Goal: Task Accomplishment & Management: Manage account settings

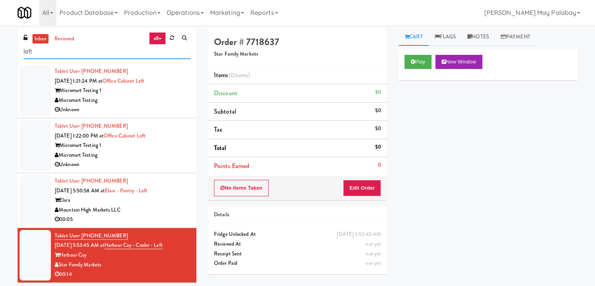
click at [110, 56] on input "left" at bounding box center [106, 52] width 167 height 14
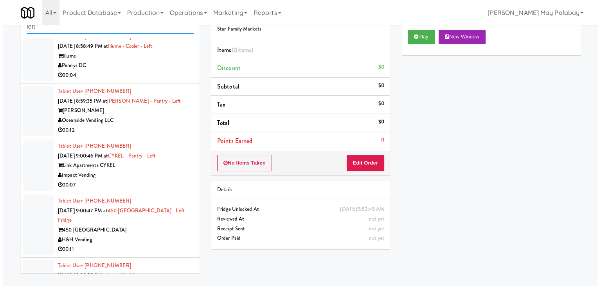
scroll to position [1187, 0]
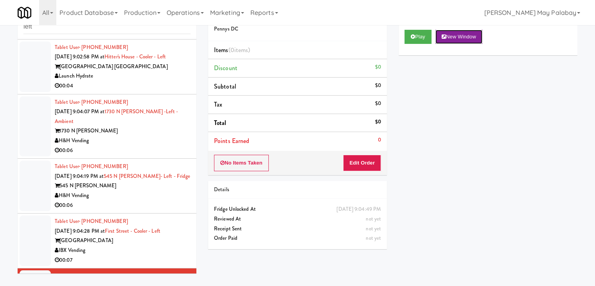
click at [462, 33] on button "New Window" at bounding box center [458, 37] width 47 height 14
click at [373, 156] on button "Edit Order" at bounding box center [362, 162] width 38 height 16
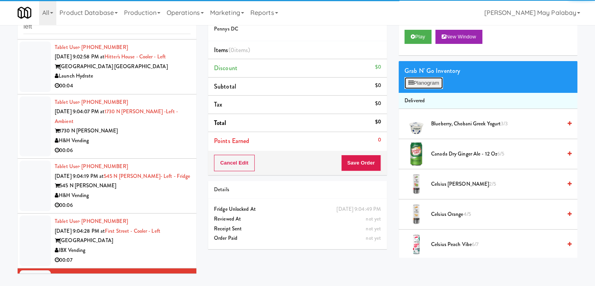
click at [428, 82] on button "Planogram" at bounding box center [423, 83] width 38 height 12
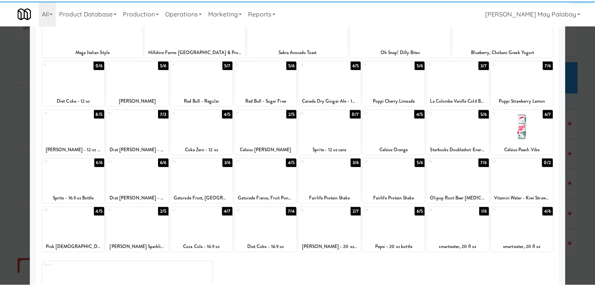
scroll to position [78, 0]
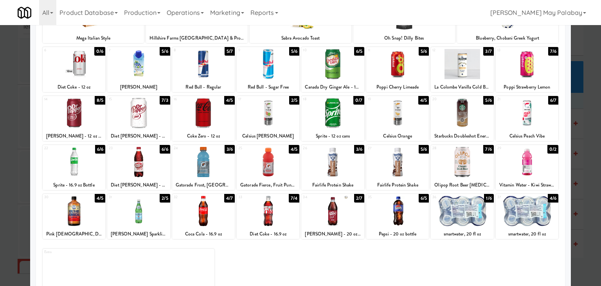
click at [229, 165] on div at bounding box center [203, 162] width 63 height 30
click at [411, 265] on div "Extra" at bounding box center [300, 267] width 515 height 51
click at [584, 178] on div at bounding box center [300, 143] width 601 height 286
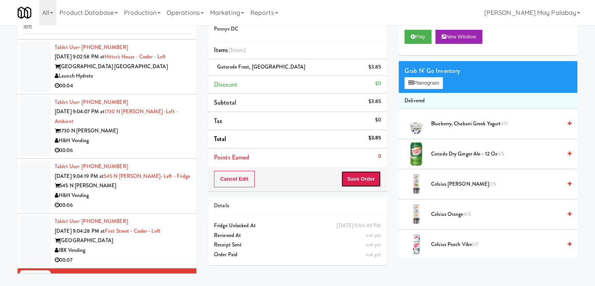
click at [351, 177] on button "Save Order" at bounding box center [361, 179] width 40 height 16
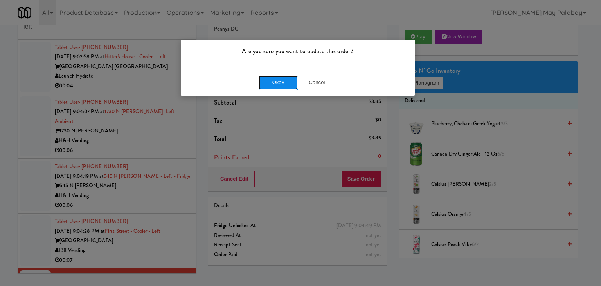
click at [278, 81] on button "Okay" at bounding box center [278, 82] width 39 height 14
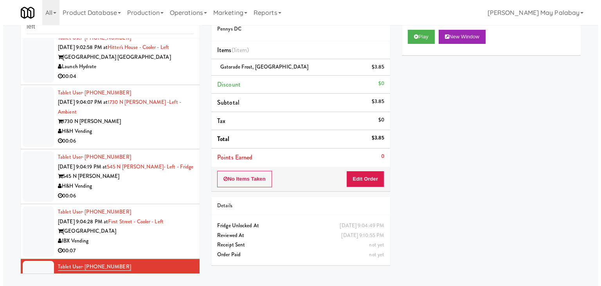
scroll to position [1197, 0]
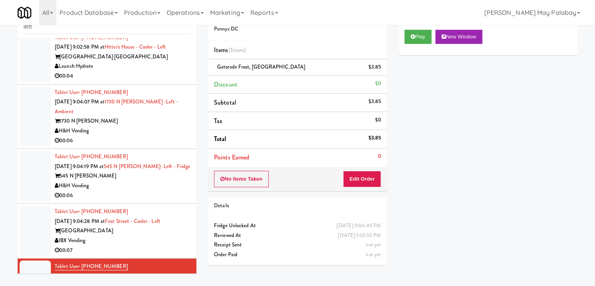
click at [151, 235] on div "IBX Vending" at bounding box center [123, 240] width 136 height 10
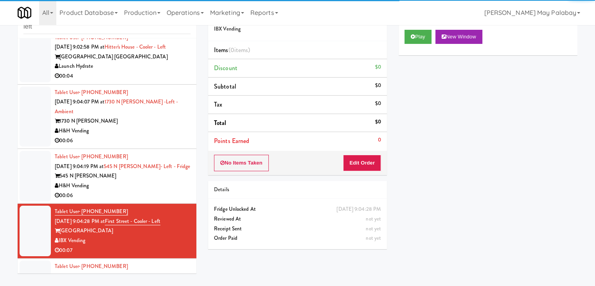
click at [466, 22] on div "All 325 Vending https://classic.micromart.com/vision-orders/1078958?operator_id…" at bounding box center [298, 12] width 560 height 25
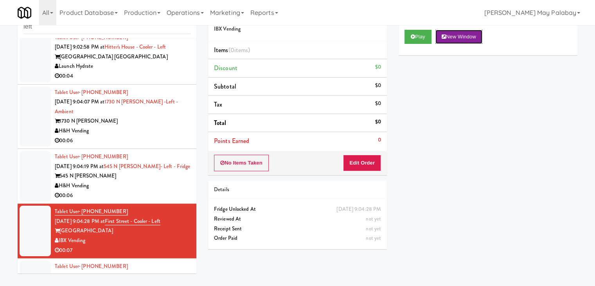
click at [472, 41] on button "New Window" at bounding box center [458, 37] width 47 height 14
drag, startPoint x: 363, startPoint y: 156, endPoint x: 396, endPoint y: 124, distance: 46.7
click at [363, 156] on button "Edit Order" at bounding box center [362, 162] width 38 height 16
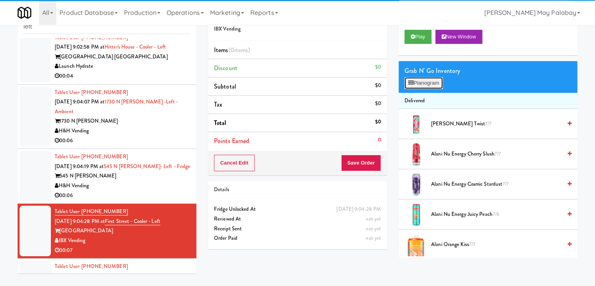
click at [421, 86] on button "Planogram" at bounding box center [423, 83] width 38 height 12
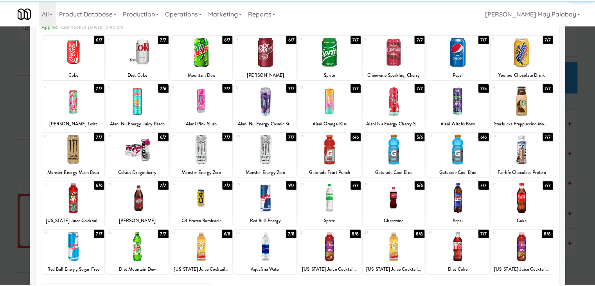
scroll to position [39, 0]
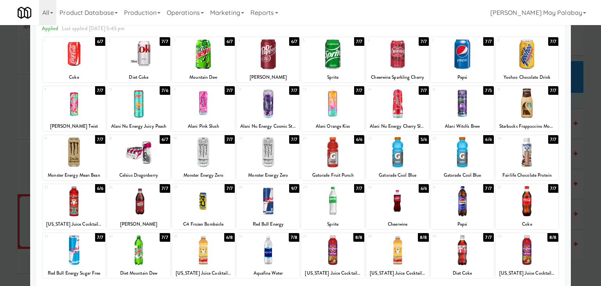
click at [414, 64] on div at bounding box center [397, 54] width 63 height 30
click at [293, 61] on div at bounding box center [268, 54] width 63 height 30
click at [295, 66] on div at bounding box center [268, 54] width 63 height 30
click at [593, 162] on div at bounding box center [300, 143] width 601 height 286
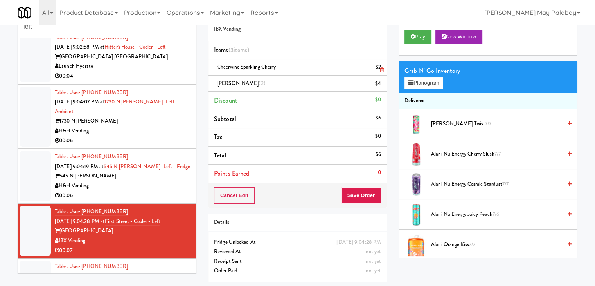
click at [382, 70] on icon at bounding box center [382, 69] width 4 height 5
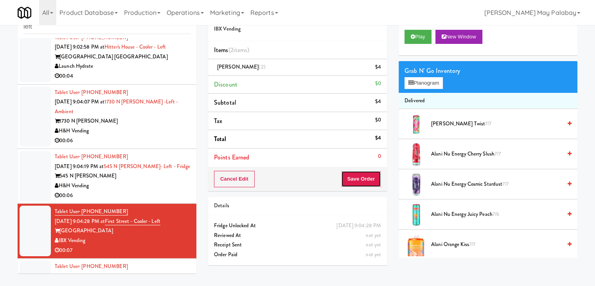
click at [365, 177] on button "Save Order" at bounding box center [361, 179] width 40 height 16
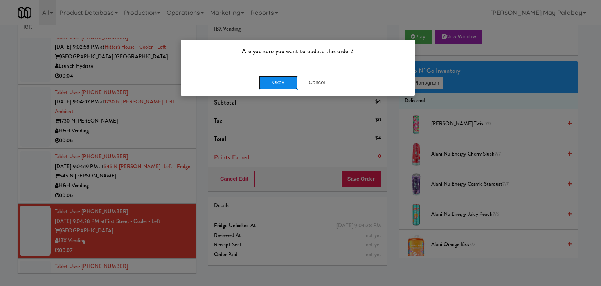
click at [269, 82] on button "Okay" at bounding box center [278, 82] width 39 height 14
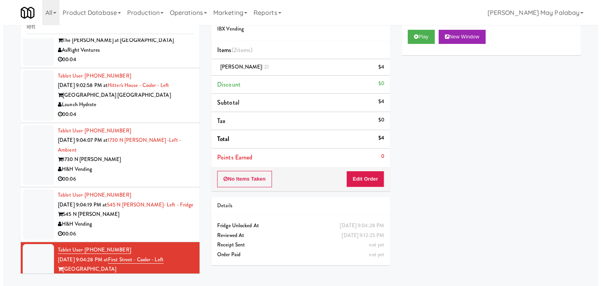
scroll to position [1158, 0]
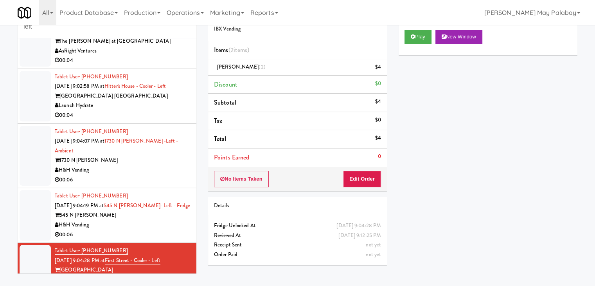
click at [169, 230] on div "00:06" at bounding box center [123, 235] width 136 height 10
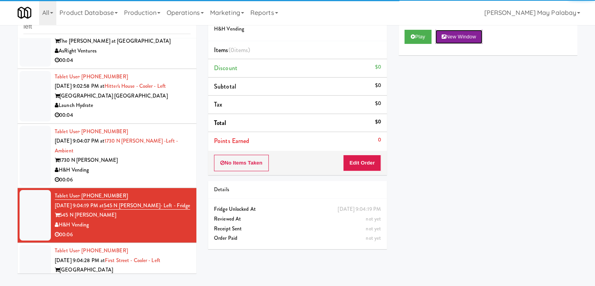
click at [477, 35] on button "New Window" at bounding box center [458, 37] width 47 height 14
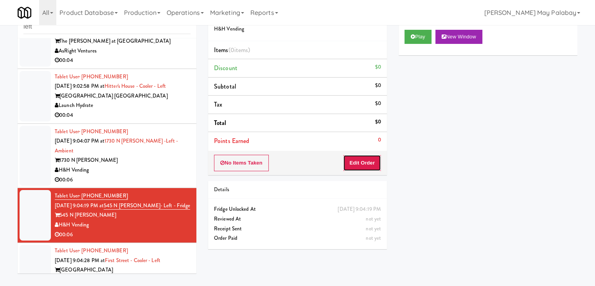
click at [358, 162] on button "Edit Order" at bounding box center [362, 162] width 38 height 16
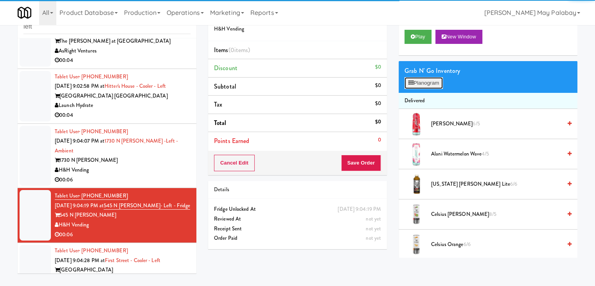
click at [437, 86] on button "Planogram" at bounding box center [423, 83] width 38 height 12
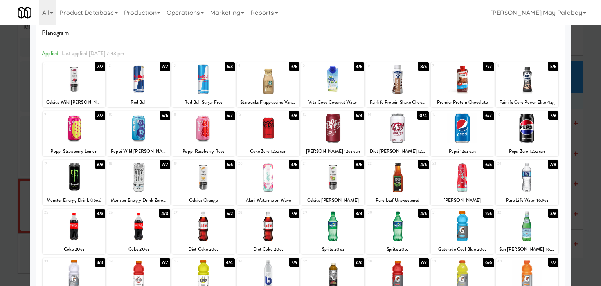
scroll to position [39, 0]
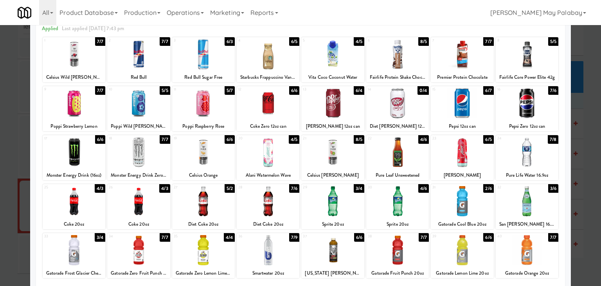
click at [356, 106] on div at bounding box center [332, 103] width 63 height 30
click at [583, 157] on div at bounding box center [300, 143] width 601 height 286
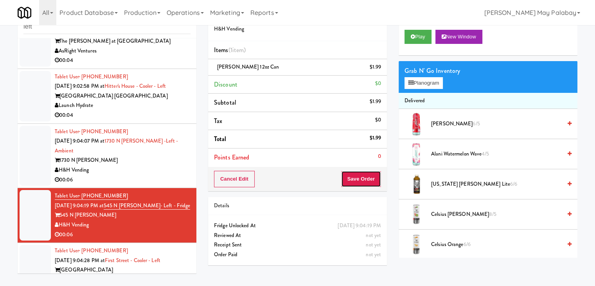
click at [360, 179] on button "Save Order" at bounding box center [361, 179] width 40 height 16
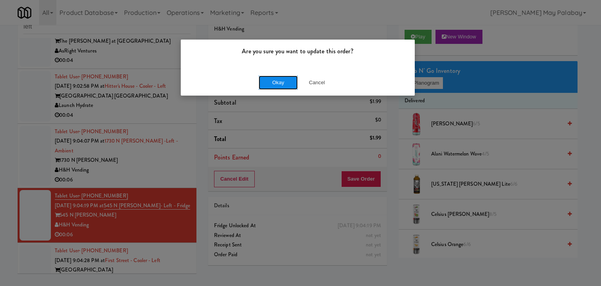
click at [282, 80] on button "Okay" at bounding box center [278, 82] width 39 height 14
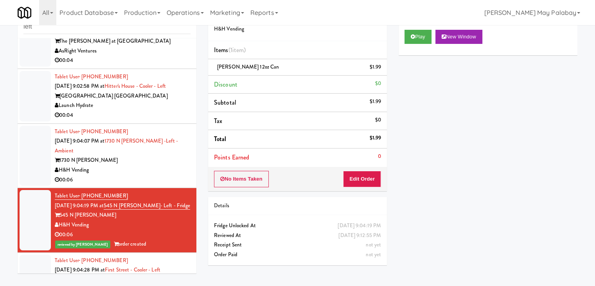
click at [150, 175] on div "00:06" at bounding box center [123, 180] width 136 height 10
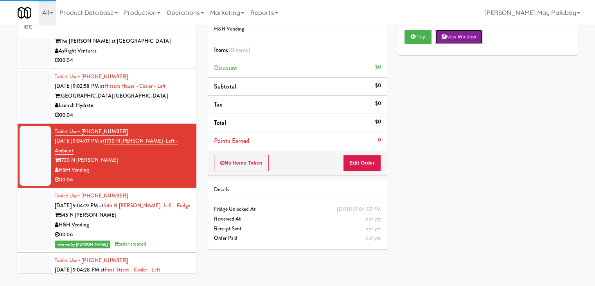
click at [476, 35] on button "New Window" at bounding box center [458, 37] width 47 height 14
click at [366, 163] on button "Edit Order" at bounding box center [362, 162] width 38 height 16
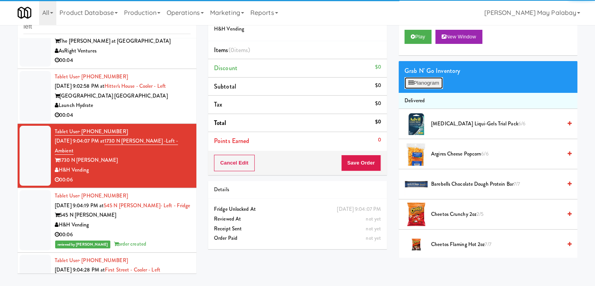
click at [418, 84] on button "Planogram" at bounding box center [423, 83] width 38 height 12
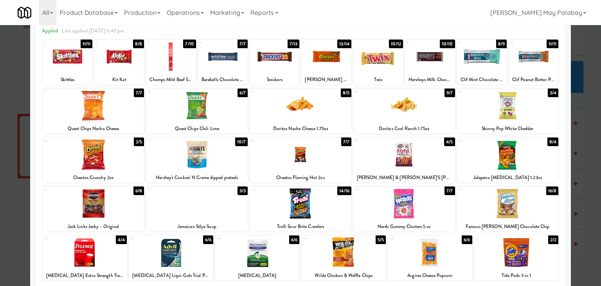
scroll to position [39, 0]
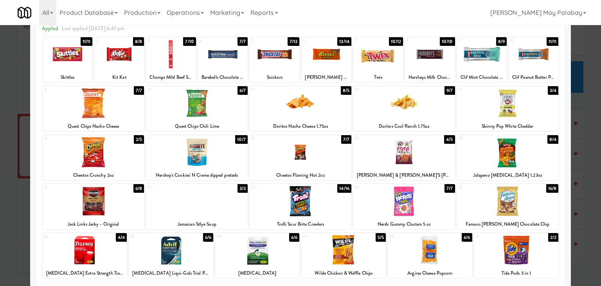
drag, startPoint x: 116, startPoint y: 67, endPoint x: 121, endPoint y: 67, distance: 5.1
click at [116, 67] on div at bounding box center [119, 54] width 50 height 30
click at [593, 168] on div at bounding box center [300, 143] width 601 height 286
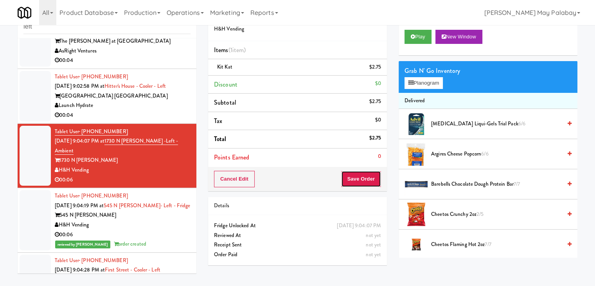
click at [367, 180] on button "Save Order" at bounding box center [361, 179] width 40 height 16
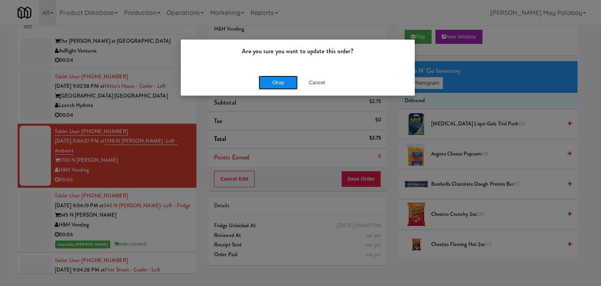
click at [259, 79] on button "Okay" at bounding box center [278, 82] width 39 height 14
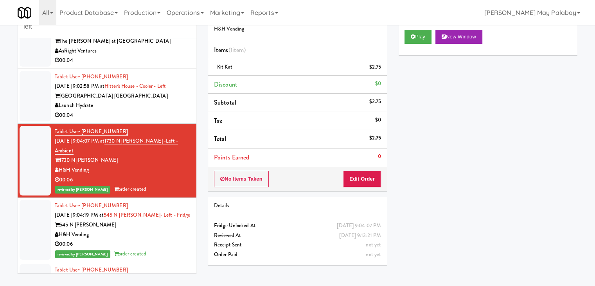
click at [136, 101] on div "Launch Hydrate" at bounding box center [123, 106] width 136 height 10
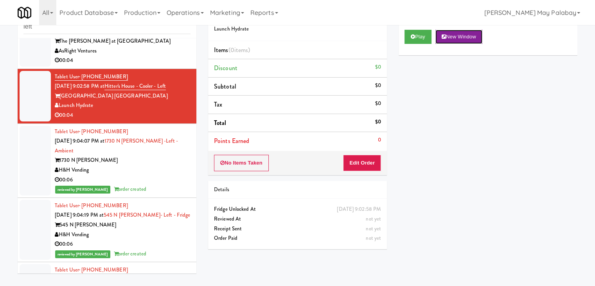
click at [447, 38] on button "New Window" at bounding box center [458, 37] width 47 height 14
click at [370, 167] on button "Edit Order" at bounding box center [362, 162] width 38 height 16
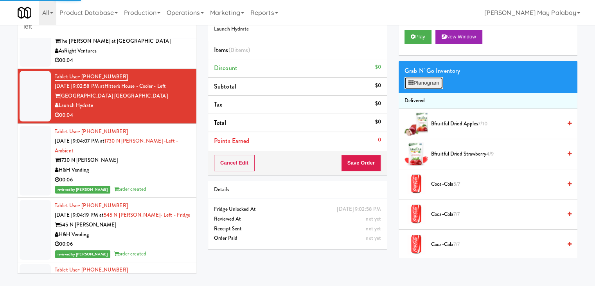
click at [433, 82] on button "Planogram" at bounding box center [423, 83] width 38 height 12
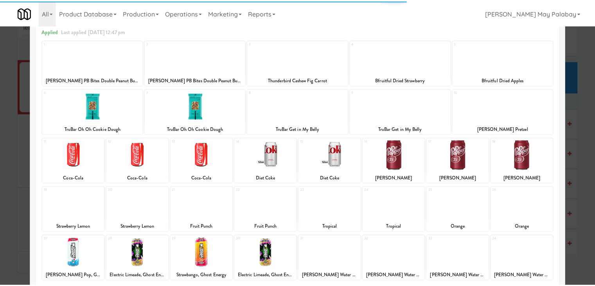
scroll to position [39, 0]
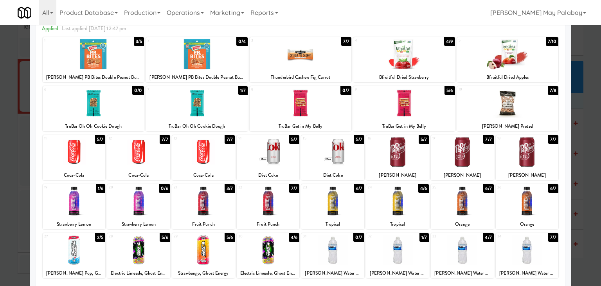
click at [406, 207] on div at bounding box center [397, 201] width 63 height 30
click at [580, 208] on div at bounding box center [300, 143] width 601 height 286
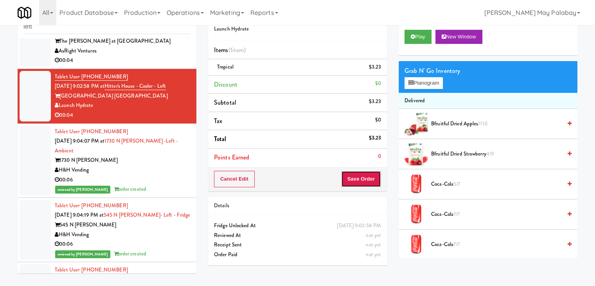
click at [370, 181] on button "Save Order" at bounding box center [361, 179] width 40 height 16
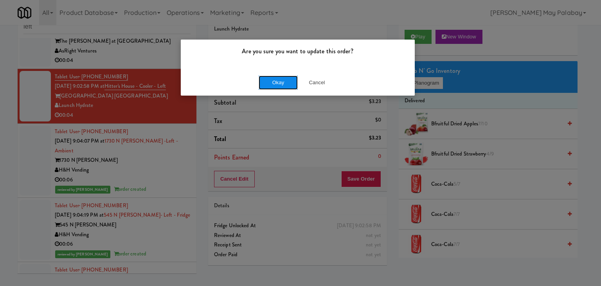
click at [281, 82] on button "Okay" at bounding box center [278, 82] width 39 height 14
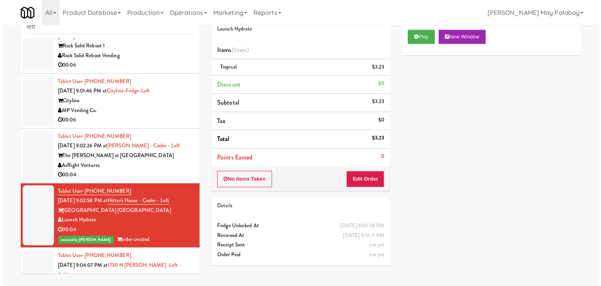
scroll to position [1040, 0]
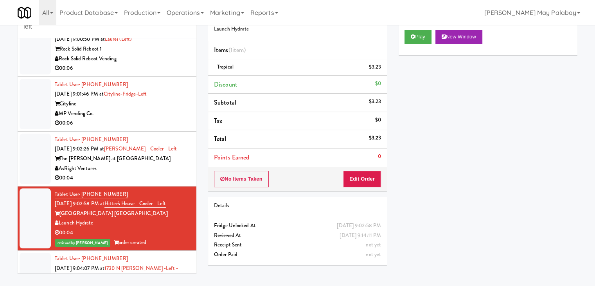
click at [151, 173] on div "00:04" at bounding box center [123, 178] width 136 height 10
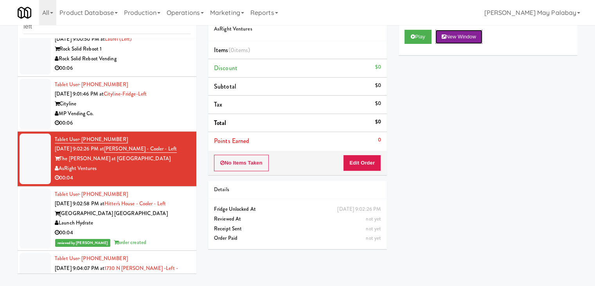
click at [476, 34] on button "New Window" at bounding box center [458, 37] width 47 height 14
click at [366, 162] on button "Edit Order" at bounding box center [362, 162] width 38 height 16
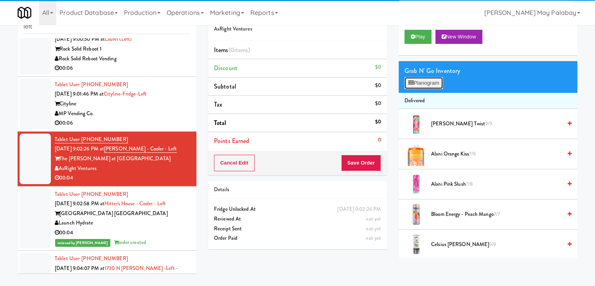
click at [417, 83] on button "Planogram" at bounding box center [423, 83] width 38 height 12
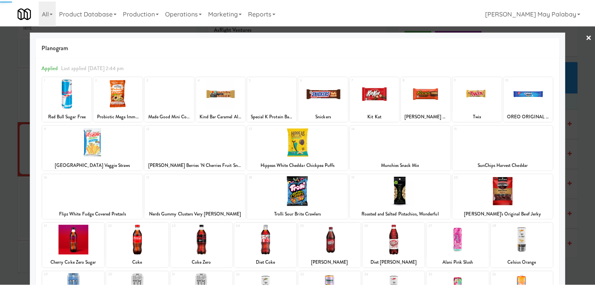
scroll to position [39, 0]
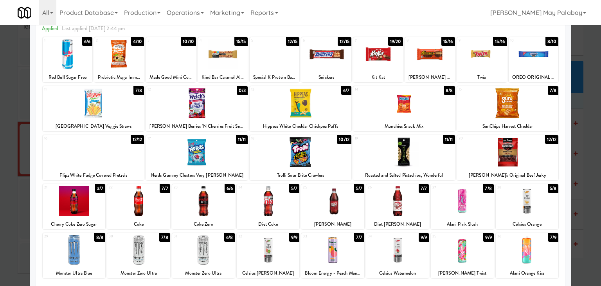
click at [476, 217] on div "27 7/8 Alani Pink Slush" at bounding box center [462, 206] width 63 height 45
click at [577, 174] on div at bounding box center [300, 143] width 601 height 286
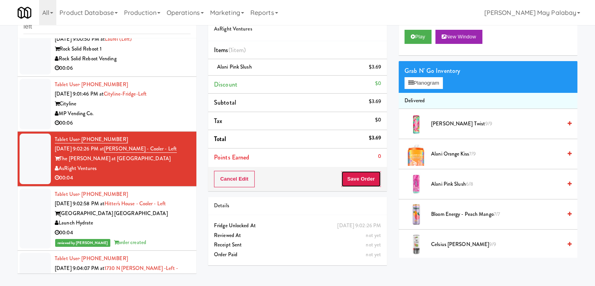
click at [353, 175] on button "Save Order" at bounding box center [361, 179] width 40 height 16
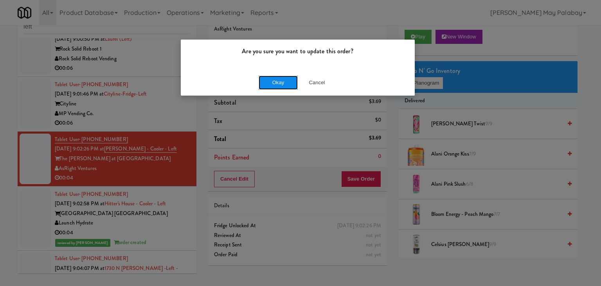
click at [276, 84] on button "Okay" at bounding box center [278, 82] width 39 height 14
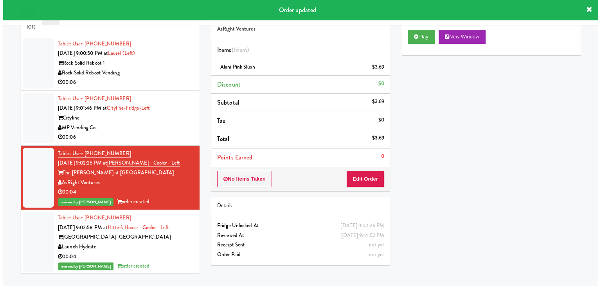
scroll to position [1001, 0]
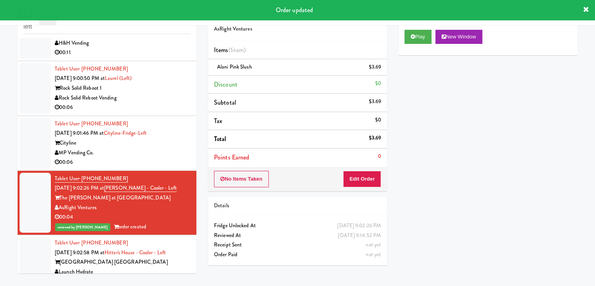
click at [156, 157] on div "00:06" at bounding box center [123, 162] width 136 height 10
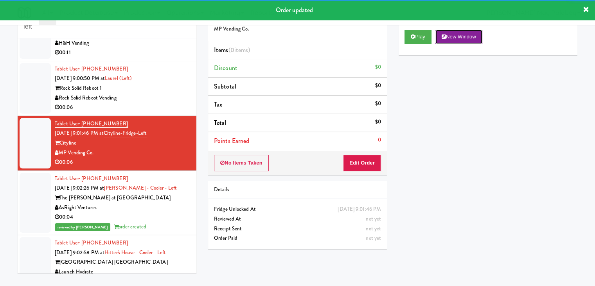
click at [467, 36] on button "New Window" at bounding box center [458, 37] width 47 height 14
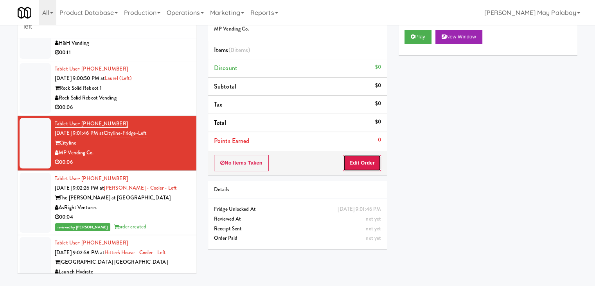
click at [375, 163] on button "Edit Order" at bounding box center [362, 162] width 38 height 16
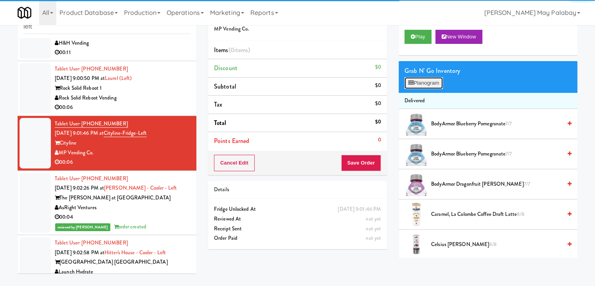
click at [419, 86] on button "Planogram" at bounding box center [423, 83] width 38 height 12
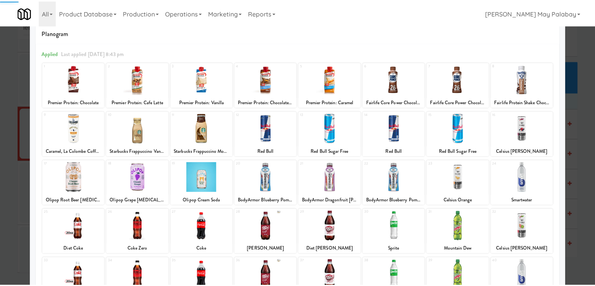
scroll to position [39, 0]
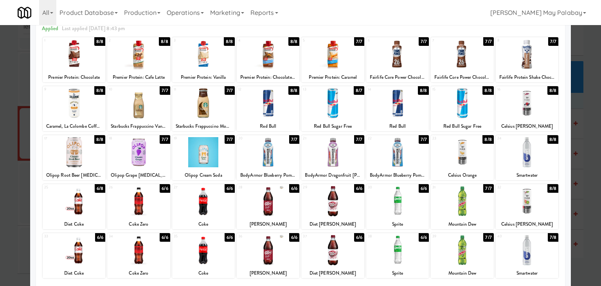
click at [357, 261] on div at bounding box center [332, 250] width 63 height 30
click at [588, 180] on div at bounding box center [300, 143] width 601 height 286
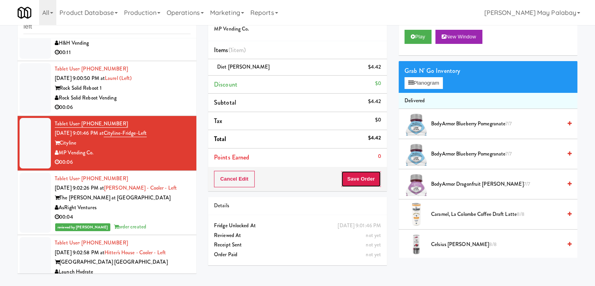
click at [361, 175] on button "Save Order" at bounding box center [361, 179] width 40 height 16
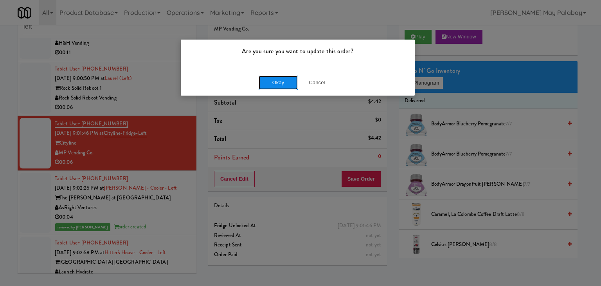
click at [277, 80] on button "Okay" at bounding box center [278, 82] width 39 height 14
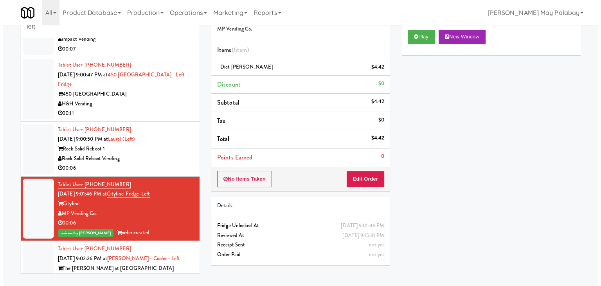
scroll to position [923, 0]
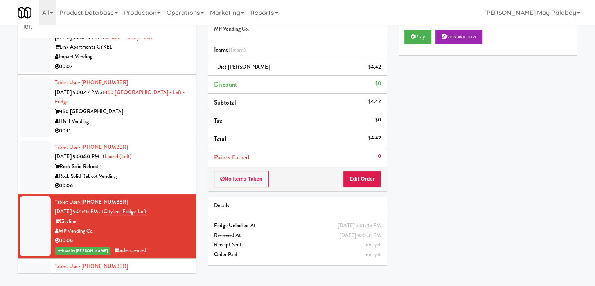
click at [177, 142] on div "Tablet User · (667) 848-2614 Sep 25, 2025 9:00:50 PM at Laurel (Left) Rock Soli…" at bounding box center [123, 166] width 136 height 48
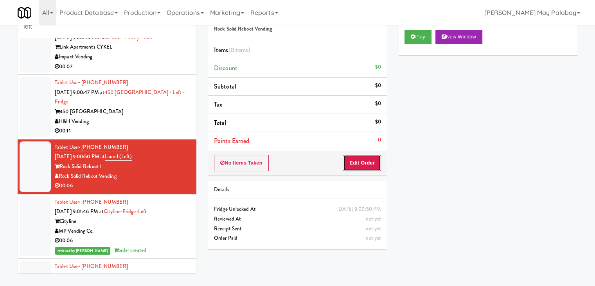
click at [359, 167] on button "Edit Order" at bounding box center [362, 162] width 38 height 16
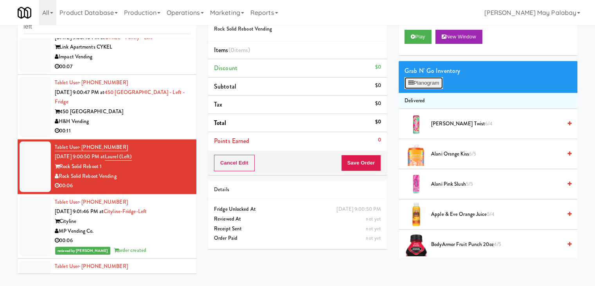
click at [434, 83] on button "Planogram" at bounding box center [423, 83] width 38 height 12
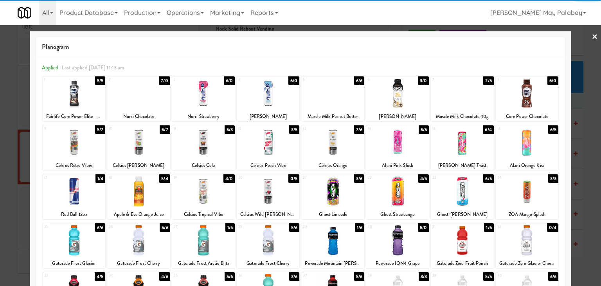
click at [583, 114] on div at bounding box center [300, 143] width 601 height 286
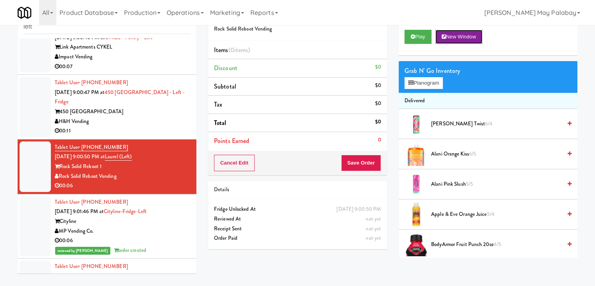
click at [450, 32] on button "New Window" at bounding box center [458, 37] width 47 height 14
click at [428, 84] on button "Planogram" at bounding box center [423, 83] width 38 height 12
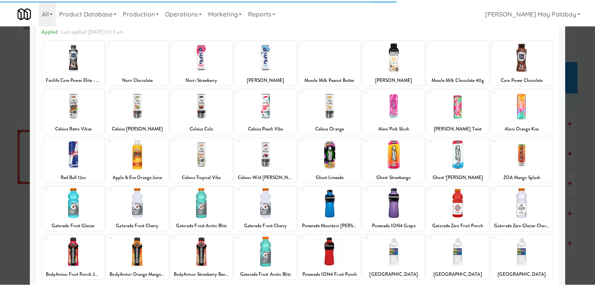
scroll to position [39, 0]
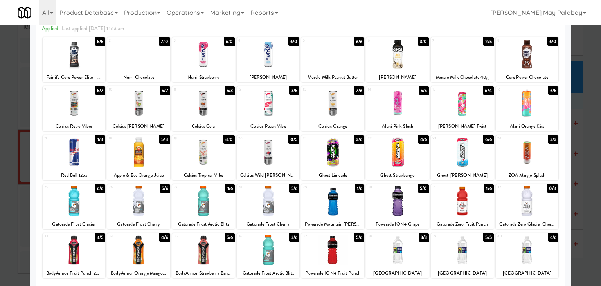
click at [542, 55] on div at bounding box center [527, 54] width 63 height 30
click at [584, 130] on div at bounding box center [300, 143] width 601 height 286
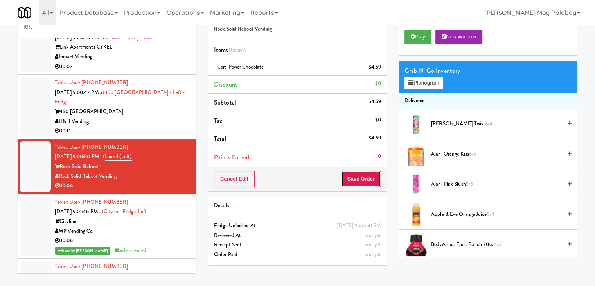
click at [358, 181] on button "Save Order" at bounding box center [361, 179] width 40 height 16
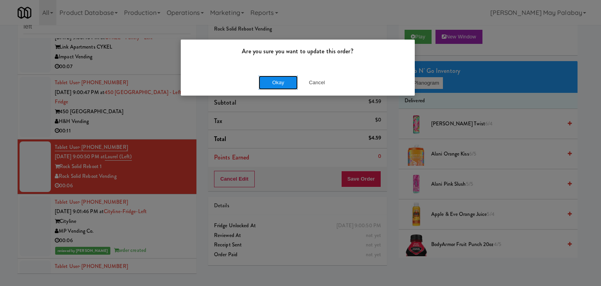
click at [272, 80] on button "Okay" at bounding box center [278, 82] width 39 height 14
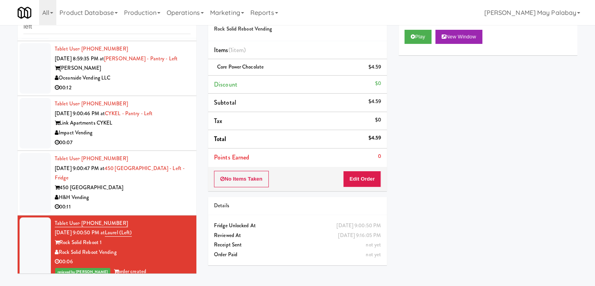
scroll to position [845, 0]
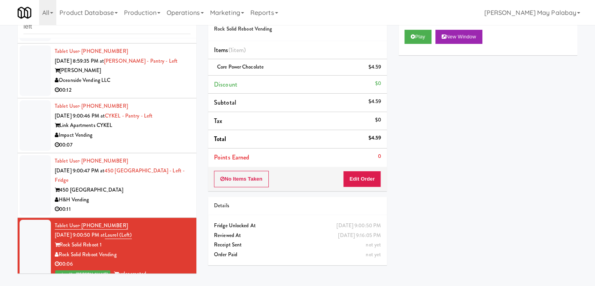
click at [128, 195] on div "H&H Vending" at bounding box center [123, 200] width 136 height 10
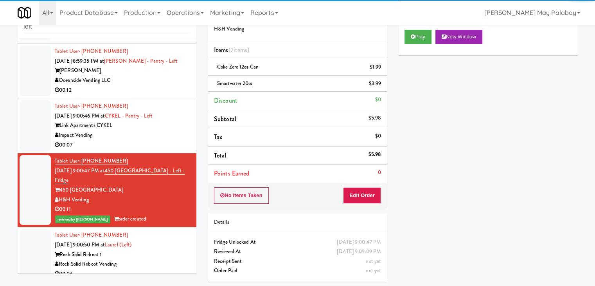
click at [130, 130] on div "Impact Vending" at bounding box center [123, 135] width 136 height 10
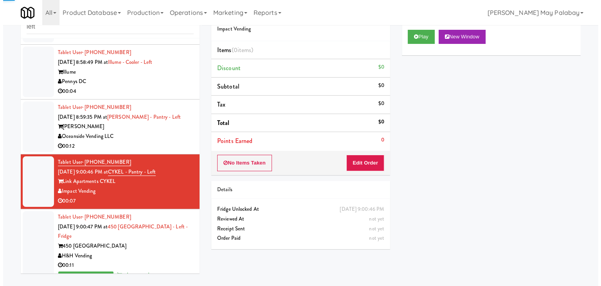
scroll to position [767, 0]
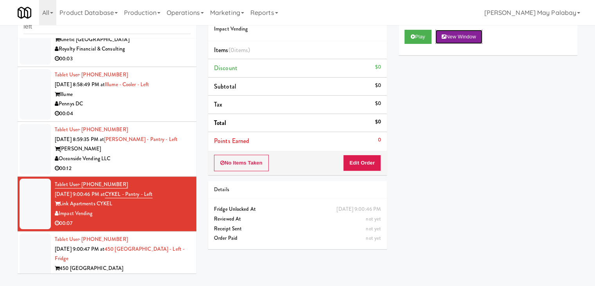
click at [468, 38] on button "New Window" at bounding box center [458, 37] width 47 height 14
click at [348, 158] on button "Edit Order" at bounding box center [362, 162] width 38 height 16
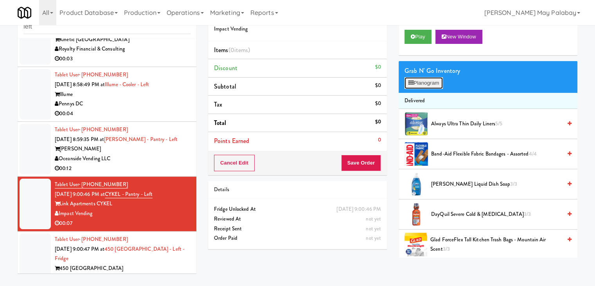
click at [431, 77] on button "Planogram" at bounding box center [423, 83] width 38 height 12
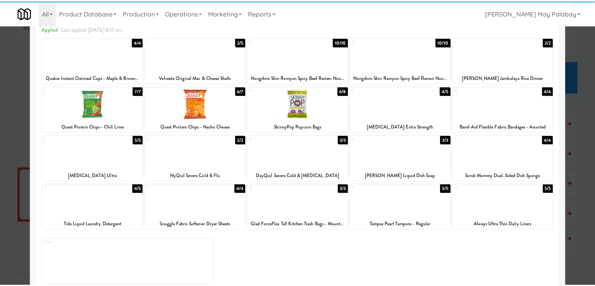
scroll to position [39, 0]
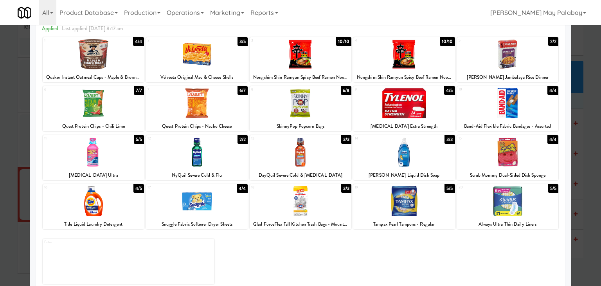
click at [343, 100] on div at bounding box center [301, 103] width 102 height 30
click at [577, 140] on div at bounding box center [300, 143] width 601 height 286
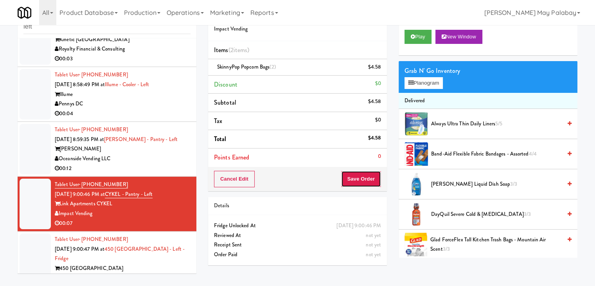
drag, startPoint x: 357, startPoint y: 173, endPoint x: 355, endPoint y: 162, distance: 10.7
click at [356, 173] on button "Save Order" at bounding box center [361, 179] width 40 height 16
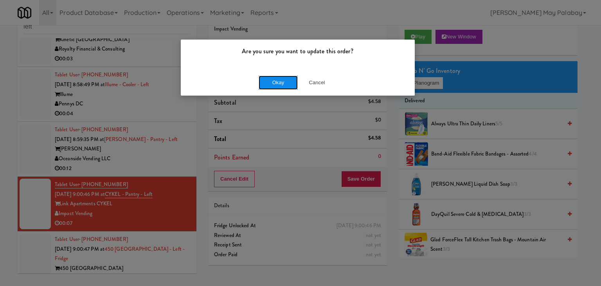
click at [266, 80] on button "Okay" at bounding box center [278, 82] width 39 height 14
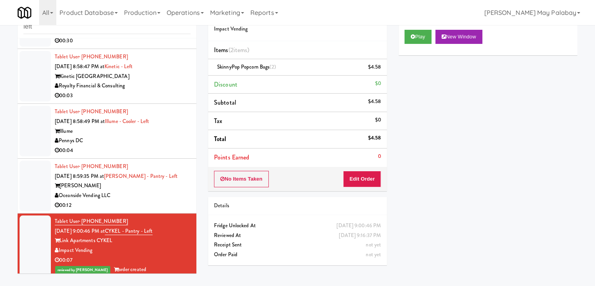
scroll to position [727, 0]
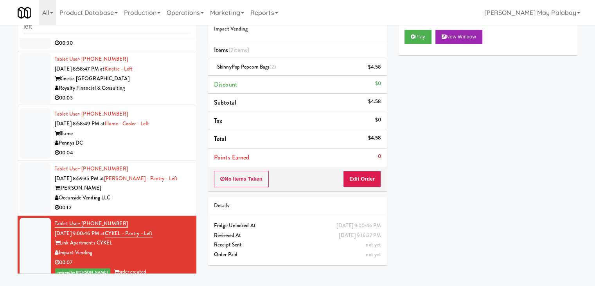
click at [157, 203] on div "00:12" at bounding box center [123, 208] width 136 height 10
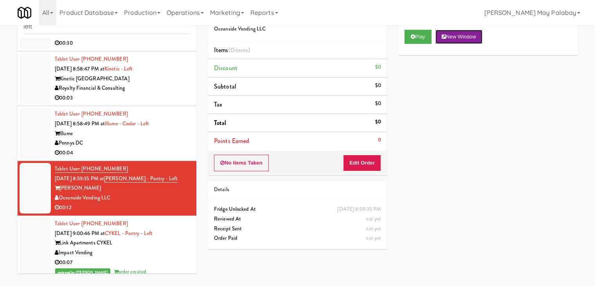
click at [469, 33] on button "New Window" at bounding box center [458, 37] width 47 height 14
click at [365, 159] on button "Edit Order" at bounding box center [362, 162] width 38 height 16
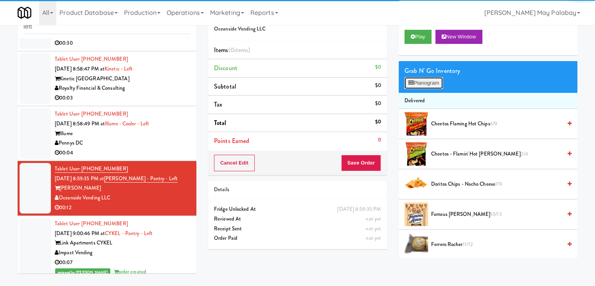
click at [413, 84] on icon at bounding box center [410, 82] width 5 height 5
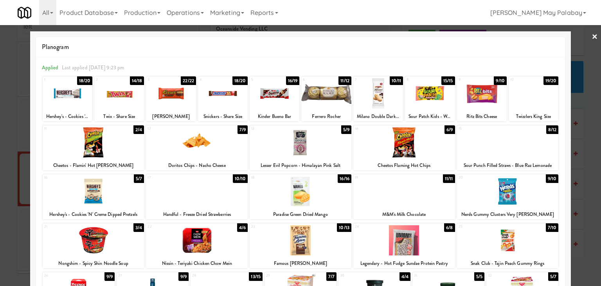
click at [128, 147] on div at bounding box center [94, 142] width 102 height 30
click at [178, 105] on div at bounding box center [171, 93] width 50 height 30
click at [583, 150] on div at bounding box center [300, 143] width 601 height 286
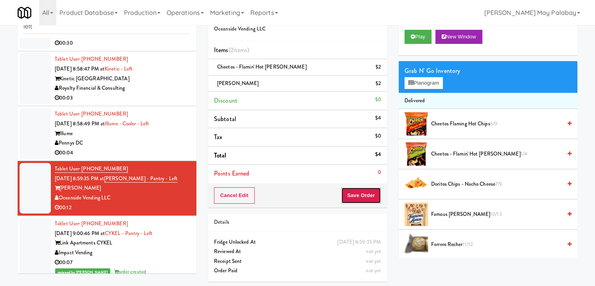
click at [350, 191] on button "Save Order" at bounding box center [361, 195] width 40 height 16
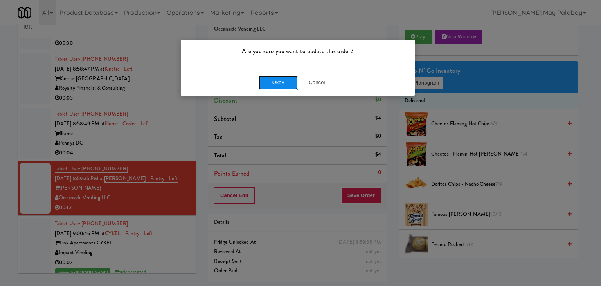
click at [291, 84] on button "Okay" at bounding box center [278, 82] width 39 height 14
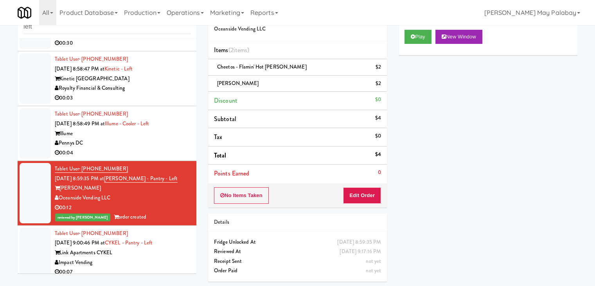
click at [128, 138] on div "Pennys DC" at bounding box center [123, 143] width 136 height 10
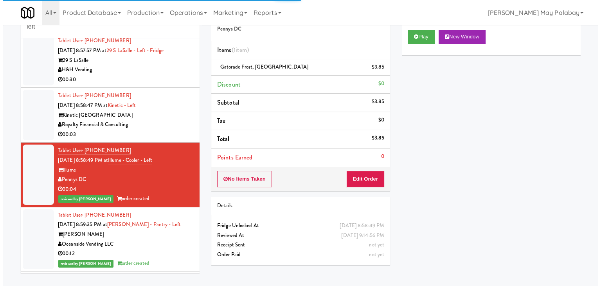
scroll to position [688, 0]
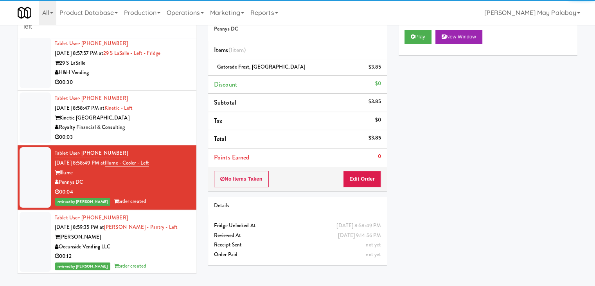
click at [156, 122] on div "Royalty Financial & Consulting" at bounding box center [123, 127] width 136 height 10
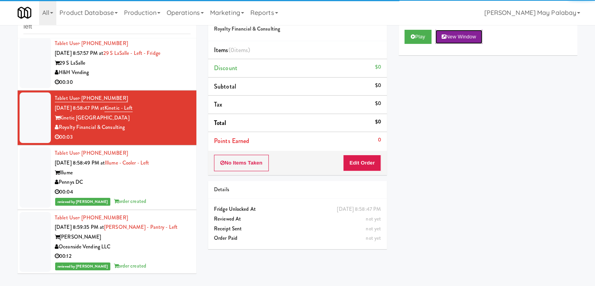
click at [476, 35] on button "New Window" at bounding box center [458, 37] width 47 height 14
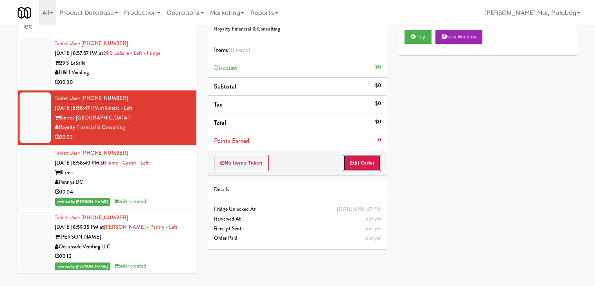
click at [351, 154] on button "Edit Order" at bounding box center [362, 162] width 38 height 16
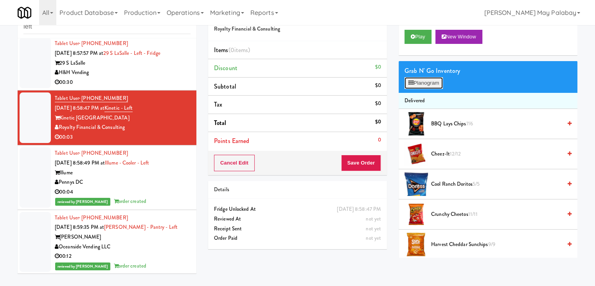
click at [414, 82] on button "Planogram" at bounding box center [423, 83] width 38 height 12
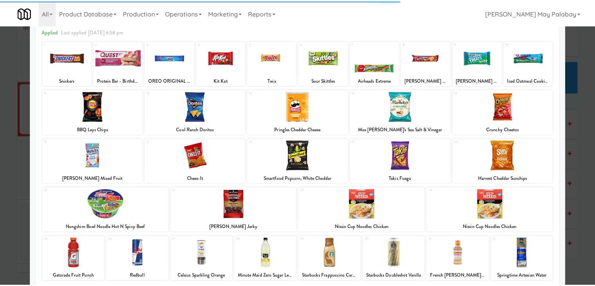
scroll to position [39, 0]
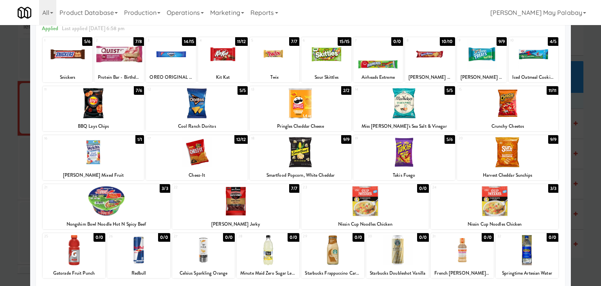
click at [187, 62] on div at bounding box center [171, 54] width 50 height 30
click at [588, 198] on div at bounding box center [300, 143] width 601 height 286
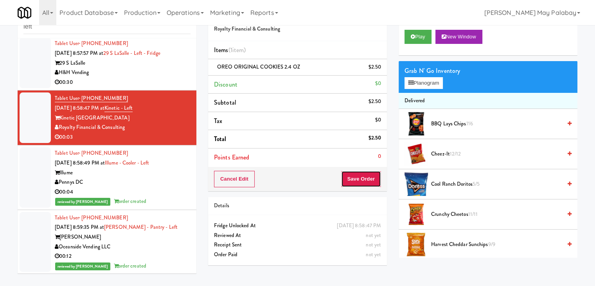
click at [362, 177] on button "Save Order" at bounding box center [361, 179] width 40 height 16
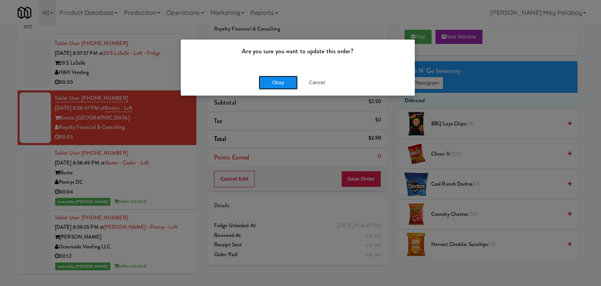
click at [289, 82] on button "Okay" at bounding box center [278, 82] width 39 height 14
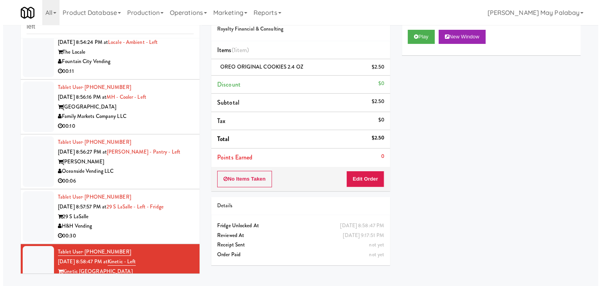
scroll to position [532, 0]
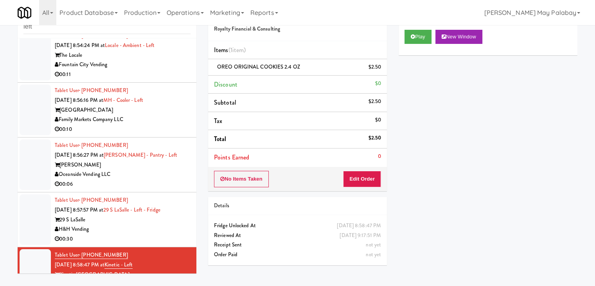
click at [138, 215] on div "29 S LaSalle" at bounding box center [123, 220] width 136 height 10
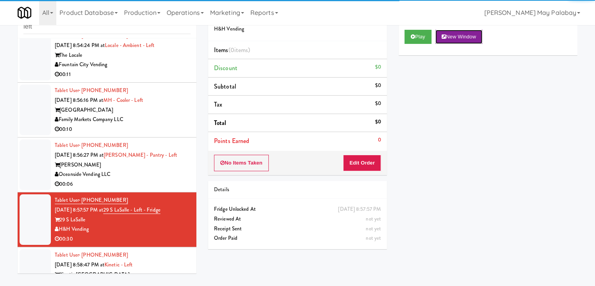
click at [469, 31] on button "New Window" at bounding box center [458, 37] width 47 height 14
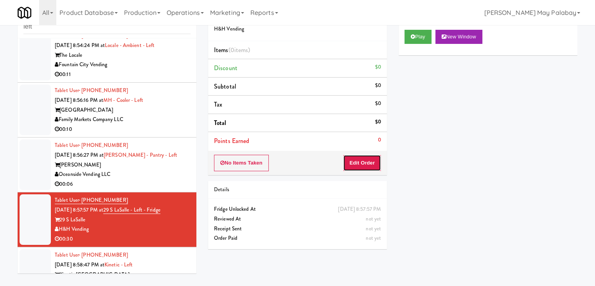
drag, startPoint x: 354, startPoint y: 159, endPoint x: 367, endPoint y: 140, distance: 23.6
click at [354, 159] on button "Edit Order" at bounding box center [362, 162] width 38 height 16
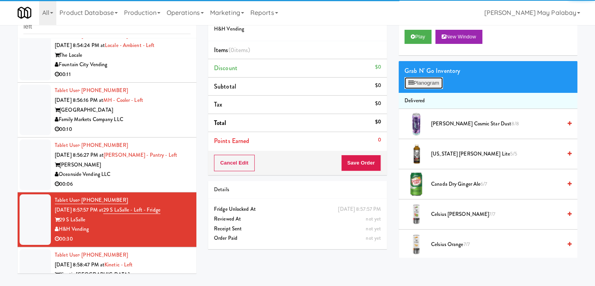
click at [412, 82] on icon at bounding box center [410, 82] width 5 height 5
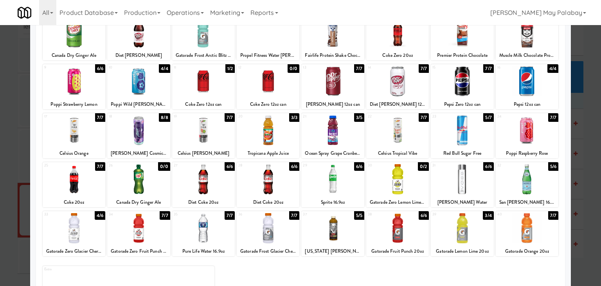
scroll to position [39, 0]
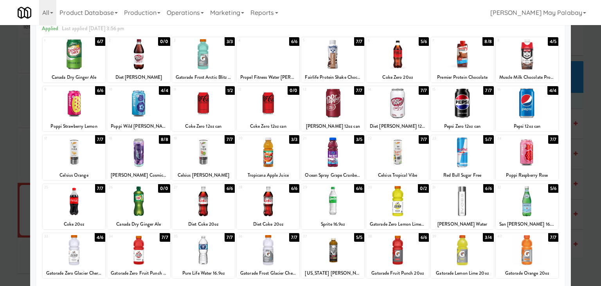
click at [219, 205] on div at bounding box center [203, 201] width 63 height 30
click at [220, 204] on div at bounding box center [203, 201] width 63 height 30
click at [352, 203] on div at bounding box center [332, 201] width 63 height 30
click at [582, 190] on div at bounding box center [300, 143] width 601 height 286
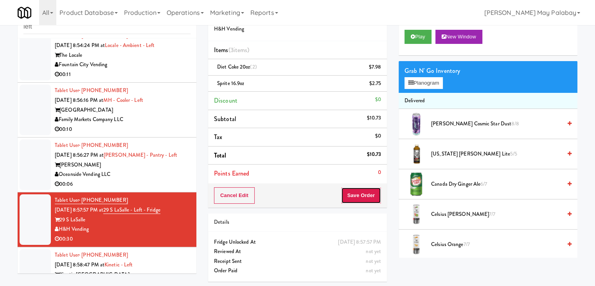
click at [362, 192] on button "Save Order" at bounding box center [361, 195] width 40 height 16
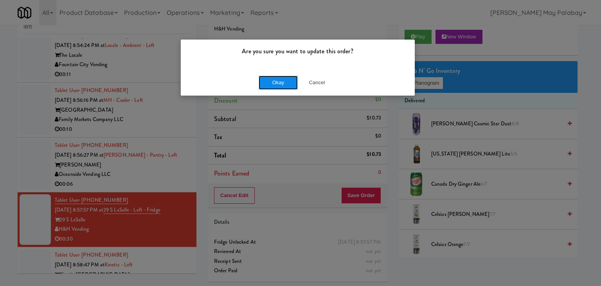
click at [278, 83] on button "Okay" at bounding box center [278, 82] width 39 height 14
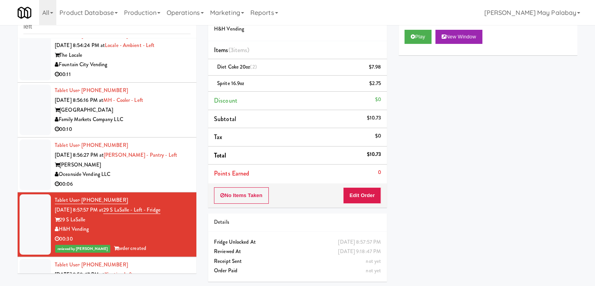
click at [172, 169] on div "Oceanside Vending LLC" at bounding box center [123, 174] width 136 height 10
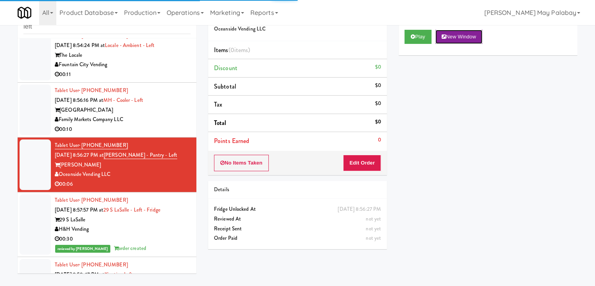
click at [462, 37] on button "New Window" at bounding box center [458, 37] width 47 height 14
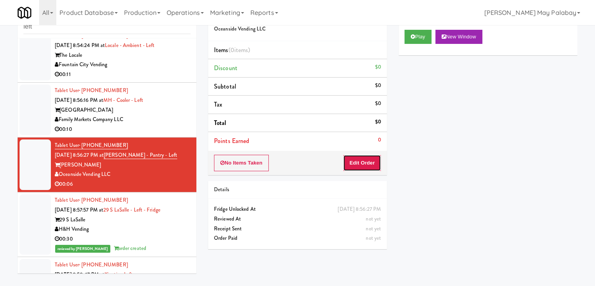
click at [354, 162] on button "Edit Order" at bounding box center [362, 162] width 38 height 16
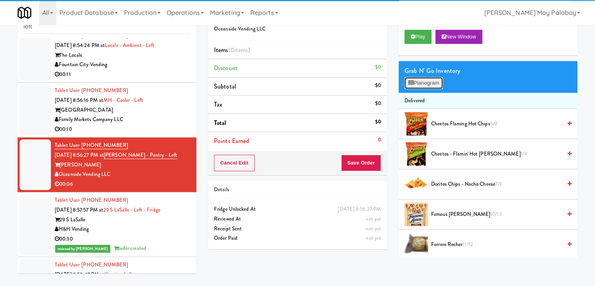
click at [422, 81] on button "Planogram" at bounding box center [423, 83] width 38 height 12
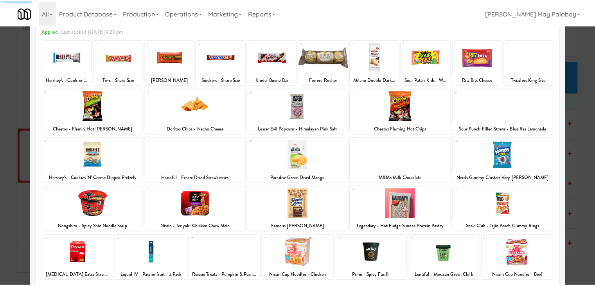
scroll to position [39, 0]
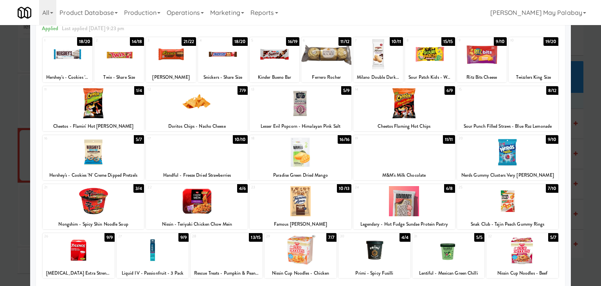
click at [427, 98] on div at bounding box center [404, 103] width 102 height 30
click at [588, 109] on div at bounding box center [300, 143] width 601 height 286
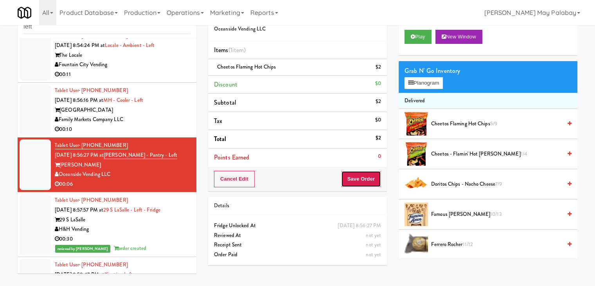
click at [368, 173] on button "Save Order" at bounding box center [361, 179] width 40 height 16
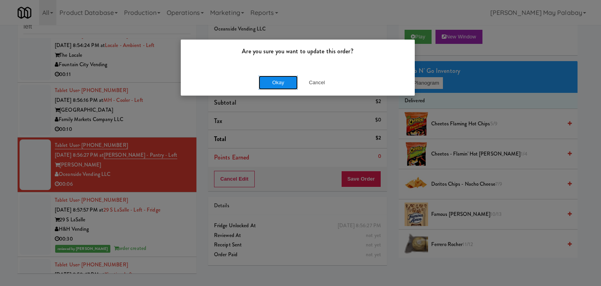
click at [289, 79] on button "Okay" at bounding box center [278, 82] width 39 height 14
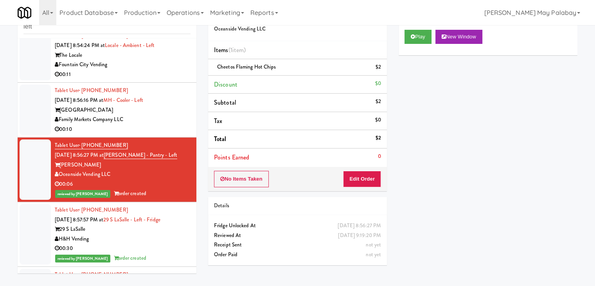
click at [145, 124] on div "00:10" at bounding box center [123, 129] width 136 height 10
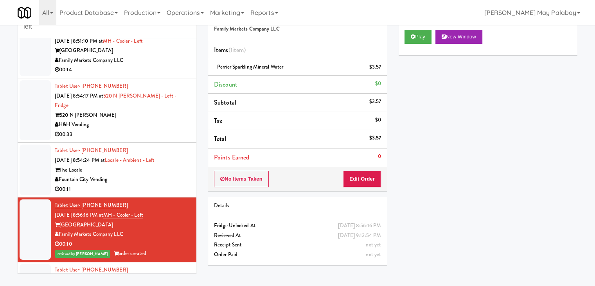
scroll to position [415, 0]
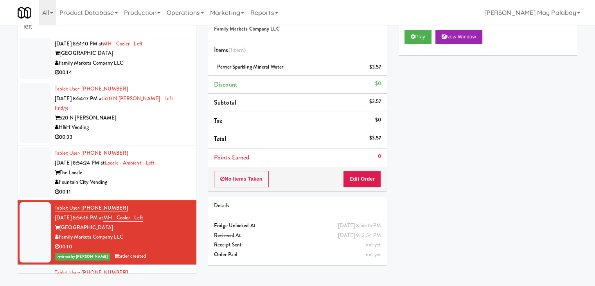
click at [134, 168] on div "The Locale" at bounding box center [123, 173] width 136 height 10
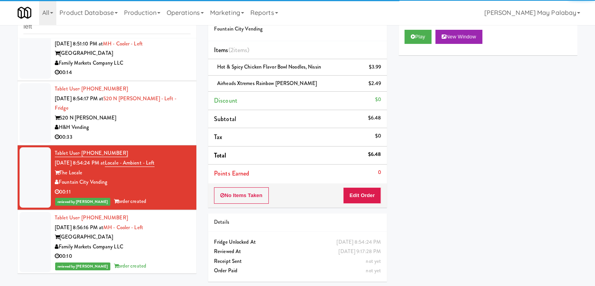
click at [135, 132] on div "00:33" at bounding box center [123, 137] width 136 height 10
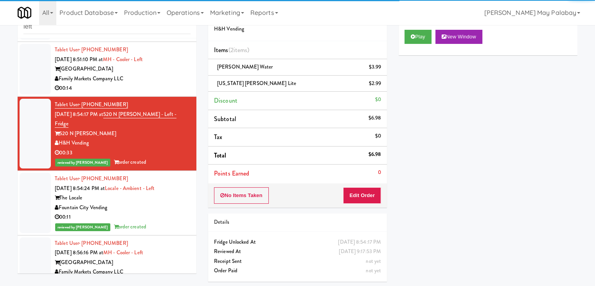
scroll to position [336, 0]
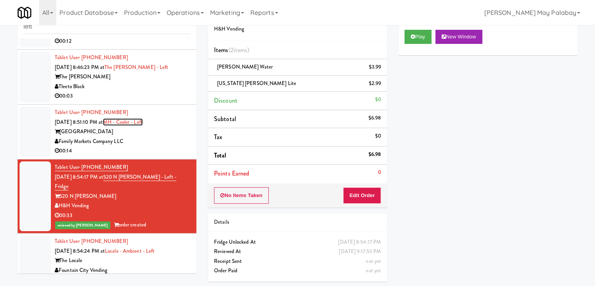
click at [137, 118] on link "MH - Cooler - Left" at bounding box center [123, 121] width 40 height 7
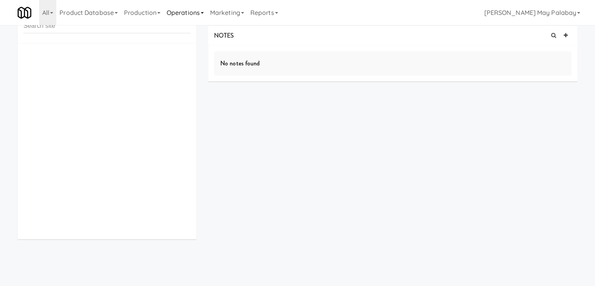
click at [189, 13] on link "Operations" at bounding box center [184, 12] width 43 height 25
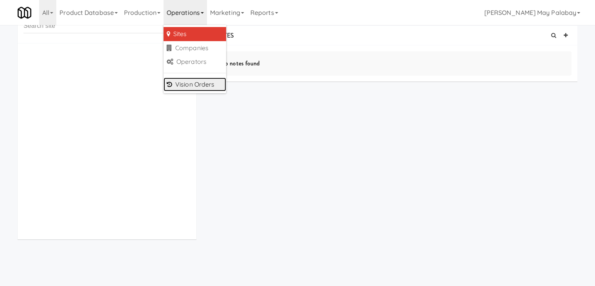
click at [208, 88] on link "Vision Orders" at bounding box center [194, 84] width 63 height 14
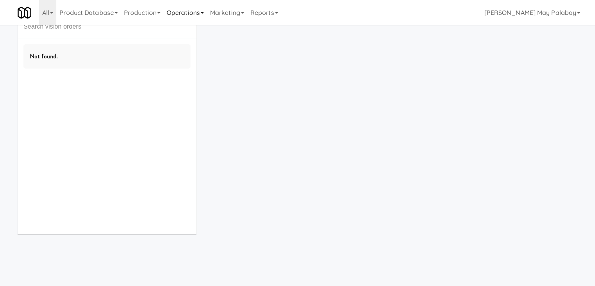
click at [188, 10] on link "Operations" at bounding box center [184, 12] width 43 height 25
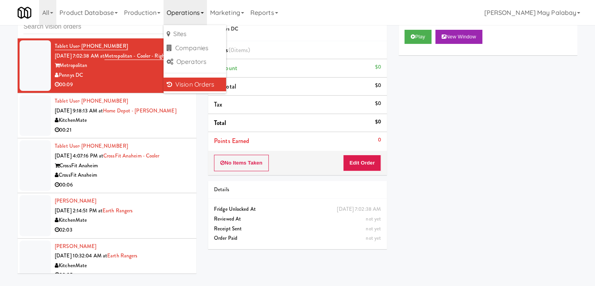
click at [477, 135] on div "Play New Window Primary Flag Clear Flag if unable to determine what was taken o…" at bounding box center [488, 170] width 179 height 293
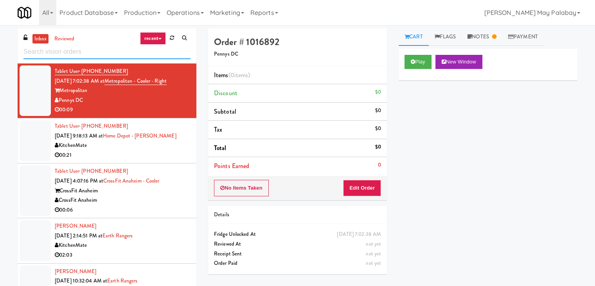
click at [65, 52] on input "text" at bounding box center [106, 52] width 167 height 14
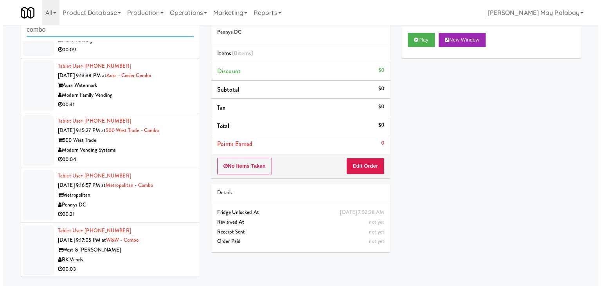
scroll to position [25, 0]
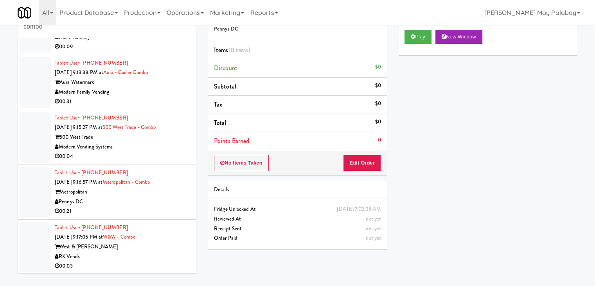
click at [122, 253] on div "RK Vends" at bounding box center [123, 256] width 136 height 10
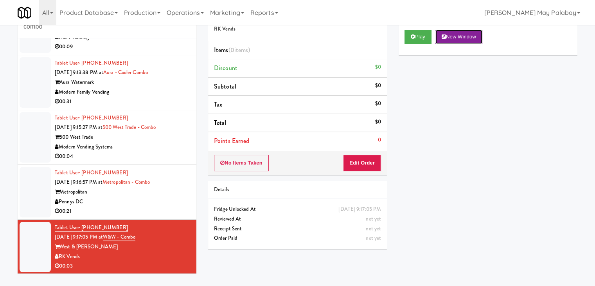
click at [463, 42] on button "New Window" at bounding box center [458, 37] width 47 height 14
drag, startPoint x: 367, startPoint y: 158, endPoint x: 386, endPoint y: 144, distance: 24.0
click at [367, 158] on button "Edit Order" at bounding box center [362, 162] width 38 height 16
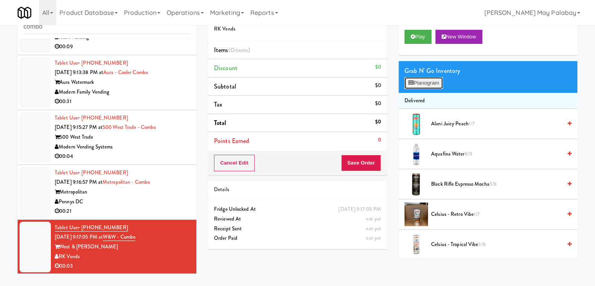
click at [436, 83] on button "Planogram" at bounding box center [423, 83] width 38 height 12
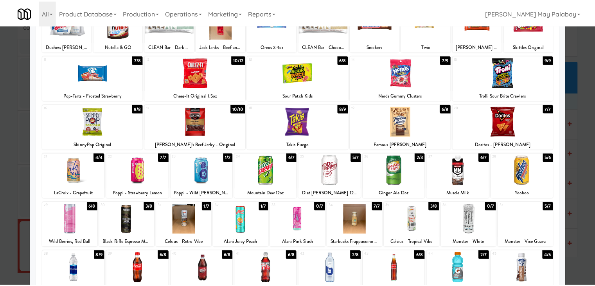
scroll to position [78, 0]
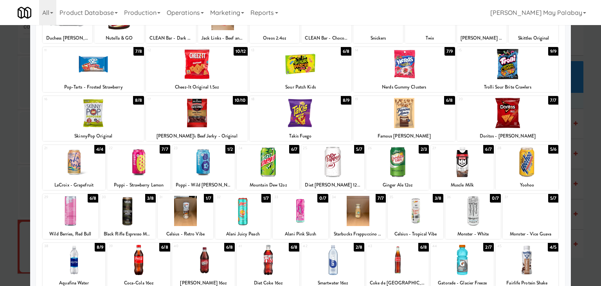
click at [325, 121] on div at bounding box center [301, 113] width 102 height 30
click at [582, 171] on div at bounding box center [300, 143] width 601 height 286
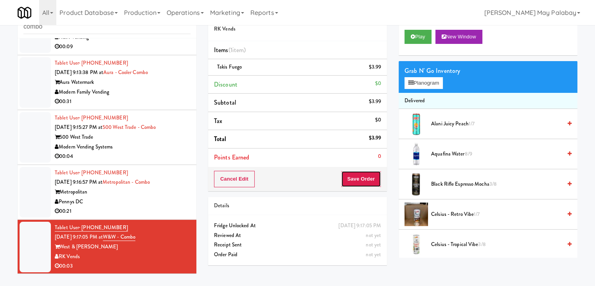
click at [363, 180] on button "Save Order" at bounding box center [361, 179] width 40 height 16
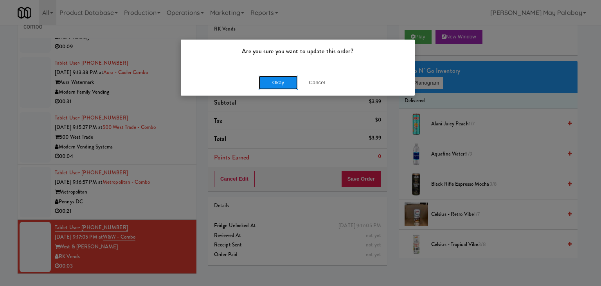
click at [266, 86] on button "Okay" at bounding box center [278, 82] width 39 height 14
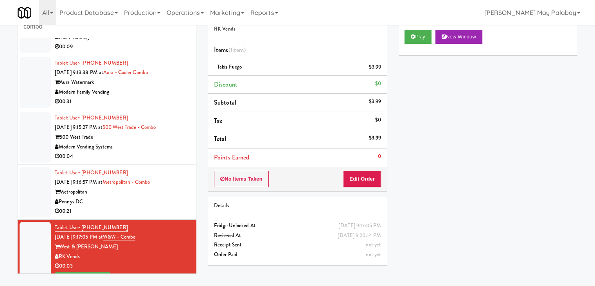
click at [160, 191] on div "Metropolitan" at bounding box center [123, 192] width 136 height 10
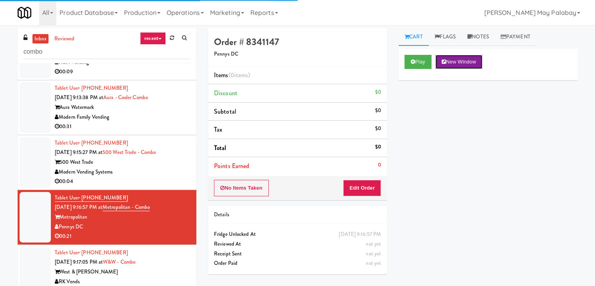
click at [465, 63] on button "New Window" at bounding box center [458, 62] width 47 height 14
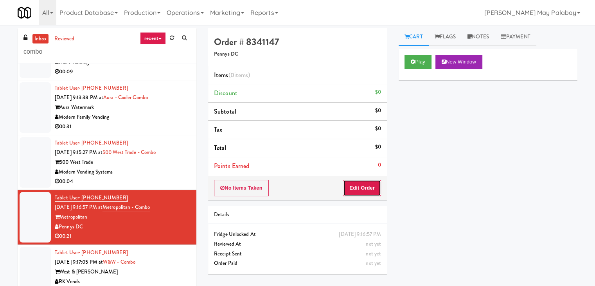
click at [372, 181] on button "Edit Order" at bounding box center [362, 188] width 38 height 16
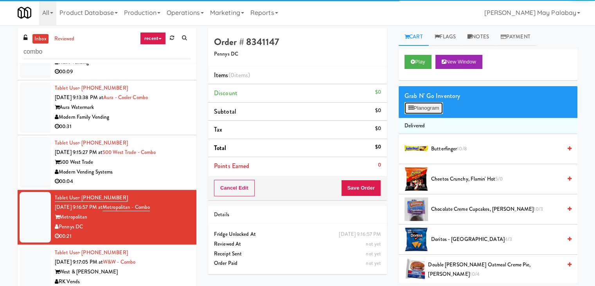
click at [420, 105] on button "Planogram" at bounding box center [423, 108] width 38 height 12
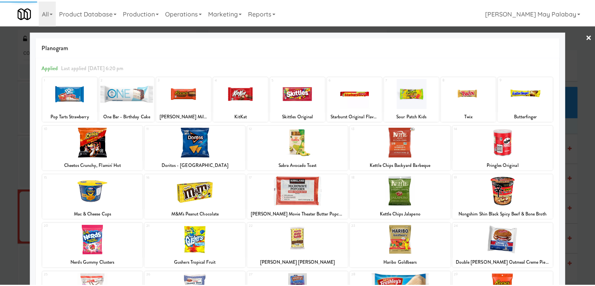
scroll to position [39, 0]
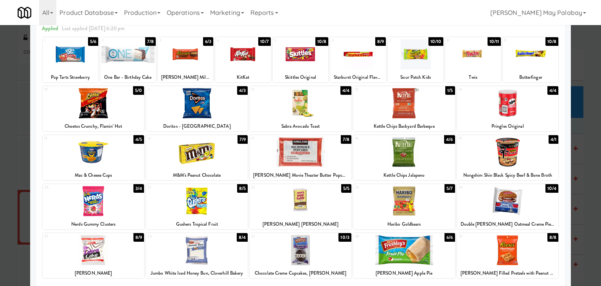
click at [136, 163] on div at bounding box center [94, 152] width 102 height 30
click at [590, 182] on div at bounding box center [300, 143] width 601 height 286
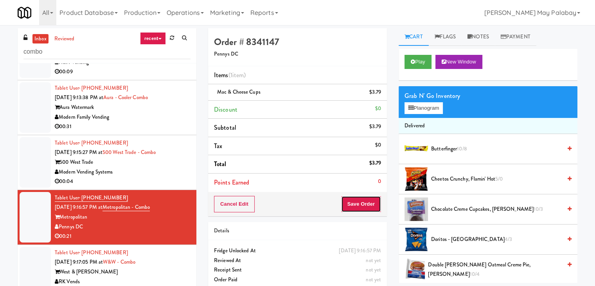
click at [369, 205] on button "Save Order" at bounding box center [361, 204] width 40 height 16
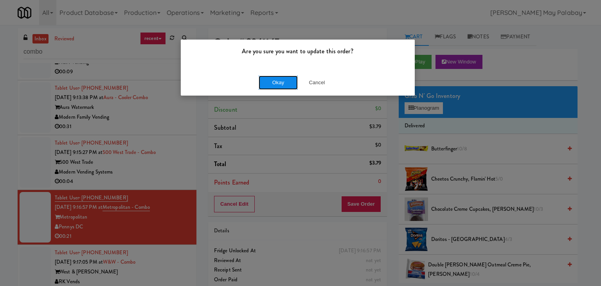
click at [275, 82] on button "Okay" at bounding box center [278, 82] width 39 height 14
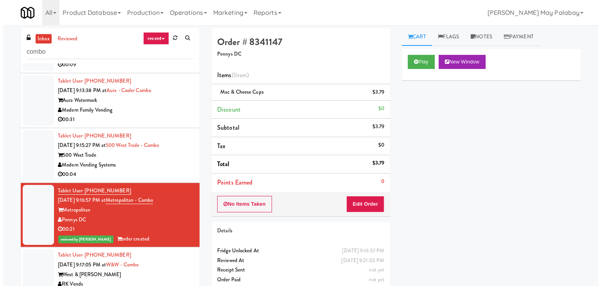
scroll to position [222, 0]
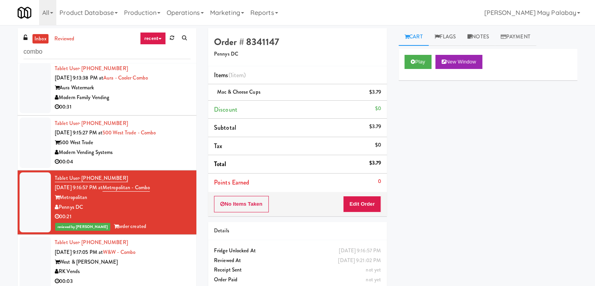
click at [162, 149] on div "Modern Vending Systems" at bounding box center [123, 152] width 136 height 10
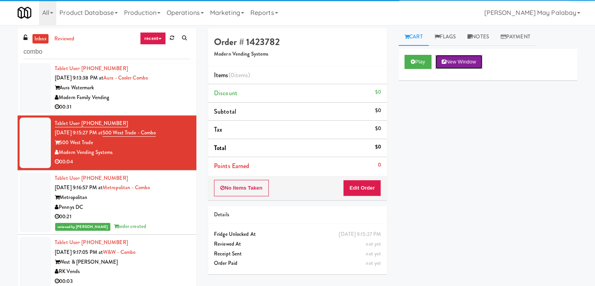
click at [471, 57] on button "New Window" at bounding box center [458, 62] width 47 height 14
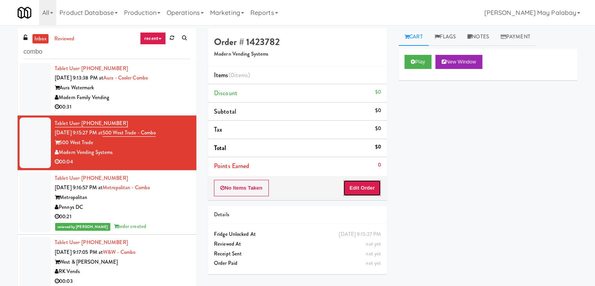
click at [375, 186] on button "Edit Order" at bounding box center [362, 188] width 38 height 16
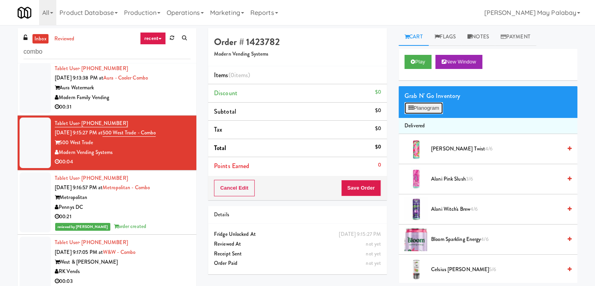
click at [434, 108] on button "Planogram" at bounding box center [423, 108] width 38 height 12
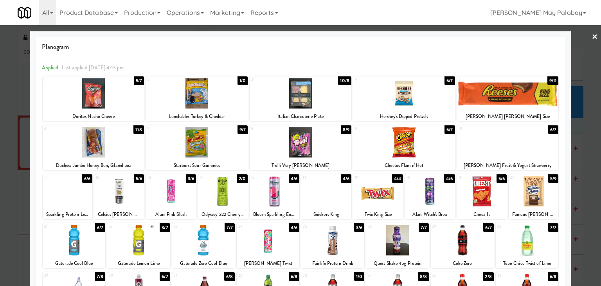
click at [585, 191] on div at bounding box center [300, 143] width 601 height 286
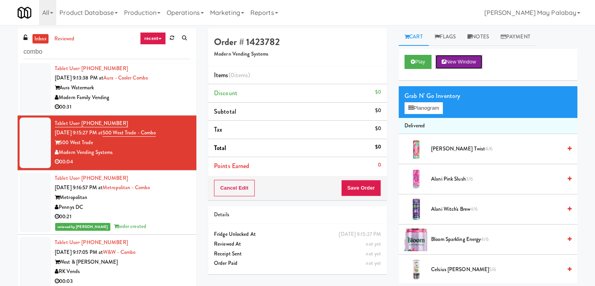
click at [459, 63] on button "New Window" at bounding box center [458, 62] width 47 height 14
click at [433, 108] on button "Planogram" at bounding box center [423, 108] width 38 height 12
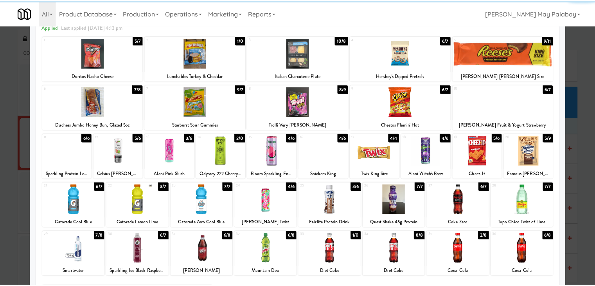
scroll to position [39, 0]
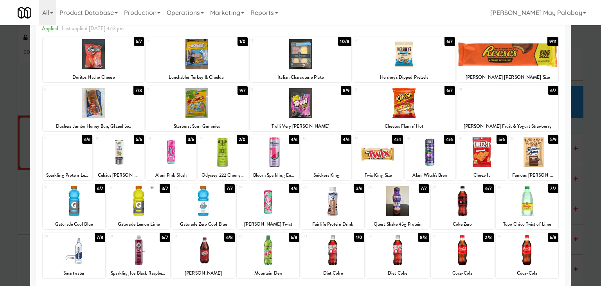
click at [134, 158] on div at bounding box center [119, 152] width 50 height 30
click at [580, 216] on div at bounding box center [300, 143] width 601 height 286
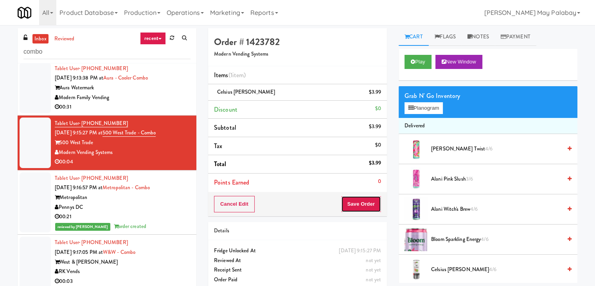
click at [369, 205] on button "Save Order" at bounding box center [361, 204] width 40 height 16
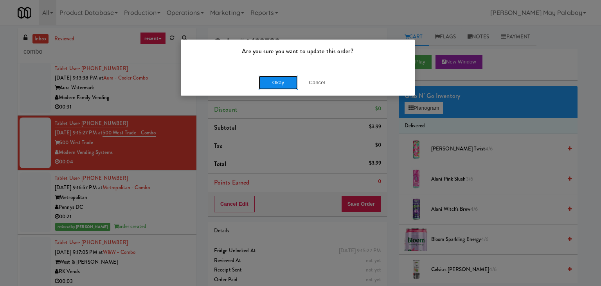
click at [271, 85] on button "Okay" at bounding box center [278, 82] width 39 height 14
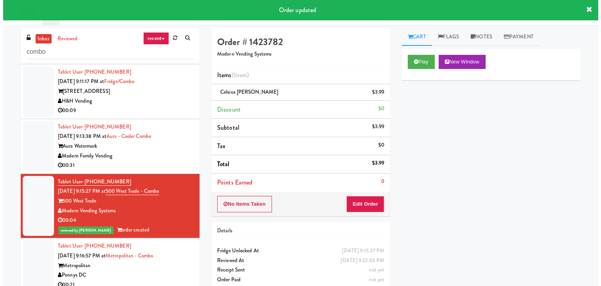
scroll to position [144, 0]
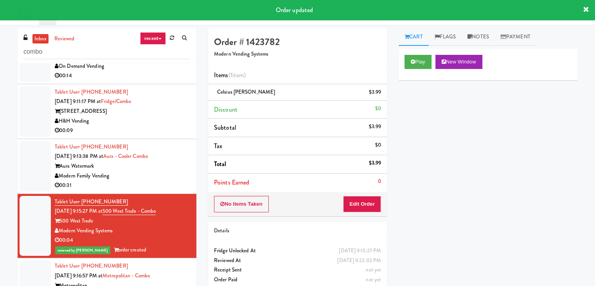
click at [142, 164] on div "Aura Watermark" at bounding box center [123, 166] width 136 height 10
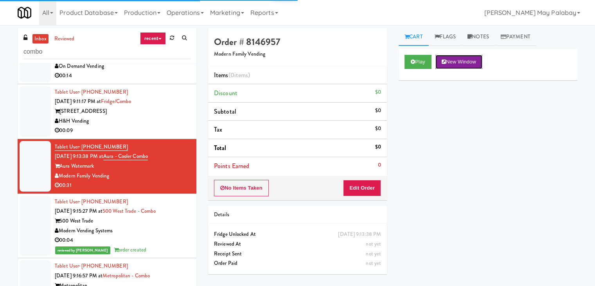
click at [460, 65] on button "New Window" at bounding box center [458, 62] width 47 height 14
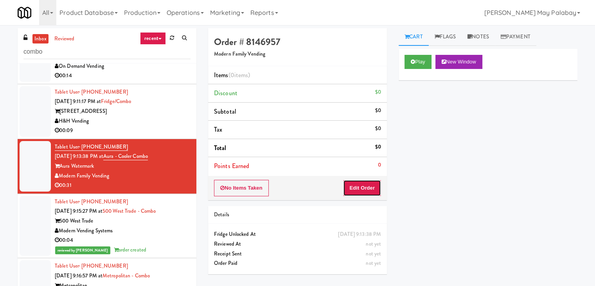
click at [358, 190] on button "Edit Order" at bounding box center [362, 188] width 38 height 16
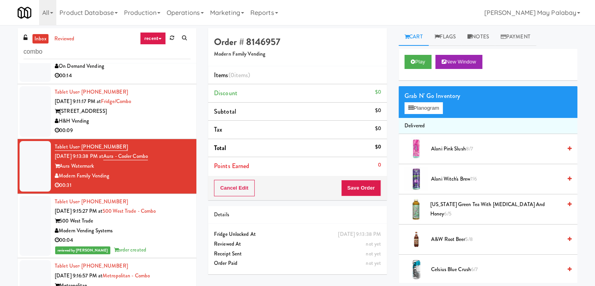
click at [427, 100] on div "Grab N' Go Inventory" at bounding box center [487, 96] width 167 height 12
click at [431, 110] on button "Planogram" at bounding box center [423, 108] width 38 height 12
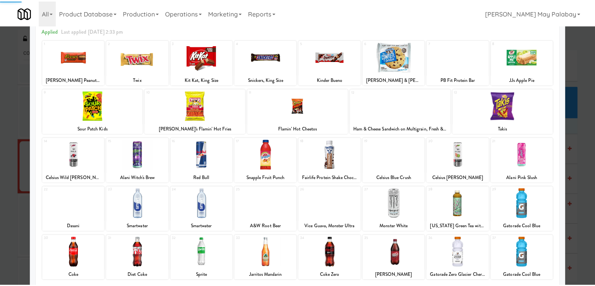
scroll to position [39, 0]
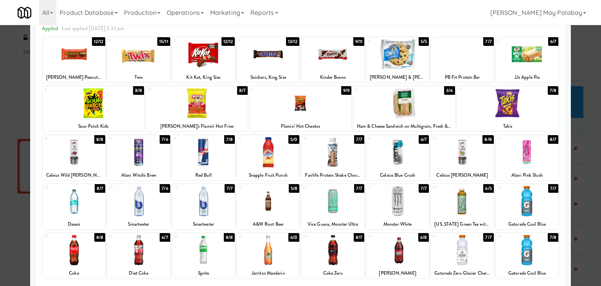
click at [86, 68] on div at bounding box center [74, 54] width 63 height 30
click at [548, 250] on div at bounding box center [527, 250] width 63 height 30
click at [587, 230] on div at bounding box center [300, 143] width 601 height 286
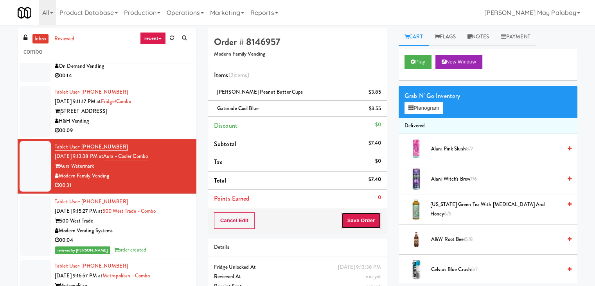
click at [372, 215] on button "Save Order" at bounding box center [361, 220] width 40 height 16
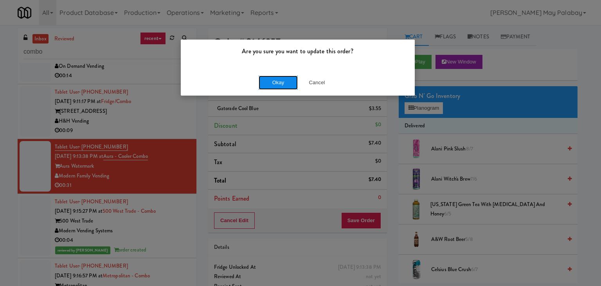
click at [283, 82] on button "Okay" at bounding box center [278, 82] width 39 height 14
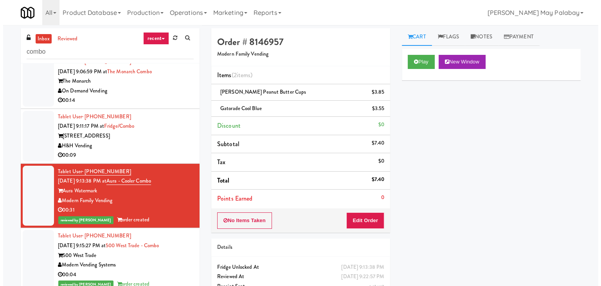
scroll to position [26, 0]
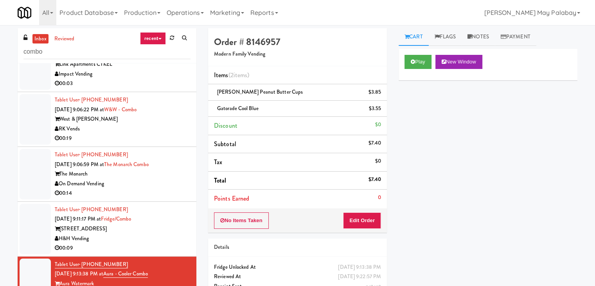
click at [161, 182] on div "On Demand Vending" at bounding box center [123, 184] width 136 height 10
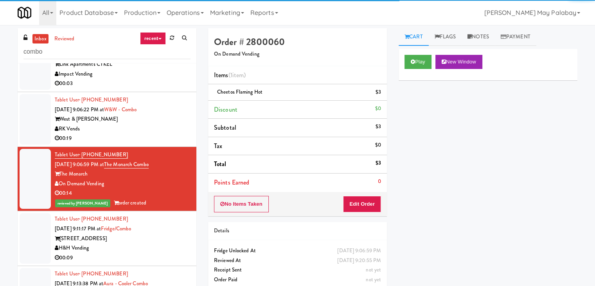
click at [111, 254] on div "00:09" at bounding box center [123, 258] width 136 height 10
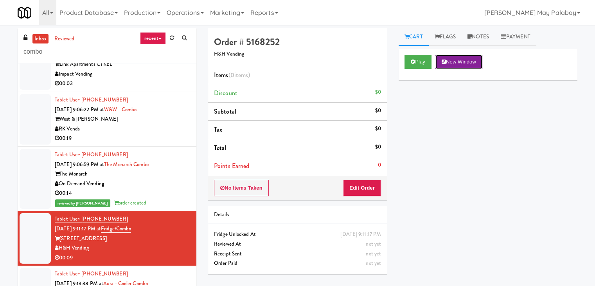
click at [469, 59] on button "New Window" at bounding box center [458, 62] width 47 height 14
click at [365, 184] on button "Edit Order" at bounding box center [362, 188] width 38 height 16
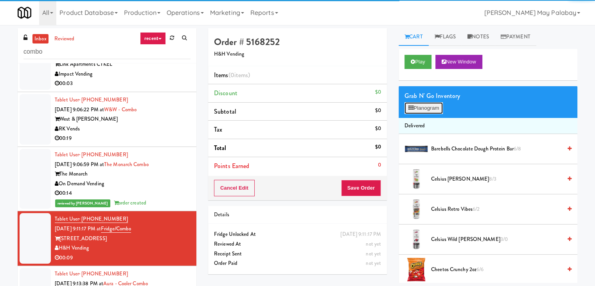
click at [426, 106] on button "Planogram" at bounding box center [423, 108] width 38 height 12
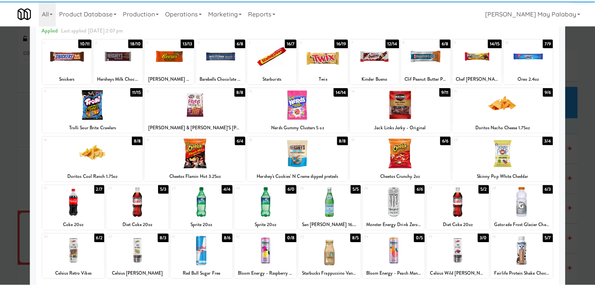
scroll to position [39, 0]
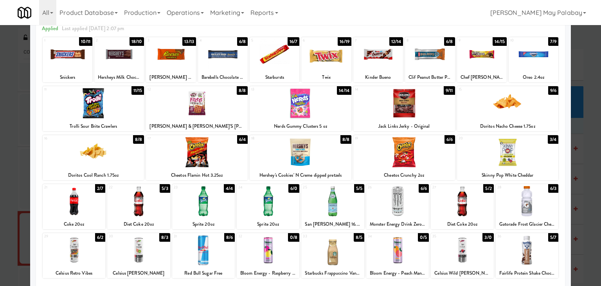
click at [219, 248] on div at bounding box center [203, 250] width 63 height 30
click at [93, 201] on div at bounding box center [74, 201] width 63 height 30
click at [588, 219] on div at bounding box center [300, 143] width 601 height 286
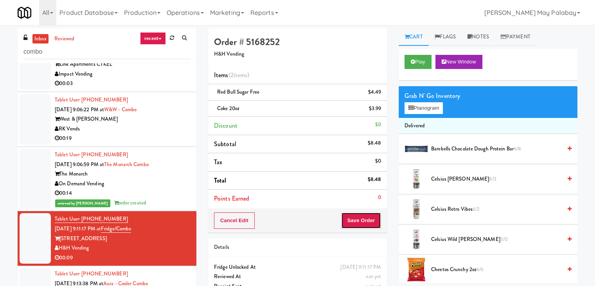
click at [376, 219] on button "Save Order" at bounding box center [361, 220] width 40 height 16
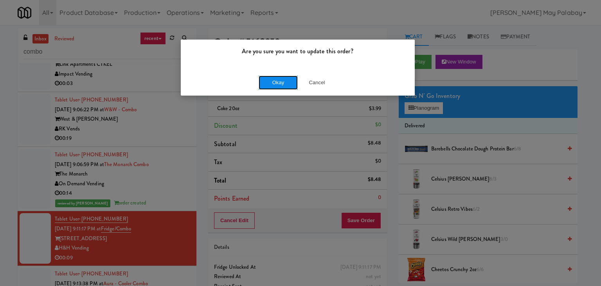
click at [283, 76] on button "Okay" at bounding box center [278, 82] width 39 height 14
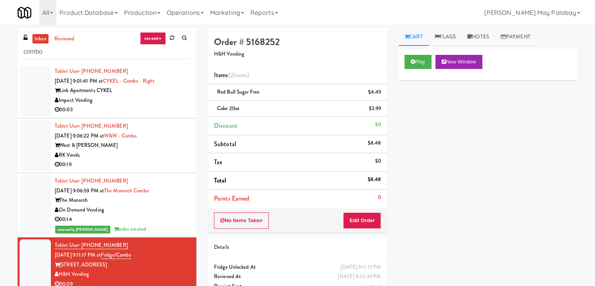
click at [158, 162] on div "00:19" at bounding box center [123, 165] width 136 height 10
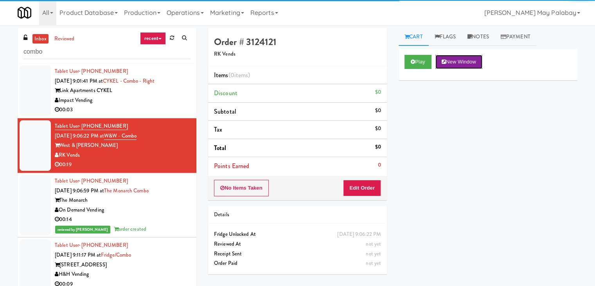
click at [475, 62] on button "New Window" at bounding box center [458, 62] width 47 height 14
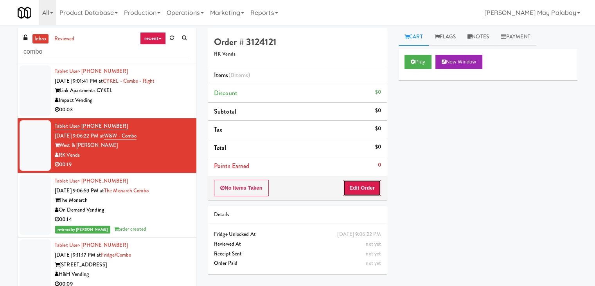
click at [365, 189] on button "Edit Order" at bounding box center [362, 188] width 38 height 16
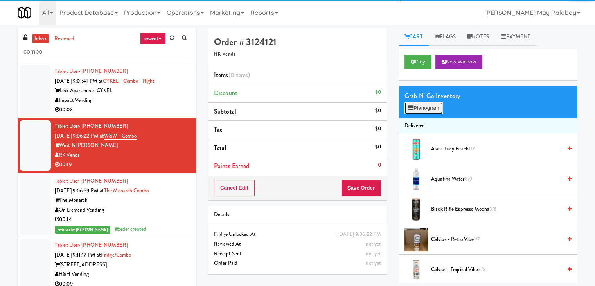
click at [440, 108] on button "Planogram" at bounding box center [423, 108] width 38 height 12
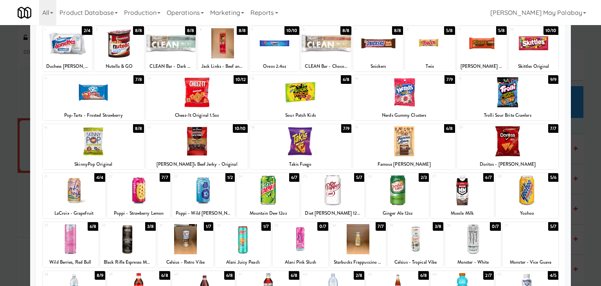
scroll to position [117, 0]
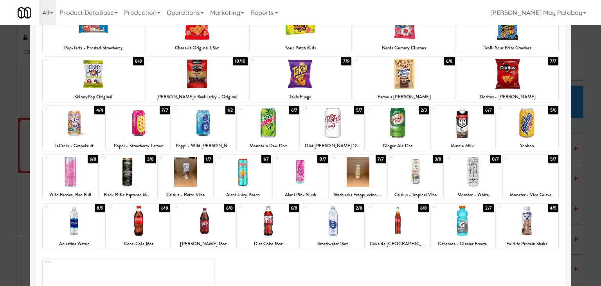
click at [539, 237] on div "45 4/5 Fairlife Protein Shake" at bounding box center [527, 225] width 63 height 45
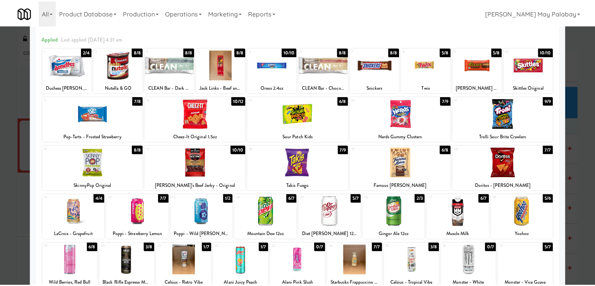
scroll to position [0, 0]
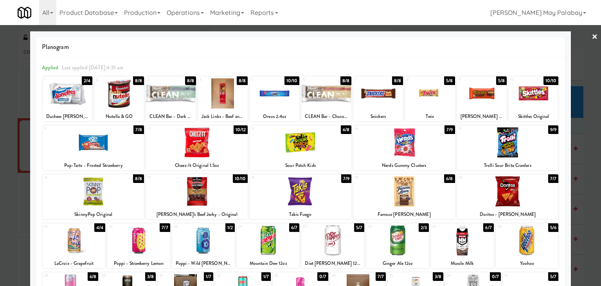
click at [433, 97] on div at bounding box center [430, 93] width 50 height 30
click at [589, 227] on div at bounding box center [300, 143] width 601 height 286
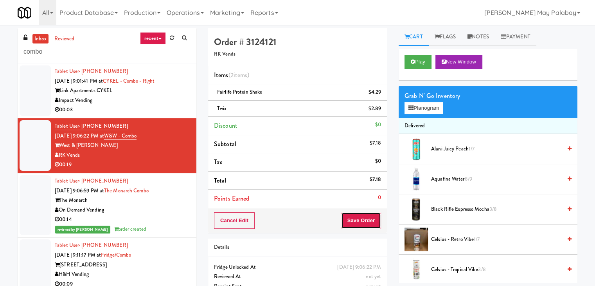
click at [352, 221] on button "Save Order" at bounding box center [361, 220] width 40 height 16
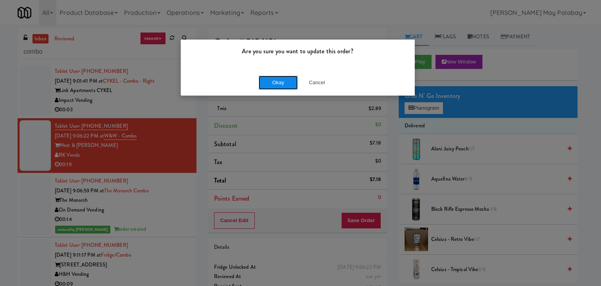
click at [271, 81] on button "Okay" at bounding box center [278, 82] width 39 height 14
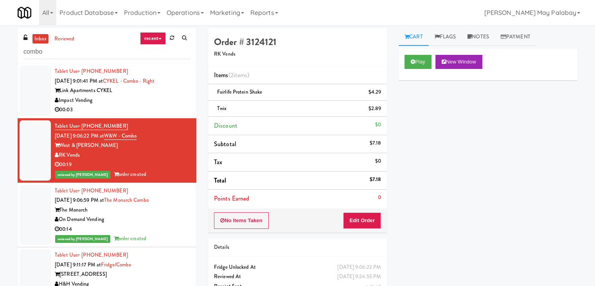
click at [154, 102] on div "Impact Vending" at bounding box center [123, 100] width 136 height 10
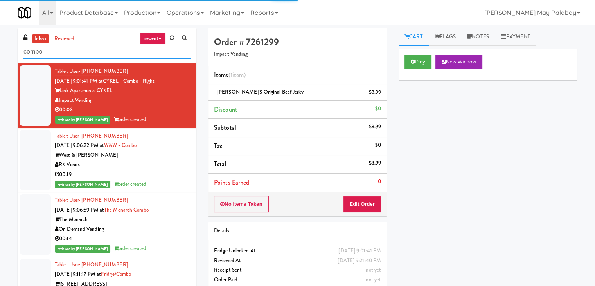
click at [141, 57] on input "combo" at bounding box center [106, 52] width 167 height 14
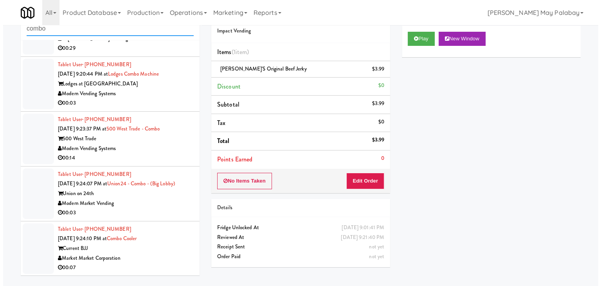
scroll to position [25, 0]
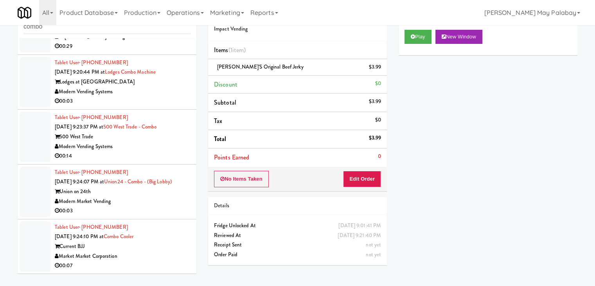
click at [161, 245] on div "Current BJJ" at bounding box center [123, 246] width 136 height 10
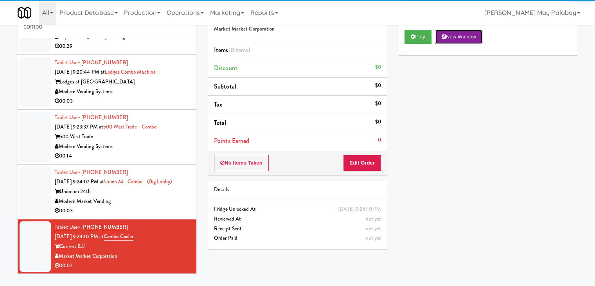
click at [472, 34] on button "New Window" at bounding box center [458, 37] width 47 height 14
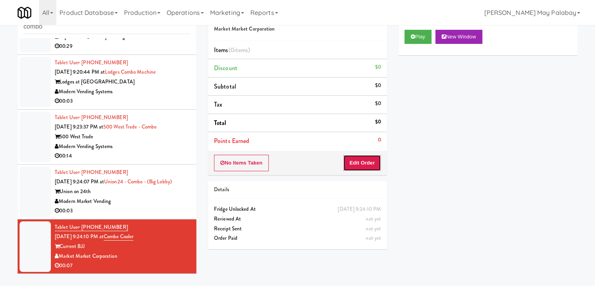
click at [361, 162] on button "Edit Order" at bounding box center [362, 162] width 38 height 16
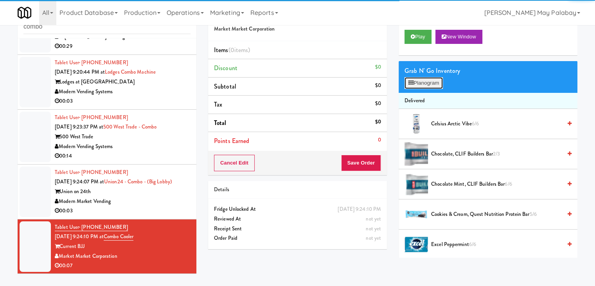
click at [418, 86] on button "Planogram" at bounding box center [423, 83] width 38 height 12
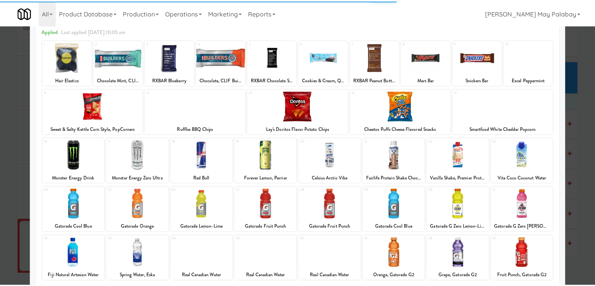
scroll to position [39, 0]
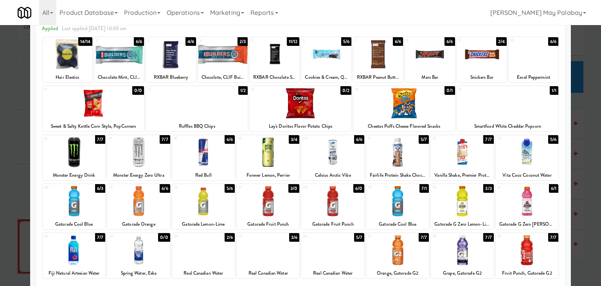
click at [593, 144] on div at bounding box center [300, 143] width 601 height 286
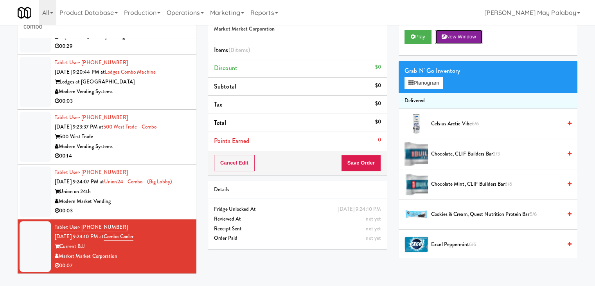
click at [462, 39] on button "New Window" at bounding box center [458, 37] width 47 height 14
click at [358, 160] on button "Save Order" at bounding box center [361, 162] width 40 height 16
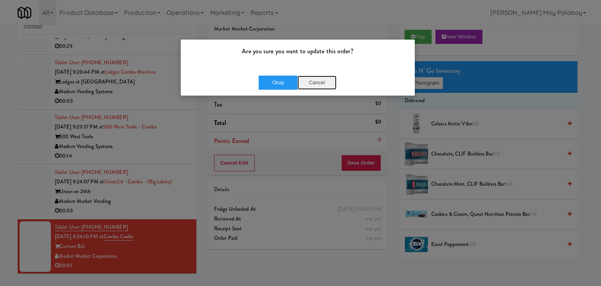
click at [318, 83] on button "Cancel" at bounding box center [316, 82] width 39 height 14
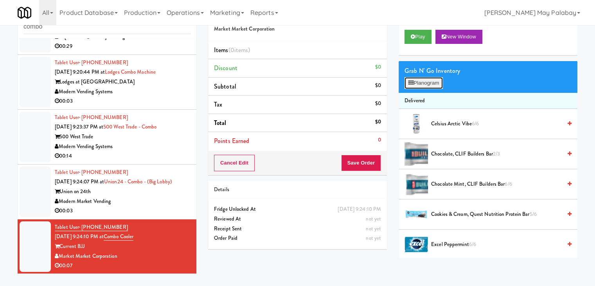
click at [435, 83] on button "Planogram" at bounding box center [423, 83] width 38 height 12
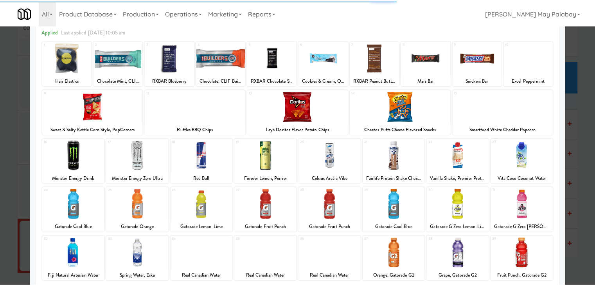
scroll to position [39, 0]
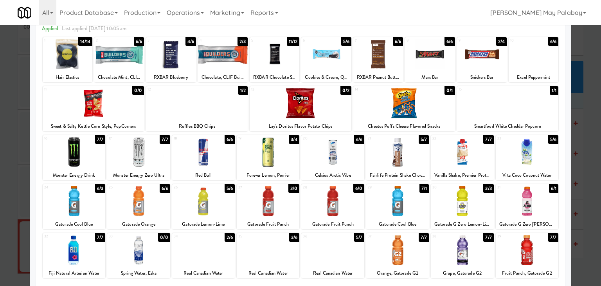
click at [208, 248] on div at bounding box center [203, 250] width 63 height 30
click at [581, 158] on div at bounding box center [300, 143] width 601 height 286
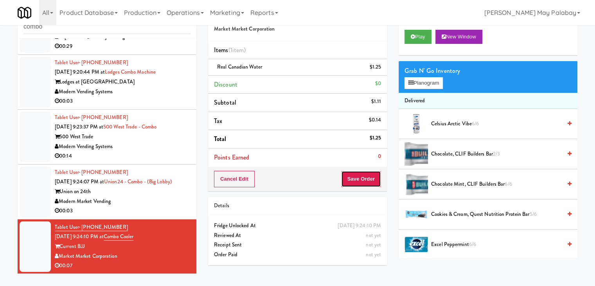
click at [370, 176] on button "Save Order" at bounding box center [361, 179] width 40 height 16
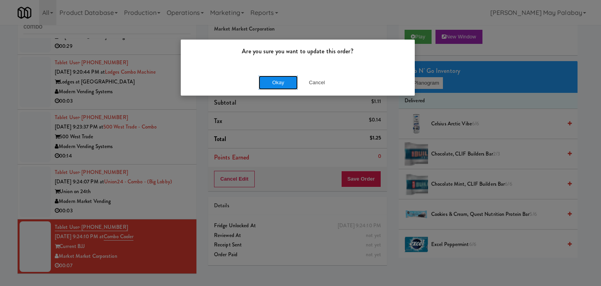
click at [290, 80] on button "Okay" at bounding box center [278, 82] width 39 height 14
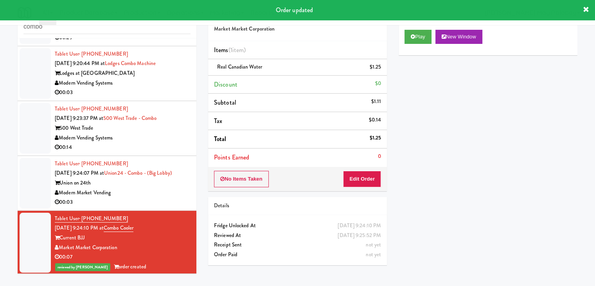
scroll to position [157, 0]
click at [165, 193] on div "Modern Market Vending" at bounding box center [123, 192] width 136 height 10
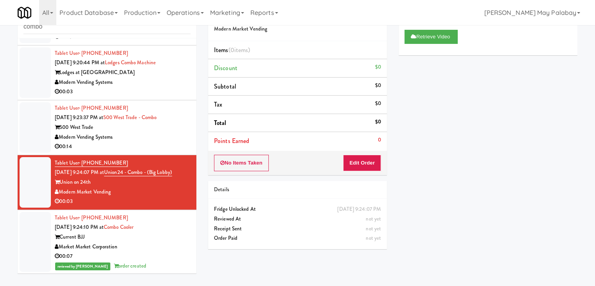
click at [161, 138] on div "Modern Vending Systems" at bounding box center [123, 137] width 136 height 10
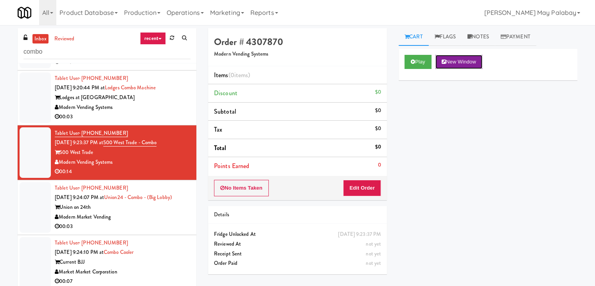
click at [480, 59] on button "New Window" at bounding box center [458, 62] width 47 height 14
click at [369, 185] on button "Edit Order" at bounding box center [362, 188] width 38 height 16
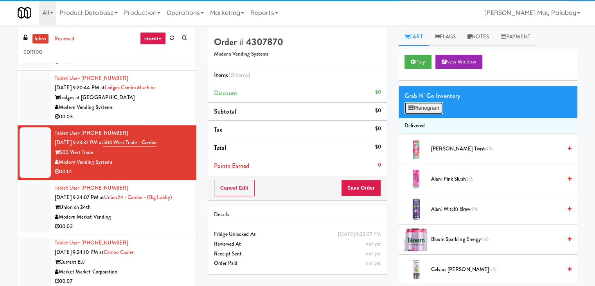
click at [419, 110] on button "Planogram" at bounding box center [423, 108] width 38 height 12
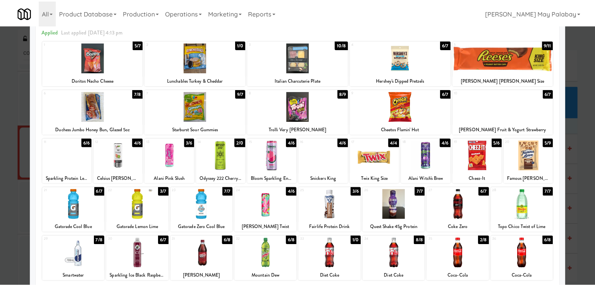
scroll to position [39, 0]
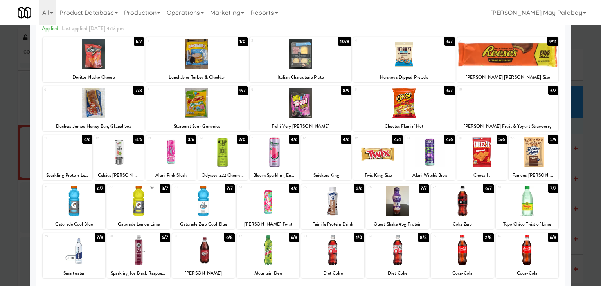
click at [494, 165] on div at bounding box center [482, 152] width 50 height 30
drag, startPoint x: 338, startPoint y: 152, endPoint x: 343, endPoint y: 152, distance: 4.3
click at [339, 152] on div at bounding box center [326, 152] width 50 height 30
click at [591, 233] on div at bounding box center [300, 143] width 601 height 286
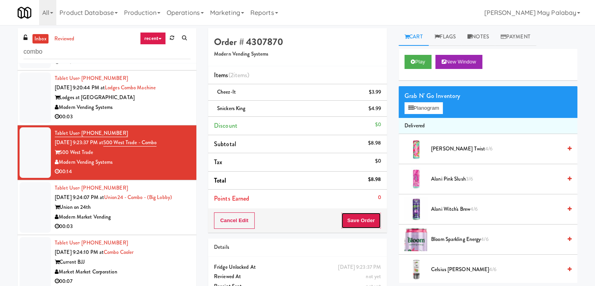
click at [358, 214] on button "Save Order" at bounding box center [361, 220] width 40 height 16
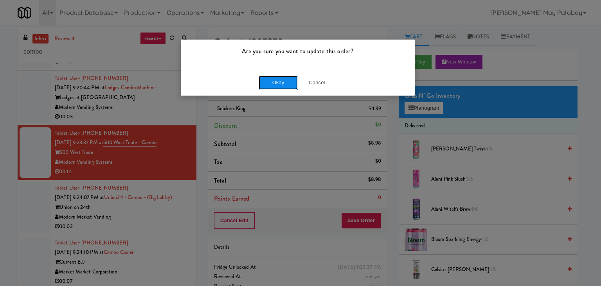
click at [282, 85] on button "Okay" at bounding box center [278, 82] width 39 height 14
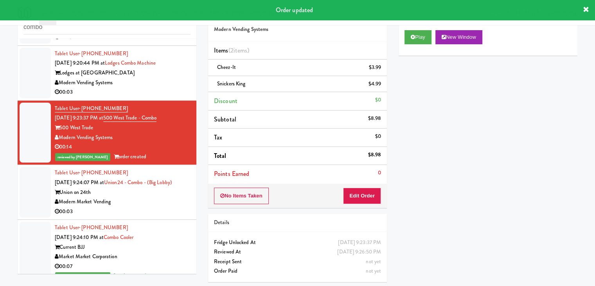
scroll to position [26, 0]
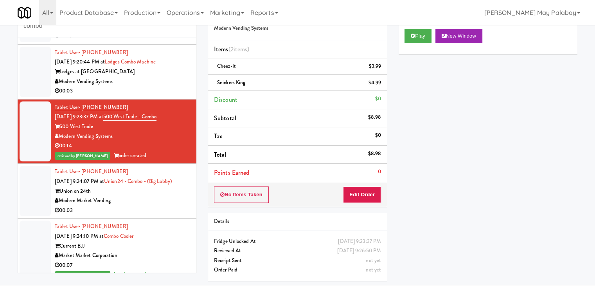
click at [152, 193] on div "Union on 24th" at bounding box center [123, 191] width 136 height 10
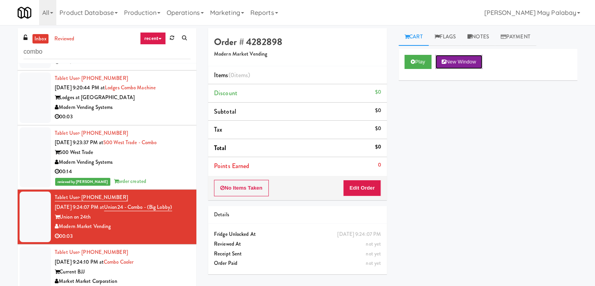
click at [466, 57] on button "New Window" at bounding box center [458, 62] width 47 height 14
click at [363, 189] on button "Edit Order" at bounding box center [362, 188] width 38 height 16
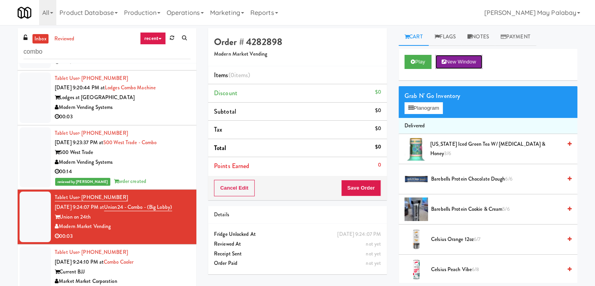
click at [472, 61] on button "New Window" at bounding box center [458, 62] width 47 height 14
click at [423, 107] on button "Planogram" at bounding box center [423, 108] width 38 height 12
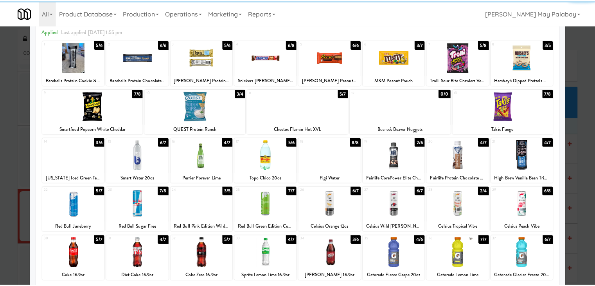
scroll to position [39, 0]
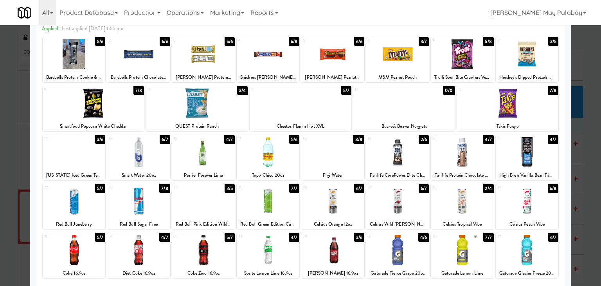
click at [145, 250] on div at bounding box center [138, 250] width 63 height 30
click at [587, 205] on div at bounding box center [300, 143] width 601 height 286
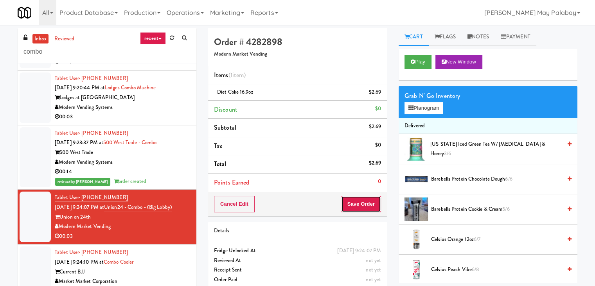
click at [377, 202] on button "Save Order" at bounding box center [361, 204] width 40 height 16
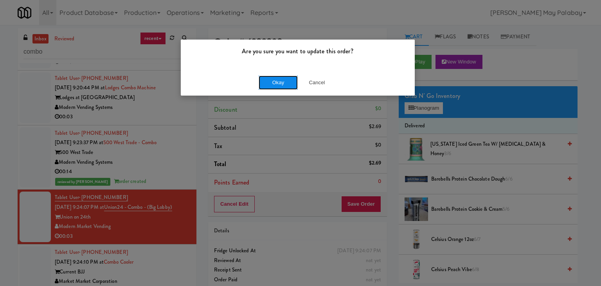
click at [288, 85] on button "Okay" at bounding box center [278, 82] width 39 height 14
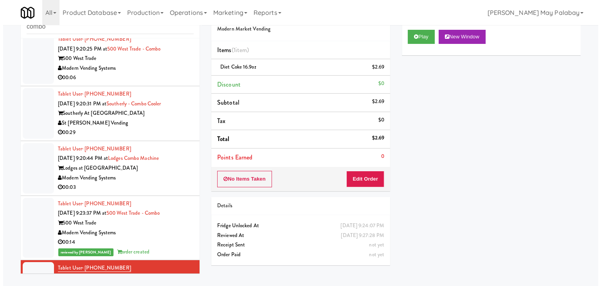
scroll to position [59, 0]
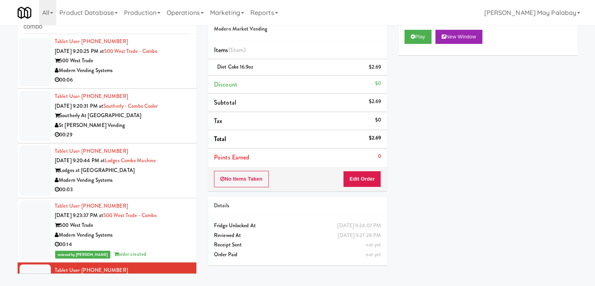
click at [153, 181] on div "Modern Vending Systems" at bounding box center [123, 180] width 136 height 10
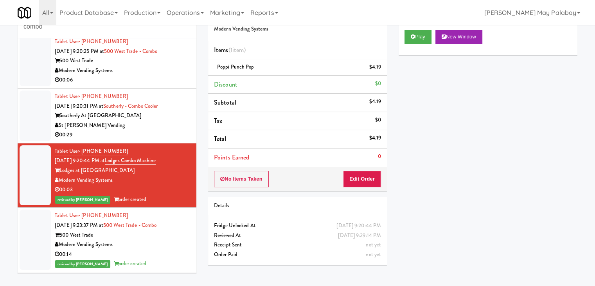
click at [123, 132] on div "00:29" at bounding box center [123, 135] width 136 height 10
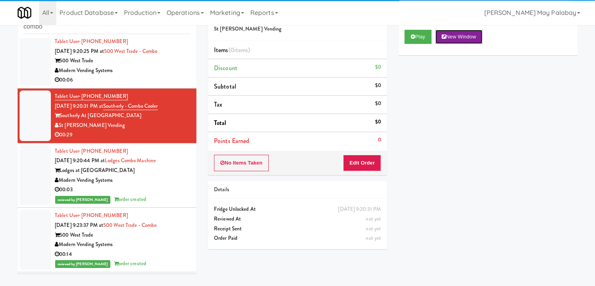
click at [457, 38] on button "New Window" at bounding box center [458, 37] width 47 height 14
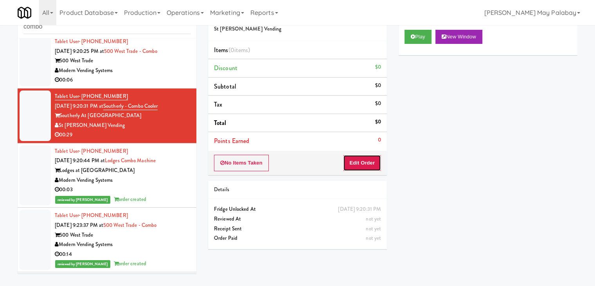
drag, startPoint x: 364, startPoint y: 162, endPoint x: 391, endPoint y: 126, distance: 45.0
click at [364, 162] on button "Edit Order" at bounding box center [362, 162] width 38 height 16
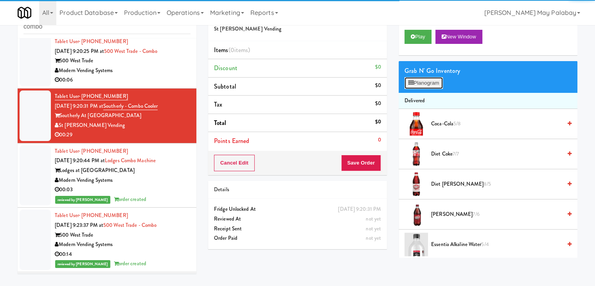
click at [411, 84] on icon at bounding box center [410, 82] width 5 height 5
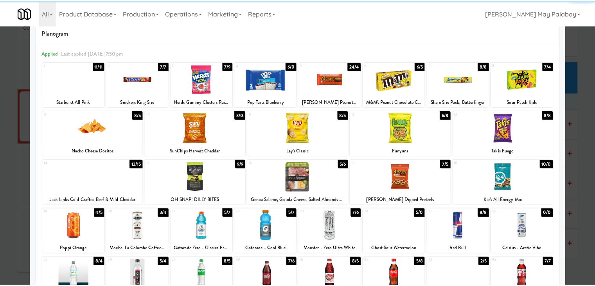
scroll to position [39, 0]
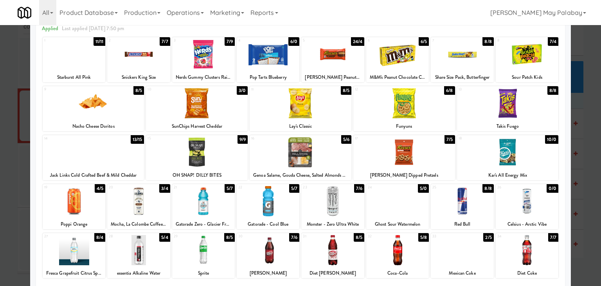
click at [230, 260] on div at bounding box center [203, 250] width 63 height 30
click at [320, 108] on div at bounding box center [301, 103] width 102 height 30
click at [582, 217] on div at bounding box center [300, 143] width 601 height 286
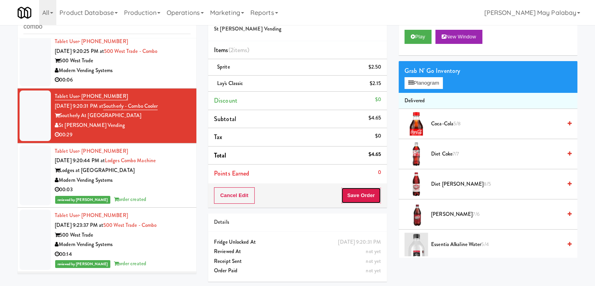
click at [368, 199] on button "Save Order" at bounding box center [361, 195] width 40 height 16
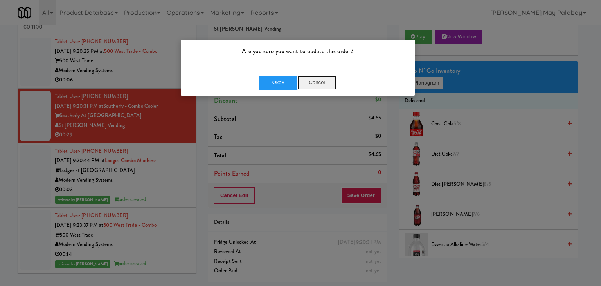
click at [327, 80] on button "Cancel" at bounding box center [316, 82] width 39 height 14
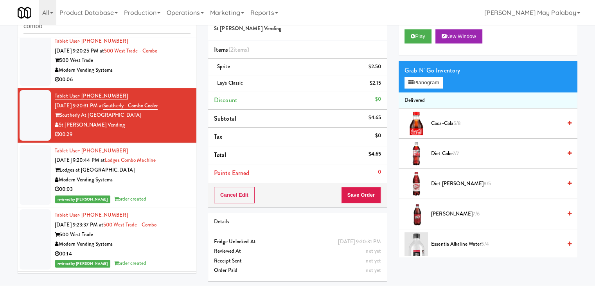
scroll to position [26, 0]
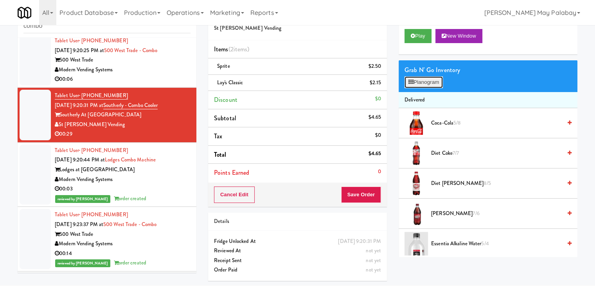
click at [424, 78] on button "Planogram" at bounding box center [423, 82] width 38 height 12
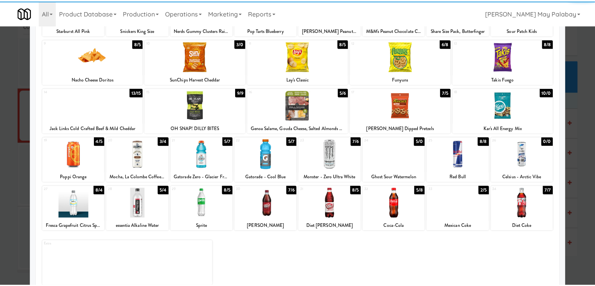
scroll to position [99, 0]
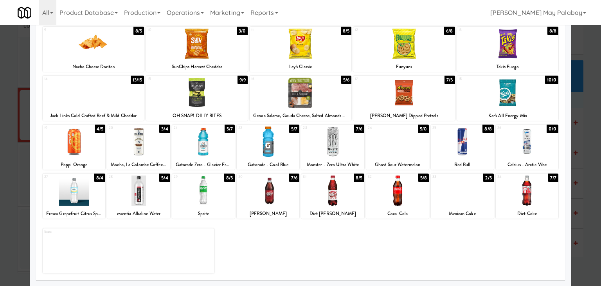
click at [215, 205] on div at bounding box center [203, 190] width 63 height 30
click at [583, 172] on div at bounding box center [300, 143] width 601 height 286
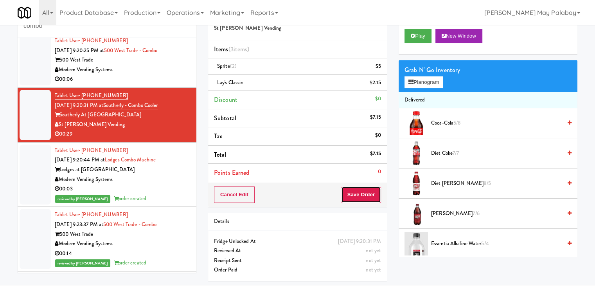
click at [361, 191] on button "Save Order" at bounding box center [361, 194] width 40 height 16
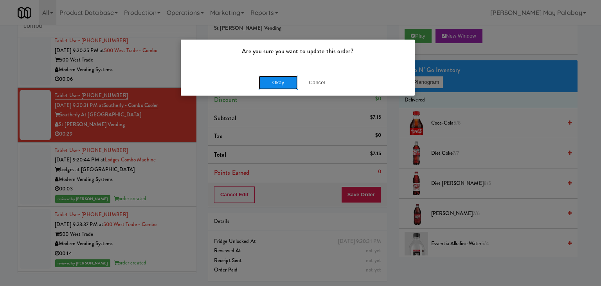
click at [288, 82] on button "Okay" at bounding box center [278, 82] width 39 height 14
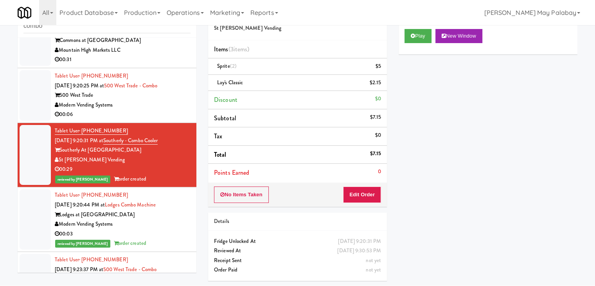
scroll to position [20, 0]
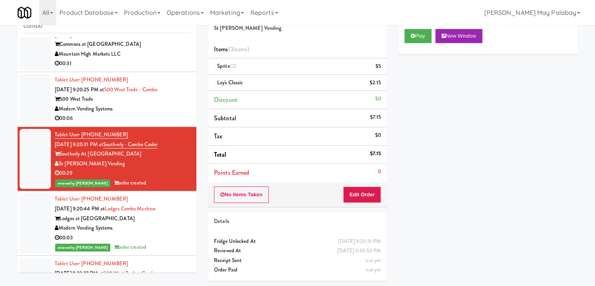
click at [173, 117] on div "00:06" at bounding box center [123, 118] width 136 height 10
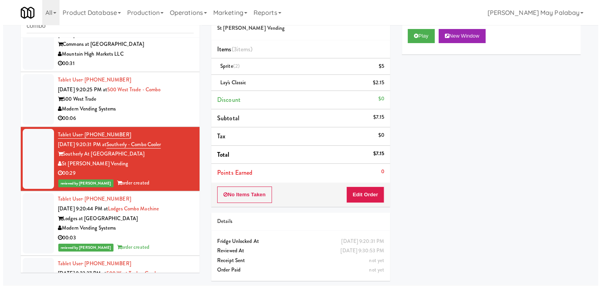
scroll to position [25, 0]
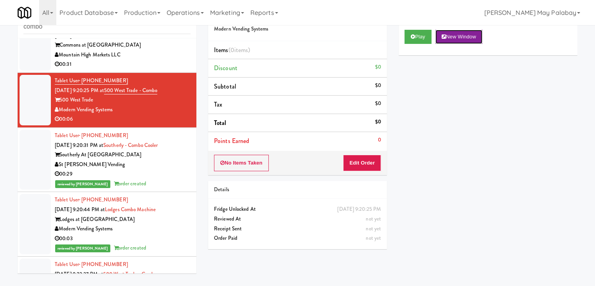
click at [465, 32] on button "New Window" at bounding box center [458, 37] width 47 height 14
click at [361, 158] on button "Edit Order" at bounding box center [362, 162] width 38 height 16
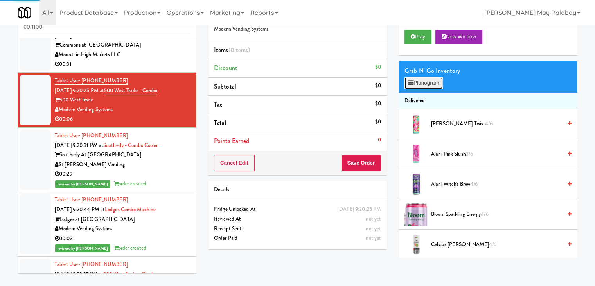
click at [415, 80] on button "Planogram" at bounding box center [423, 83] width 38 height 12
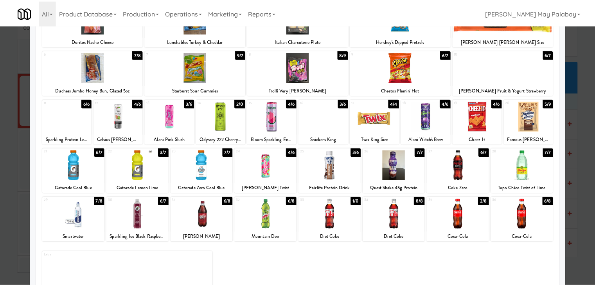
scroll to position [78, 0]
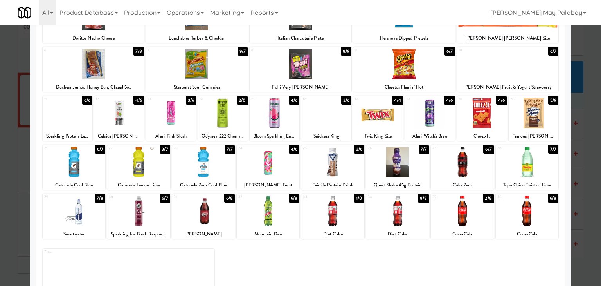
click at [484, 220] on div at bounding box center [462, 211] width 63 height 30
click at [518, 217] on div at bounding box center [527, 211] width 63 height 30
click at [580, 186] on div at bounding box center [300, 143] width 601 height 286
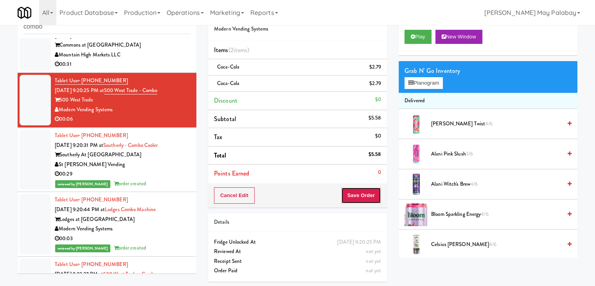
click at [358, 190] on button "Save Order" at bounding box center [361, 195] width 40 height 16
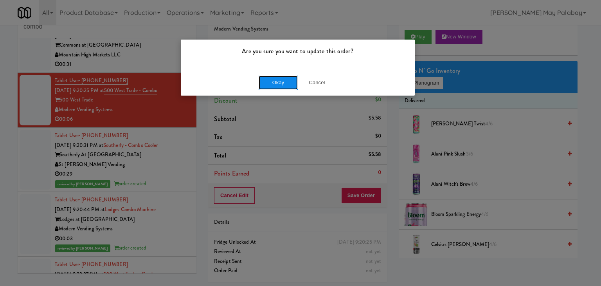
click at [286, 86] on button "Okay" at bounding box center [278, 82] width 39 height 14
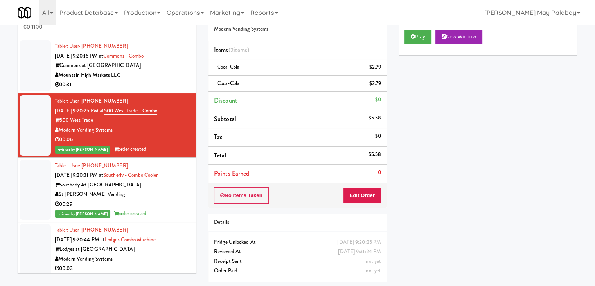
click at [142, 80] on div "00:31" at bounding box center [123, 85] width 136 height 10
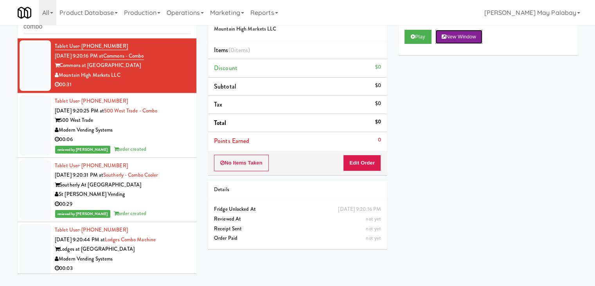
click at [476, 40] on button "New Window" at bounding box center [458, 37] width 47 height 14
click at [352, 163] on button "Edit Order" at bounding box center [362, 162] width 38 height 16
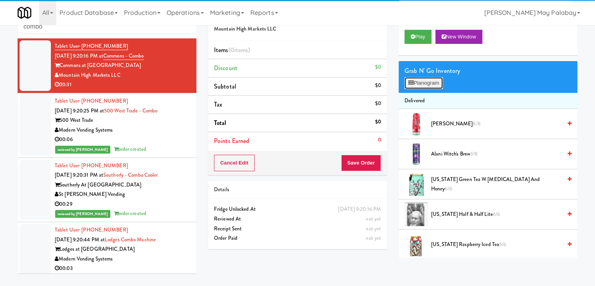
click at [440, 82] on button "Planogram" at bounding box center [423, 83] width 38 height 12
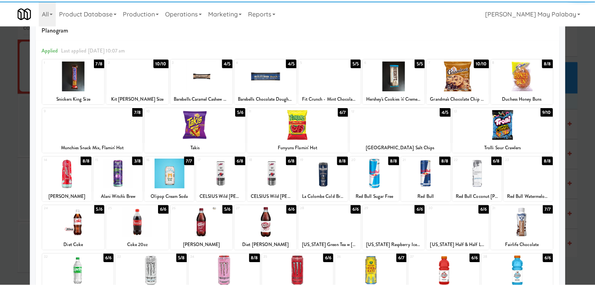
scroll to position [39, 0]
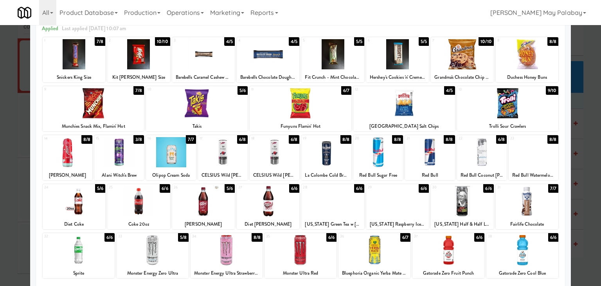
click at [137, 157] on div at bounding box center [119, 152] width 50 height 30
click at [333, 111] on div at bounding box center [301, 103] width 102 height 30
click at [589, 148] on div at bounding box center [300, 143] width 601 height 286
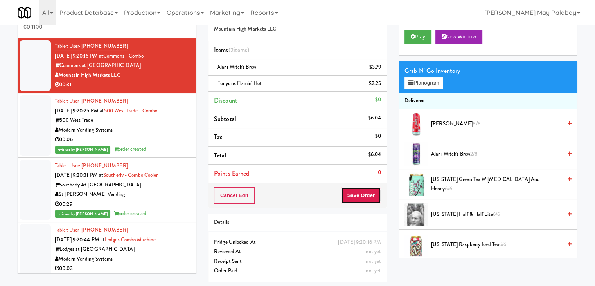
click at [354, 200] on button "Save Order" at bounding box center [361, 195] width 40 height 16
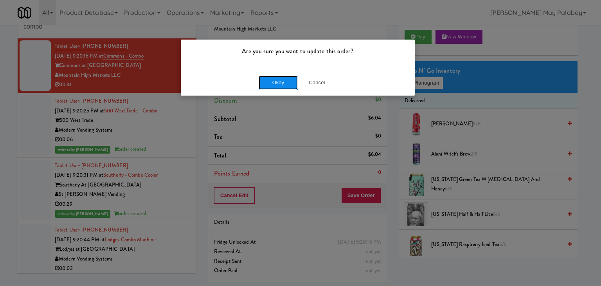
click at [285, 84] on button "Okay" at bounding box center [278, 82] width 39 height 14
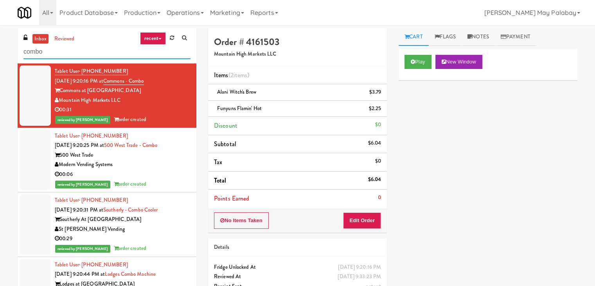
click at [81, 50] on input "combo" at bounding box center [106, 52] width 167 height 14
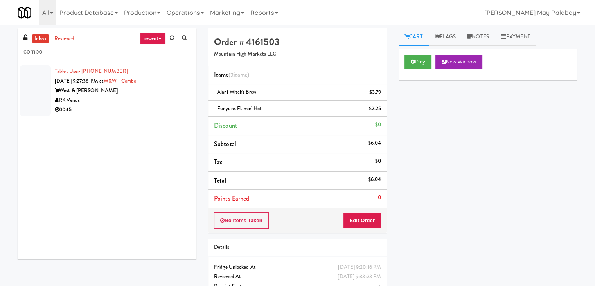
click at [133, 111] on div "00:15" at bounding box center [123, 110] width 136 height 10
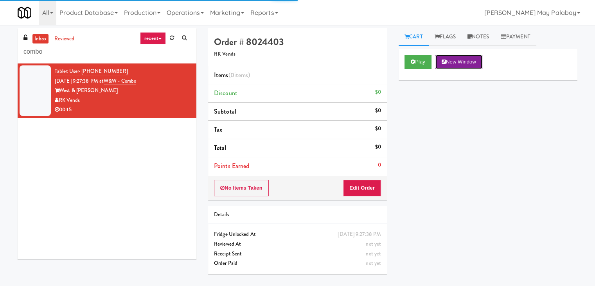
click at [467, 64] on button "New Window" at bounding box center [458, 62] width 47 height 14
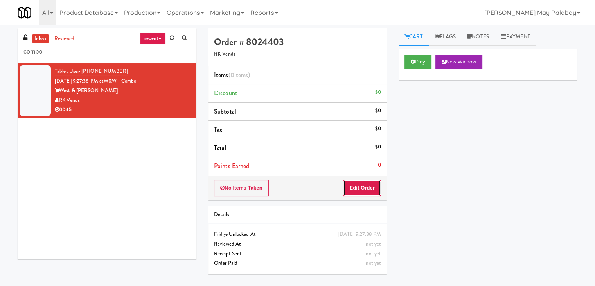
click at [362, 188] on button "Edit Order" at bounding box center [362, 188] width 38 height 16
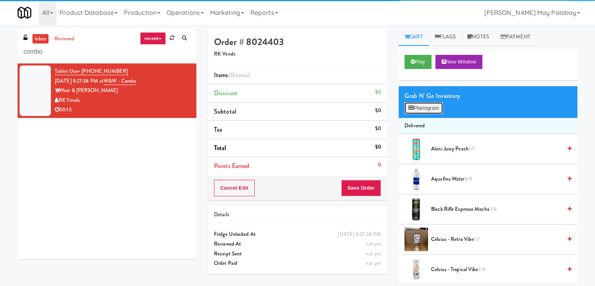
click at [417, 109] on button "Planogram" at bounding box center [423, 108] width 38 height 12
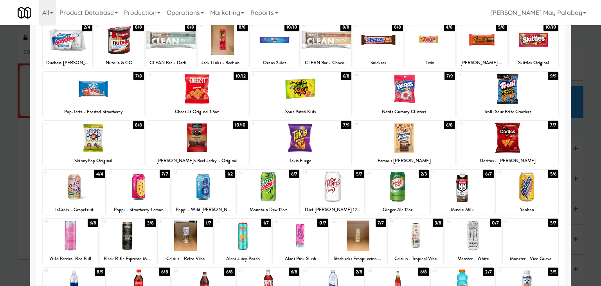
scroll to position [78, 0]
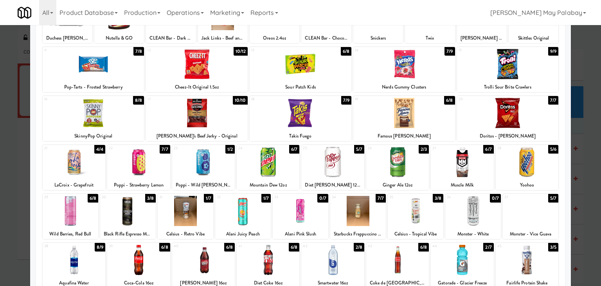
click at [528, 262] on div at bounding box center [527, 259] width 63 height 30
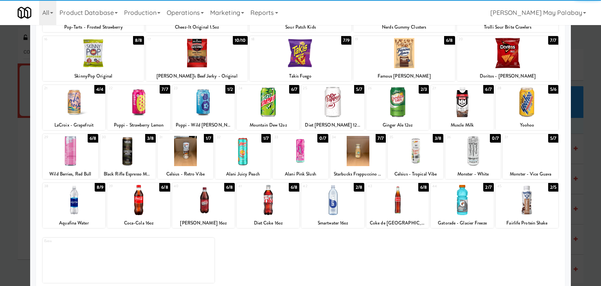
scroll to position [147, 0]
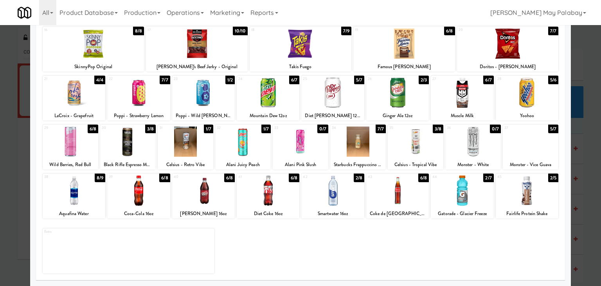
click at [593, 224] on div at bounding box center [300, 143] width 601 height 286
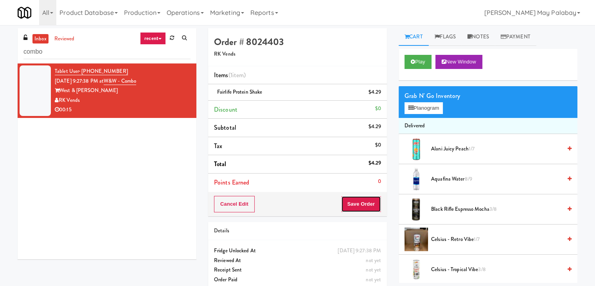
click at [363, 205] on button "Save Order" at bounding box center [361, 204] width 40 height 16
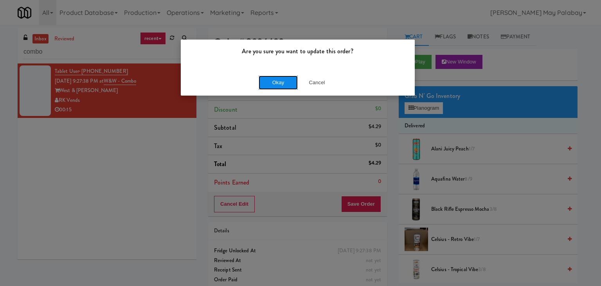
click at [272, 79] on button "Okay" at bounding box center [278, 82] width 39 height 14
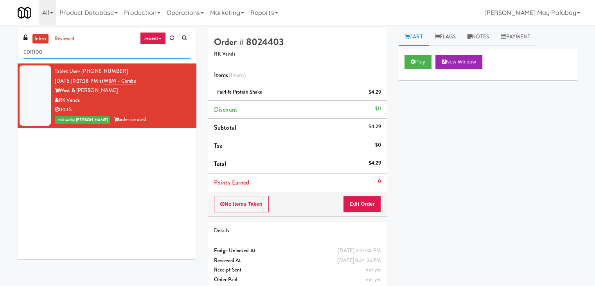
click at [77, 50] on input "combo" at bounding box center [106, 52] width 167 height 14
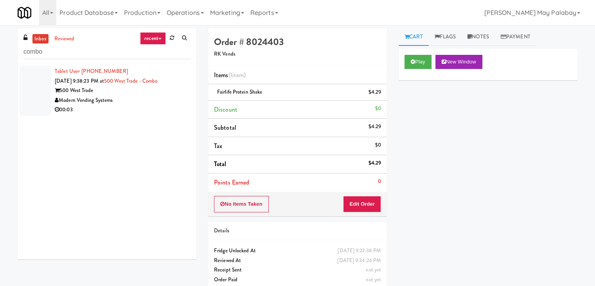
click at [144, 99] on div "Modern Vending Systems" at bounding box center [123, 100] width 136 height 10
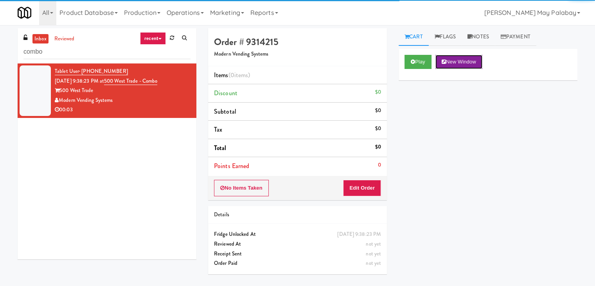
click at [471, 59] on button "New Window" at bounding box center [458, 62] width 47 height 14
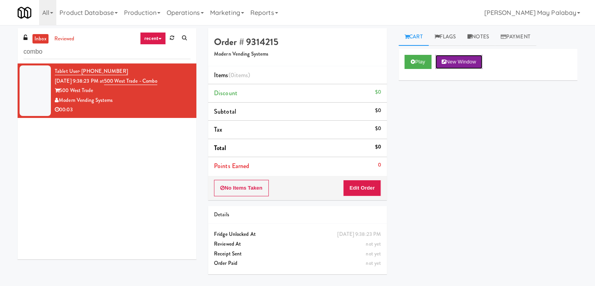
click at [472, 64] on button "New Window" at bounding box center [458, 62] width 47 height 14
click at [370, 187] on button "Edit Order" at bounding box center [362, 188] width 38 height 16
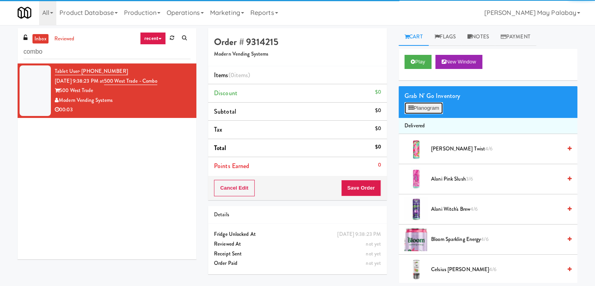
click at [422, 108] on button "Planogram" at bounding box center [423, 108] width 38 height 12
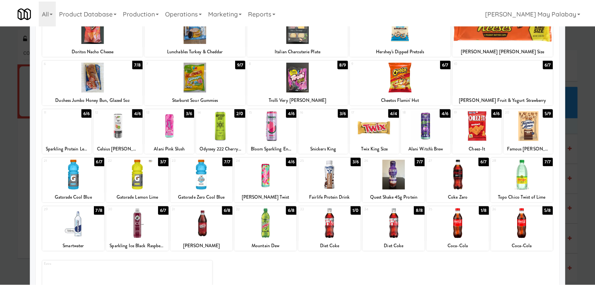
scroll to position [39, 0]
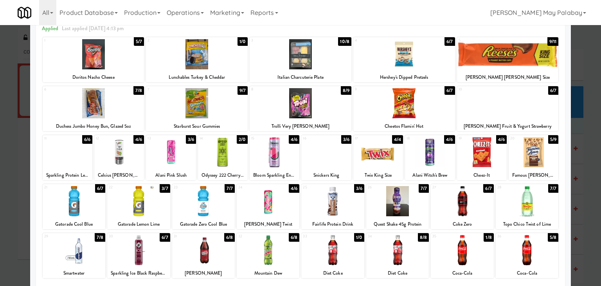
click at [346, 215] on div at bounding box center [332, 201] width 63 height 30
click at [580, 197] on div at bounding box center [300, 143] width 601 height 286
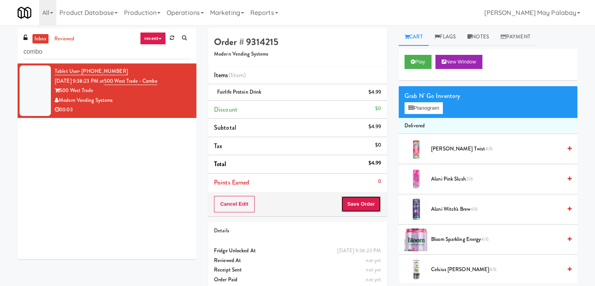
click at [369, 207] on button "Save Order" at bounding box center [361, 204] width 40 height 16
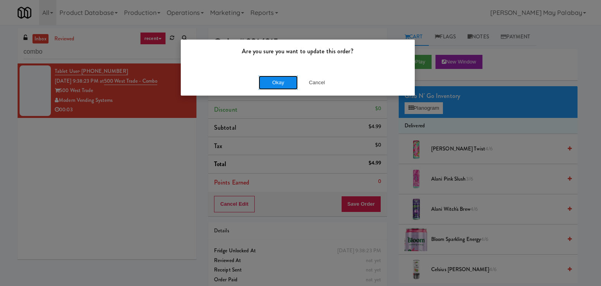
click at [274, 83] on button "Okay" at bounding box center [278, 82] width 39 height 14
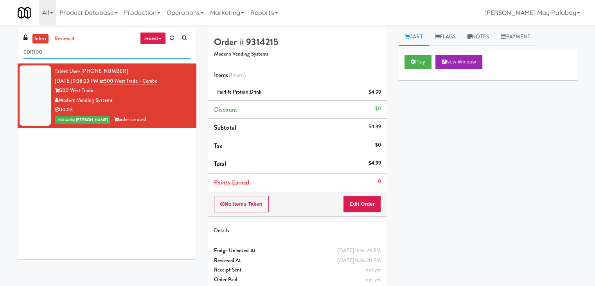
click at [81, 54] on input "combo" at bounding box center [106, 52] width 167 height 14
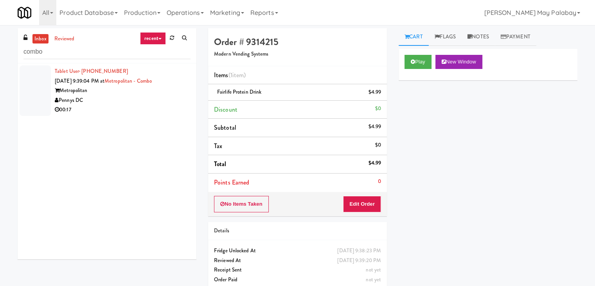
click at [131, 110] on div "00:17" at bounding box center [123, 110] width 136 height 10
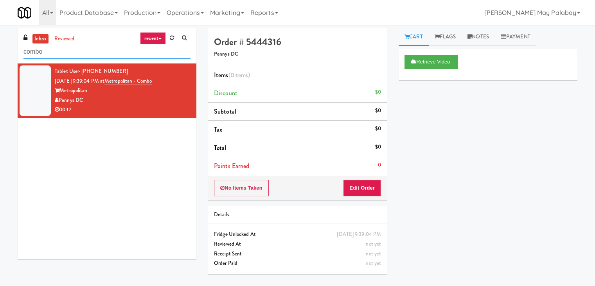
drag, startPoint x: 129, startPoint y: 54, endPoint x: 0, endPoint y: 55, distance: 129.5
click at [0, 55] on div "inbox reviewed recent all unclear take inventory issue suspicious failed recent…" at bounding box center [297, 155] width 595 height 254
type input "ambient"
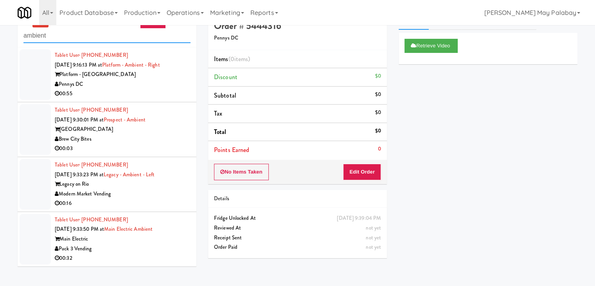
scroll to position [25, 0]
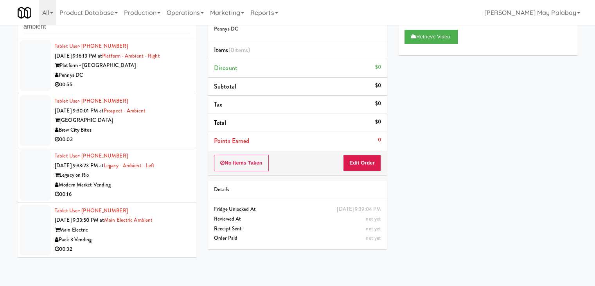
click at [136, 223] on div "Tablet User · (775) 544-0879 Sep 25, 2025 9:33:50 PM at Main Electric Ambient M…" at bounding box center [123, 230] width 136 height 48
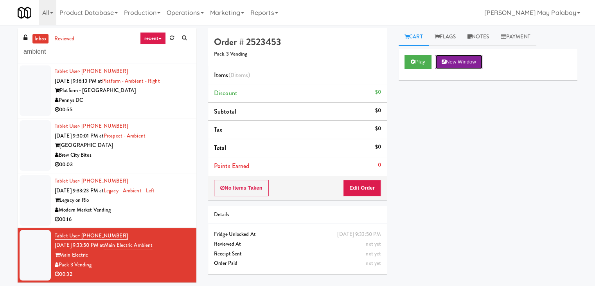
click at [465, 60] on button "New Window" at bounding box center [458, 62] width 47 height 14
click at [474, 59] on button "New Window" at bounding box center [458, 62] width 47 height 14
click at [360, 186] on button "Edit Order" at bounding box center [362, 188] width 38 height 16
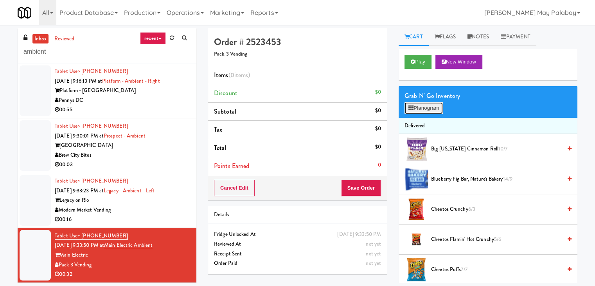
click at [411, 102] on button "Planogram" at bounding box center [423, 108] width 38 height 12
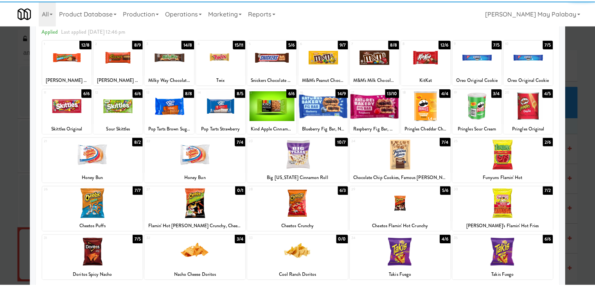
scroll to position [39, 0]
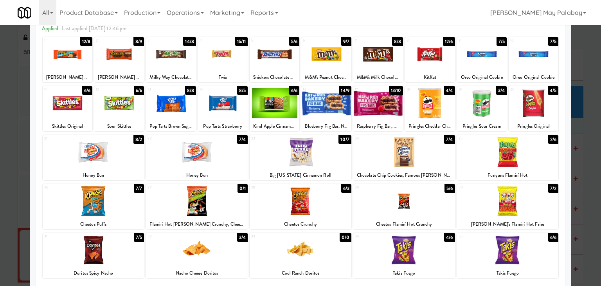
click at [188, 104] on div at bounding box center [171, 103] width 50 height 30
click at [440, 165] on div at bounding box center [404, 152] width 102 height 30
click at [585, 199] on div at bounding box center [300, 143] width 601 height 286
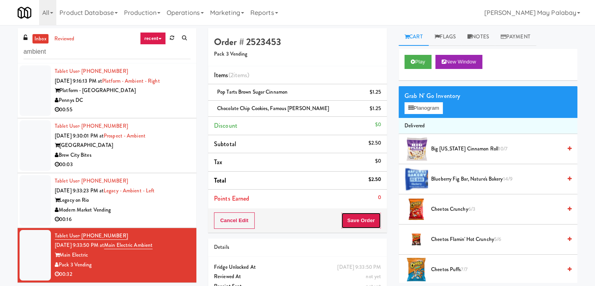
click at [375, 224] on button "Save Order" at bounding box center [361, 220] width 40 height 16
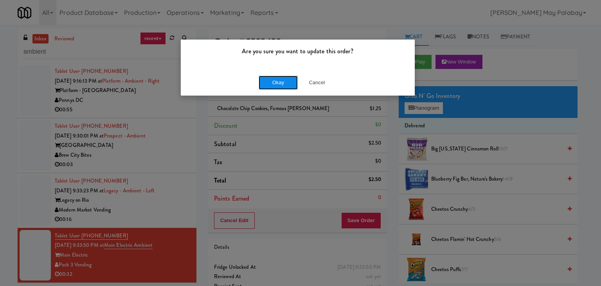
click at [262, 80] on button "Okay" at bounding box center [278, 82] width 39 height 14
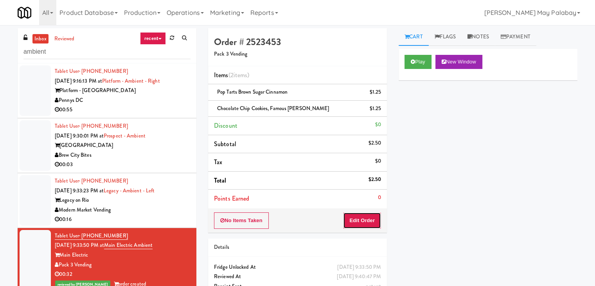
click at [366, 220] on button "Edit Order" at bounding box center [362, 220] width 38 height 16
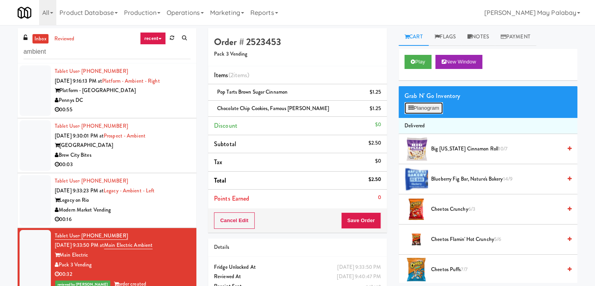
click at [424, 104] on button "Planogram" at bounding box center [423, 108] width 38 height 12
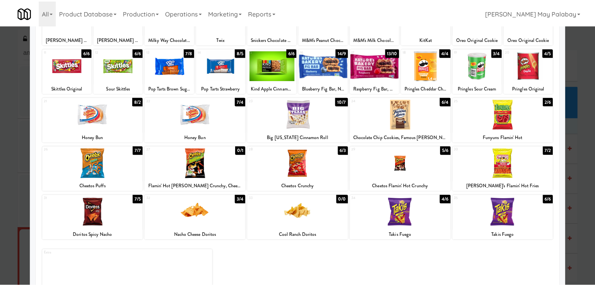
scroll to position [78, 0]
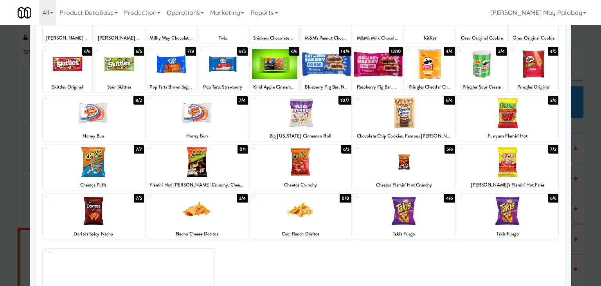
click at [341, 160] on div at bounding box center [301, 162] width 102 height 30
click at [584, 203] on div at bounding box center [300, 143] width 601 height 286
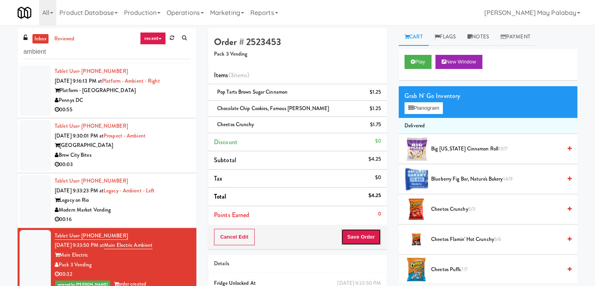
click at [366, 238] on button "Save Order" at bounding box center [361, 236] width 40 height 16
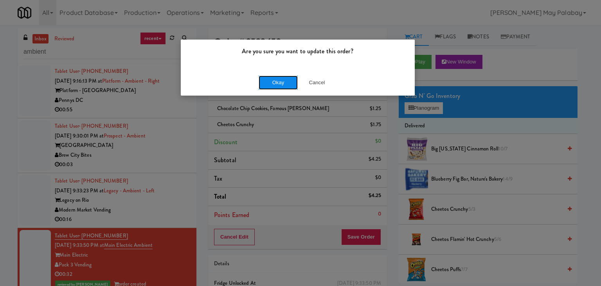
click at [282, 84] on button "Okay" at bounding box center [278, 82] width 39 height 14
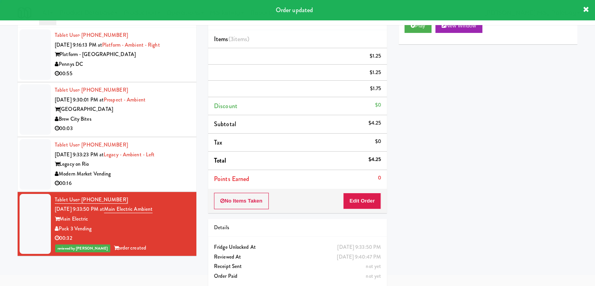
scroll to position [39, 0]
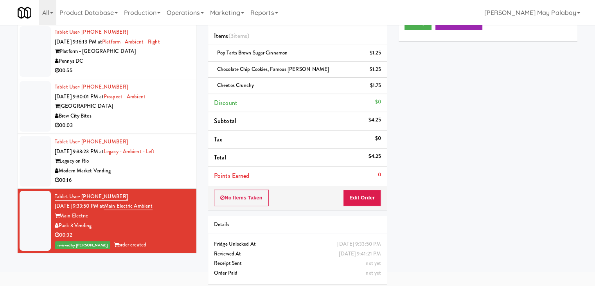
click at [176, 170] on div "Modern Market Vending" at bounding box center [123, 171] width 136 height 10
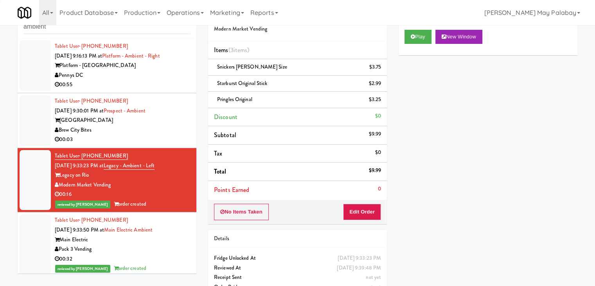
scroll to position [39, 0]
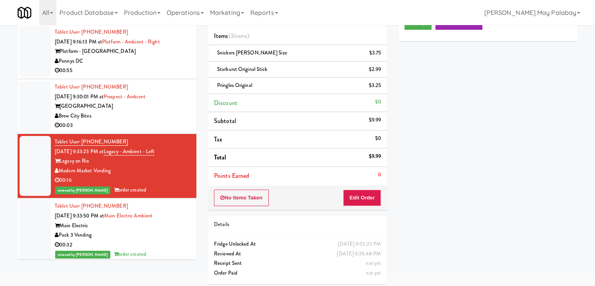
click at [170, 107] on div "Prospect Towers" at bounding box center [123, 106] width 136 height 10
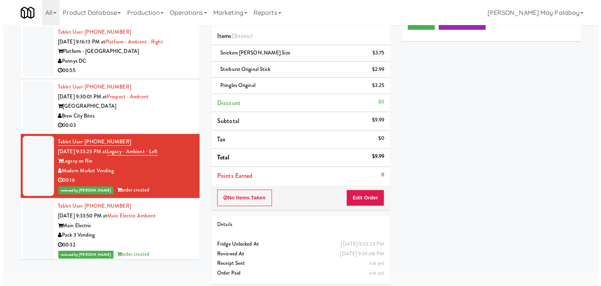
scroll to position [25, 0]
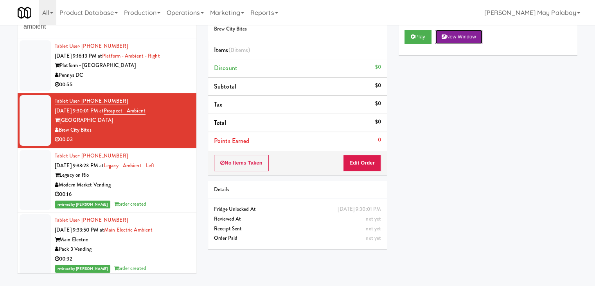
click at [460, 33] on button "New Window" at bounding box center [458, 37] width 47 height 14
click at [372, 164] on button "Edit Order" at bounding box center [362, 162] width 38 height 16
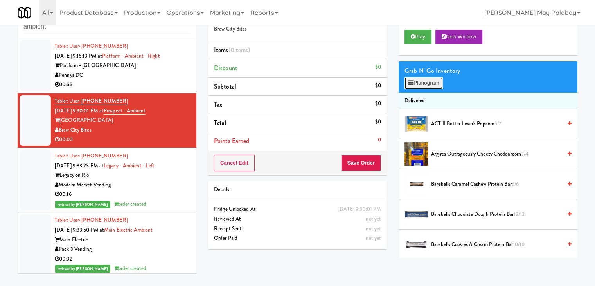
click at [431, 84] on button "Planogram" at bounding box center [423, 83] width 38 height 12
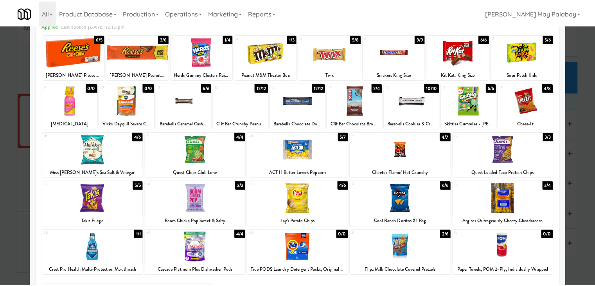
scroll to position [39, 0]
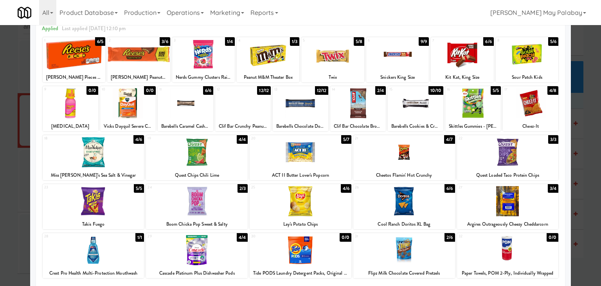
click at [80, 56] on div at bounding box center [74, 54] width 63 height 30
click at [582, 115] on div at bounding box center [300, 143] width 601 height 286
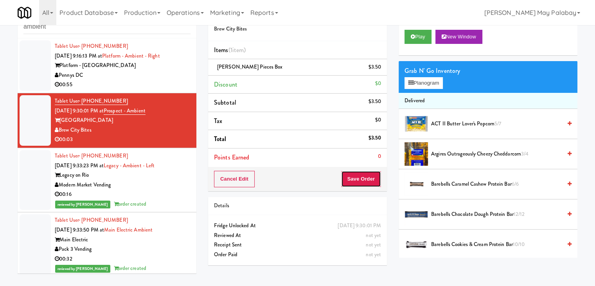
click at [366, 171] on button "Save Order" at bounding box center [361, 179] width 40 height 16
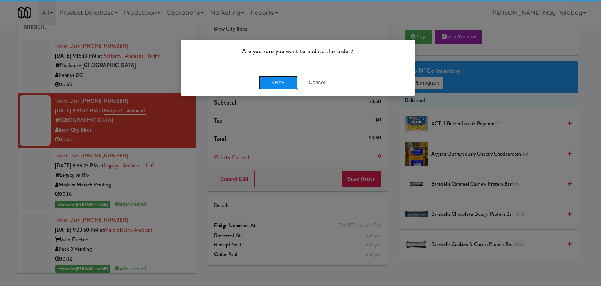
click at [273, 80] on button "Okay" at bounding box center [278, 82] width 39 height 14
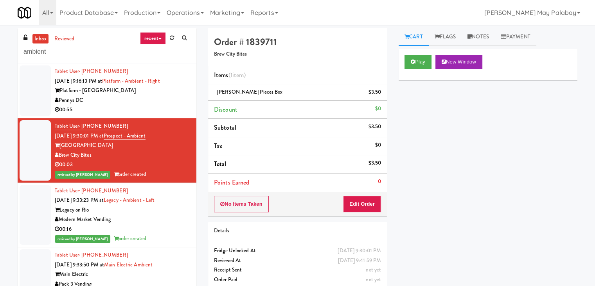
click at [174, 105] on div "00:55" at bounding box center [123, 110] width 136 height 10
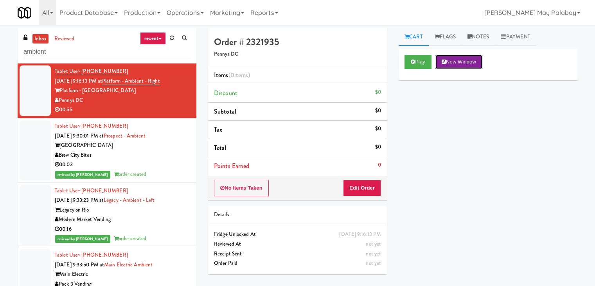
click at [477, 62] on button "New Window" at bounding box center [458, 62] width 47 height 14
click at [451, 63] on button "New Window" at bounding box center [458, 62] width 47 height 14
click at [349, 185] on button "Edit Order" at bounding box center [362, 188] width 38 height 16
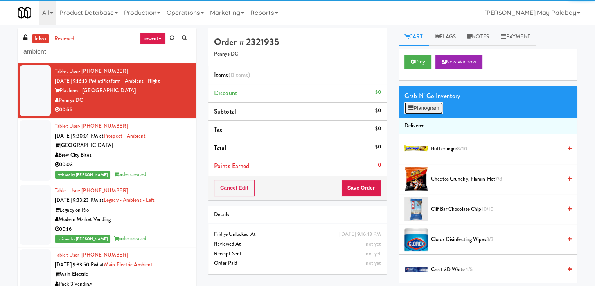
click at [424, 110] on button "Planogram" at bounding box center [423, 108] width 38 height 12
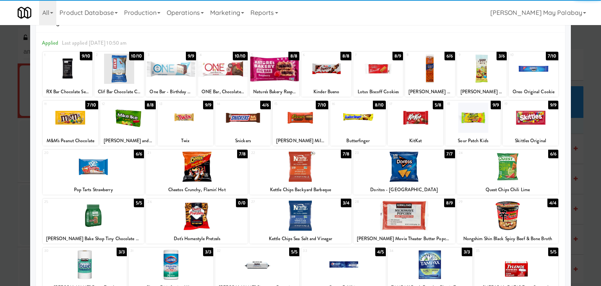
scroll to position [39, 0]
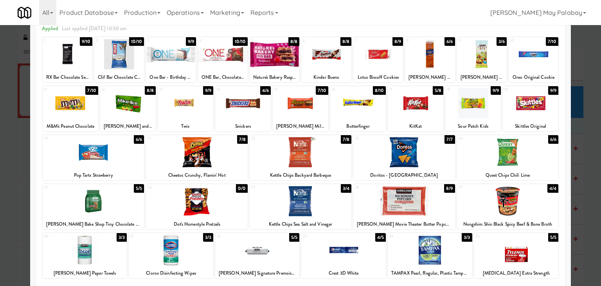
click at [91, 102] on div at bounding box center [71, 103] width 56 height 30
click at [427, 124] on div "KitKat" at bounding box center [415, 126] width 53 height 10
click at [429, 118] on div at bounding box center [416, 103] width 56 height 30
click at [579, 163] on div at bounding box center [300, 143] width 601 height 286
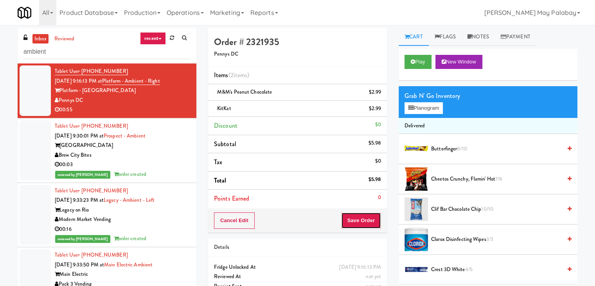
click at [356, 221] on button "Save Order" at bounding box center [361, 220] width 40 height 16
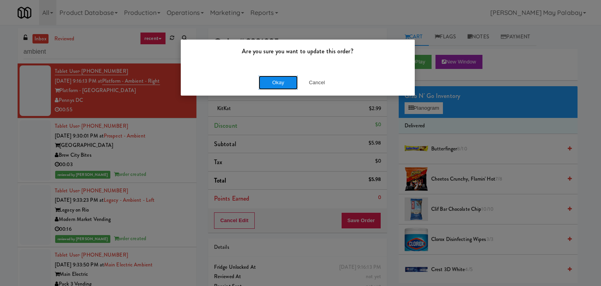
click at [279, 84] on button "Okay" at bounding box center [278, 82] width 39 height 14
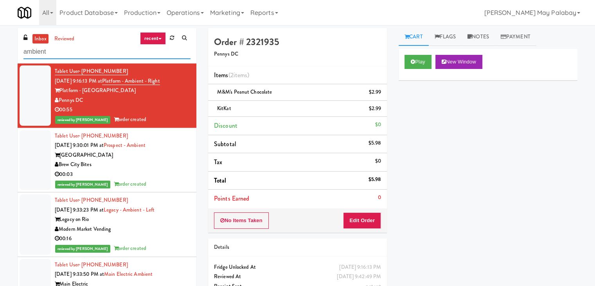
click at [66, 58] on input "ambient" at bounding box center [106, 52] width 167 height 14
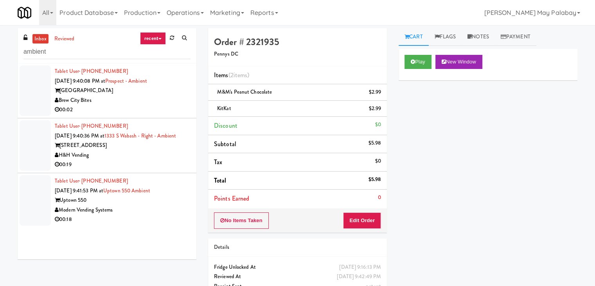
click at [131, 215] on div "Modern Vending Systems" at bounding box center [123, 210] width 136 height 10
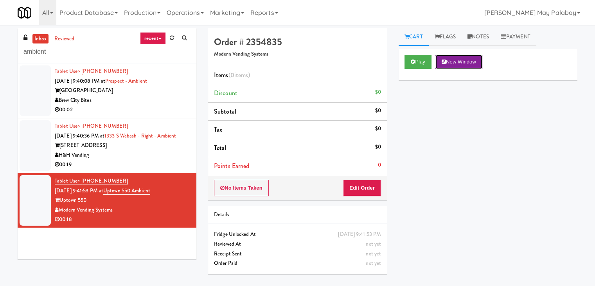
click at [470, 60] on button "New Window" at bounding box center [458, 62] width 47 height 14
click at [350, 187] on button "Edit Order" at bounding box center [362, 188] width 38 height 16
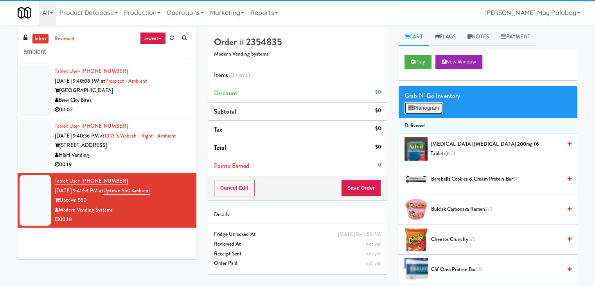
click at [406, 108] on button "Planogram" at bounding box center [423, 108] width 38 height 12
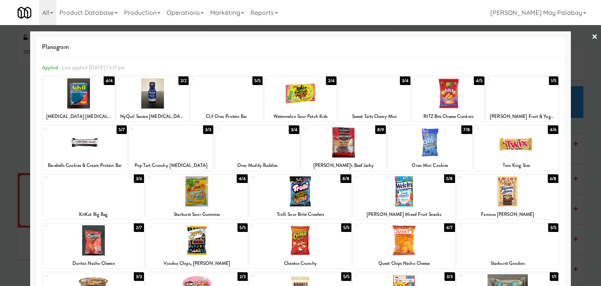
click at [463, 92] on div at bounding box center [448, 93] width 72 height 30
click at [469, 92] on div at bounding box center [448, 93] width 72 height 30
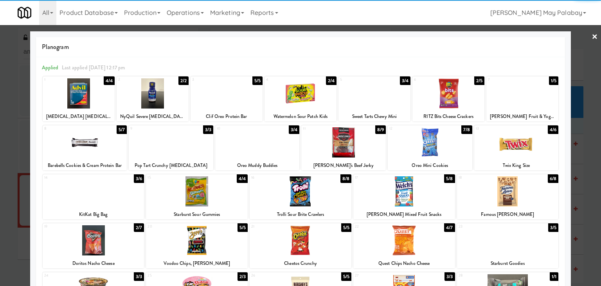
click at [579, 136] on div at bounding box center [300, 143] width 601 height 286
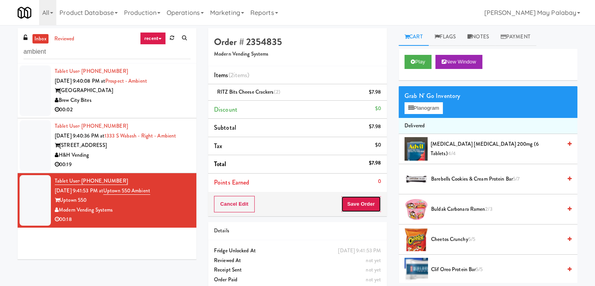
click at [352, 206] on button "Save Order" at bounding box center [361, 204] width 40 height 16
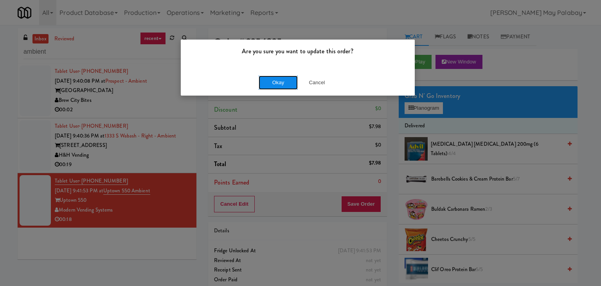
click at [280, 83] on button "Okay" at bounding box center [278, 82] width 39 height 14
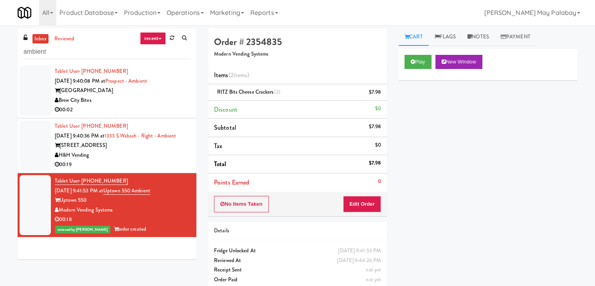
click at [162, 148] on div "Tablet User · (786) 423-7448 Sep 25, 2025 9:40:36 PM at 1333 S Wabash - Right -…" at bounding box center [123, 145] width 136 height 48
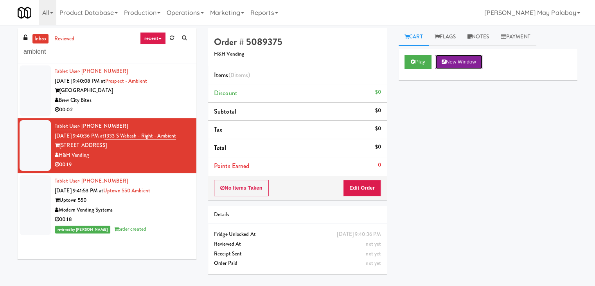
click at [475, 63] on button "New Window" at bounding box center [458, 62] width 47 height 14
click at [365, 185] on button "Edit Order" at bounding box center [362, 188] width 38 height 16
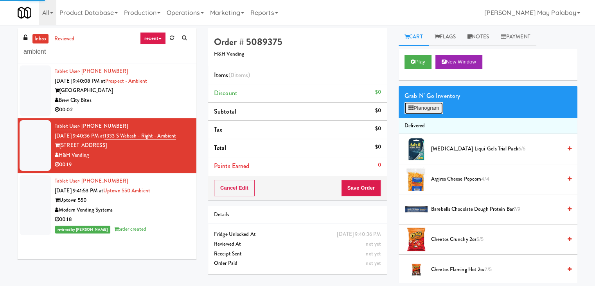
click at [424, 109] on button "Planogram" at bounding box center [423, 108] width 38 height 12
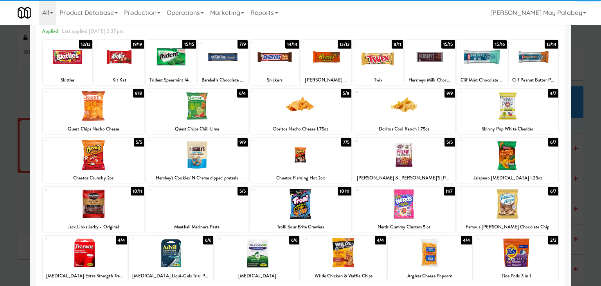
scroll to position [39, 0]
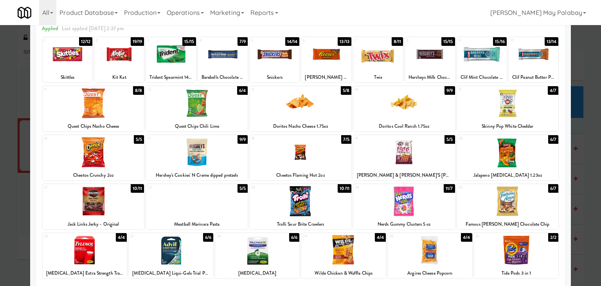
click at [81, 73] on div "Skittles" at bounding box center [67, 77] width 47 height 10
click at [78, 54] on div at bounding box center [68, 54] width 50 height 30
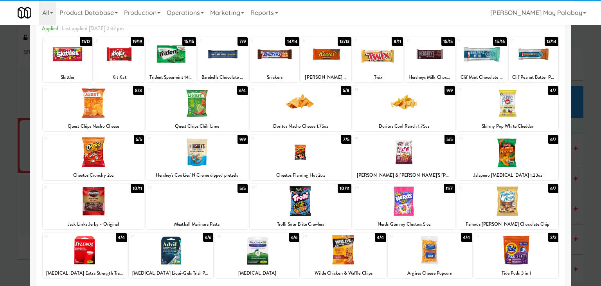
click at [128, 58] on div at bounding box center [119, 54] width 50 height 30
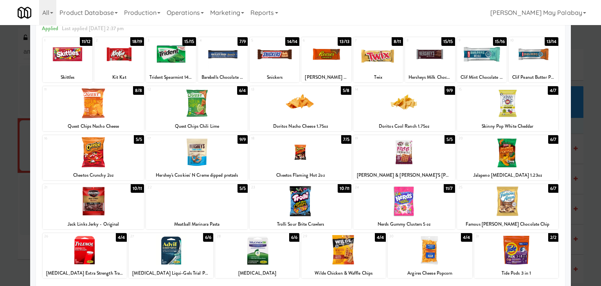
click at [330, 111] on div at bounding box center [301, 103] width 102 height 30
click at [587, 140] on div at bounding box center [300, 143] width 601 height 286
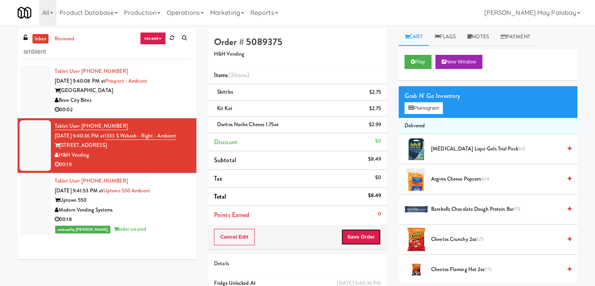
click at [370, 237] on button "Save Order" at bounding box center [361, 236] width 40 height 16
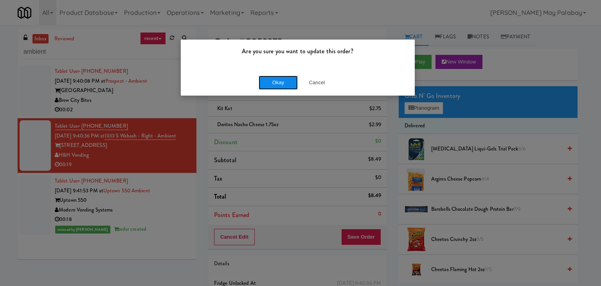
click at [284, 80] on button "Okay" at bounding box center [278, 82] width 39 height 14
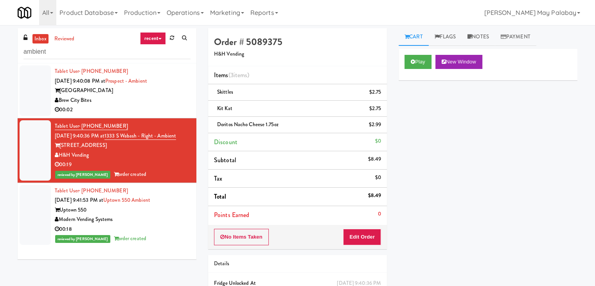
click at [138, 106] on div "00:02" at bounding box center [123, 110] width 136 height 10
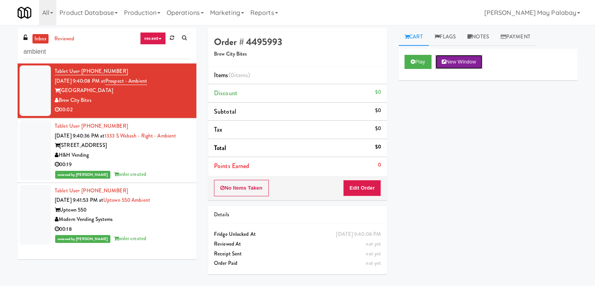
click at [467, 61] on button "New Window" at bounding box center [458, 62] width 47 height 14
click at [366, 186] on button "Edit Order" at bounding box center [362, 188] width 38 height 16
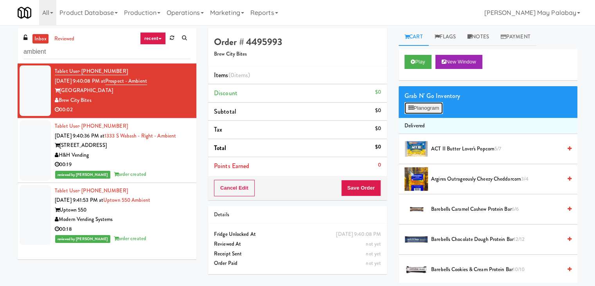
click at [418, 109] on button "Planogram" at bounding box center [423, 108] width 38 height 12
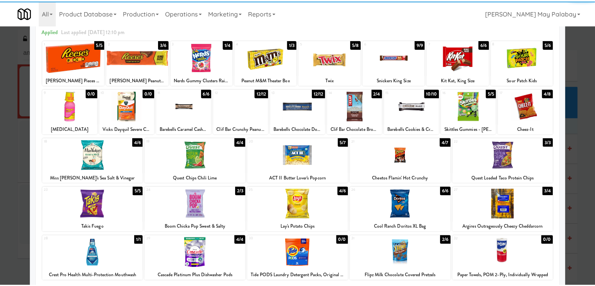
scroll to position [39, 0]
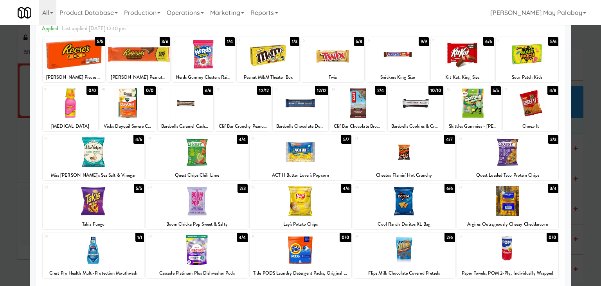
click at [86, 65] on div at bounding box center [74, 54] width 63 height 30
click at [585, 176] on div at bounding box center [300, 143] width 601 height 286
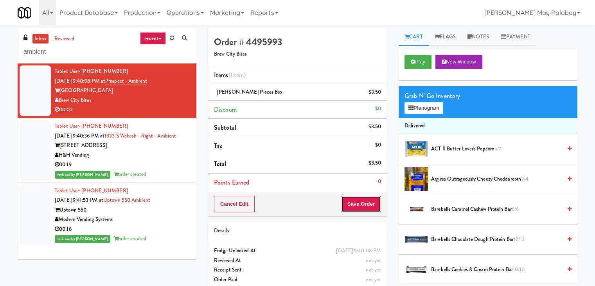
click at [352, 201] on button "Save Order" at bounding box center [361, 204] width 40 height 16
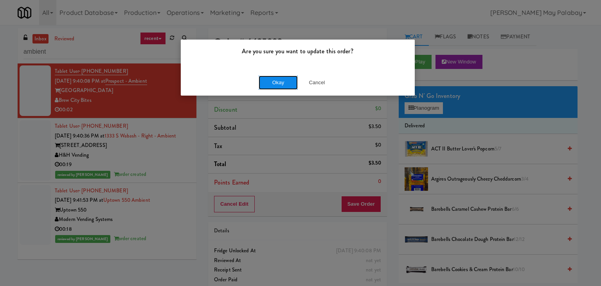
click at [285, 82] on button "Okay" at bounding box center [278, 82] width 39 height 14
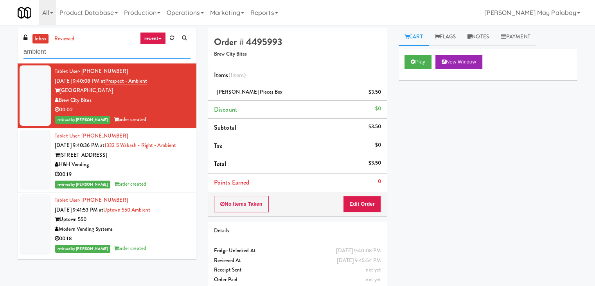
click at [102, 49] on input "ambient" at bounding box center [106, 52] width 167 height 14
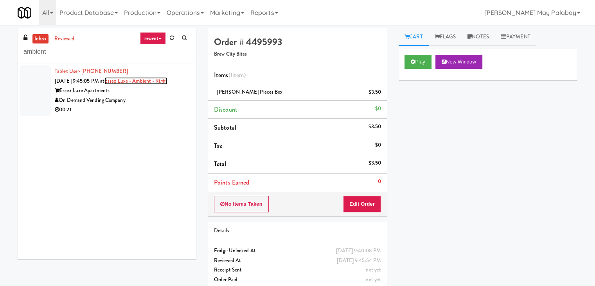
click at [157, 79] on link "Essex Luxe - Ambient - Right" at bounding box center [135, 80] width 63 height 7
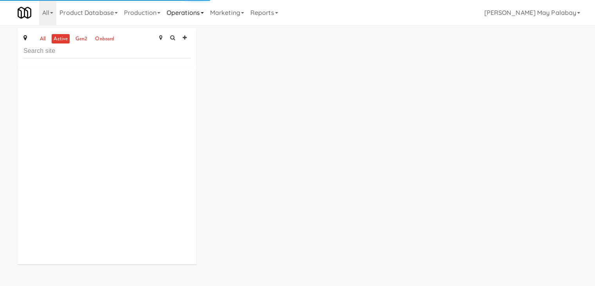
click at [192, 13] on link "Operations" at bounding box center [184, 12] width 43 height 25
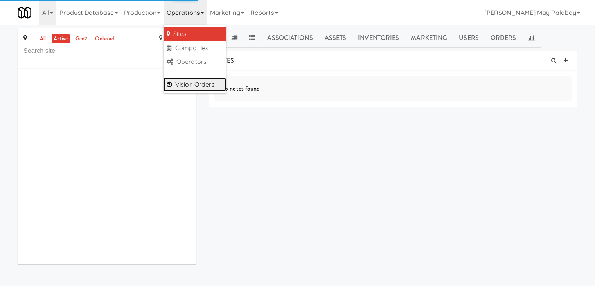
click at [208, 85] on link "Vision Orders" at bounding box center [194, 84] width 63 height 14
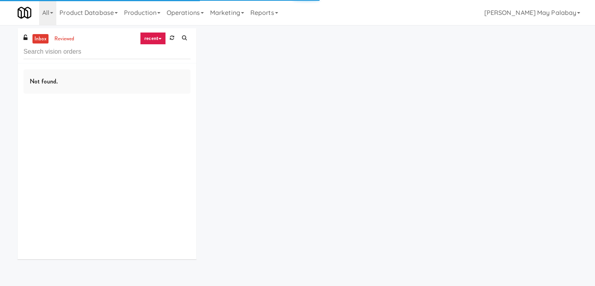
click at [83, 52] on input "text" at bounding box center [106, 52] width 167 height 14
click at [83, 52] on input "ambient" at bounding box center [106, 52] width 167 height 14
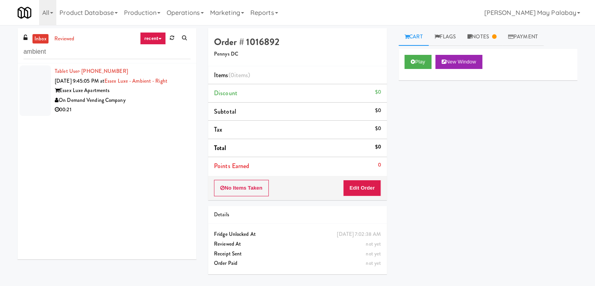
click at [152, 106] on div "00:21" at bounding box center [123, 110] width 136 height 10
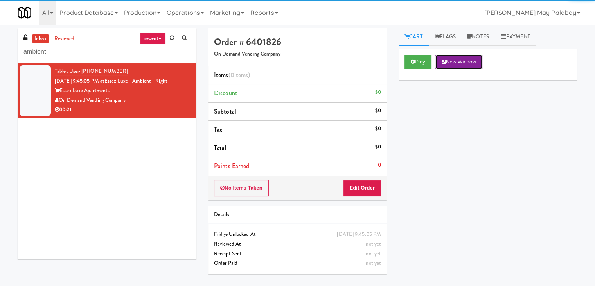
click at [481, 62] on button "New Window" at bounding box center [458, 62] width 47 height 14
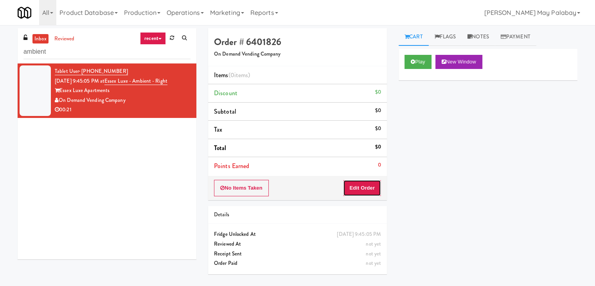
click at [372, 189] on button "Edit Order" at bounding box center [362, 188] width 38 height 16
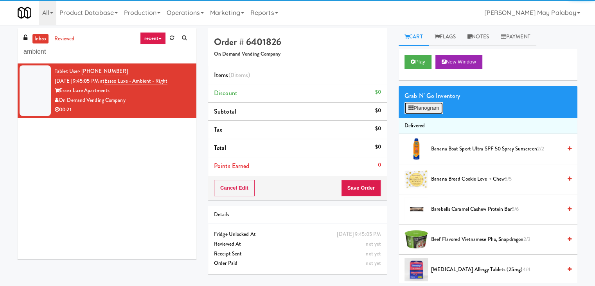
click at [428, 105] on button "Planogram" at bounding box center [423, 108] width 38 height 12
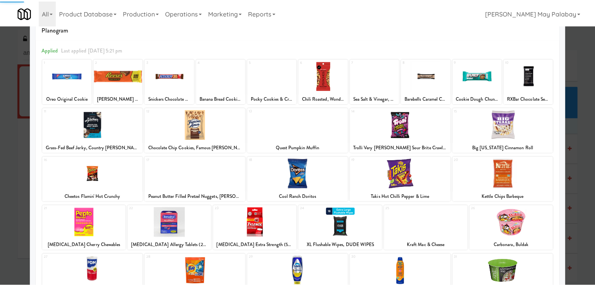
scroll to position [39, 0]
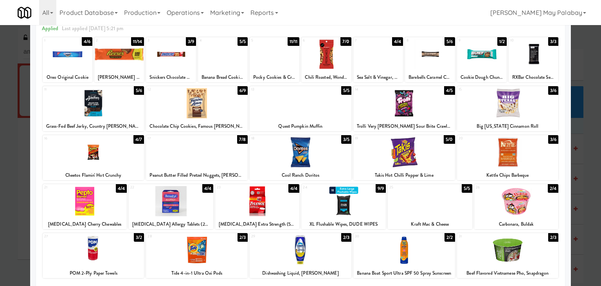
click at [321, 158] on div at bounding box center [301, 152] width 102 height 30
click at [584, 151] on div at bounding box center [300, 143] width 601 height 286
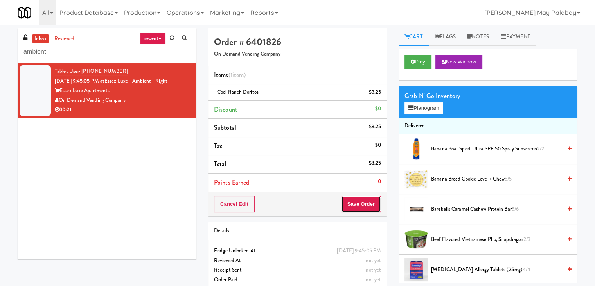
click at [372, 202] on button "Save Order" at bounding box center [361, 204] width 40 height 16
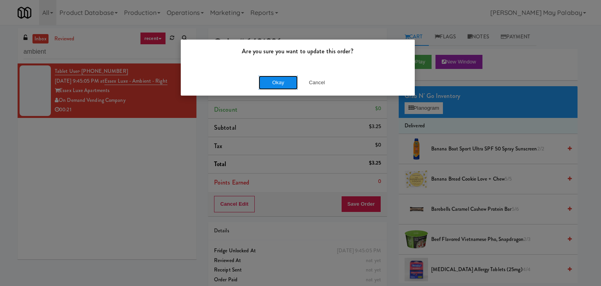
click at [283, 80] on button "Okay" at bounding box center [278, 82] width 39 height 14
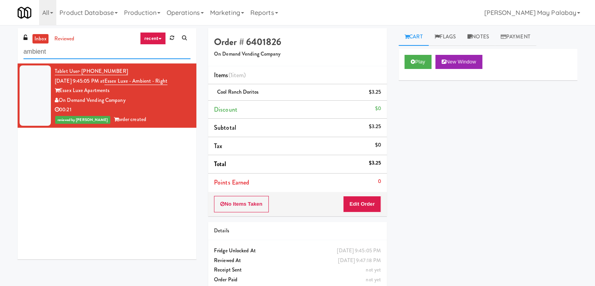
click at [165, 55] on input "ambient" at bounding box center [106, 52] width 167 height 14
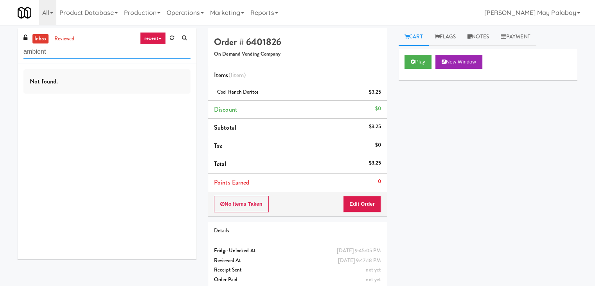
drag, startPoint x: 165, startPoint y: 55, endPoint x: 0, endPoint y: 55, distance: 165.4
click at [0, 55] on div "inbox reviewed recent all unclear take inventory issue suspicious failed recent…" at bounding box center [297, 162] width 595 height 268
type input "combo"
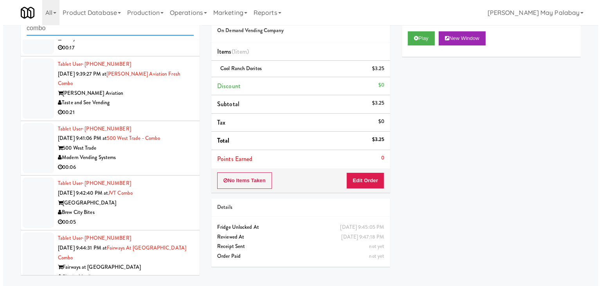
scroll to position [25, 0]
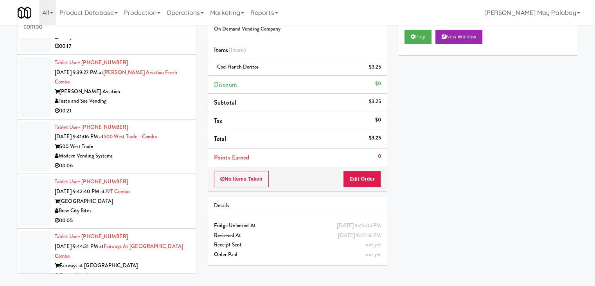
click at [145, 280] on div "00:39" at bounding box center [123, 285] width 136 height 10
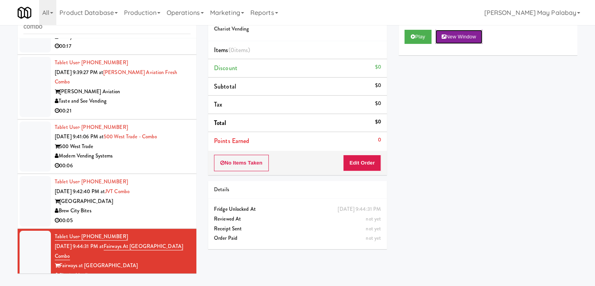
click at [464, 36] on button "New Window" at bounding box center [458, 37] width 47 height 14
click at [370, 164] on button "Edit Order" at bounding box center [362, 162] width 38 height 16
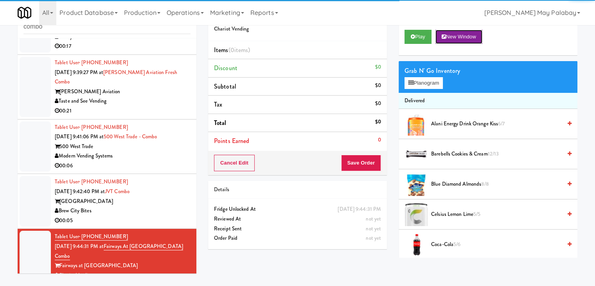
click at [463, 34] on button "New Window" at bounding box center [458, 37] width 47 height 14
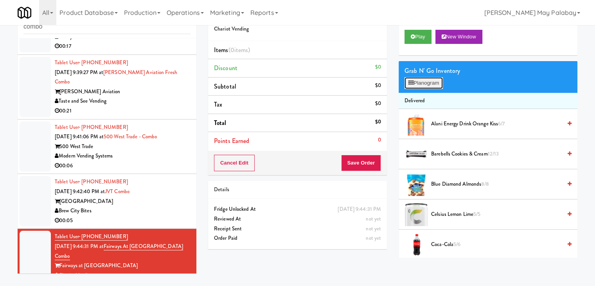
click at [421, 83] on button "Planogram" at bounding box center [423, 83] width 38 height 12
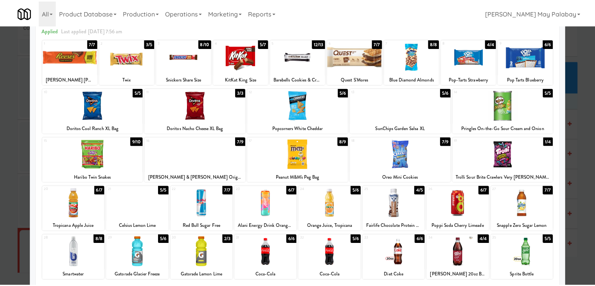
scroll to position [39, 0]
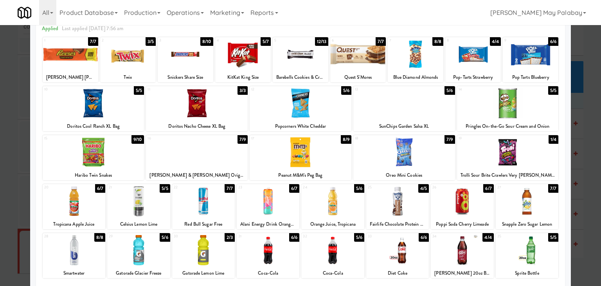
click at [340, 115] on div at bounding box center [301, 103] width 102 height 30
click at [305, 64] on div at bounding box center [301, 54] width 56 height 30
click at [588, 171] on div at bounding box center [300, 143] width 601 height 286
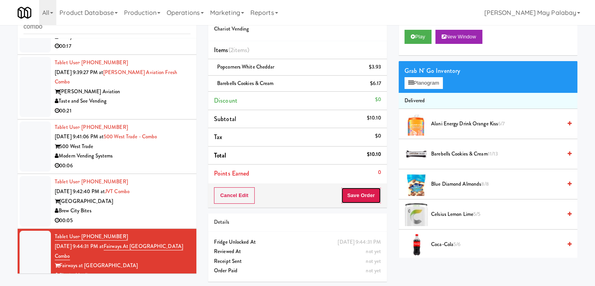
click at [362, 190] on button "Save Order" at bounding box center [361, 195] width 40 height 16
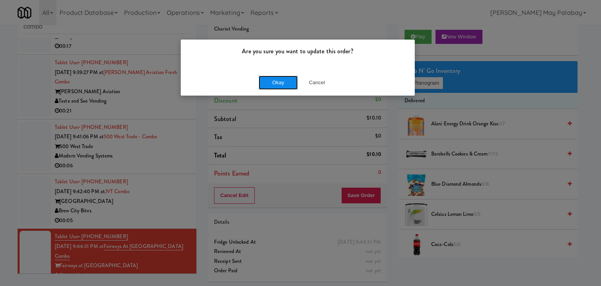
click at [291, 80] on button "Okay" at bounding box center [278, 82] width 39 height 14
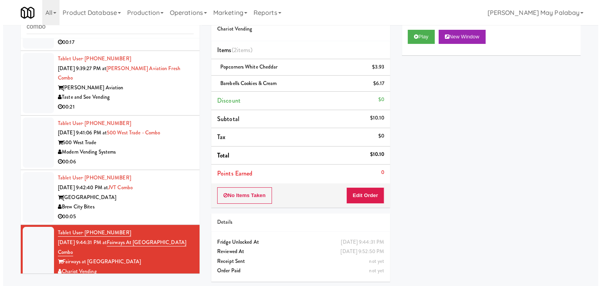
scroll to position [48, 0]
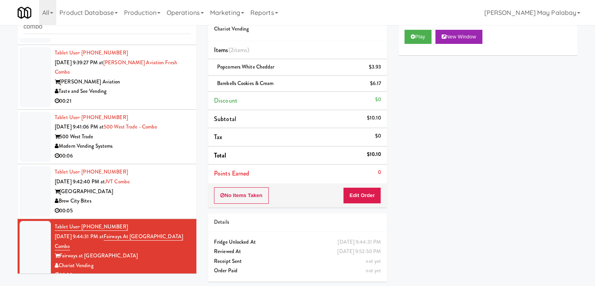
click at [155, 187] on div "Juneau Village Towers" at bounding box center [123, 192] width 136 height 10
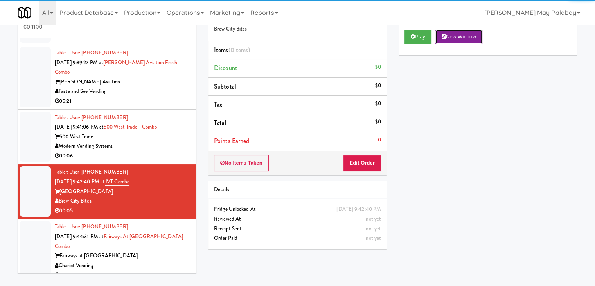
click at [478, 38] on button "New Window" at bounding box center [458, 37] width 47 height 14
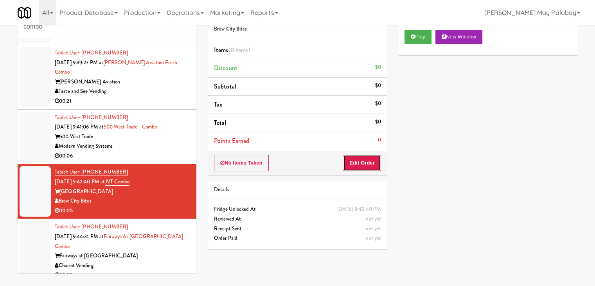
click at [363, 158] on button "Edit Order" at bounding box center [362, 162] width 38 height 16
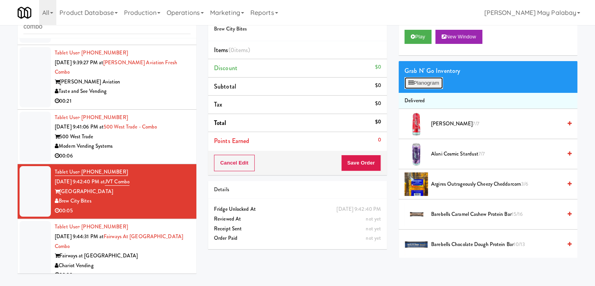
click at [433, 82] on button "Planogram" at bounding box center [423, 83] width 38 height 12
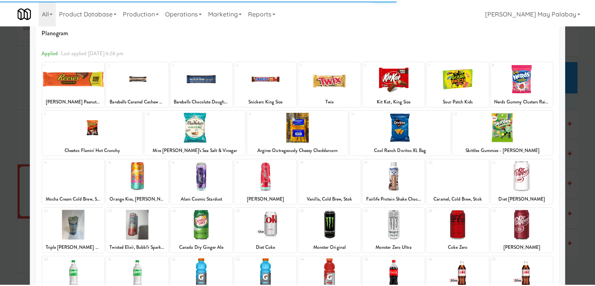
scroll to position [39, 0]
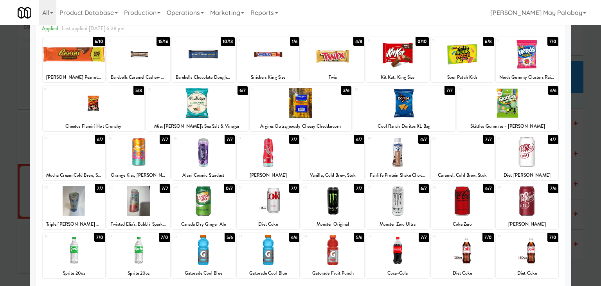
click at [288, 205] on div at bounding box center [268, 201] width 63 height 30
click at [590, 192] on div at bounding box center [300, 143] width 601 height 286
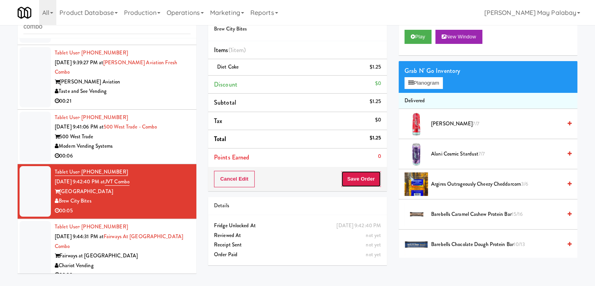
click at [355, 178] on button "Save Order" at bounding box center [361, 179] width 40 height 16
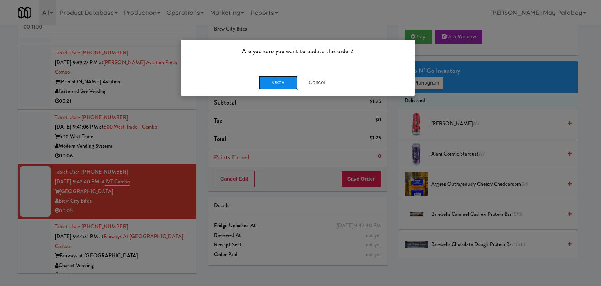
click at [286, 82] on button "Okay" at bounding box center [278, 82] width 39 height 14
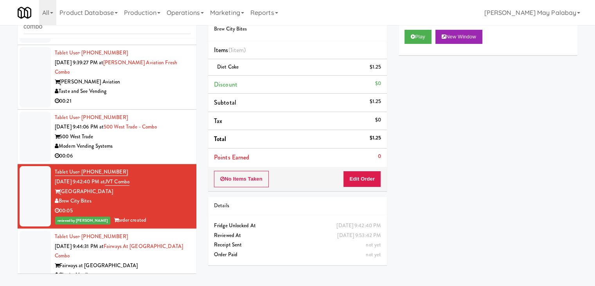
click at [144, 132] on div "500 West Trade" at bounding box center [123, 137] width 136 height 10
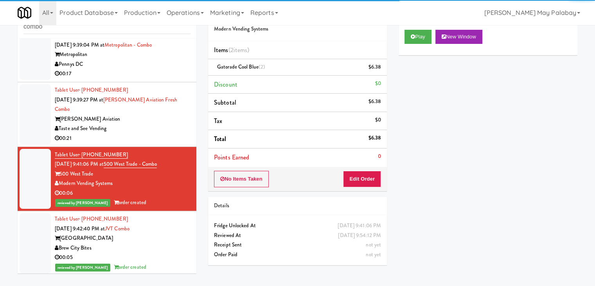
scroll to position [9, 0]
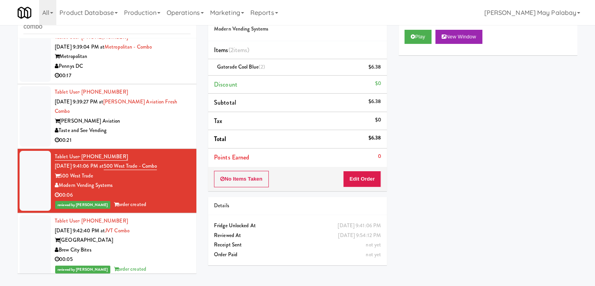
click at [139, 116] on div "Archer Aviation" at bounding box center [123, 121] width 136 height 10
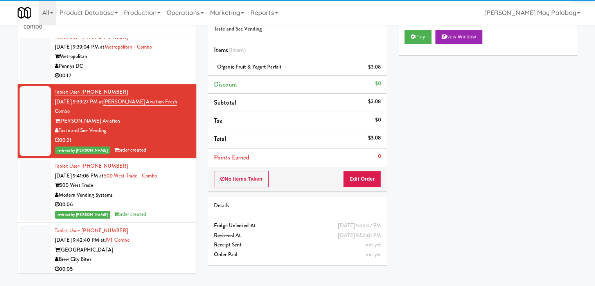
click at [146, 74] on div "00:17" at bounding box center [123, 76] width 136 height 10
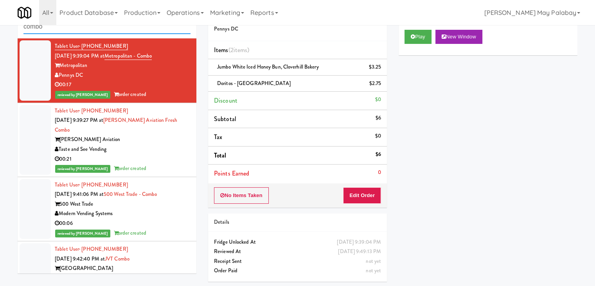
click at [90, 30] on input "combo" at bounding box center [106, 27] width 167 height 14
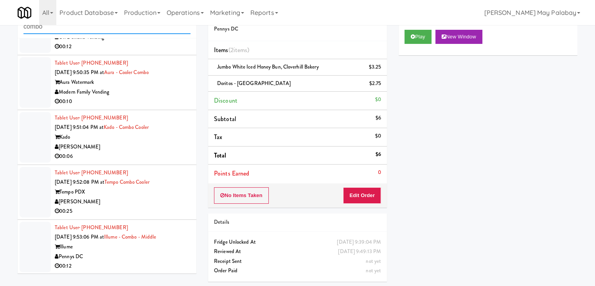
scroll to position [148, 0]
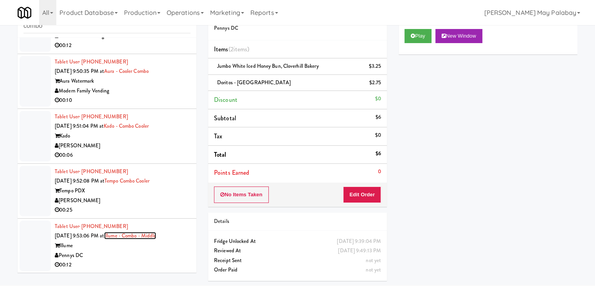
click at [142, 233] on link "Illume - Combo - Middle" at bounding box center [130, 235] width 52 height 7
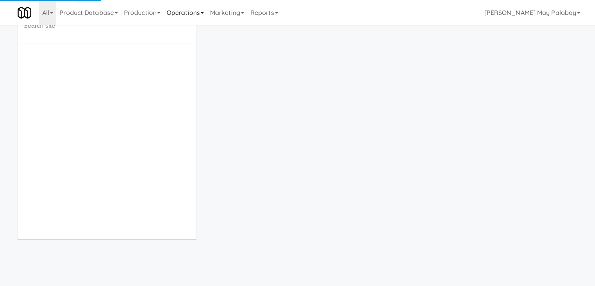
click at [200, 11] on link "Operations" at bounding box center [184, 12] width 43 height 25
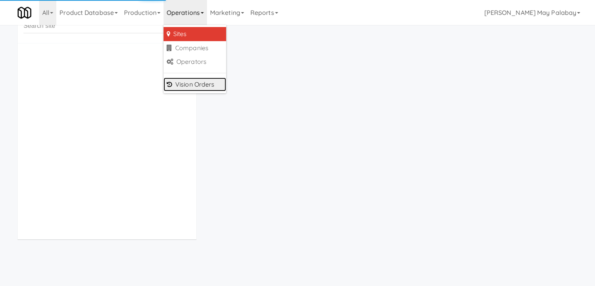
click at [206, 90] on link "Vision Orders" at bounding box center [194, 84] width 63 height 14
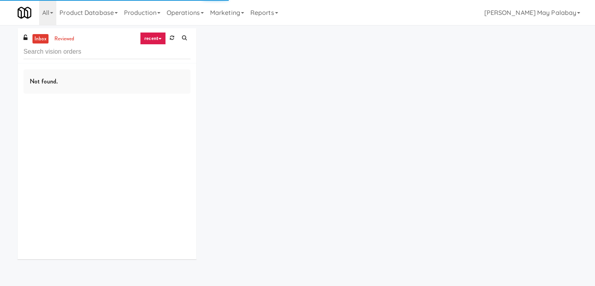
click at [114, 53] on input "text" at bounding box center [106, 52] width 167 height 14
click at [193, 13] on link "Operations" at bounding box center [184, 12] width 43 height 25
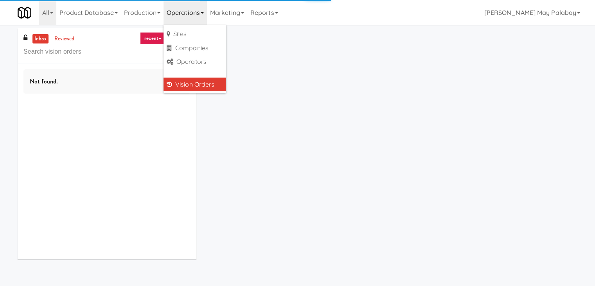
click at [206, 82] on link "Vision Orders" at bounding box center [194, 84] width 63 height 14
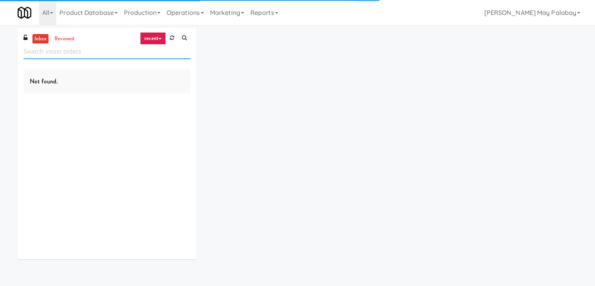
click at [88, 53] on input "text" at bounding box center [106, 52] width 167 height 14
click at [83, 52] on input "combo" at bounding box center [106, 52] width 167 height 14
click at [152, 35] on link "recent" at bounding box center [153, 38] width 26 height 13
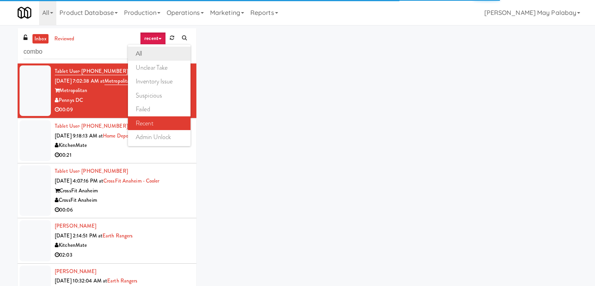
click at [158, 47] on link "all" at bounding box center [159, 54] width 63 height 14
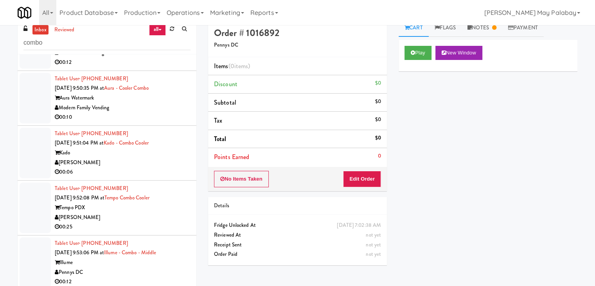
scroll to position [25, 0]
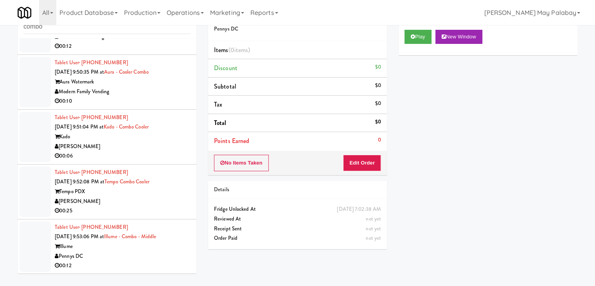
click at [131, 255] on div "Pennys DC" at bounding box center [123, 256] width 136 height 10
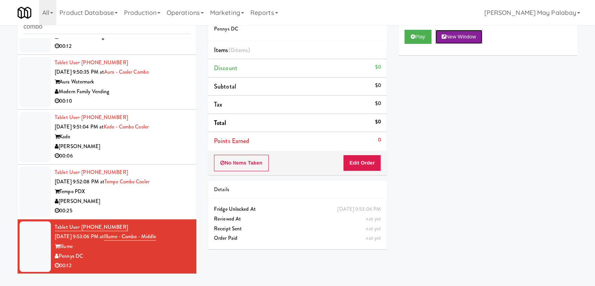
click at [464, 36] on button "New Window" at bounding box center [458, 37] width 47 height 14
click at [362, 159] on button "Edit Order" at bounding box center [362, 162] width 38 height 16
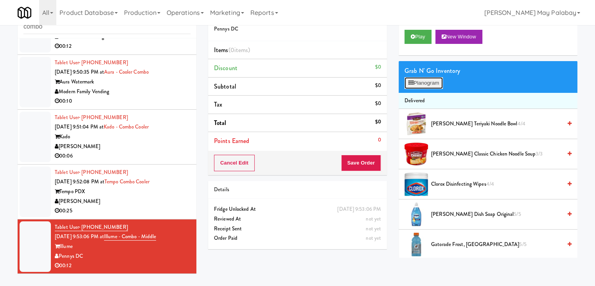
click at [427, 84] on button "Planogram" at bounding box center [423, 83] width 38 height 12
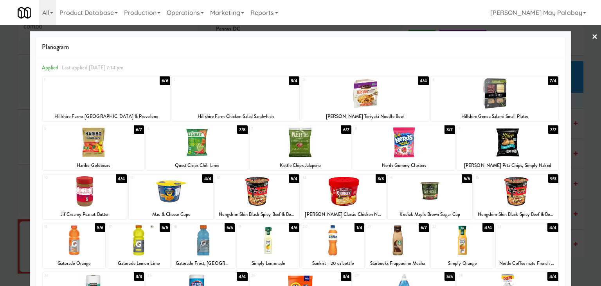
click at [584, 131] on div at bounding box center [300, 143] width 601 height 286
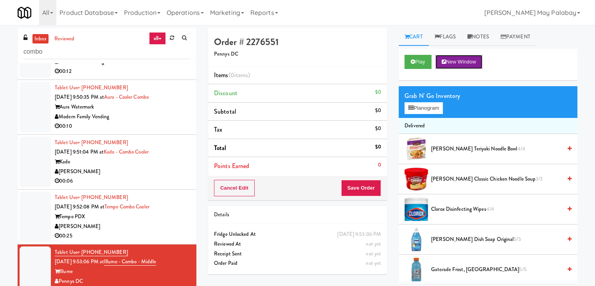
click at [473, 60] on button "New Window" at bounding box center [458, 62] width 47 height 14
click at [418, 106] on button "Planogram" at bounding box center [423, 108] width 38 height 12
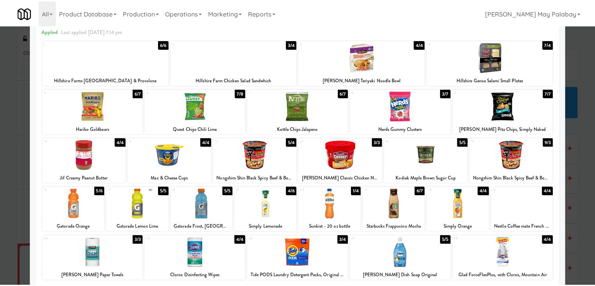
scroll to position [39, 0]
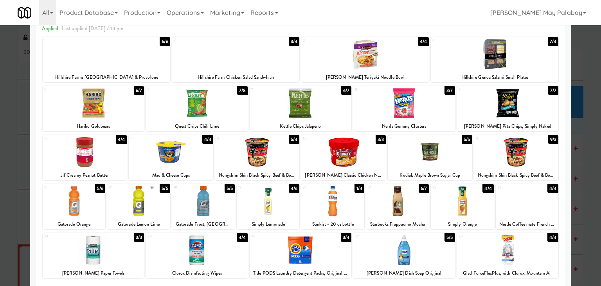
click at [125, 112] on div at bounding box center [94, 103] width 102 height 30
click at [338, 115] on div at bounding box center [301, 103] width 102 height 30
click at [580, 178] on div at bounding box center [300, 143] width 601 height 286
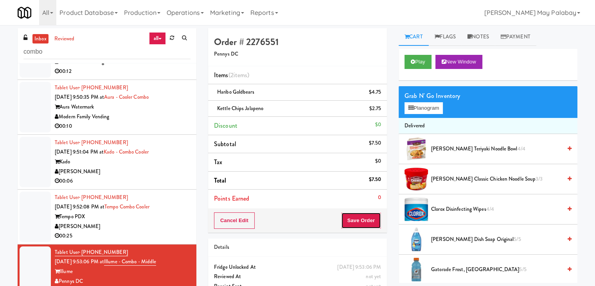
click at [365, 217] on button "Save Order" at bounding box center [361, 220] width 40 height 16
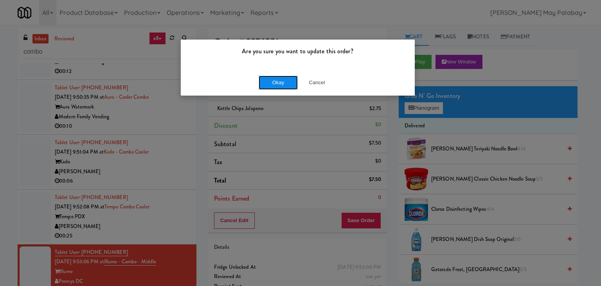
click at [287, 81] on button "Okay" at bounding box center [278, 82] width 39 height 14
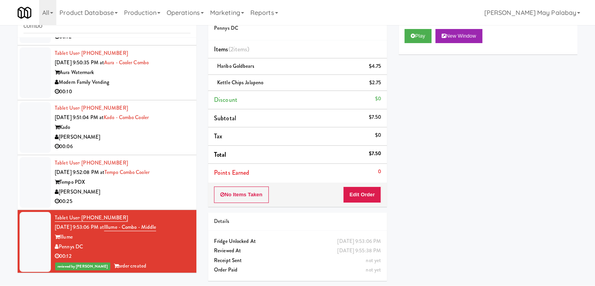
scroll to position [157, 0]
click at [139, 191] on div "[PERSON_NAME]" at bounding box center [123, 191] width 136 height 10
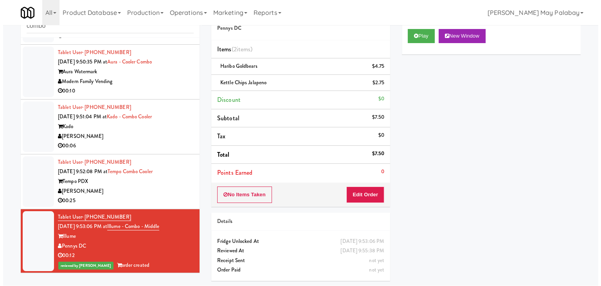
scroll to position [25, 0]
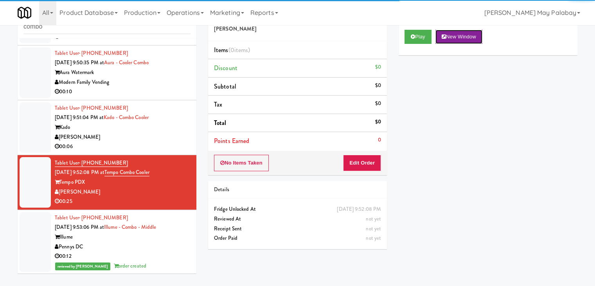
click at [461, 36] on button "New Window" at bounding box center [458, 37] width 47 height 14
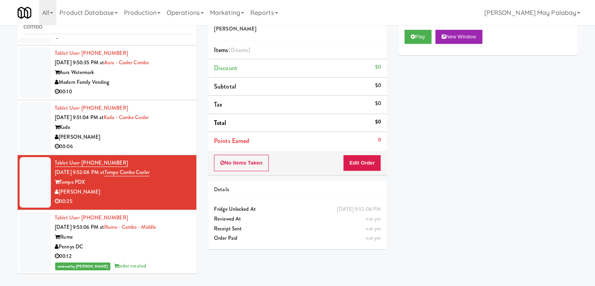
click at [148, 243] on div "Pennys DC" at bounding box center [123, 247] width 136 height 10
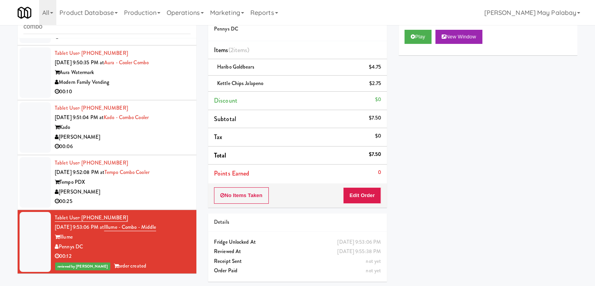
click at [156, 194] on div "[PERSON_NAME]" at bounding box center [123, 192] width 136 height 10
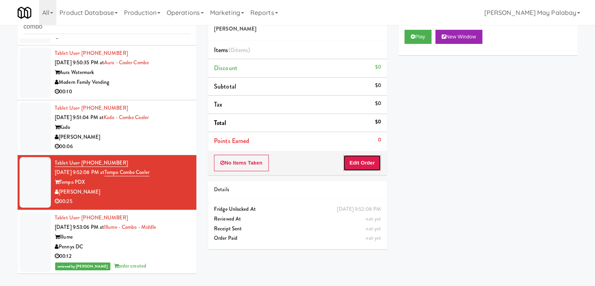
click at [360, 162] on button "Edit Order" at bounding box center [362, 162] width 38 height 16
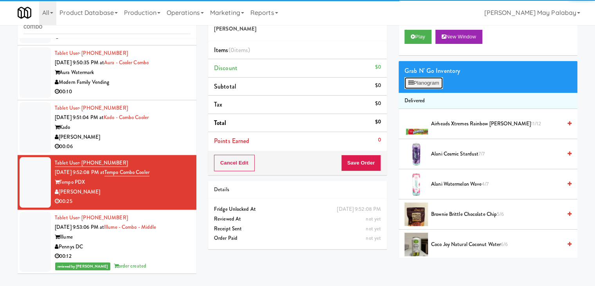
click at [432, 82] on button "Planogram" at bounding box center [423, 83] width 38 height 12
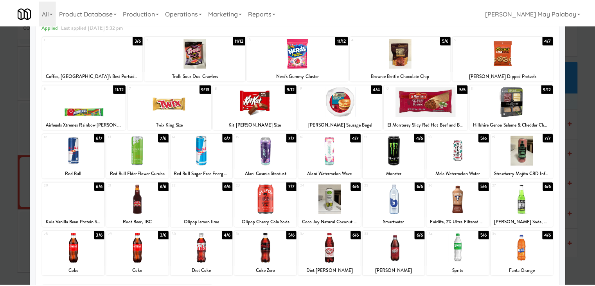
scroll to position [39, 0]
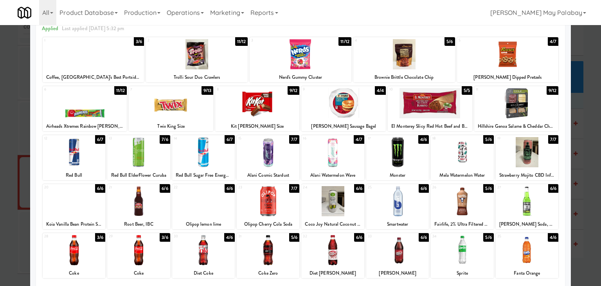
click at [545, 110] on div at bounding box center [516, 103] width 84 height 30
drag, startPoint x: 95, startPoint y: 157, endPoint x: 100, endPoint y: 156, distance: 4.5
click at [96, 157] on div at bounding box center [74, 152] width 63 height 30
click at [583, 201] on div at bounding box center [300, 143] width 601 height 286
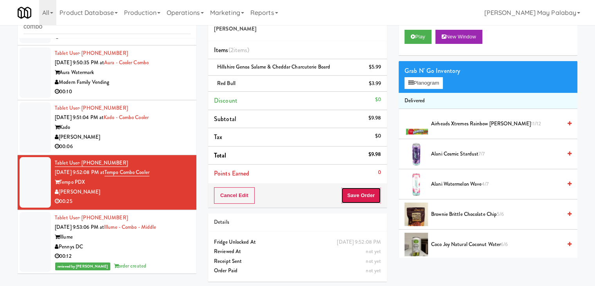
click at [363, 194] on button "Save Order" at bounding box center [361, 195] width 40 height 16
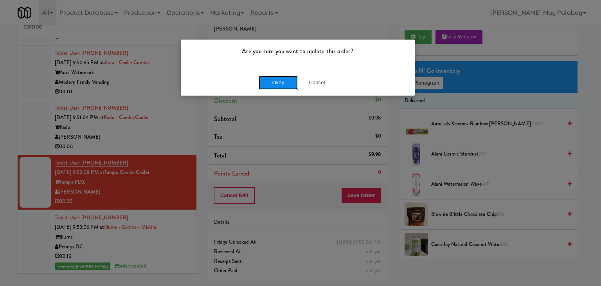
click at [268, 77] on button "Okay" at bounding box center [278, 82] width 39 height 14
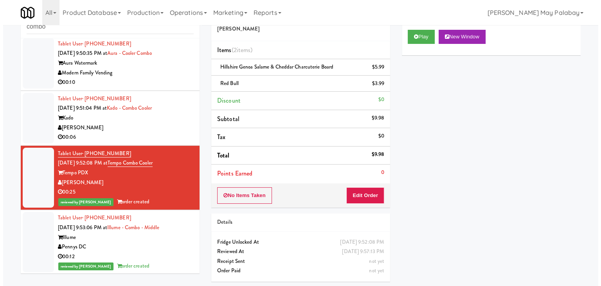
scroll to position [167, 0]
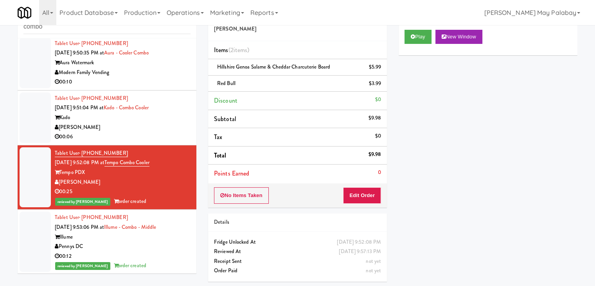
click at [155, 124] on div "[PERSON_NAME]" at bounding box center [123, 127] width 136 height 10
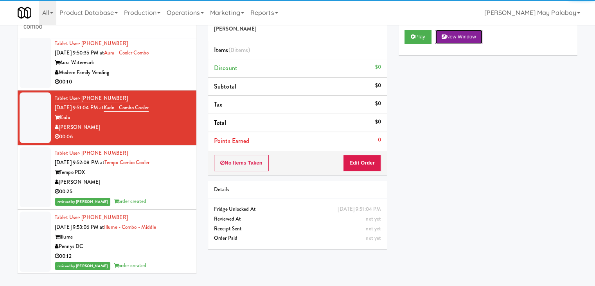
click at [480, 40] on button "New Window" at bounding box center [458, 37] width 47 height 14
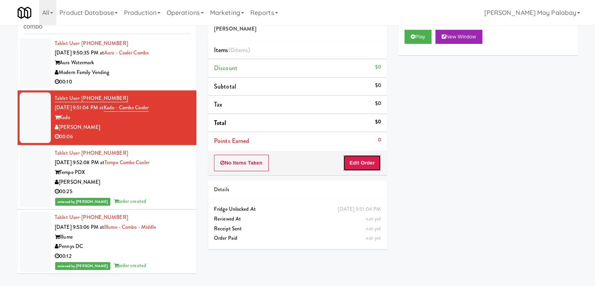
click at [366, 159] on button "Edit Order" at bounding box center [362, 162] width 38 height 16
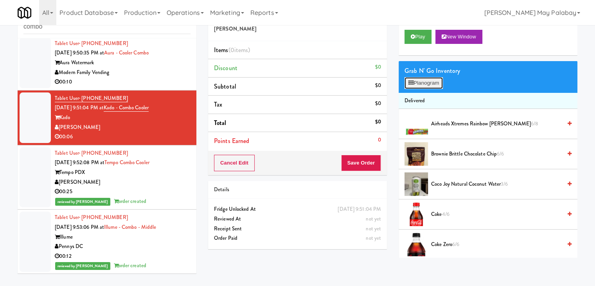
click at [427, 85] on button "Planogram" at bounding box center [423, 83] width 38 height 12
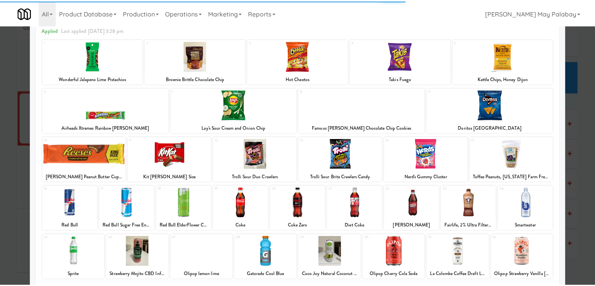
scroll to position [39, 0]
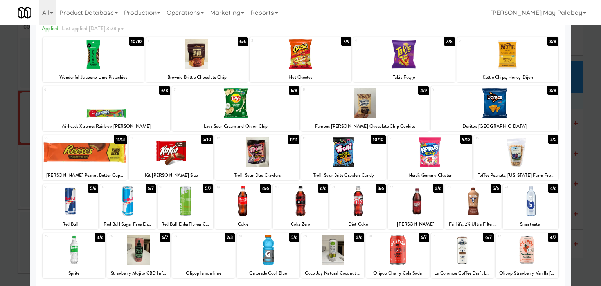
click at [85, 207] on div at bounding box center [71, 201] width 56 height 30
click at [583, 189] on div at bounding box center [300, 143] width 601 height 286
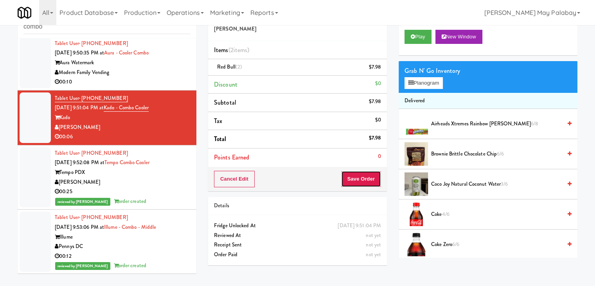
click at [363, 180] on button "Save Order" at bounding box center [361, 179] width 40 height 16
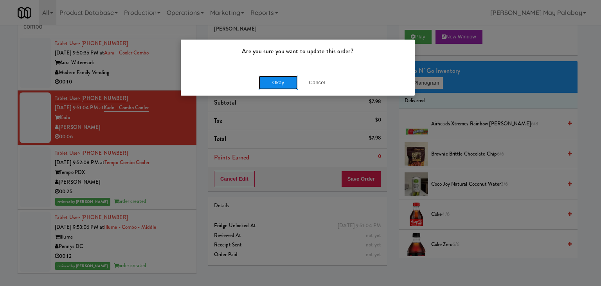
click at [288, 85] on button "Okay" at bounding box center [278, 82] width 39 height 14
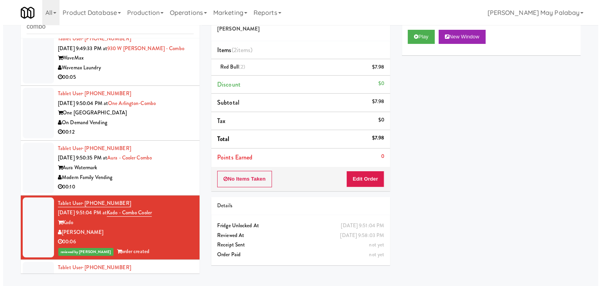
scroll to position [59, 0]
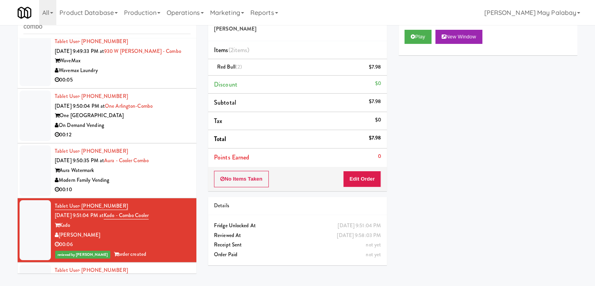
click at [169, 178] on div "Modern Family Vending" at bounding box center [123, 180] width 136 height 10
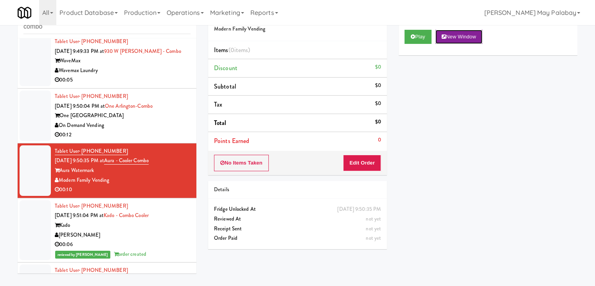
click at [471, 39] on button "New Window" at bounding box center [458, 37] width 47 height 14
click at [371, 163] on button "Edit Order" at bounding box center [362, 162] width 38 height 16
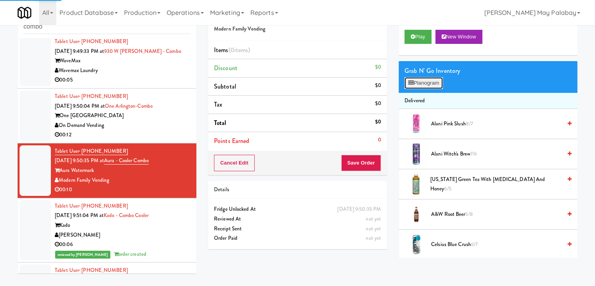
click at [421, 83] on button "Planogram" at bounding box center [423, 83] width 38 height 12
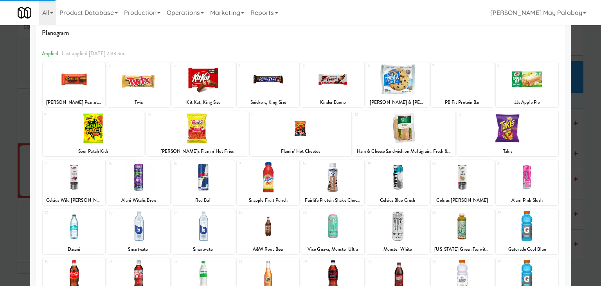
scroll to position [39, 0]
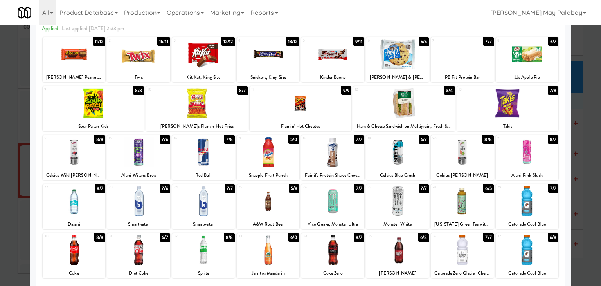
click at [344, 259] on div at bounding box center [332, 250] width 63 height 30
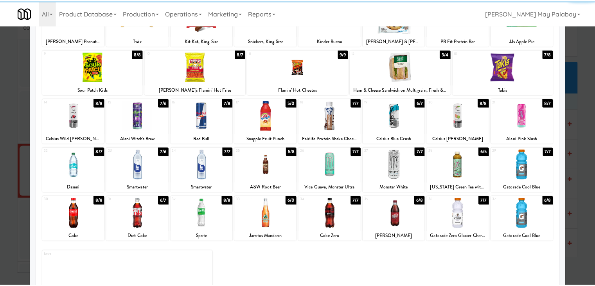
scroll to position [78, 0]
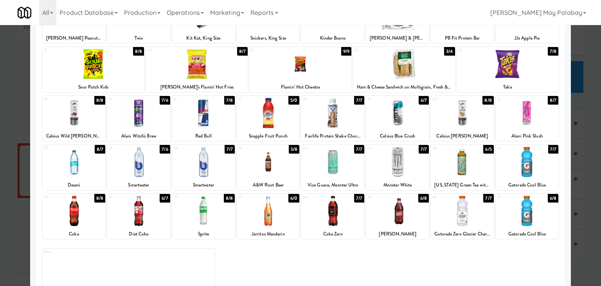
click at [286, 176] on div at bounding box center [268, 162] width 63 height 30
click at [154, 115] on div at bounding box center [138, 113] width 63 height 30
click at [582, 124] on div at bounding box center [300, 143] width 601 height 286
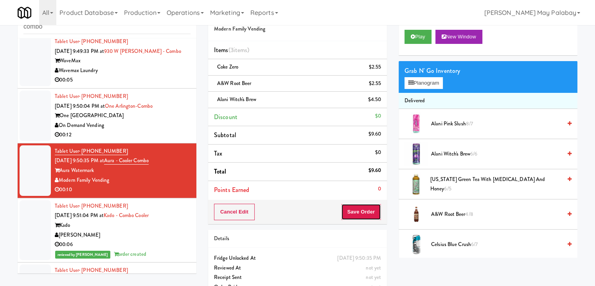
click at [362, 213] on button "Save Order" at bounding box center [361, 211] width 40 height 16
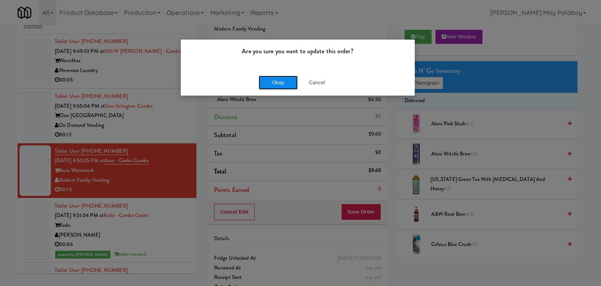
click at [288, 82] on button "Okay" at bounding box center [278, 82] width 39 height 14
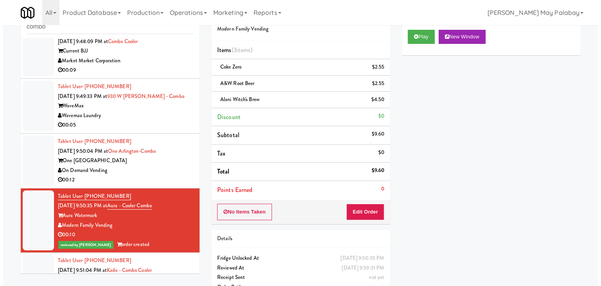
scroll to position [39, 0]
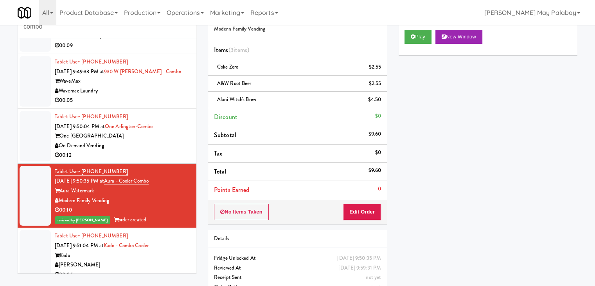
click at [160, 154] on div "00:12" at bounding box center [123, 155] width 136 height 10
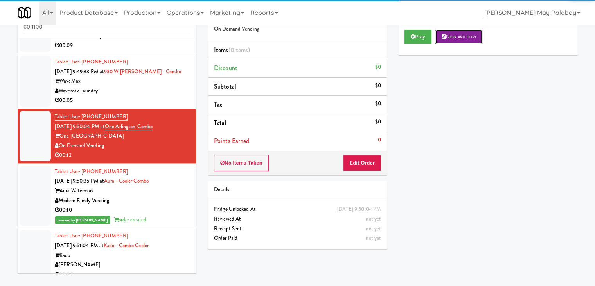
click at [465, 36] on button "New Window" at bounding box center [458, 37] width 47 height 14
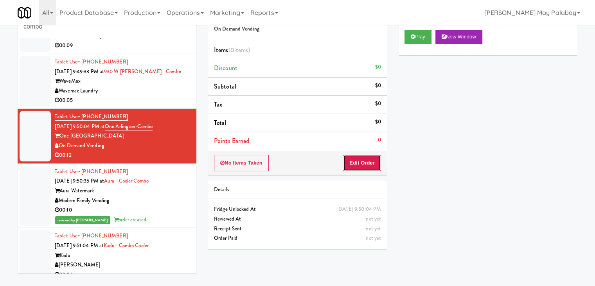
click at [352, 160] on button "Edit Order" at bounding box center [362, 162] width 38 height 16
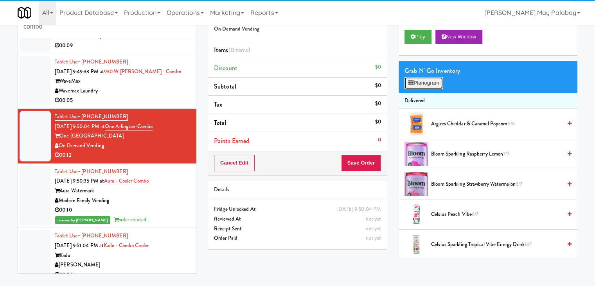
click at [424, 86] on button "Planogram" at bounding box center [423, 83] width 38 height 12
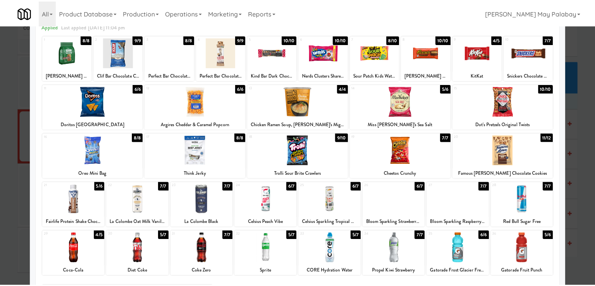
scroll to position [39, 0]
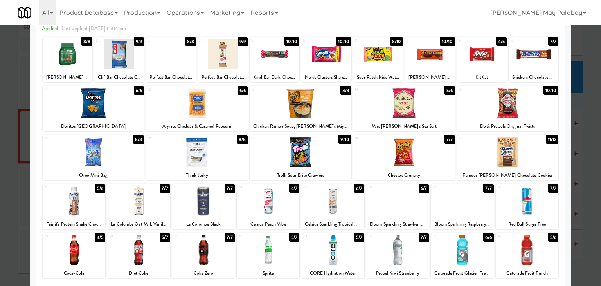
click at [500, 66] on div at bounding box center [482, 54] width 50 height 30
click at [583, 163] on div at bounding box center [300, 143] width 601 height 286
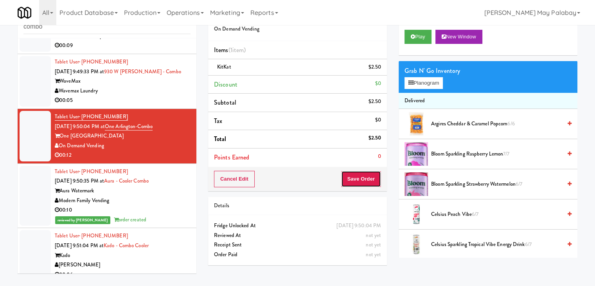
drag, startPoint x: 359, startPoint y: 177, endPoint x: 285, endPoint y: 121, distance: 93.2
click at [359, 177] on button "Save Order" at bounding box center [361, 179] width 40 height 16
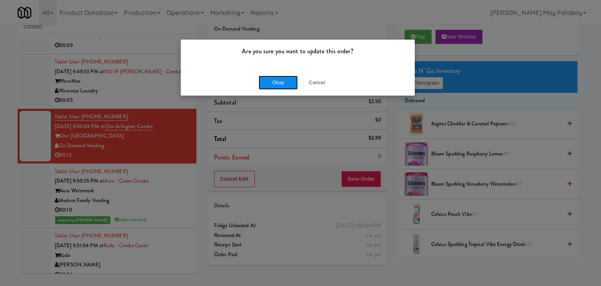
click at [269, 83] on button "Okay" at bounding box center [278, 82] width 39 height 14
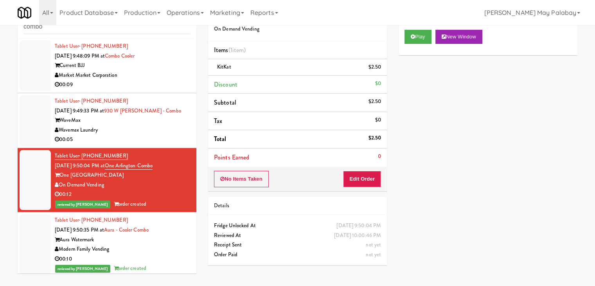
click at [161, 126] on div "Wavemax Laundry" at bounding box center [123, 130] width 136 height 10
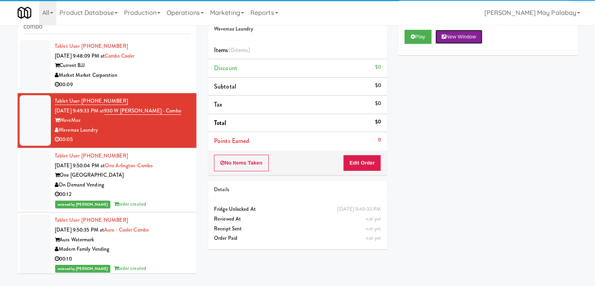
click at [463, 38] on button "New Window" at bounding box center [458, 37] width 47 height 14
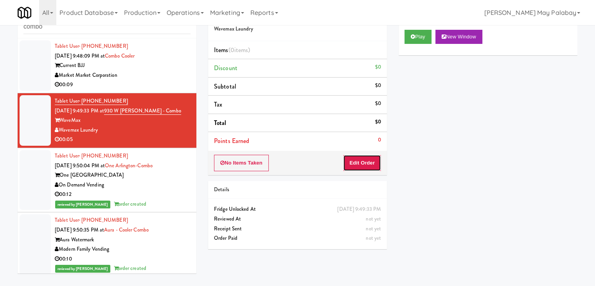
click at [369, 163] on button "Edit Order" at bounding box center [362, 162] width 38 height 16
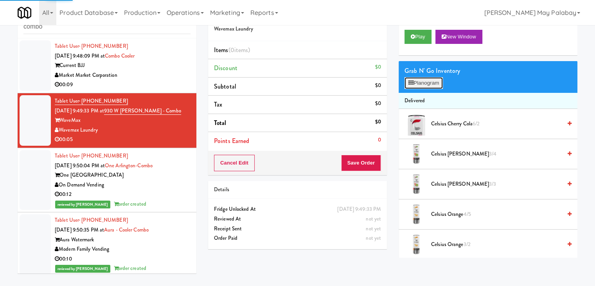
click at [425, 82] on button "Planogram" at bounding box center [423, 83] width 38 height 12
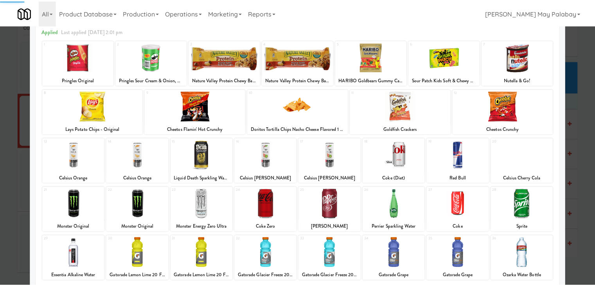
scroll to position [39, 0]
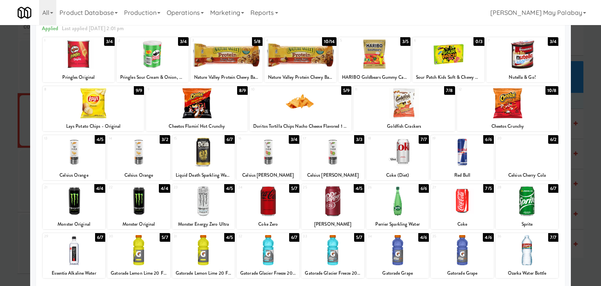
click at [94, 250] on div at bounding box center [74, 250] width 63 height 30
click at [580, 147] on div at bounding box center [300, 143] width 601 height 286
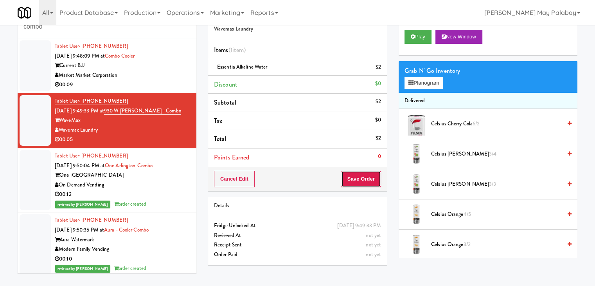
click at [368, 180] on button "Save Order" at bounding box center [361, 179] width 40 height 16
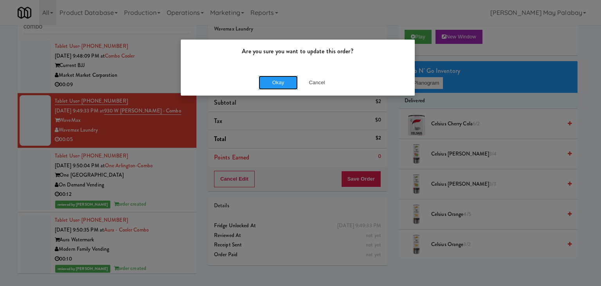
drag, startPoint x: 293, startPoint y: 80, endPoint x: 357, endPoint y: 81, distance: 63.4
click at [293, 80] on button "Okay" at bounding box center [278, 82] width 39 height 14
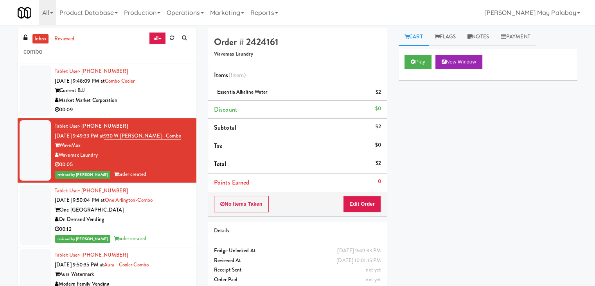
click at [161, 104] on div "Market Market Corporation" at bounding box center [123, 100] width 136 height 10
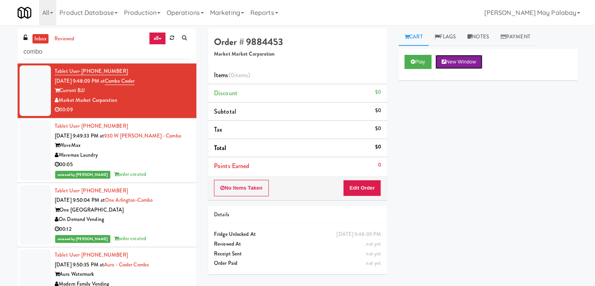
click at [466, 58] on button "New Window" at bounding box center [458, 62] width 47 height 14
click at [364, 190] on button "Edit Order" at bounding box center [362, 188] width 38 height 16
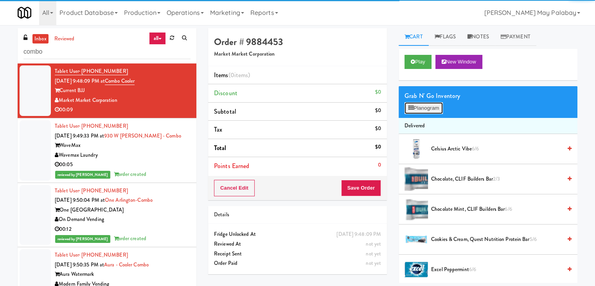
click at [438, 111] on button "Planogram" at bounding box center [423, 108] width 38 height 12
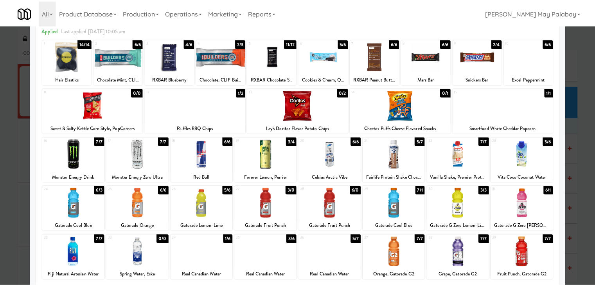
scroll to position [39, 0]
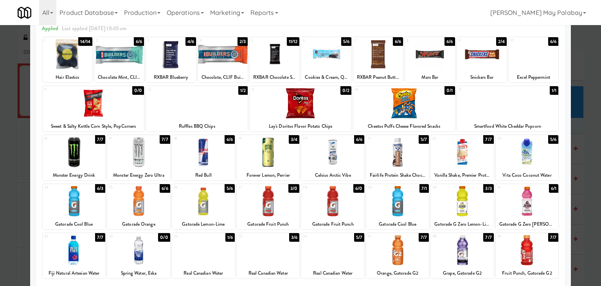
click at [87, 207] on div at bounding box center [74, 201] width 63 height 30
click at [287, 195] on div at bounding box center [268, 201] width 63 height 30
click at [584, 180] on div at bounding box center [300, 143] width 601 height 286
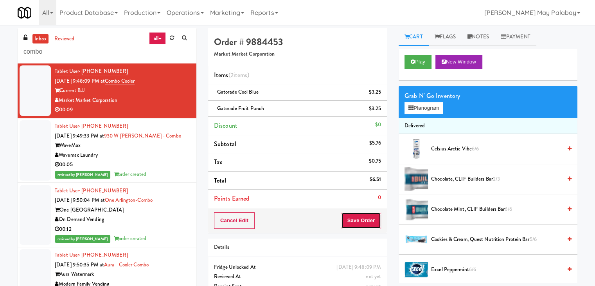
click at [371, 223] on button "Save Order" at bounding box center [361, 220] width 40 height 16
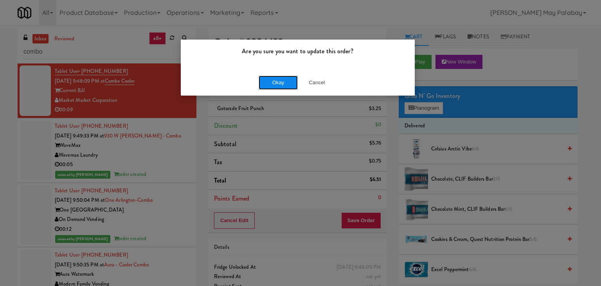
click at [273, 84] on button "Okay" at bounding box center [278, 82] width 39 height 14
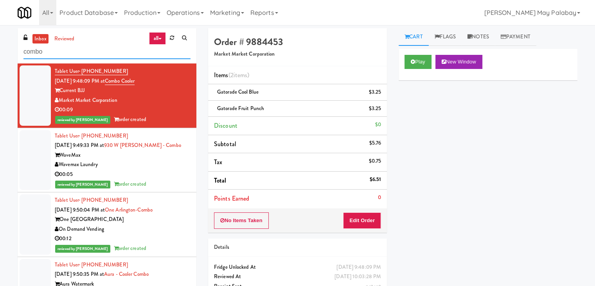
click at [70, 47] on input "combo" at bounding box center [106, 52] width 167 height 14
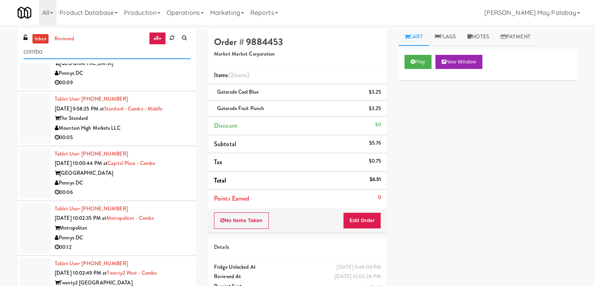
scroll to position [93, 0]
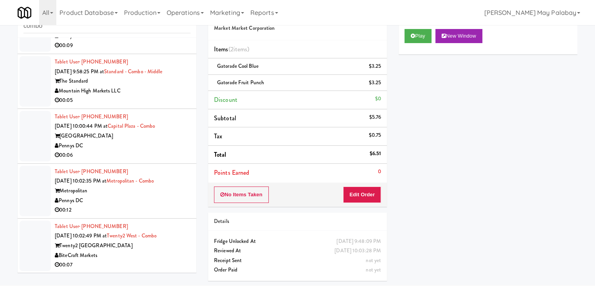
click at [151, 260] on div "00:07" at bounding box center [123, 265] width 136 height 10
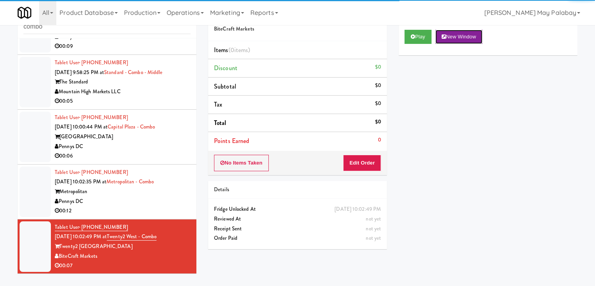
click at [456, 34] on button "New Window" at bounding box center [458, 37] width 47 height 14
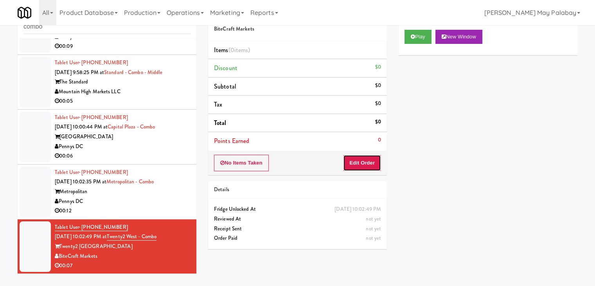
click at [360, 156] on button "Edit Order" at bounding box center [362, 162] width 38 height 16
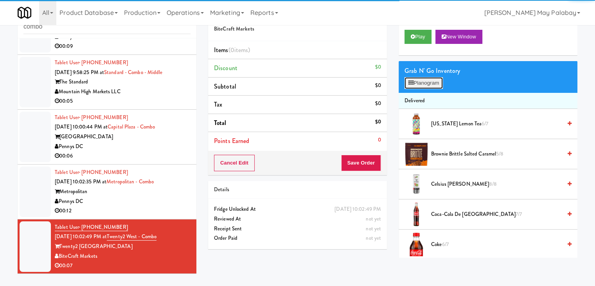
click at [416, 84] on button "Planogram" at bounding box center [423, 83] width 38 height 12
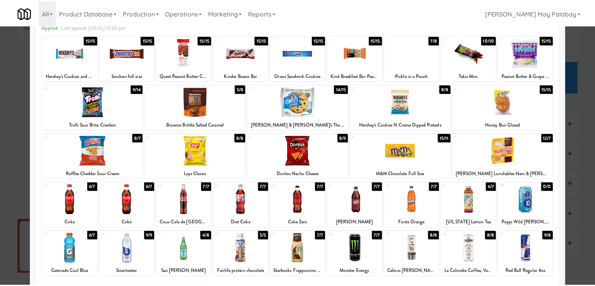
scroll to position [39, 0]
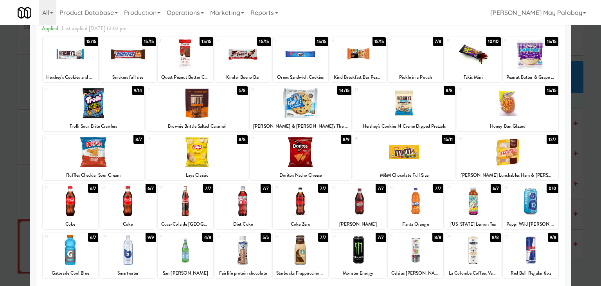
click at [585, 165] on div at bounding box center [300, 143] width 601 height 286
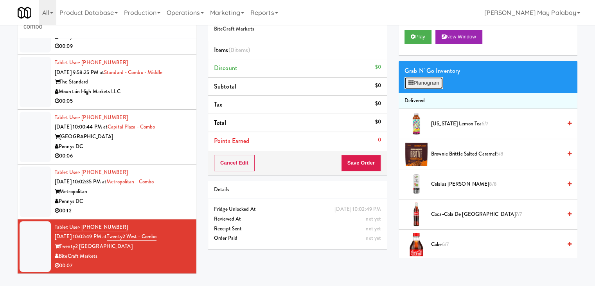
click at [431, 81] on button "Planogram" at bounding box center [423, 83] width 38 height 12
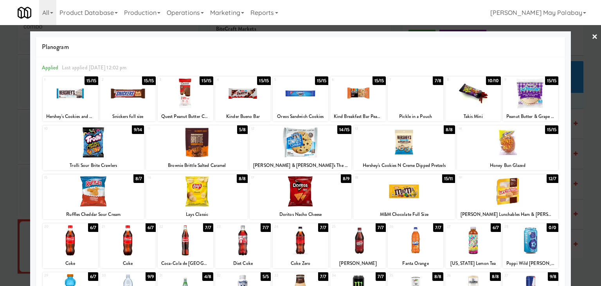
click at [144, 106] on div at bounding box center [128, 93] width 56 height 30
click at [591, 165] on div at bounding box center [300, 143] width 601 height 286
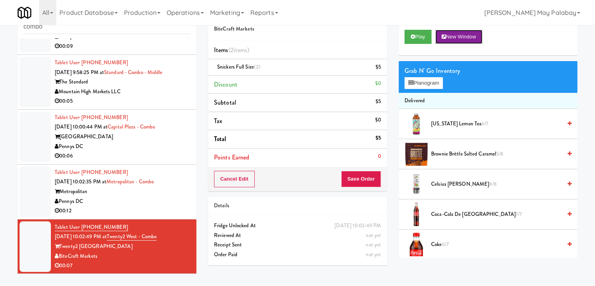
click at [460, 33] on button "New Window" at bounding box center [458, 37] width 47 height 14
click at [368, 179] on button "Save Order" at bounding box center [361, 179] width 40 height 16
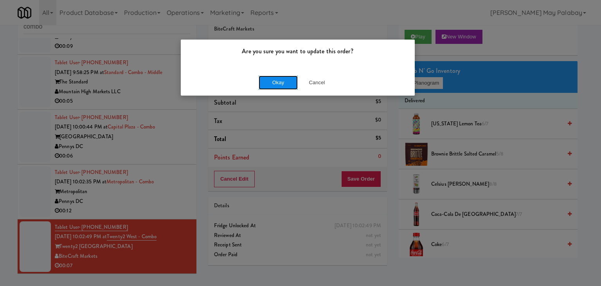
click at [277, 84] on button "Okay" at bounding box center [278, 82] width 39 height 14
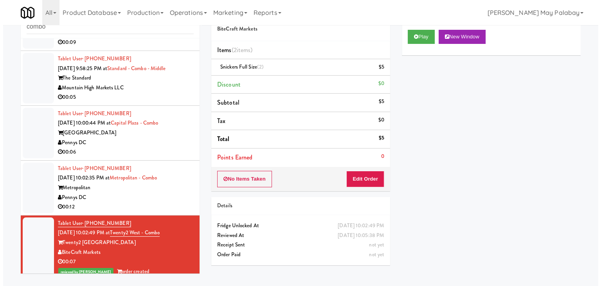
scroll to position [102, 0]
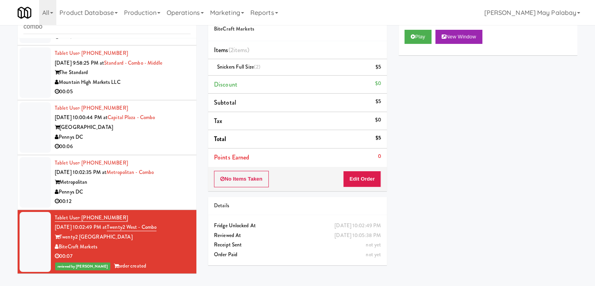
click at [115, 189] on div "Pennys DC" at bounding box center [123, 192] width 136 height 10
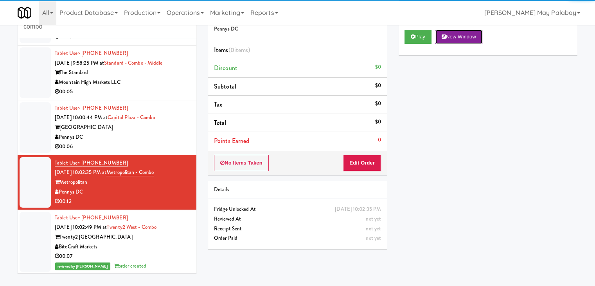
click at [474, 36] on button "New Window" at bounding box center [458, 37] width 47 height 14
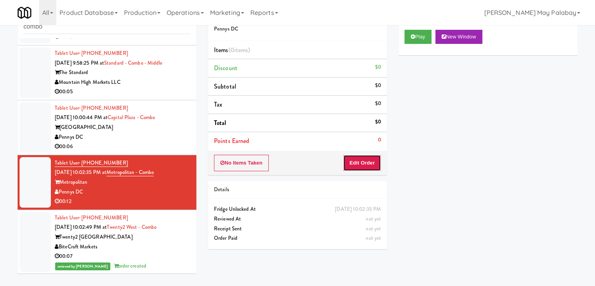
click at [359, 157] on button "Edit Order" at bounding box center [362, 162] width 38 height 16
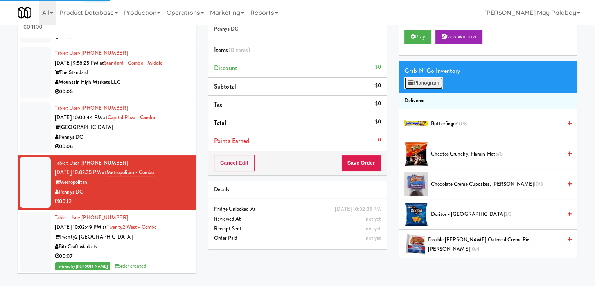
click at [428, 86] on button "Planogram" at bounding box center [423, 83] width 38 height 12
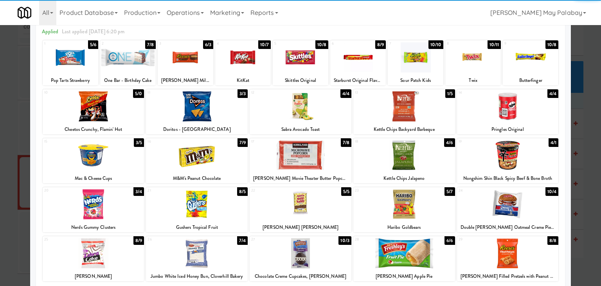
scroll to position [39, 0]
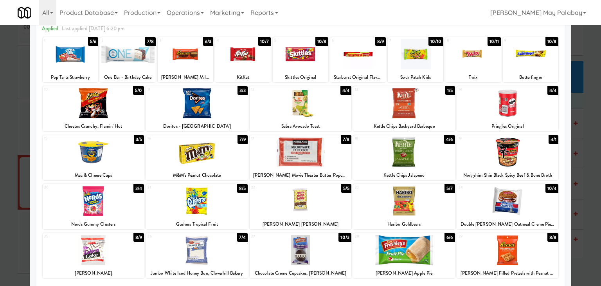
click at [257, 69] on div at bounding box center [243, 54] width 56 height 30
click at [584, 203] on div at bounding box center [300, 143] width 601 height 286
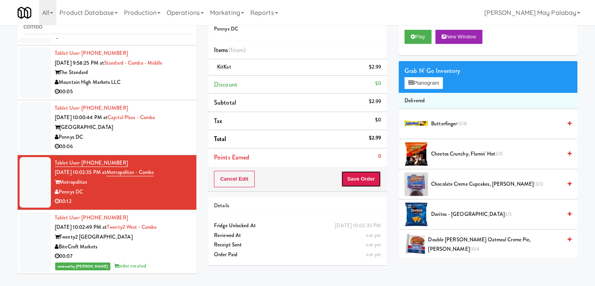
click at [372, 175] on button "Save Order" at bounding box center [361, 179] width 40 height 16
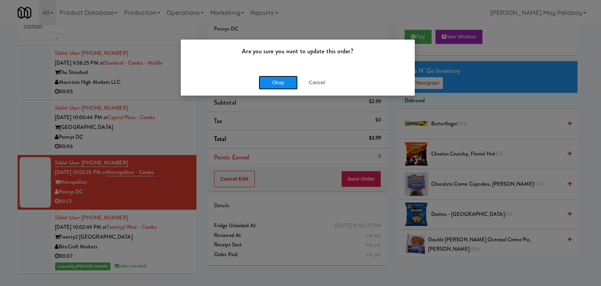
click at [280, 85] on button "Okay" at bounding box center [278, 82] width 39 height 14
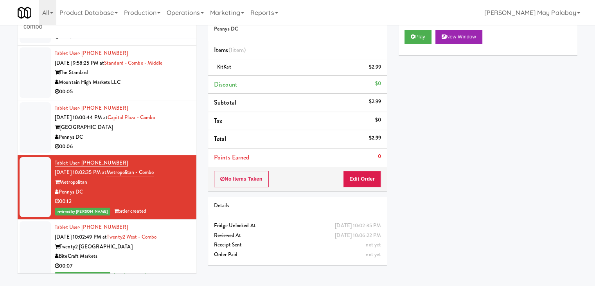
click at [145, 143] on div "00:06" at bounding box center [123, 147] width 136 height 10
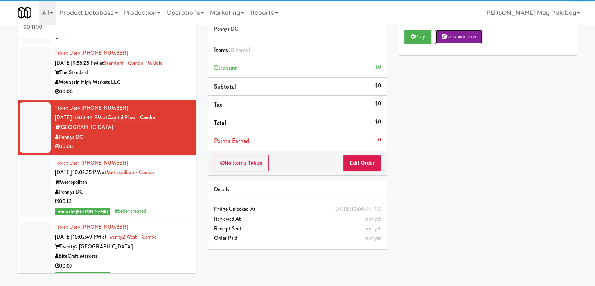
click at [481, 36] on button "New Window" at bounding box center [458, 37] width 47 height 14
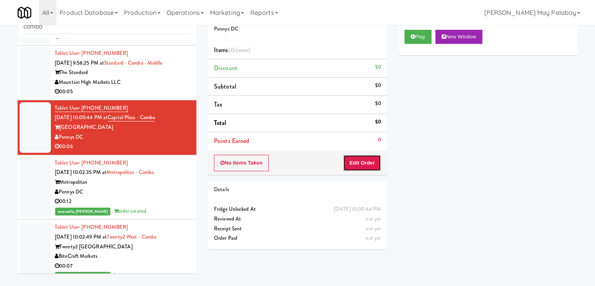
click at [366, 157] on button "Edit Order" at bounding box center [362, 162] width 38 height 16
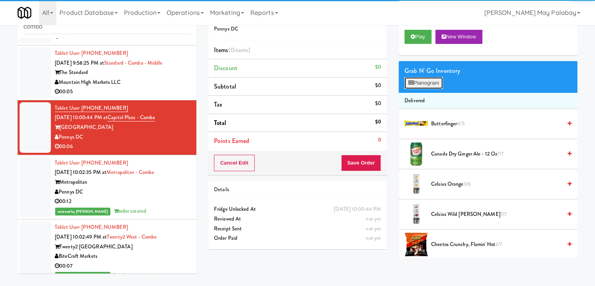
click at [409, 85] on button "Planogram" at bounding box center [423, 83] width 38 height 12
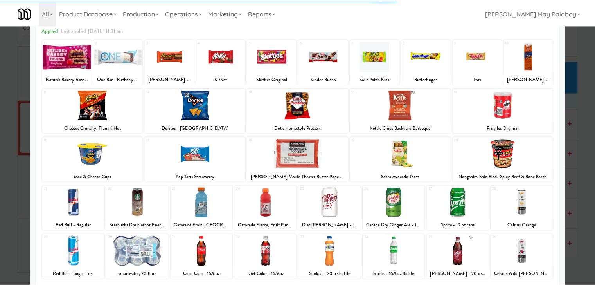
scroll to position [39, 0]
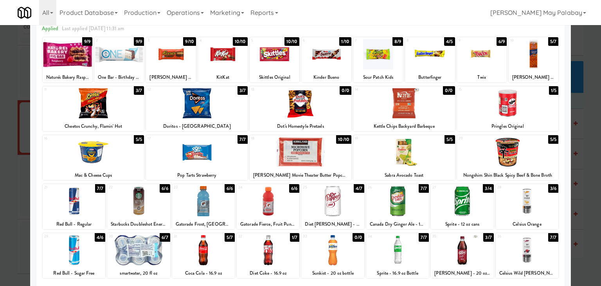
click at [394, 63] on div at bounding box center [378, 54] width 50 height 30
click at [580, 212] on div at bounding box center [300, 143] width 601 height 286
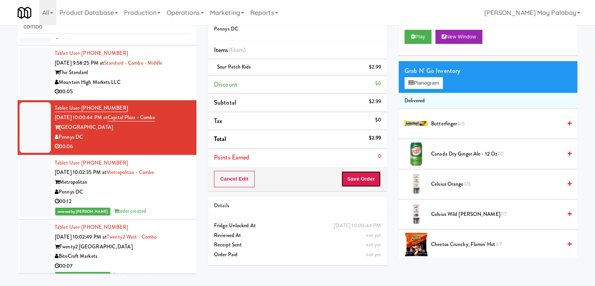
click at [371, 180] on button "Save Order" at bounding box center [361, 179] width 40 height 16
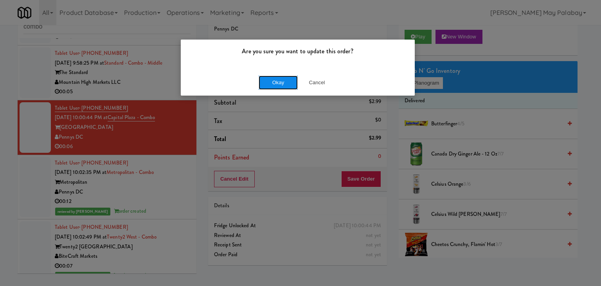
click at [280, 83] on button "Okay" at bounding box center [278, 82] width 39 height 14
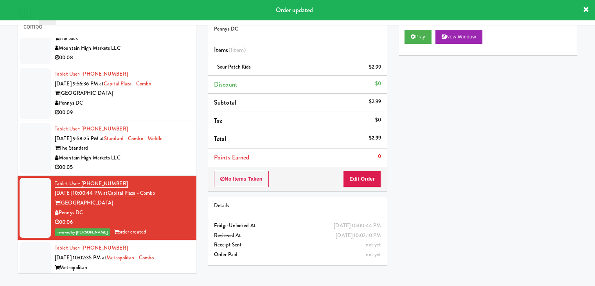
scroll to position [24, 0]
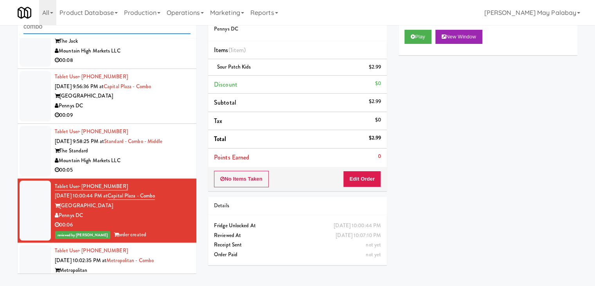
drag, startPoint x: 111, startPoint y: 29, endPoint x: 11, endPoint y: 30, distance: 99.7
click at [12, 30] on div "inbox reviewed all all unclear take inventory issue suspicious failed recent ad…" at bounding box center [107, 141] width 190 height 276
paste input "Arden of Warrenville - Cooler"
type input "Arden of Warrenville - Cooler"
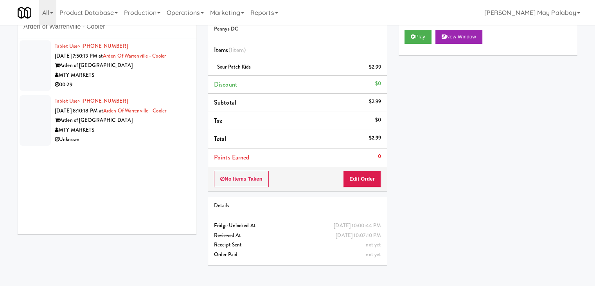
click at [153, 75] on div "MTY MARKETS" at bounding box center [123, 75] width 136 height 10
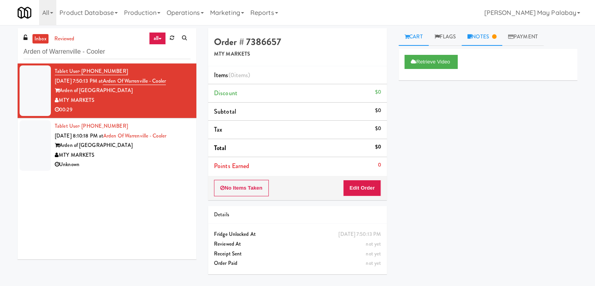
click at [480, 40] on link "Notes" at bounding box center [482, 37] width 41 height 18
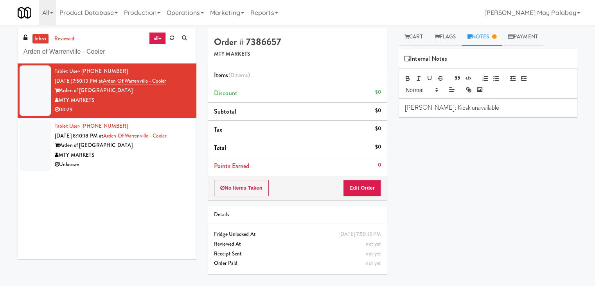
click at [149, 163] on div "Unknown" at bounding box center [123, 165] width 136 height 10
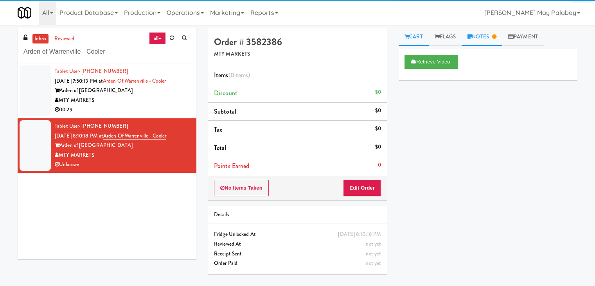
click at [488, 34] on link "Notes" at bounding box center [482, 37] width 41 height 18
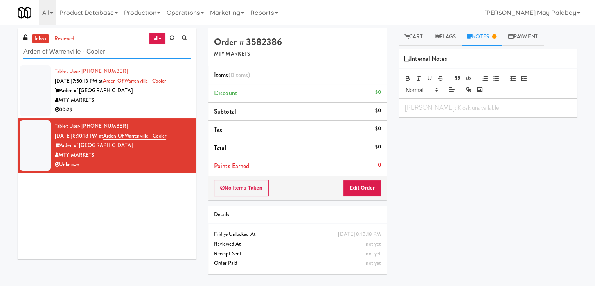
drag, startPoint x: 115, startPoint y: 52, endPoint x: 0, endPoint y: 53, distance: 115.0
click at [0, 53] on div "inbox reviewed all all unclear take inventory issue suspicious failed recent ad…" at bounding box center [297, 155] width 595 height 254
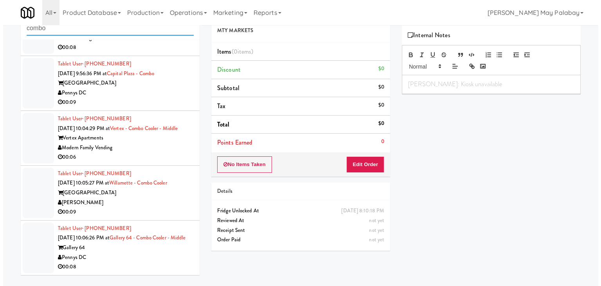
scroll to position [25, 0]
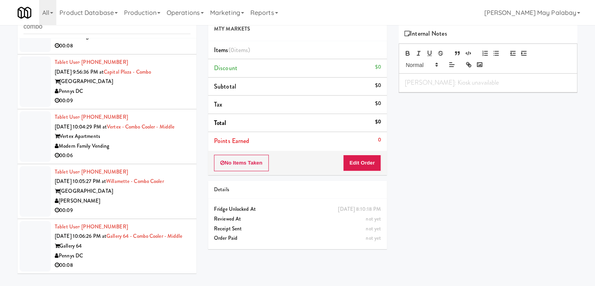
click at [150, 251] on div "Pennys DC" at bounding box center [123, 256] width 136 height 10
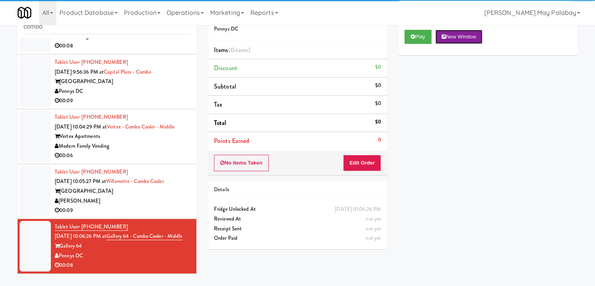
click at [480, 33] on button "New Window" at bounding box center [458, 37] width 47 height 14
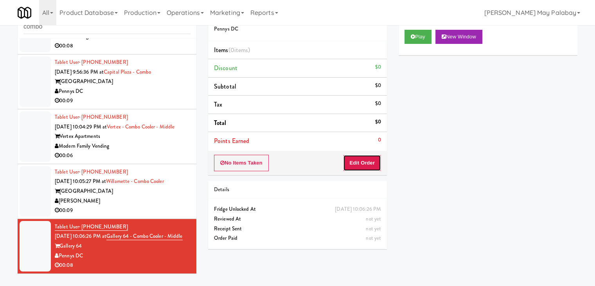
drag, startPoint x: 357, startPoint y: 160, endPoint x: 384, endPoint y: 123, distance: 46.2
click at [358, 160] on button "Edit Order" at bounding box center [362, 162] width 38 height 16
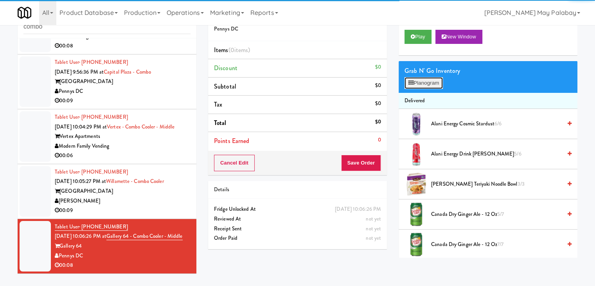
click at [417, 86] on button "Planogram" at bounding box center [423, 83] width 38 height 12
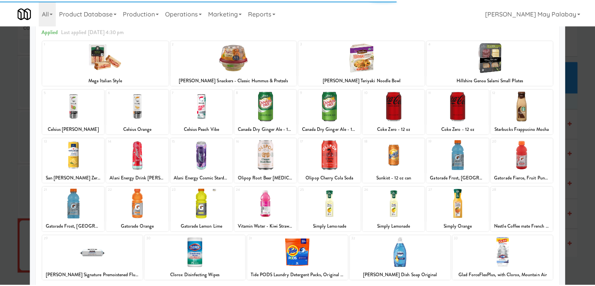
scroll to position [39, 0]
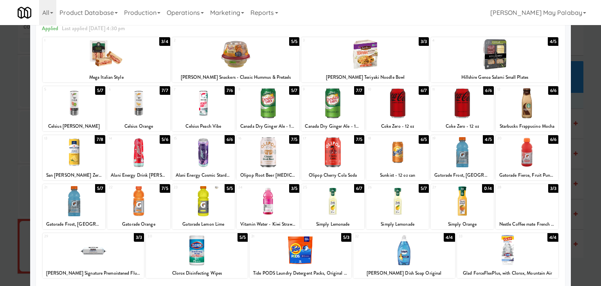
drag, startPoint x: 286, startPoint y: 161, endPoint x: 291, endPoint y: 160, distance: 5.6
click at [286, 160] on div at bounding box center [268, 152] width 63 height 30
click at [584, 134] on div at bounding box center [300, 143] width 601 height 286
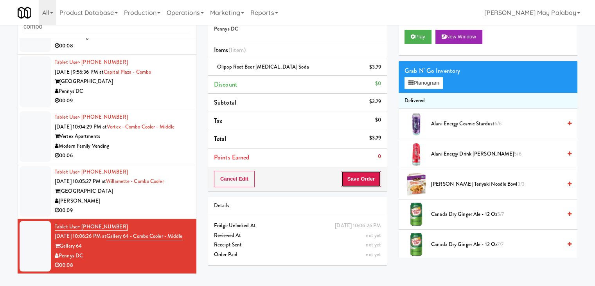
click at [372, 172] on button "Save Order" at bounding box center [361, 179] width 40 height 16
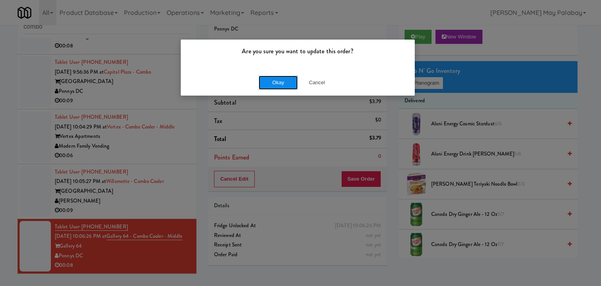
click at [285, 85] on button "Okay" at bounding box center [278, 82] width 39 height 14
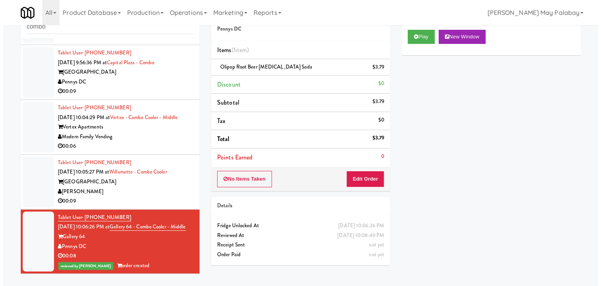
scroll to position [67, 0]
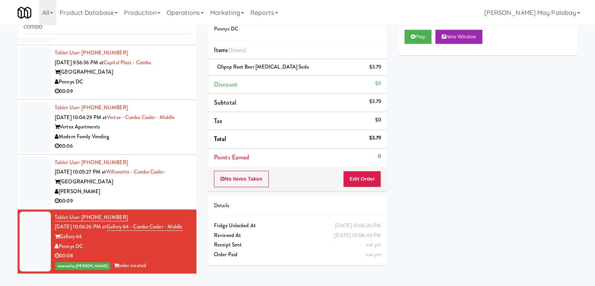
click at [167, 187] on div "[PERSON_NAME]" at bounding box center [123, 192] width 136 height 10
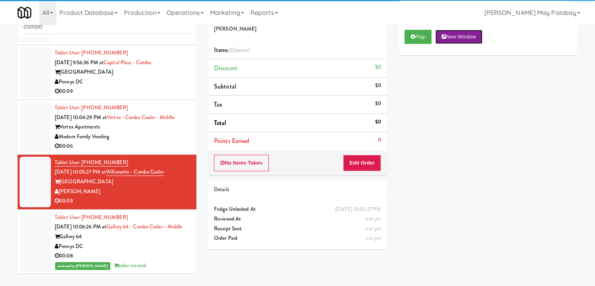
click at [480, 33] on button "New Window" at bounding box center [458, 37] width 47 height 14
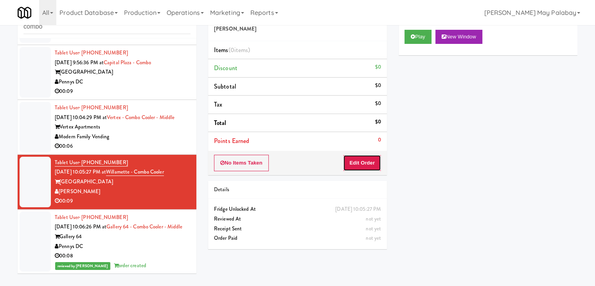
click at [371, 165] on button "Edit Order" at bounding box center [362, 162] width 38 height 16
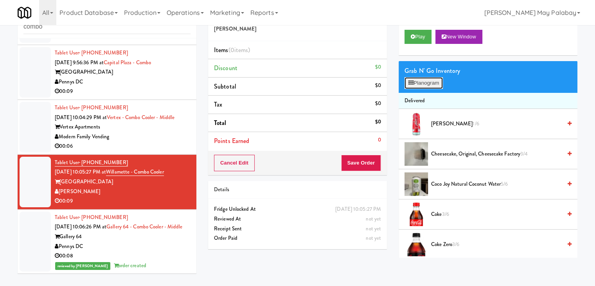
click at [420, 83] on button "Planogram" at bounding box center [423, 83] width 38 height 12
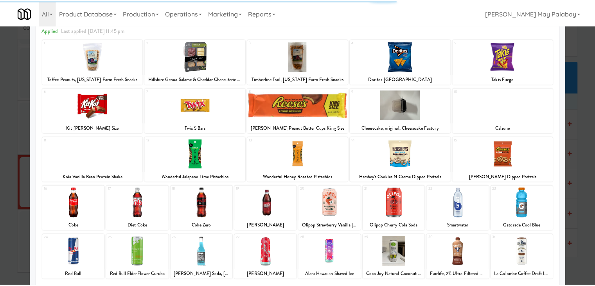
scroll to position [39, 0]
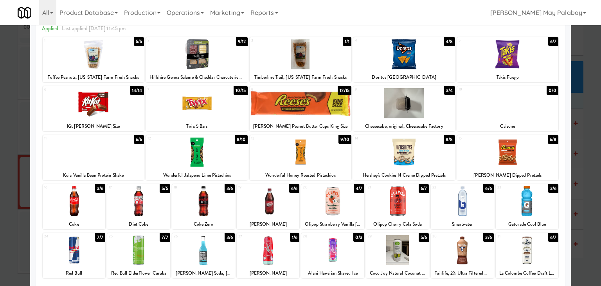
click at [289, 250] on div at bounding box center [268, 250] width 63 height 30
click at [585, 179] on div at bounding box center [300, 143] width 601 height 286
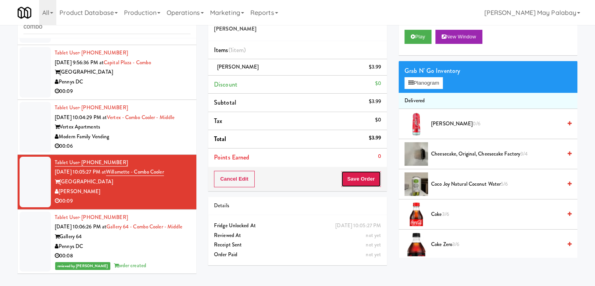
click at [351, 180] on button "Save Order" at bounding box center [361, 179] width 40 height 16
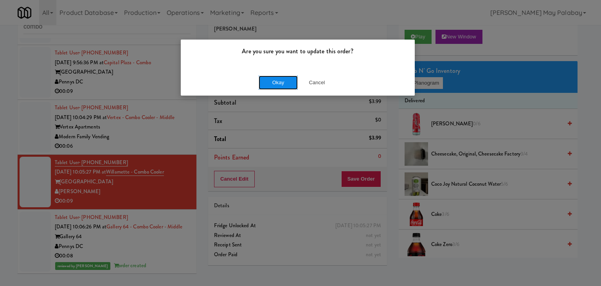
click at [291, 84] on button "Okay" at bounding box center [278, 82] width 39 height 14
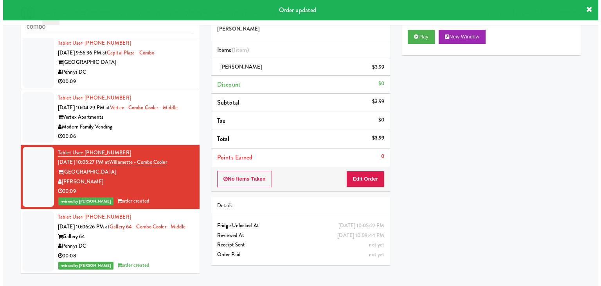
scroll to position [77, 0]
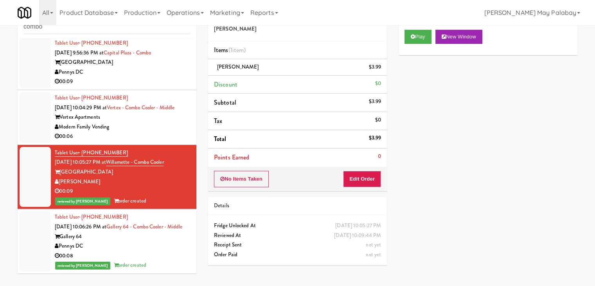
click at [177, 122] on div "Modern Family Vending" at bounding box center [123, 127] width 136 height 10
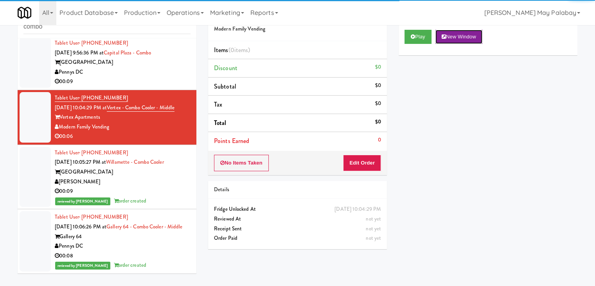
click at [463, 36] on button "New Window" at bounding box center [458, 37] width 47 height 14
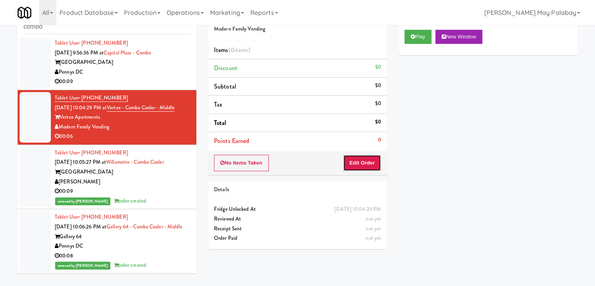
click at [352, 164] on button "Edit Order" at bounding box center [362, 162] width 38 height 16
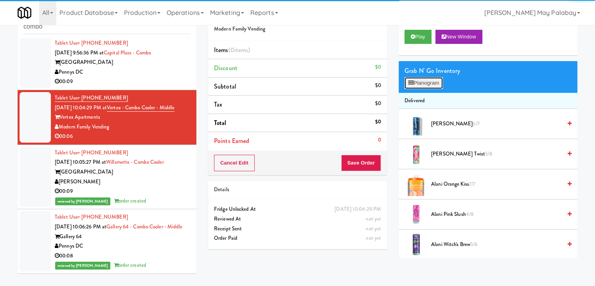
click at [420, 84] on button "Planogram" at bounding box center [423, 83] width 38 height 12
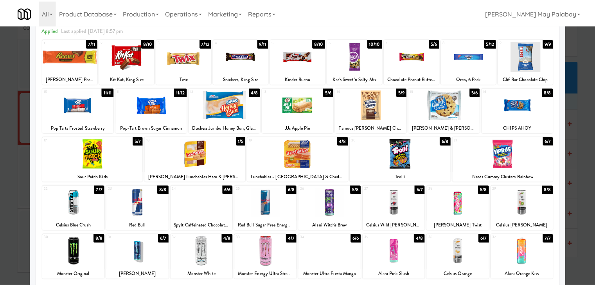
scroll to position [39, 0]
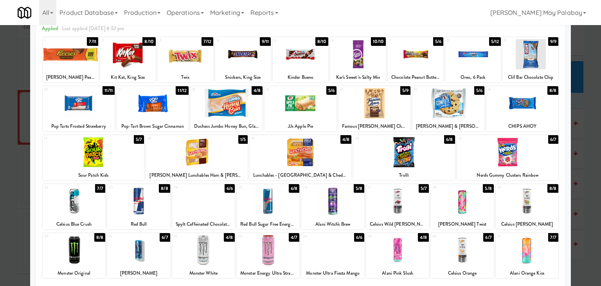
click at [166, 214] on div at bounding box center [138, 201] width 63 height 30
click at [585, 139] on div at bounding box center [300, 143] width 601 height 286
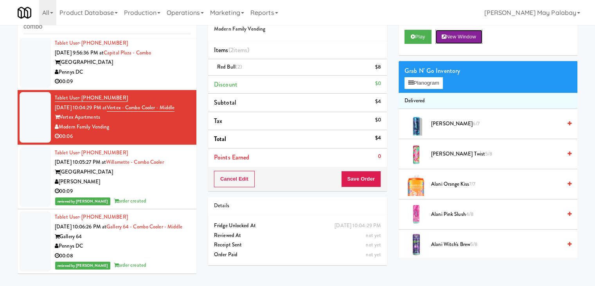
click at [472, 38] on button "New Window" at bounding box center [458, 37] width 47 height 14
click at [361, 176] on button "Save Order" at bounding box center [361, 179] width 40 height 16
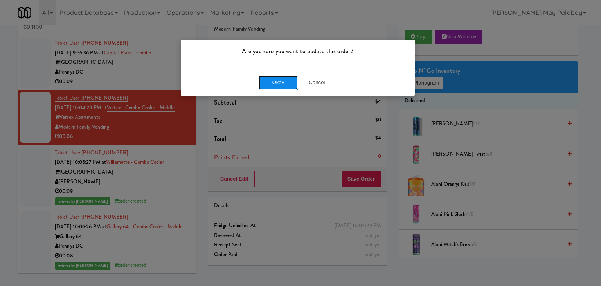
click at [293, 83] on button "Okay" at bounding box center [278, 82] width 39 height 14
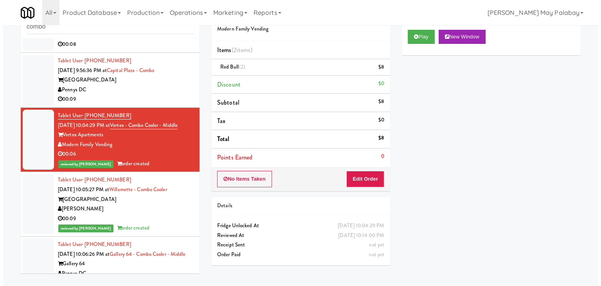
scroll to position [38, 0]
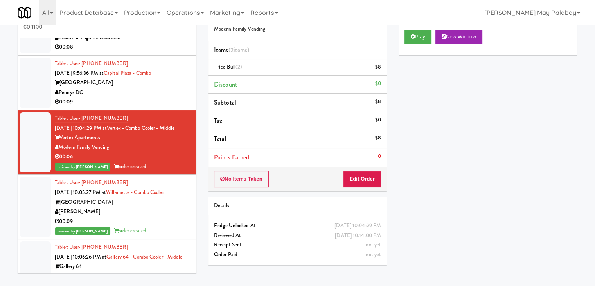
click at [113, 91] on div "Pennys DC" at bounding box center [123, 93] width 136 height 10
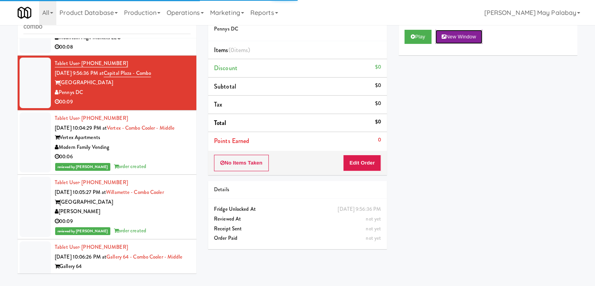
click at [465, 34] on button "New Window" at bounding box center [458, 37] width 47 height 14
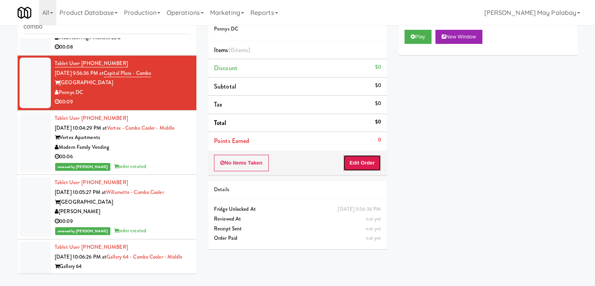
click at [362, 158] on button "Edit Order" at bounding box center [362, 162] width 38 height 16
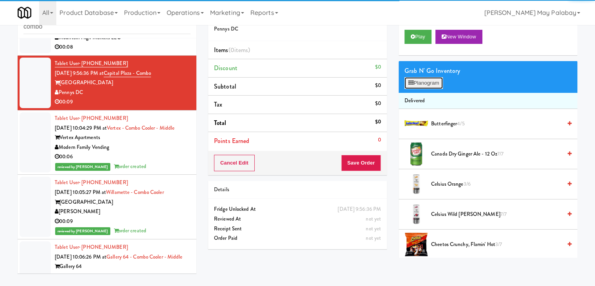
click at [415, 79] on button "Planogram" at bounding box center [423, 83] width 38 height 12
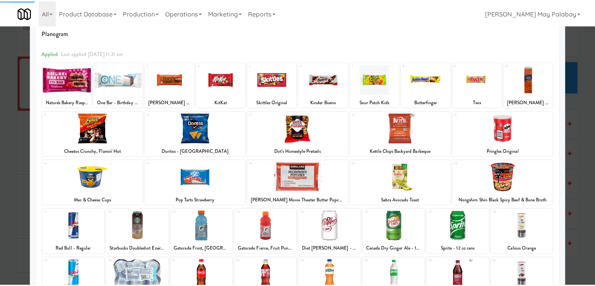
scroll to position [39, 0]
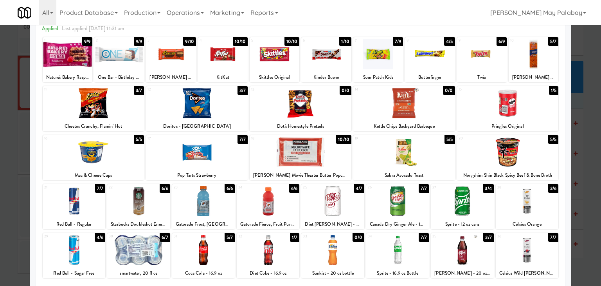
click at [487, 248] on div at bounding box center [462, 250] width 63 height 30
click at [127, 104] on div at bounding box center [94, 103] width 102 height 30
click at [316, 60] on div at bounding box center [326, 54] width 50 height 30
click at [594, 192] on div at bounding box center [300, 143] width 601 height 286
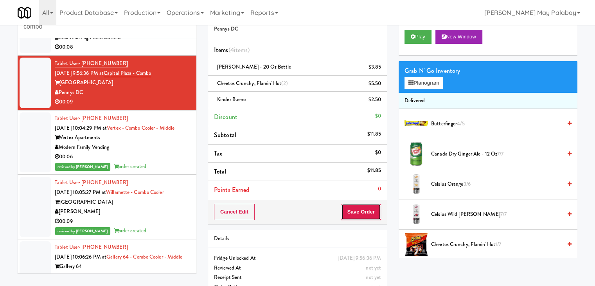
click at [361, 208] on button "Save Order" at bounding box center [361, 211] width 40 height 16
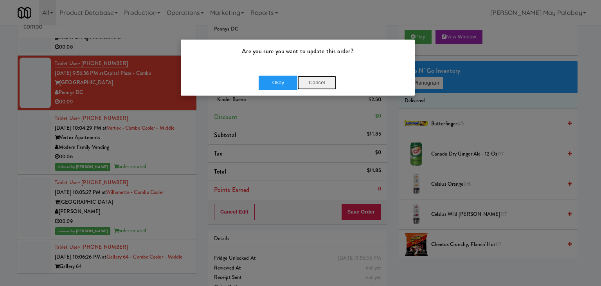
click at [322, 83] on button "Cancel" at bounding box center [316, 82] width 39 height 14
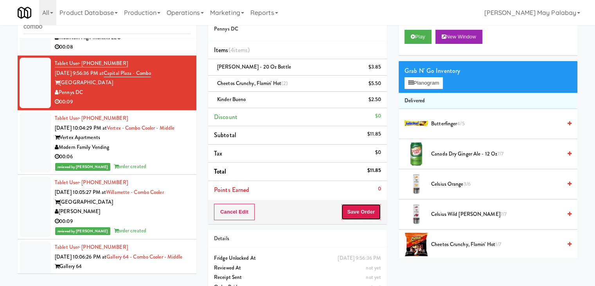
click at [351, 204] on button "Save Order" at bounding box center [361, 211] width 40 height 16
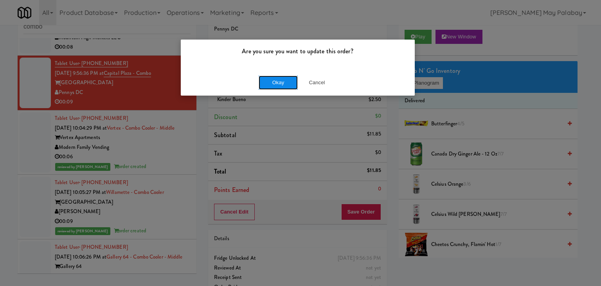
click at [290, 83] on button "Okay" at bounding box center [278, 82] width 39 height 14
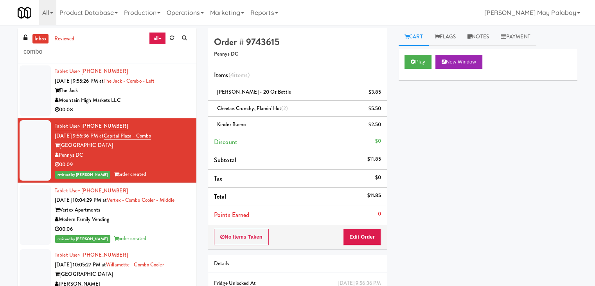
click at [152, 106] on div "00:08" at bounding box center [123, 110] width 136 height 10
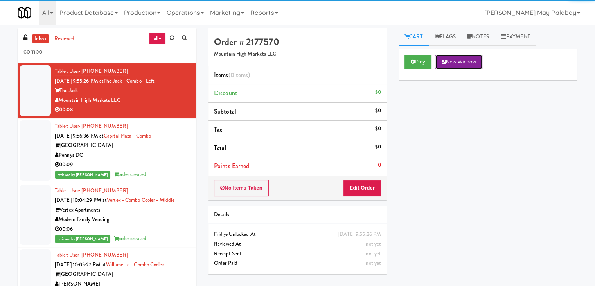
click at [452, 62] on button "New Window" at bounding box center [458, 62] width 47 height 14
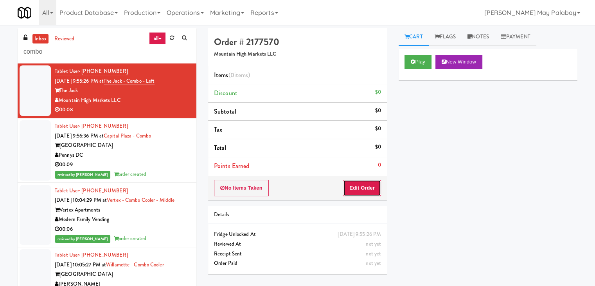
click at [374, 187] on button "Edit Order" at bounding box center [362, 188] width 38 height 16
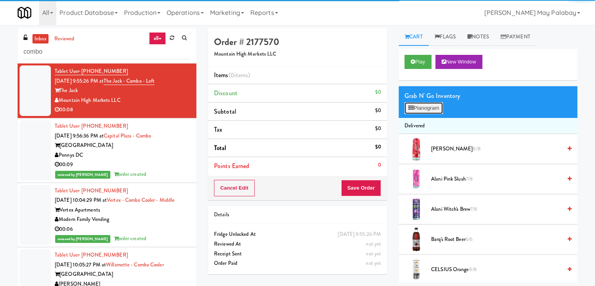
click at [431, 108] on button "Planogram" at bounding box center [423, 108] width 38 height 12
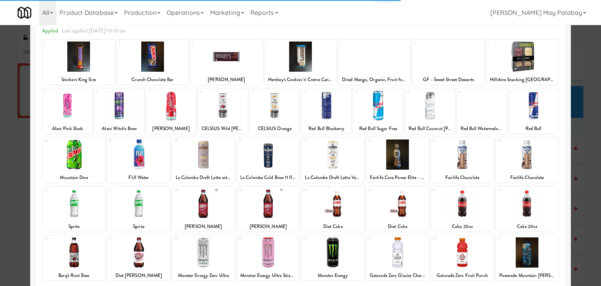
scroll to position [39, 0]
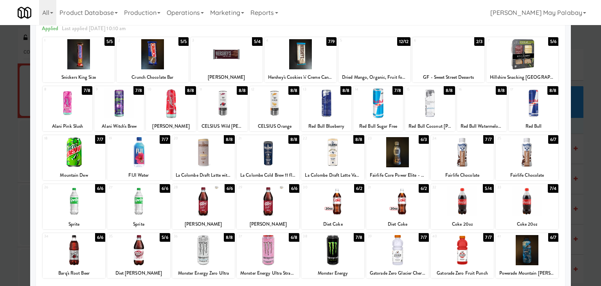
click at [582, 174] on div at bounding box center [300, 143] width 601 height 286
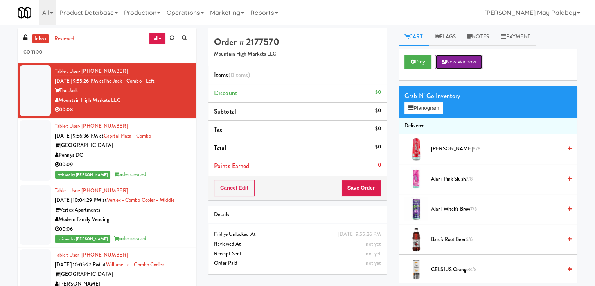
click at [469, 61] on button "New Window" at bounding box center [458, 62] width 47 height 14
click at [417, 110] on button "Planogram" at bounding box center [423, 108] width 38 height 12
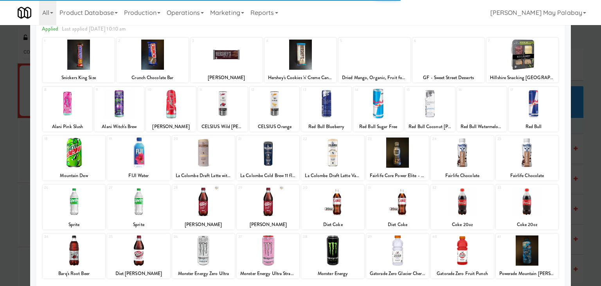
scroll to position [39, 0]
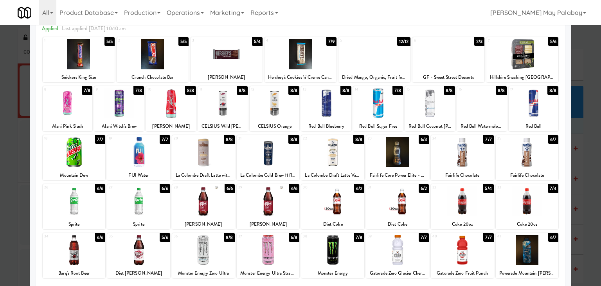
click at [485, 151] on div at bounding box center [462, 152] width 63 height 30
click at [587, 144] on div at bounding box center [300, 143] width 601 height 286
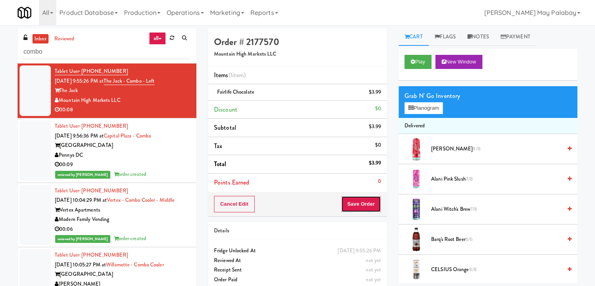
click at [365, 200] on button "Save Order" at bounding box center [361, 204] width 40 height 16
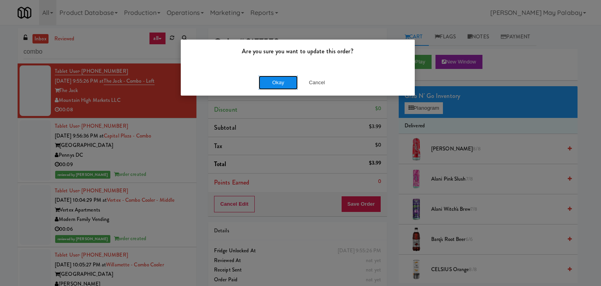
click at [288, 84] on button "Okay" at bounding box center [278, 82] width 39 height 14
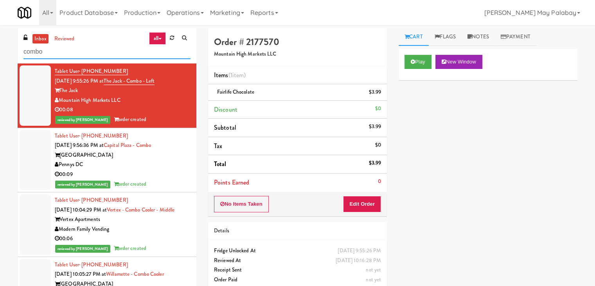
click at [93, 48] on input "combo" at bounding box center [106, 52] width 167 height 14
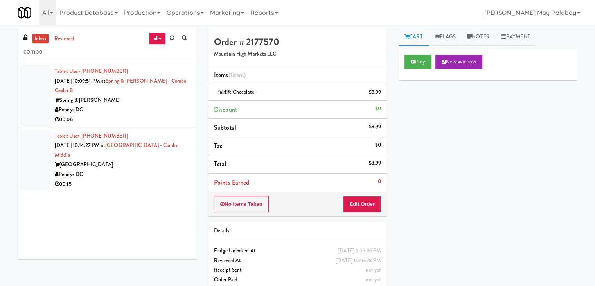
click at [141, 183] on div "00:15" at bounding box center [123, 184] width 136 height 10
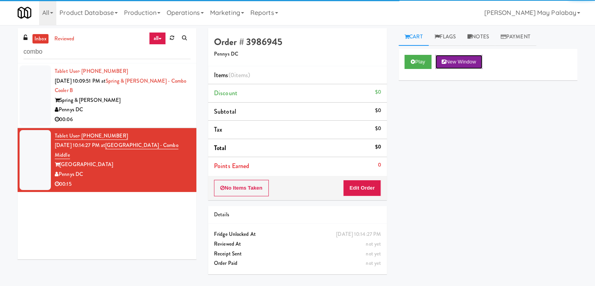
click at [470, 61] on button "New Window" at bounding box center [458, 62] width 47 height 14
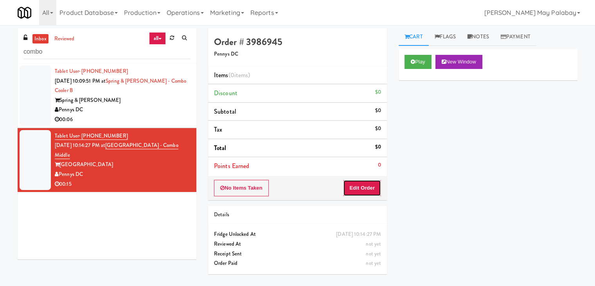
click at [370, 183] on button "Edit Order" at bounding box center [362, 188] width 38 height 16
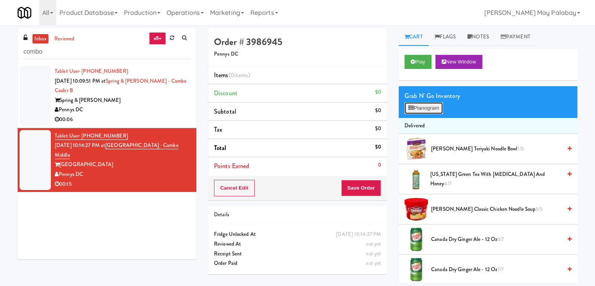
click at [433, 110] on button "Planogram" at bounding box center [423, 108] width 38 height 12
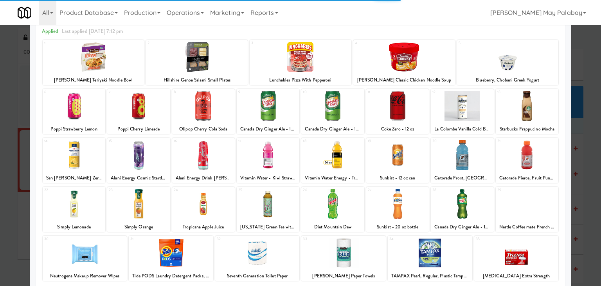
scroll to position [39, 0]
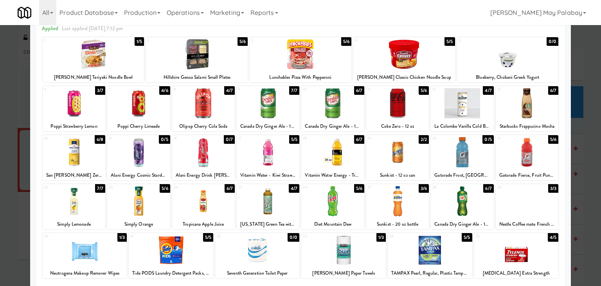
click at [135, 57] on div at bounding box center [94, 54] width 102 height 30
click at [580, 210] on div at bounding box center [300, 143] width 601 height 286
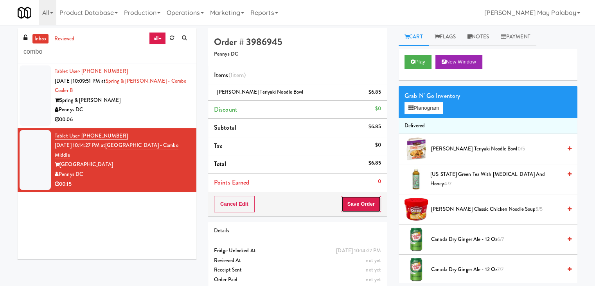
click at [366, 204] on button "Save Order" at bounding box center [361, 204] width 40 height 16
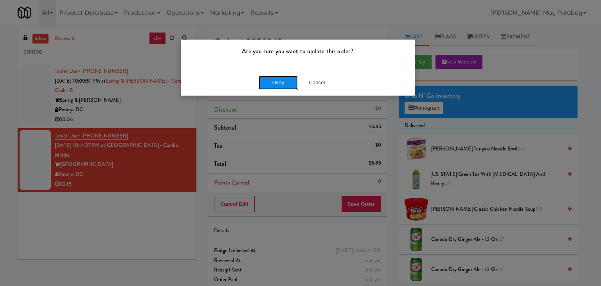
click at [262, 82] on button "Okay" at bounding box center [278, 82] width 39 height 14
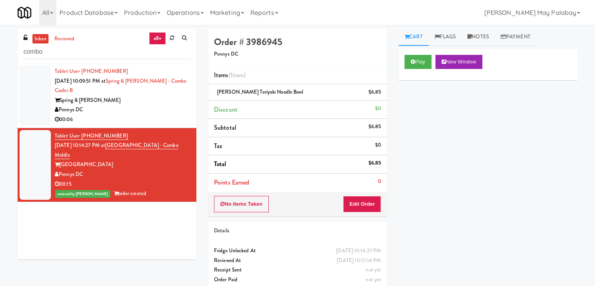
click at [137, 114] on div "Pennys DC" at bounding box center [123, 110] width 136 height 10
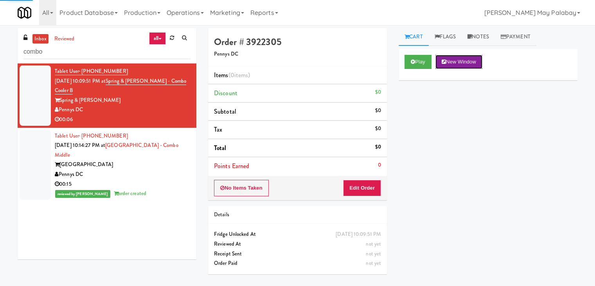
click at [466, 63] on button "New Window" at bounding box center [458, 62] width 47 height 14
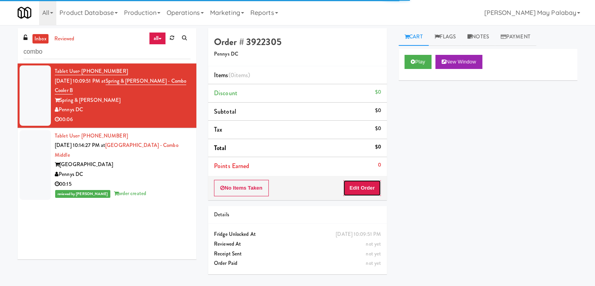
drag, startPoint x: 361, startPoint y: 185, endPoint x: 385, endPoint y: 152, distance: 40.6
click at [361, 185] on button "Edit Order" at bounding box center [362, 188] width 38 height 16
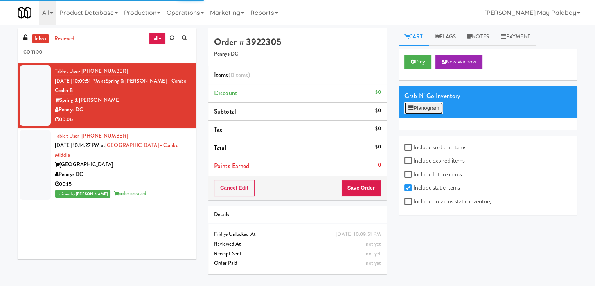
click at [419, 108] on button "Planogram" at bounding box center [423, 108] width 38 height 12
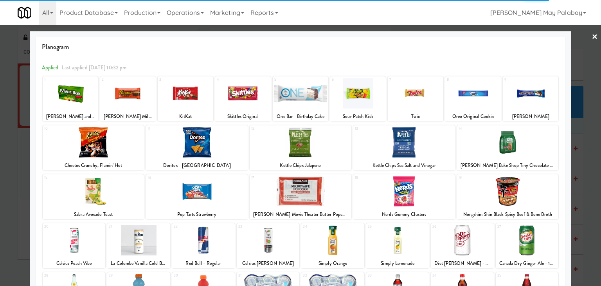
click at [428, 100] on div at bounding box center [416, 93] width 56 height 30
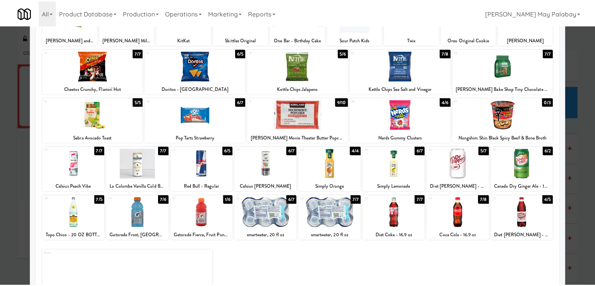
scroll to position [78, 0]
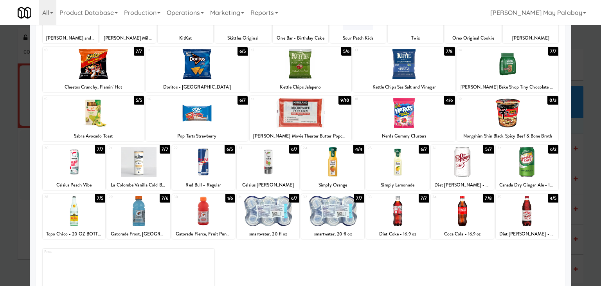
click at [542, 173] on div at bounding box center [527, 162] width 63 height 30
click at [585, 203] on div at bounding box center [300, 143] width 601 height 286
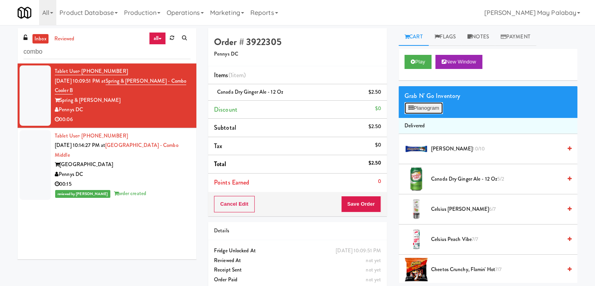
click at [418, 109] on button "Planogram" at bounding box center [423, 108] width 38 height 12
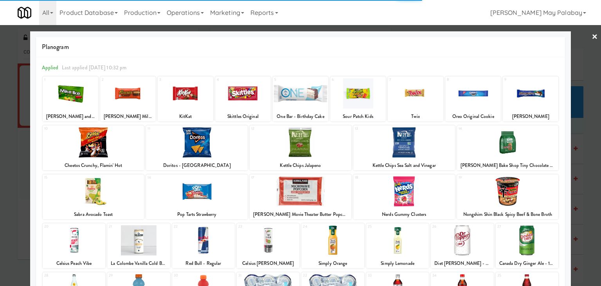
click at [413, 95] on div at bounding box center [416, 93] width 56 height 30
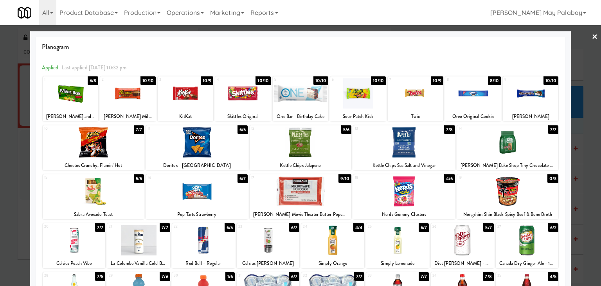
click at [433, 108] on div at bounding box center [416, 93] width 56 height 30
click at [584, 122] on div at bounding box center [300, 143] width 601 height 286
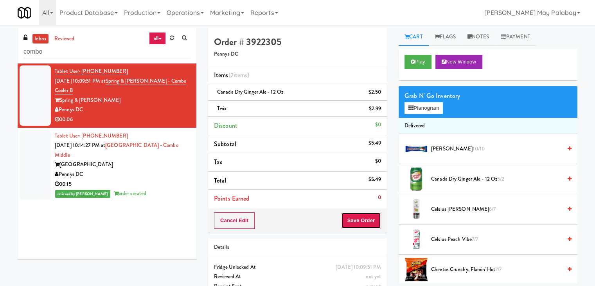
click at [365, 223] on button "Save Order" at bounding box center [361, 220] width 40 height 16
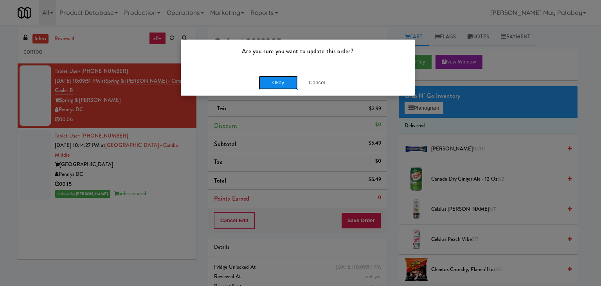
click at [276, 86] on button "Okay" at bounding box center [278, 82] width 39 height 14
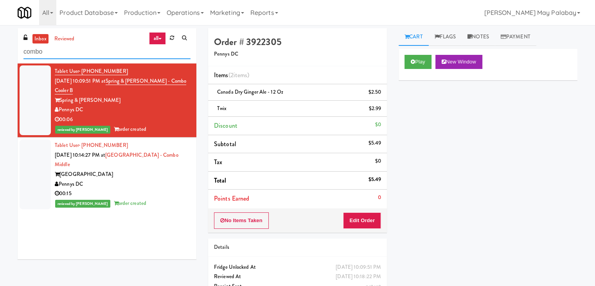
click at [128, 53] on input "combo" at bounding box center [106, 52] width 167 height 14
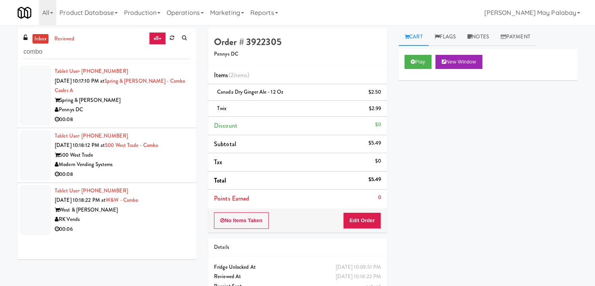
click at [147, 219] on div "RK Vends" at bounding box center [123, 219] width 136 height 10
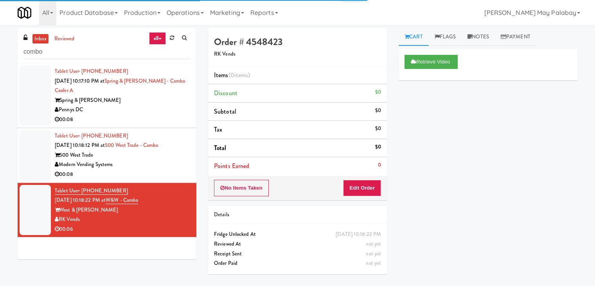
click at [139, 160] on div "Modern Vending Systems" at bounding box center [123, 165] width 136 height 10
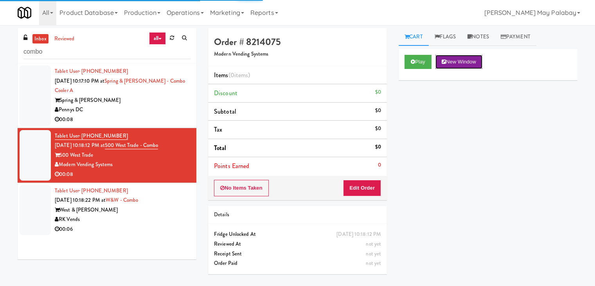
click at [463, 61] on button "New Window" at bounding box center [458, 62] width 47 height 14
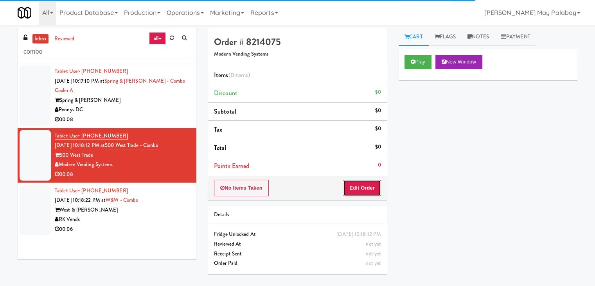
click at [368, 188] on button "Edit Order" at bounding box center [362, 188] width 38 height 16
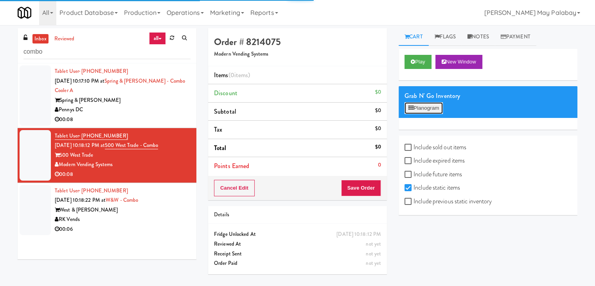
click at [418, 108] on button "Planogram" at bounding box center [423, 108] width 38 height 12
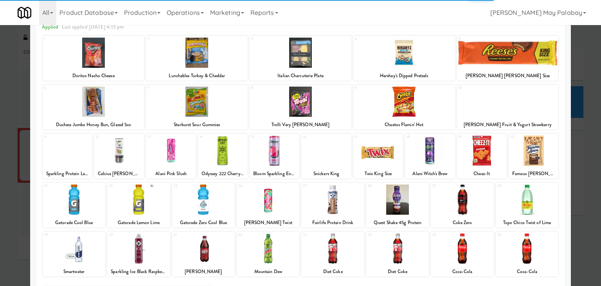
scroll to position [39, 0]
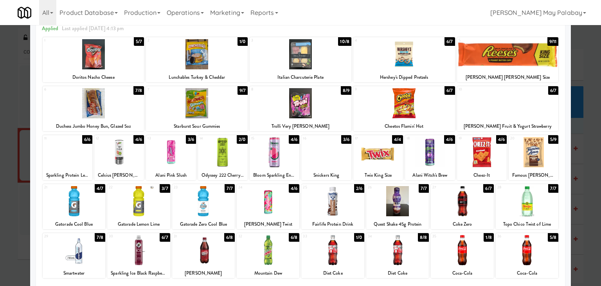
click at [544, 108] on div at bounding box center [508, 103] width 102 height 30
click at [514, 101] on div at bounding box center [508, 103] width 102 height 30
click at [588, 159] on div at bounding box center [300, 143] width 601 height 286
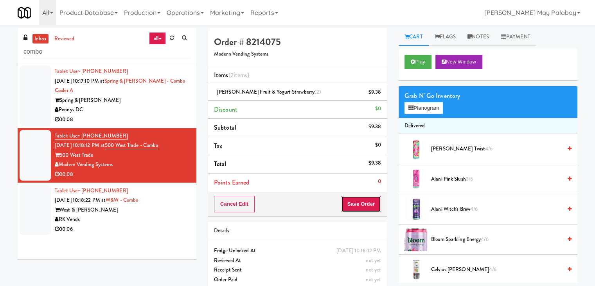
click at [360, 201] on button "Save Order" at bounding box center [361, 204] width 40 height 16
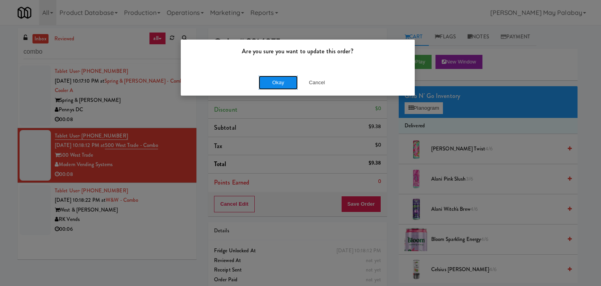
click at [289, 82] on button "Okay" at bounding box center [278, 82] width 39 height 14
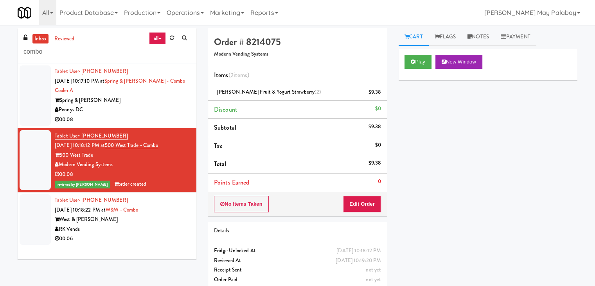
click at [92, 110] on div "Pennys DC" at bounding box center [123, 110] width 136 height 10
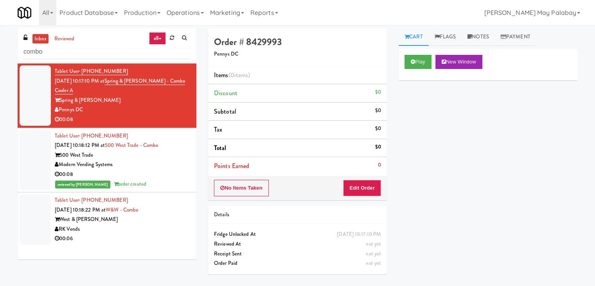
click at [174, 173] on div "00:08" at bounding box center [123, 174] width 136 height 10
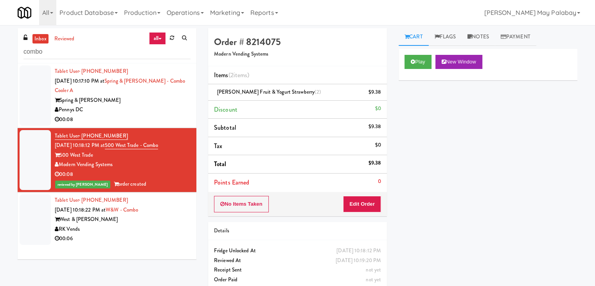
click at [174, 116] on div "00:08" at bounding box center [123, 120] width 136 height 10
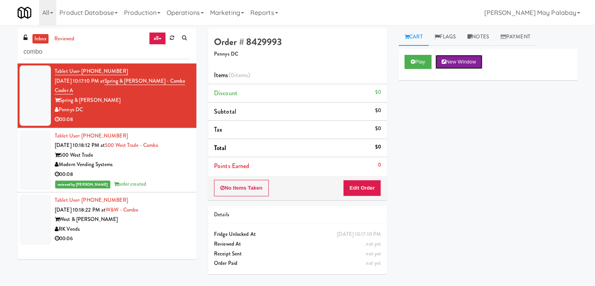
click at [471, 64] on button "New Window" at bounding box center [458, 62] width 47 height 14
click at [371, 187] on button "Edit Order" at bounding box center [362, 188] width 38 height 16
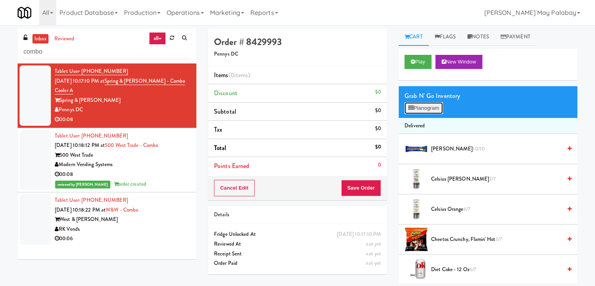
click at [428, 108] on button "Planogram" at bounding box center [423, 108] width 38 height 12
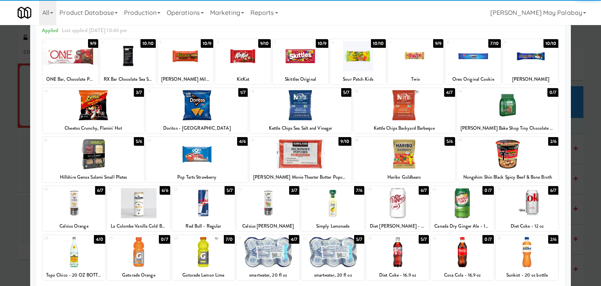
scroll to position [39, 0]
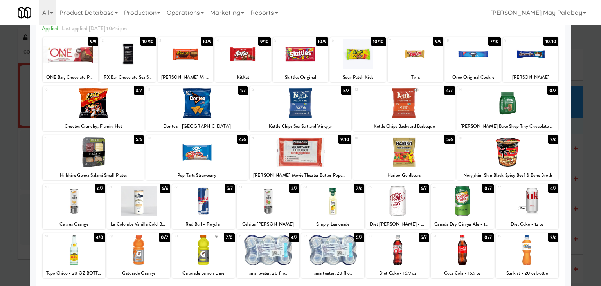
click at [548, 212] on div at bounding box center [527, 201] width 63 height 30
click at [592, 208] on div at bounding box center [300, 143] width 601 height 286
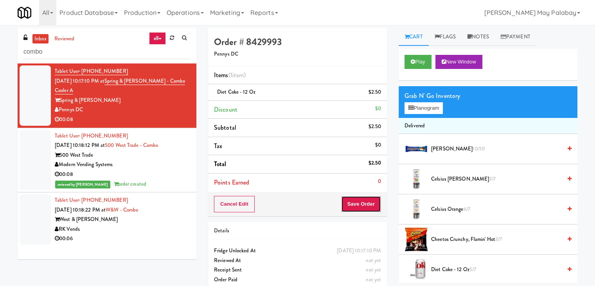
click at [370, 203] on button "Save Order" at bounding box center [361, 204] width 40 height 16
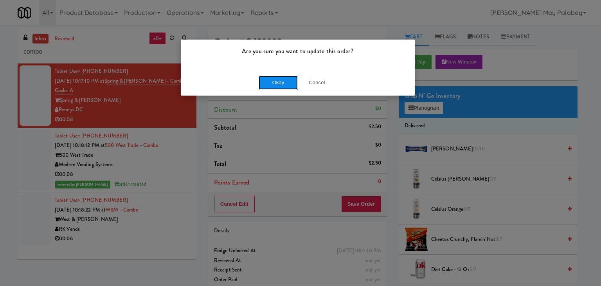
click at [291, 83] on button "Okay" at bounding box center [278, 82] width 39 height 14
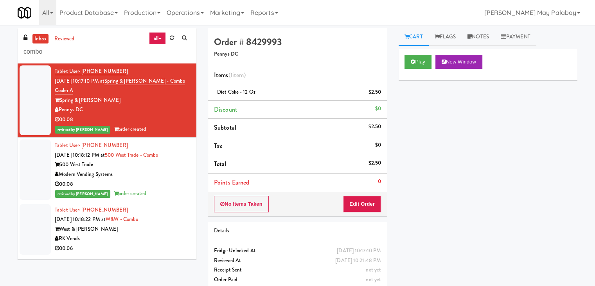
click at [145, 232] on div "West & Wright" at bounding box center [123, 229] width 136 height 10
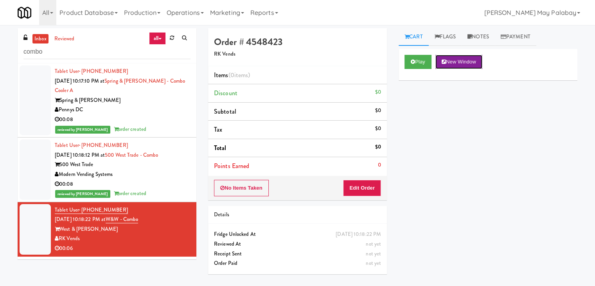
click at [458, 63] on button "New Window" at bounding box center [458, 62] width 47 height 14
click at [360, 180] on button "Edit Order" at bounding box center [362, 188] width 38 height 16
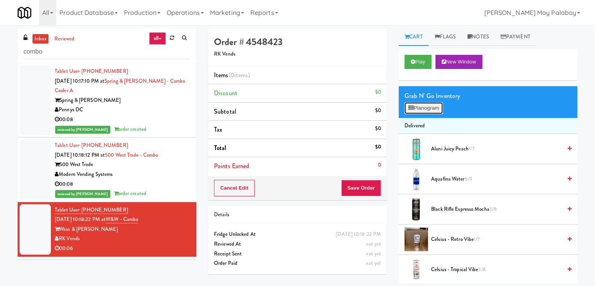
click at [425, 109] on button "Planogram" at bounding box center [423, 108] width 38 height 12
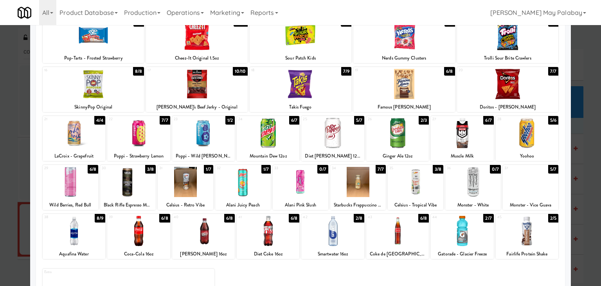
scroll to position [117, 0]
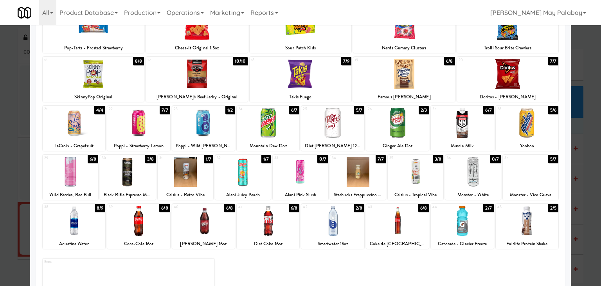
click at [221, 232] on div at bounding box center [203, 220] width 63 height 30
click at [588, 214] on div at bounding box center [300, 143] width 601 height 286
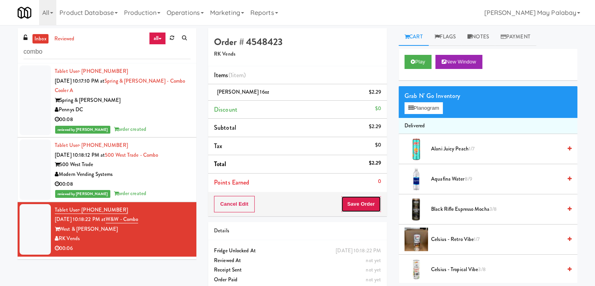
click at [364, 202] on button "Save Order" at bounding box center [361, 204] width 40 height 16
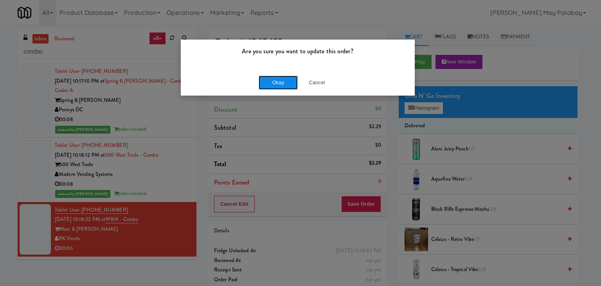
click at [288, 85] on button "Okay" at bounding box center [278, 82] width 39 height 14
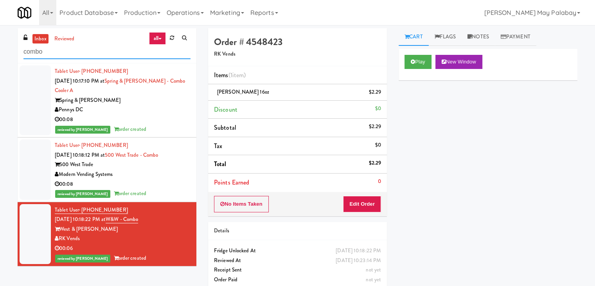
click at [110, 51] on input "combo" at bounding box center [106, 52] width 167 height 14
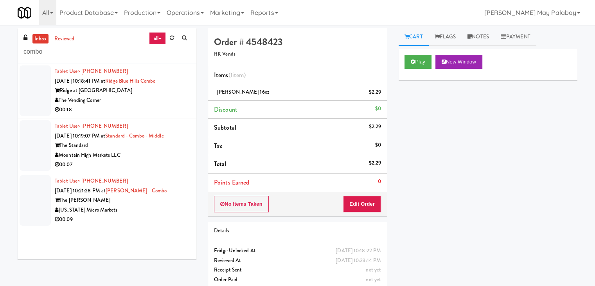
click at [185, 203] on li "Tablet User · (616) 819-8626 Sep 25, 2025 10:21:28 PM at Rowe - Combo The Rowe …" at bounding box center [107, 200] width 179 height 54
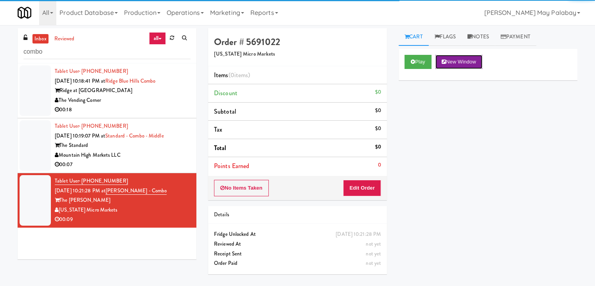
click at [462, 63] on button "New Window" at bounding box center [458, 62] width 47 height 14
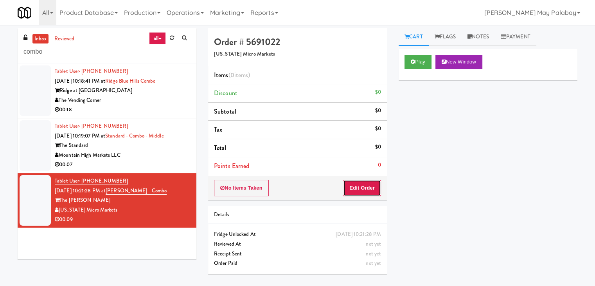
click at [367, 185] on button "Edit Order" at bounding box center [362, 188] width 38 height 16
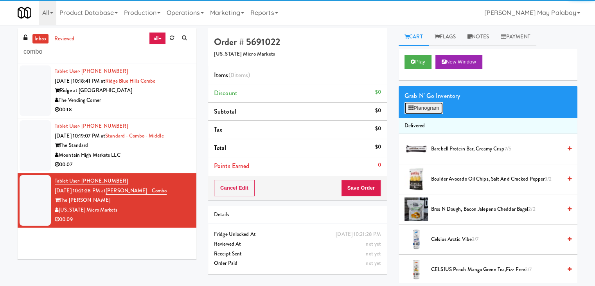
click at [419, 110] on button "Planogram" at bounding box center [423, 108] width 38 height 12
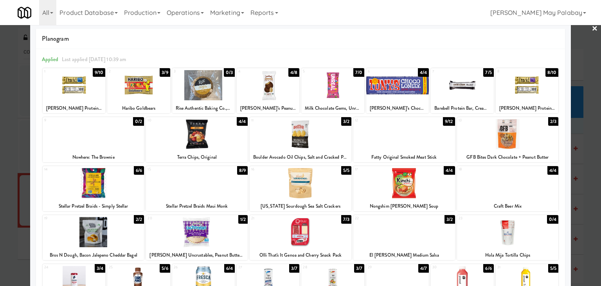
scroll to position [8, 0]
click at [152, 93] on div at bounding box center [138, 85] width 63 height 30
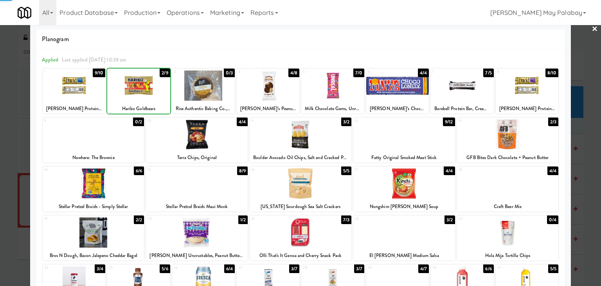
click at [153, 92] on div at bounding box center [138, 85] width 63 height 30
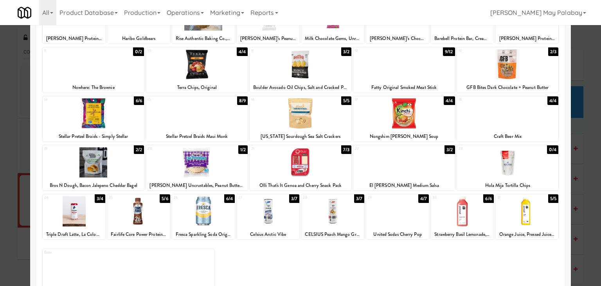
scroll to position [86, 0]
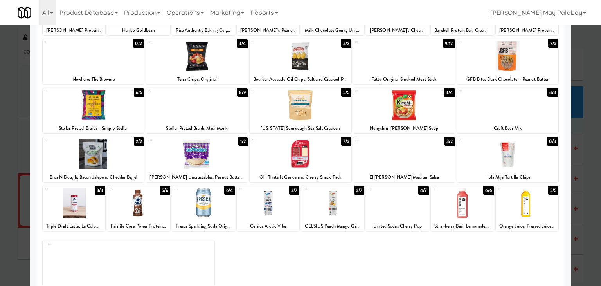
click at [403, 204] on div at bounding box center [397, 203] width 63 height 30
click at [591, 203] on div at bounding box center [300, 143] width 601 height 286
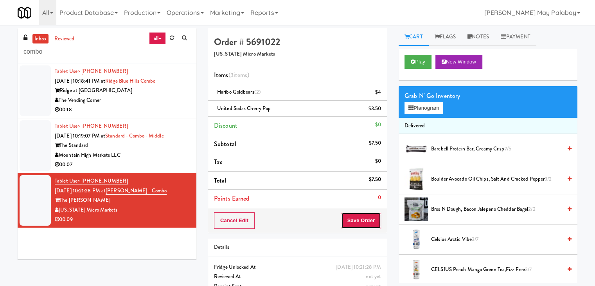
click at [369, 223] on button "Save Order" at bounding box center [361, 220] width 40 height 16
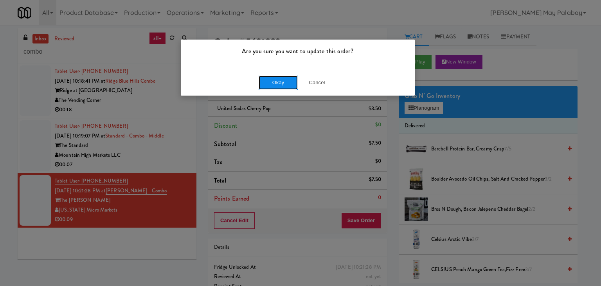
click at [292, 86] on button "Okay" at bounding box center [278, 82] width 39 height 14
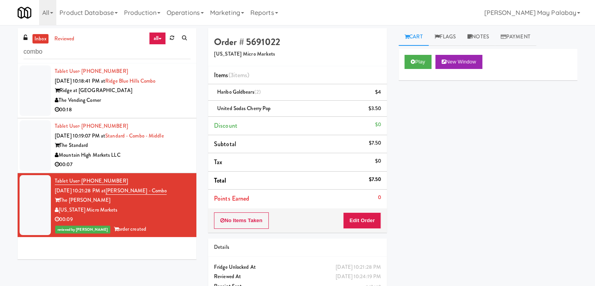
click at [177, 155] on div "Mountain High Markets LLC" at bounding box center [123, 155] width 136 height 10
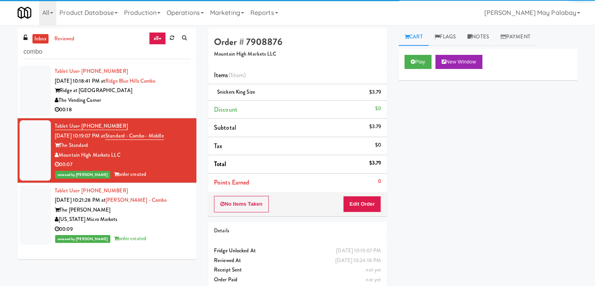
click at [147, 88] on div "Ridge at Blue Hills" at bounding box center [123, 91] width 136 height 10
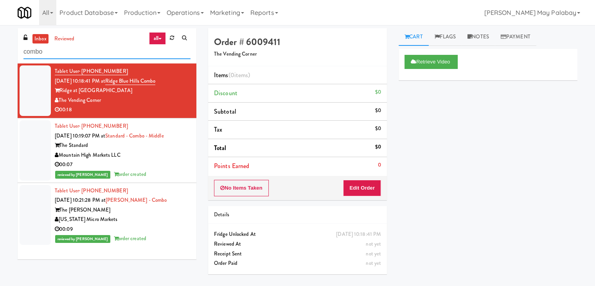
click at [68, 58] on input "combo" at bounding box center [106, 52] width 167 height 14
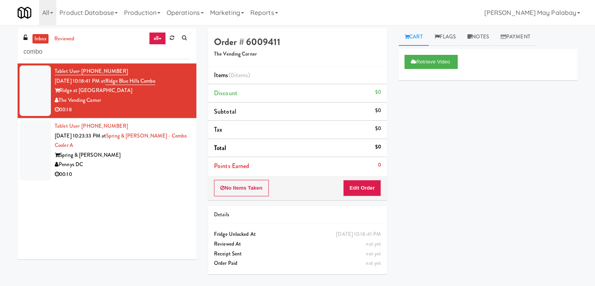
click at [114, 168] on div "Pennys DC" at bounding box center [123, 165] width 136 height 10
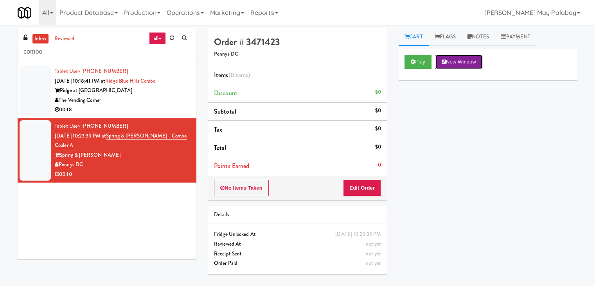
click at [447, 63] on button "New Window" at bounding box center [458, 62] width 47 height 14
click at [354, 187] on button "Edit Order" at bounding box center [362, 188] width 38 height 16
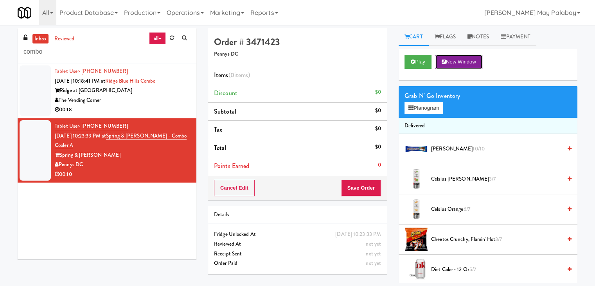
click at [466, 60] on button "New Window" at bounding box center [458, 62] width 47 height 14
click at [421, 111] on button "Planogram" at bounding box center [423, 108] width 38 height 12
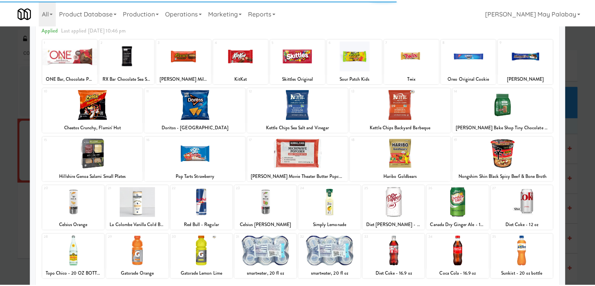
scroll to position [39, 0]
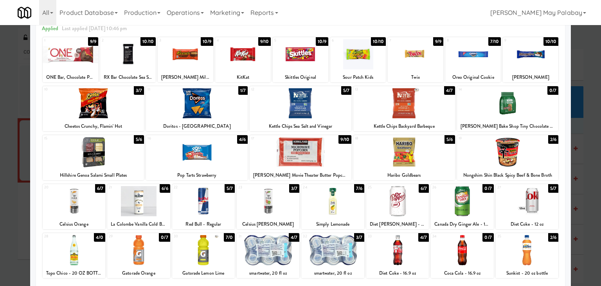
click at [355, 247] on div at bounding box center [332, 250] width 63 height 30
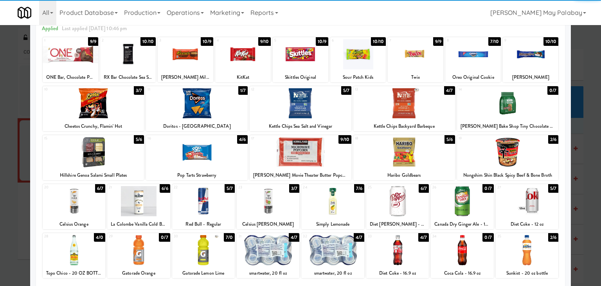
click at [355, 247] on div at bounding box center [332, 250] width 63 height 30
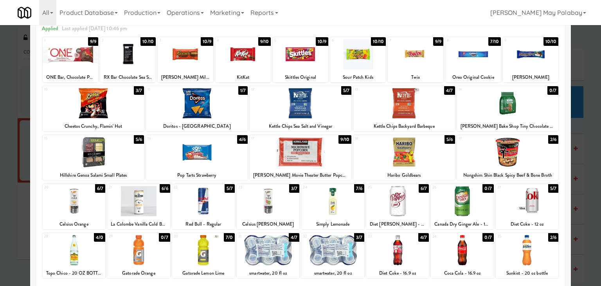
click at [413, 253] on div at bounding box center [397, 250] width 63 height 30
click at [590, 170] on div at bounding box center [300, 143] width 601 height 286
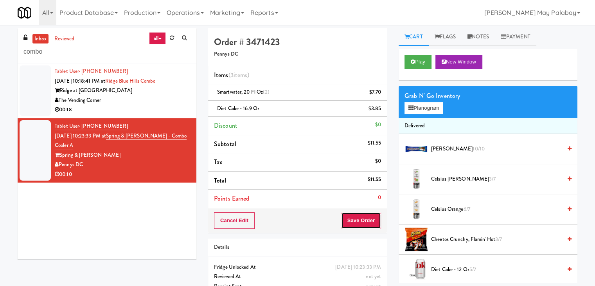
click at [357, 218] on button "Save Order" at bounding box center [361, 220] width 40 height 16
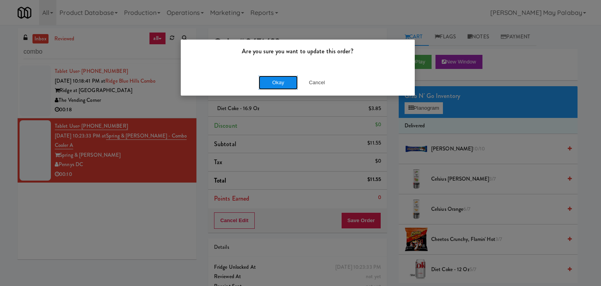
click at [269, 78] on button "Okay" at bounding box center [278, 82] width 39 height 14
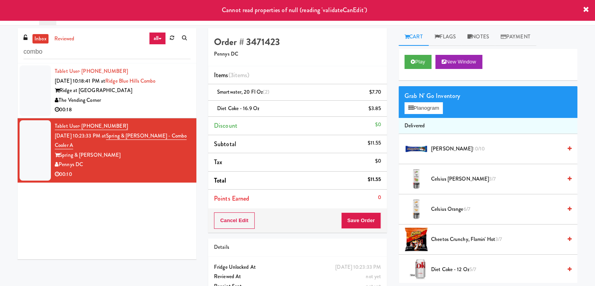
click at [169, 108] on div "00:18" at bounding box center [123, 110] width 136 height 10
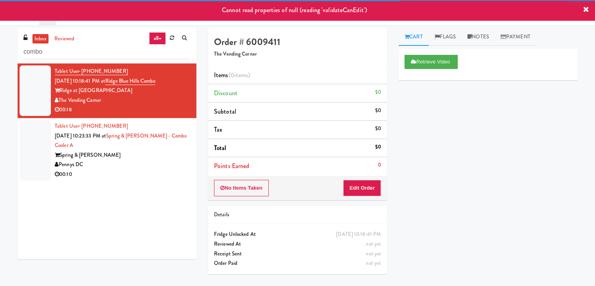
click at [147, 170] on div "00:10" at bounding box center [123, 174] width 136 height 10
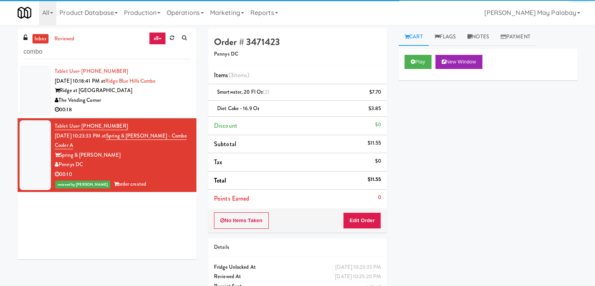
click at [153, 99] on div "The Vending Corner" at bounding box center [123, 100] width 136 height 10
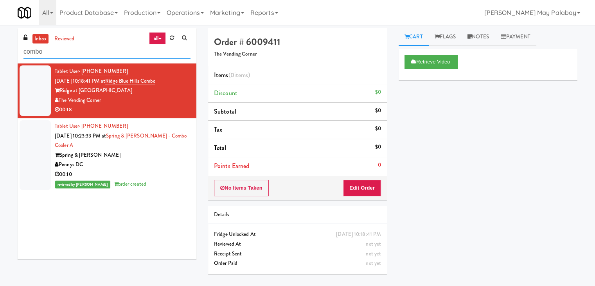
drag, startPoint x: 65, startPoint y: 49, endPoint x: 2, endPoint y: 48, distance: 63.8
click at [2, 48] on div "inbox reviewed all all unclear take inventory issue suspicious failed recent ad…" at bounding box center [297, 155] width 595 height 254
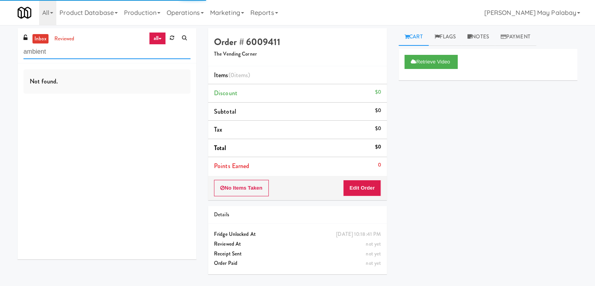
type input "ambient"
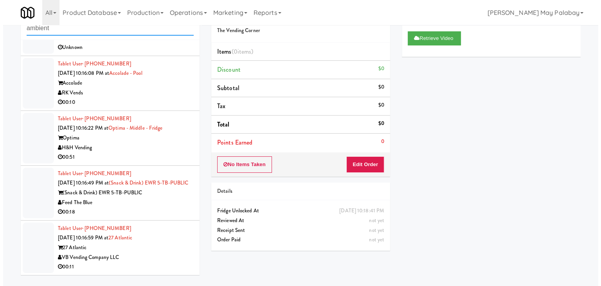
scroll to position [25, 0]
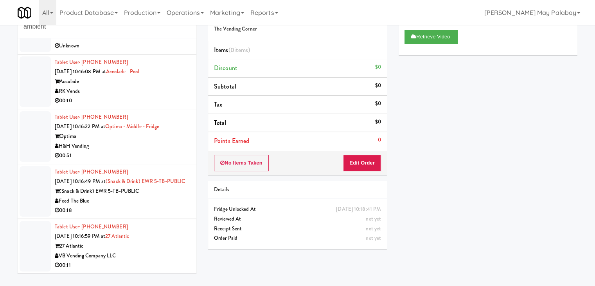
click at [146, 241] on div "27 Atlantic" at bounding box center [123, 246] width 136 height 10
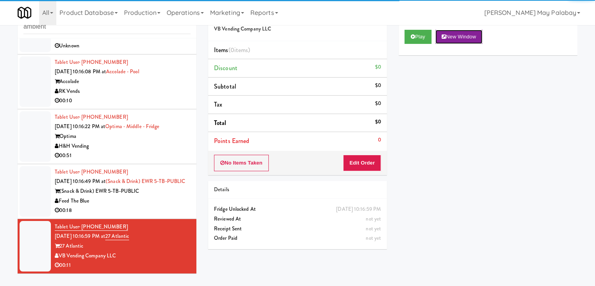
click at [465, 32] on button "New Window" at bounding box center [458, 37] width 47 height 14
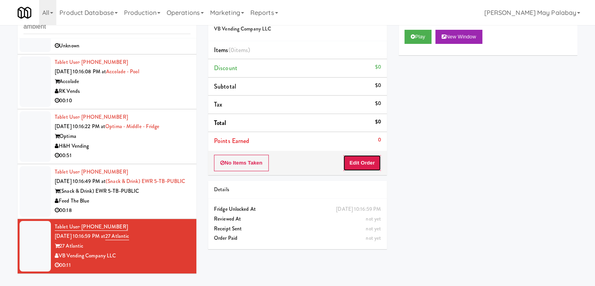
click at [362, 163] on button "Edit Order" at bounding box center [362, 162] width 38 height 16
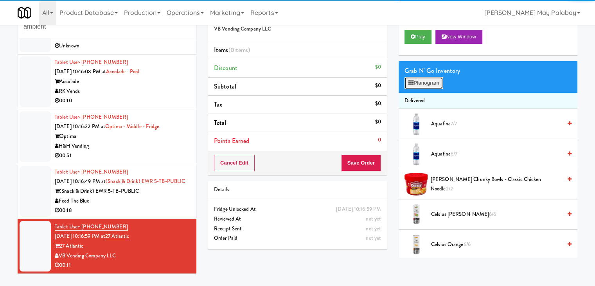
click at [427, 85] on button "Planogram" at bounding box center [423, 83] width 38 height 12
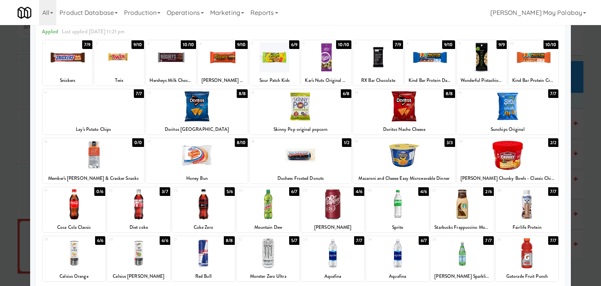
scroll to position [39, 0]
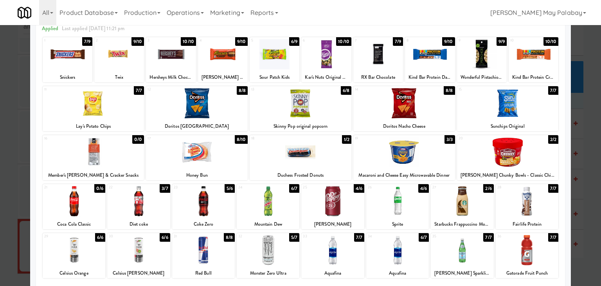
click at [589, 188] on div at bounding box center [300, 143] width 601 height 286
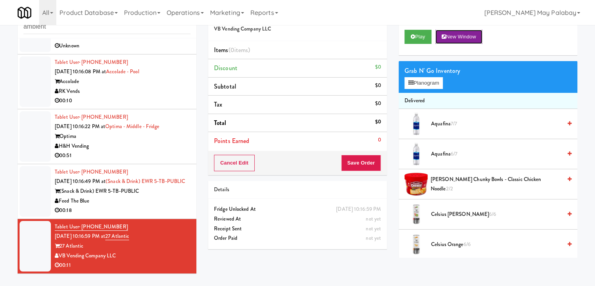
click at [470, 38] on button "New Window" at bounding box center [458, 37] width 47 height 14
click at [427, 82] on button "Planogram" at bounding box center [423, 83] width 38 height 12
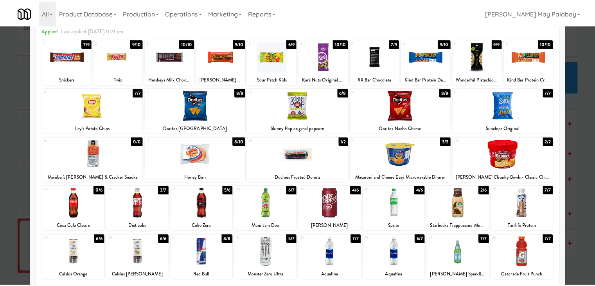
scroll to position [39, 0]
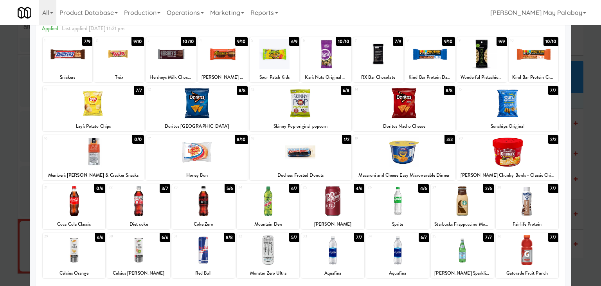
click at [538, 207] on div at bounding box center [527, 201] width 63 height 30
click at [477, 203] on div at bounding box center [462, 201] width 63 height 30
click at [283, 208] on div at bounding box center [268, 201] width 63 height 30
click at [581, 195] on div at bounding box center [300, 143] width 601 height 286
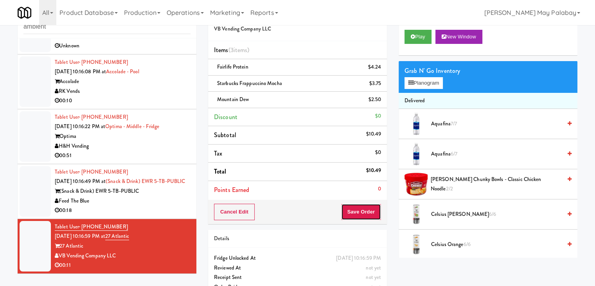
click at [352, 212] on button "Save Order" at bounding box center [361, 211] width 40 height 16
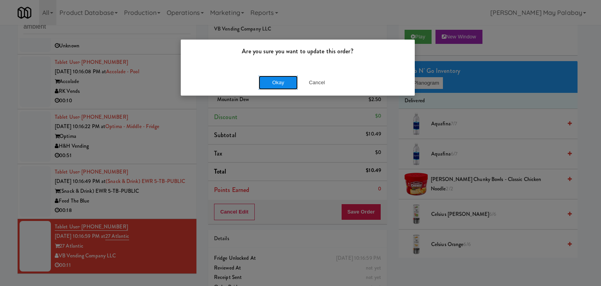
click at [275, 85] on button "Okay" at bounding box center [278, 82] width 39 height 14
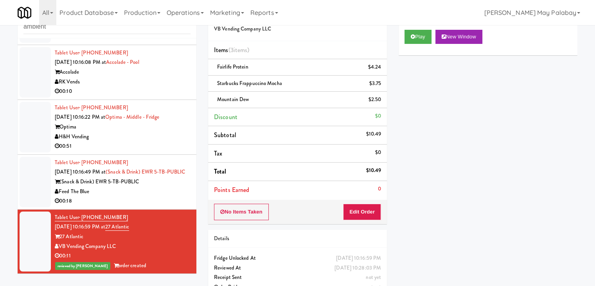
click at [151, 186] on div "(Snack & Drink) EWR 5-TB-PUBLIC" at bounding box center [123, 182] width 136 height 10
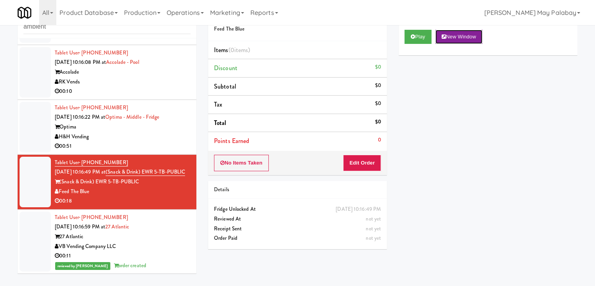
click at [468, 36] on button "New Window" at bounding box center [458, 37] width 47 height 14
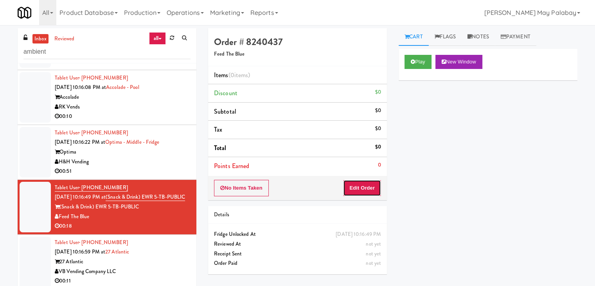
click at [359, 188] on button "Edit Order" at bounding box center [362, 188] width 38 height 16
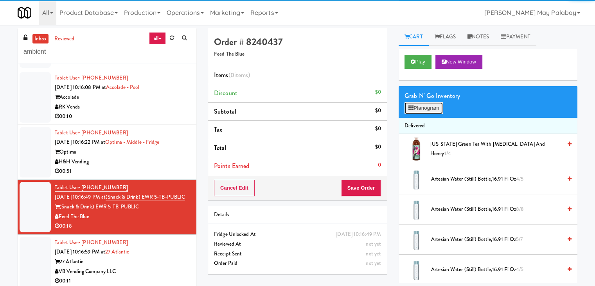
click at [423, 108] on button "Planogram" at bounding box center [423, 108] width 38 height 12
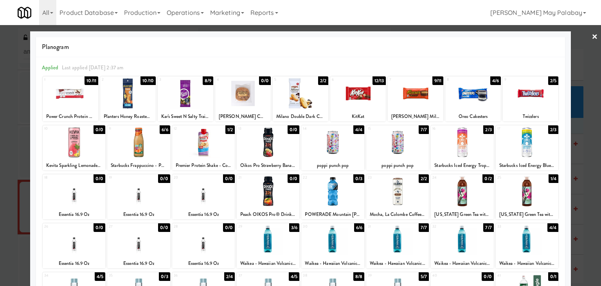
click at [410, 153] on div at bounding box center [397, 142] width 63 height 30
click at [594, 150] on div at bounding box center [300, 143] width 601 height 286
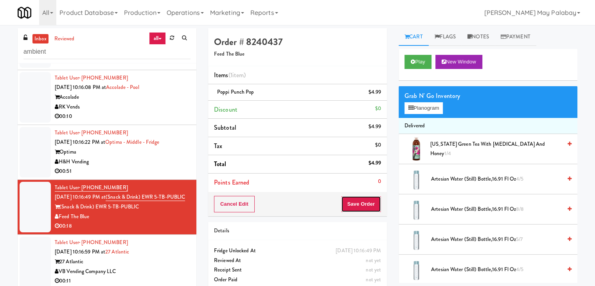
click at [364, 201] on button "Save Order" at bounding box center [361, 204] width 40 height 16
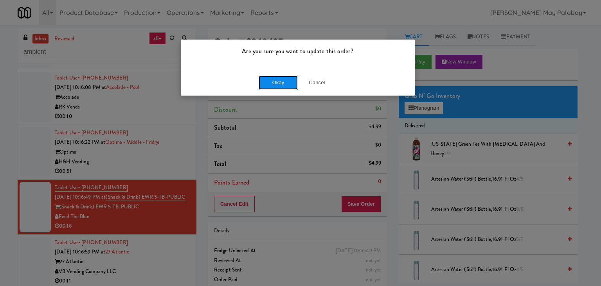
click at [285, 81] on button "Okay" at bounding box center [278, 82] width 39 height 14
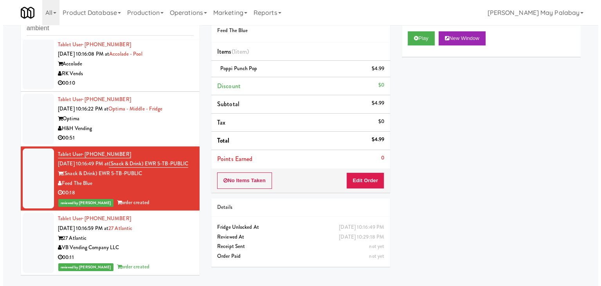
scroll to position [25, 0]
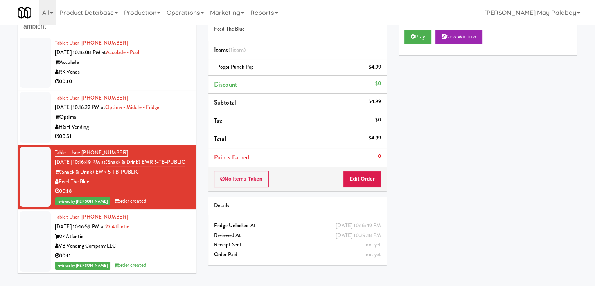
click at [163, 112] on div "Optima" at bounding box center [123, 117] width 136 height 10
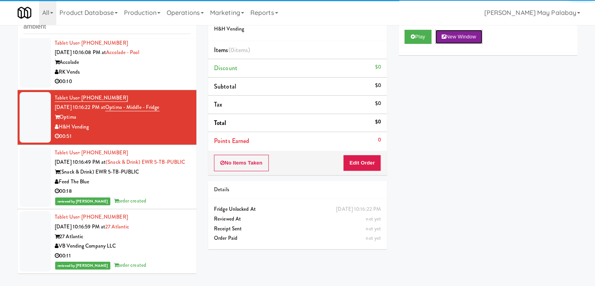
click at [472, 38] on button "New Window" at bounding box center [458, 37] width 47 height 14
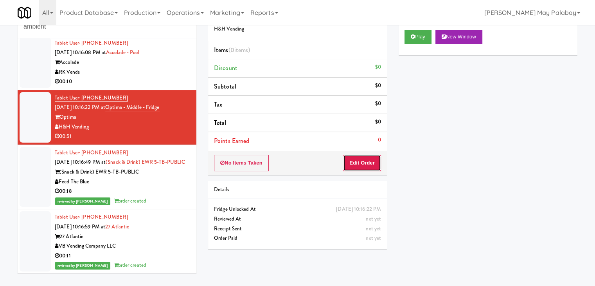
click at [367, 163] on button "Edit Order" at bounding box center [362, 162] width 38 height 16
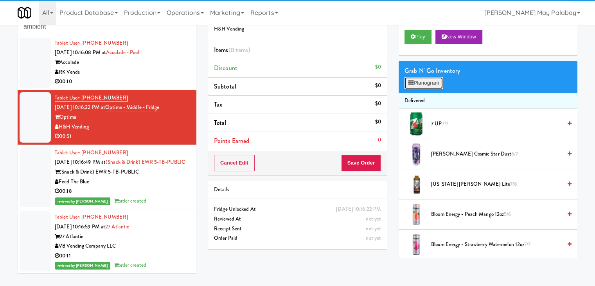
click at [432, 84] on button "Planogram" at bounding box center [423, 83] width 38 height 12
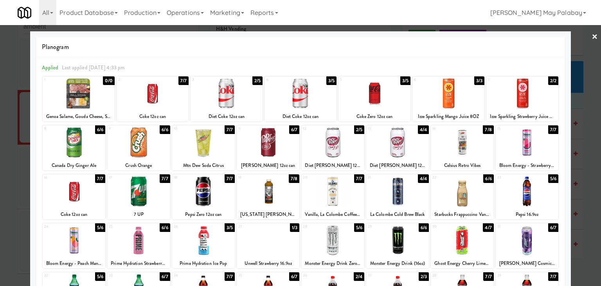
click at [291, 195] on div at bounding box center [268, 191] width 63 height 30
click at [587, 166] on div at bounding box center [300, 143] width 601 height 286
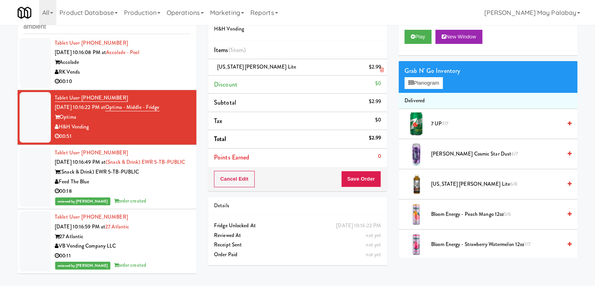
click at [382, 69] on icon at bounding box center [382, 69] width 4 height 5
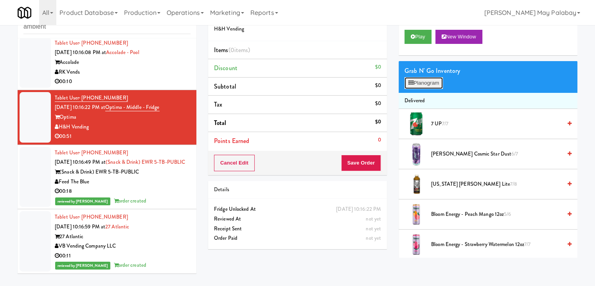
click at [434, 78] on button "Planogram" at bounding box center [423, 83] width 38 height 12
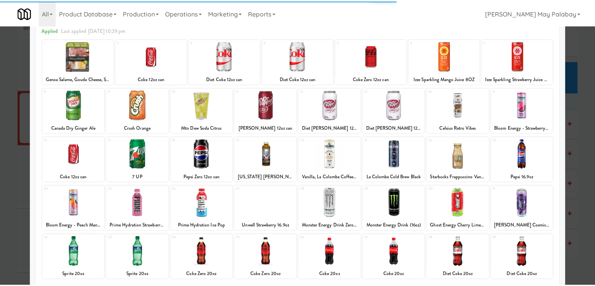
scroll to position [39, 0]
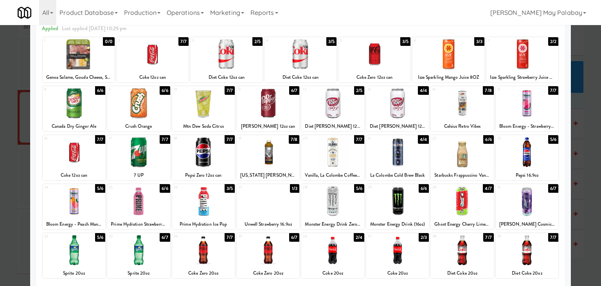
click at [156, 244] on div at bounding box center [138, 250] width 63 height 30
click at [587, 214] on div at bounding box center [300, 143] width 601 height 286
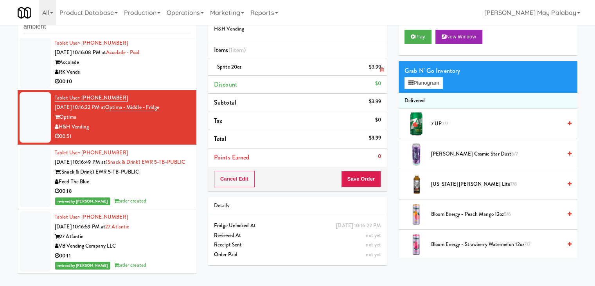
click at [383, 72] on icon at bounding box center [382, 69] width 4 height 5
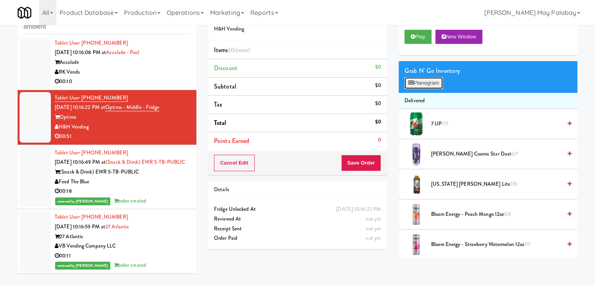
click at [426, 80] on button "Planogram" at bounding box center [423, 83] width 38 height 12
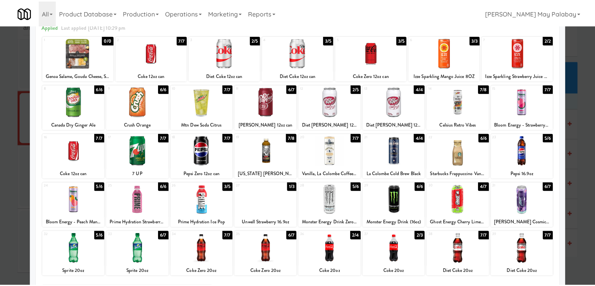
scroll to position [39, 0]
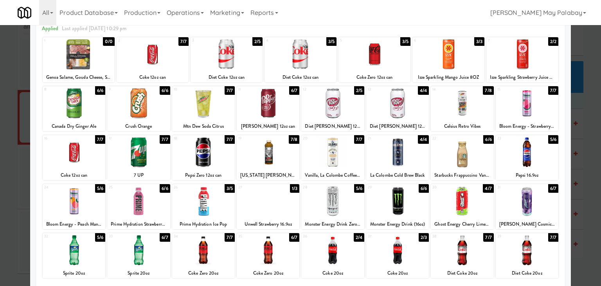
click at [584, 116] on div at bounding box center [300, 143] width 601 height 286
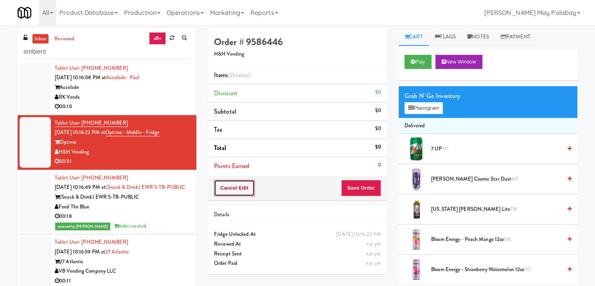
click at [247, 189] on button "Cancel Edit" at bounding box center [234, 188] width 41 height 16
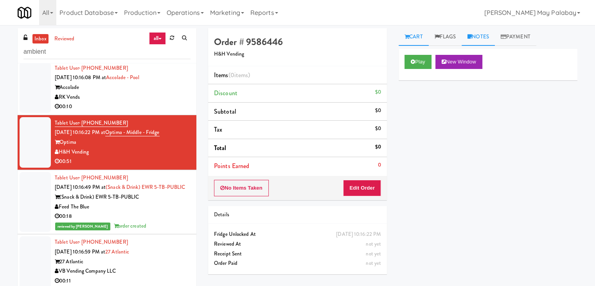
click at [487, 39] on link "Notes" at bounding box center [478, 37] width 33 height 18
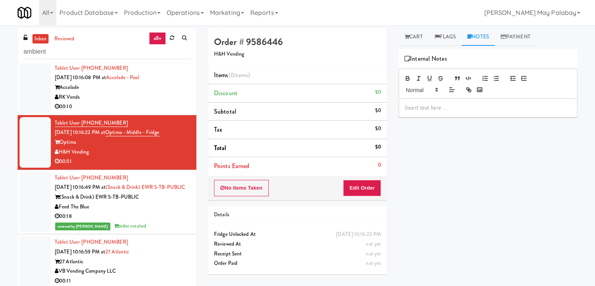
click at [447, 112] on div at bounding box center [488, 108] width 178 height 18
click at [447, 152] on div "Play New Window Primary Flag Clear Flag if unable to determine what was taken o…" at bounding box center [488, 195] width 179 height 293
click at [247, 183] on button "No Items Taken" at bounding box center [241, 188] width 55 height 16
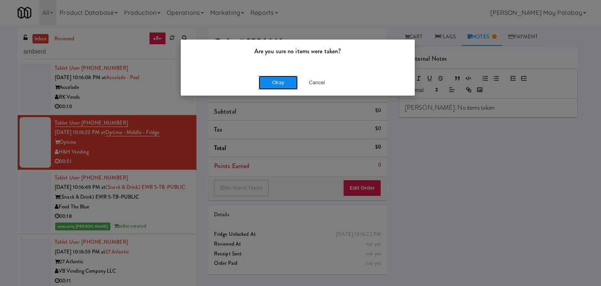
click at [287, 80] on button "Okay" at bounding box center [278, 82] width 39 height 14
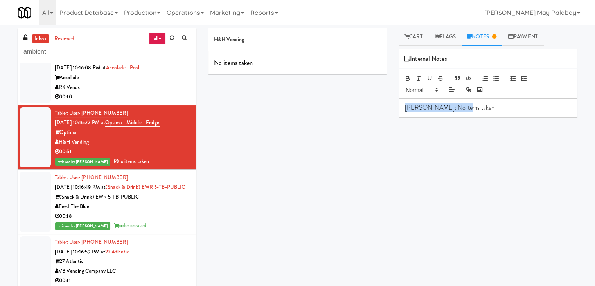
drag, startPoint x: 467, startPoint y: 107, endPoint x: 361, endPoint y: 107, distance: 105.2
click at [361, 107] on div "H&H Vending No items taken Cart Flags Notes Payment Play New Window Primary Fla…" at bounding box center [392, 155] width 381 height 254
click at [133, 97] on div "00:10" at bounding box center [123, 97] width 136 height 10
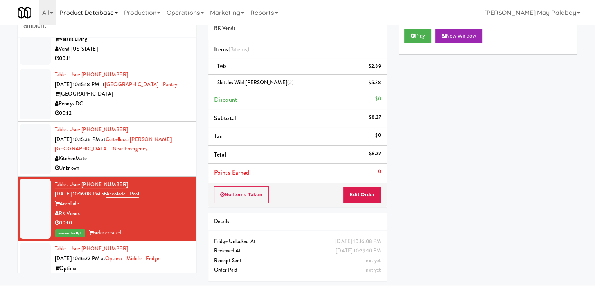
scroll to position [1786, 0]
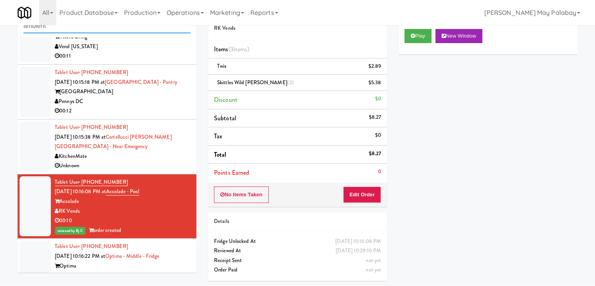
click at [86, 30] on input "ambient" at bounding box center [106, 26] width 167 height 14
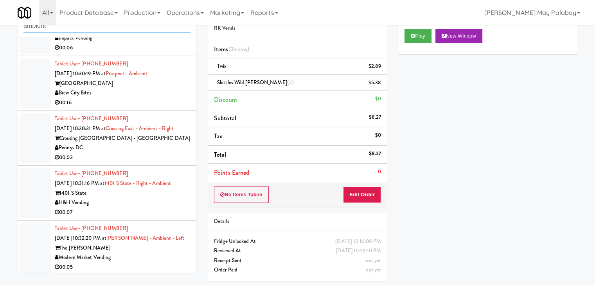
scroll to position [157, 0]
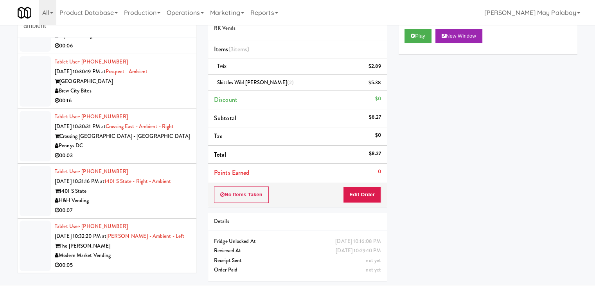
click at [138, 250] on div "Modern Market Vending" at bounding box center [123, 255] width 136 height 10
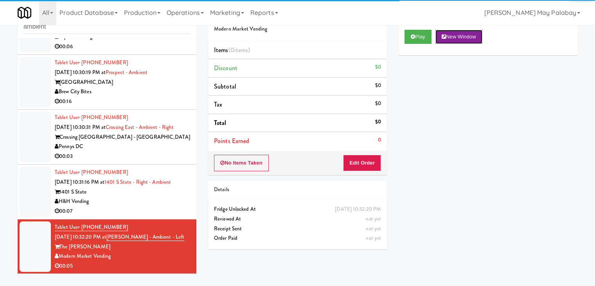
click at [479, 32] on button "New Window" at bounding box center [458, 37] width 47 height 14
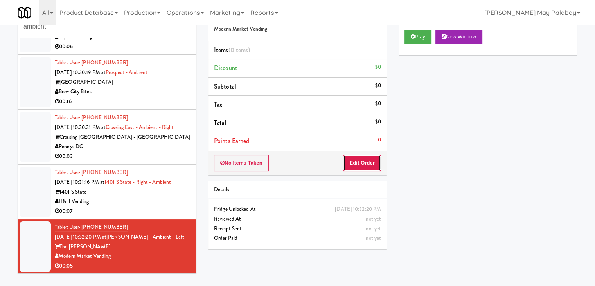
click at [371, 162] on button "Edit Order" at bounding box center [362, 162] width 38 height 16
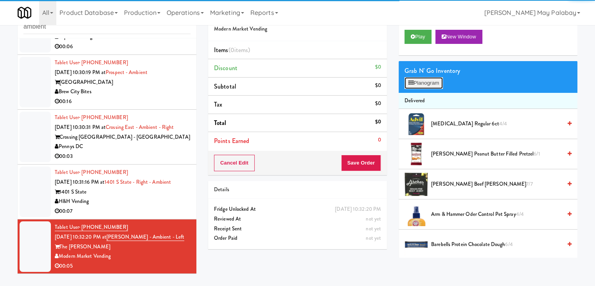
click at [424, 84] on button "Planogram" at bounding box center [423, 83] width 38 height 12
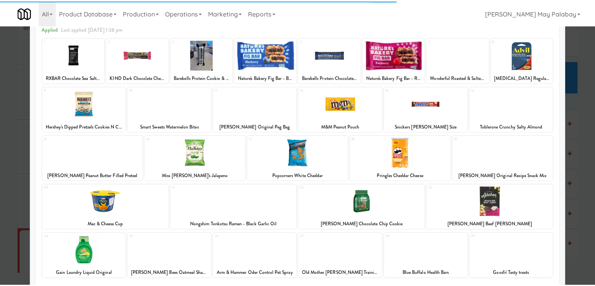
scroll to position [39, 0]
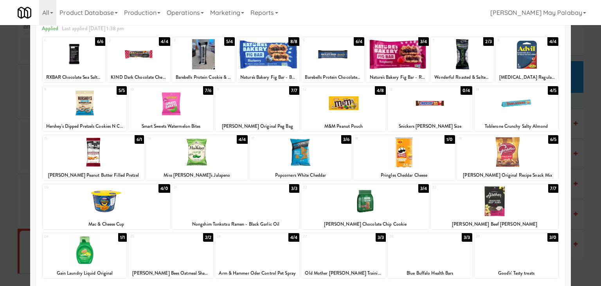
click at [263, 108] on div at bounding box center [257, 103] width 84 height 30
click at [583, 210] on div at bounding box center [300, 143] width 601 height 286
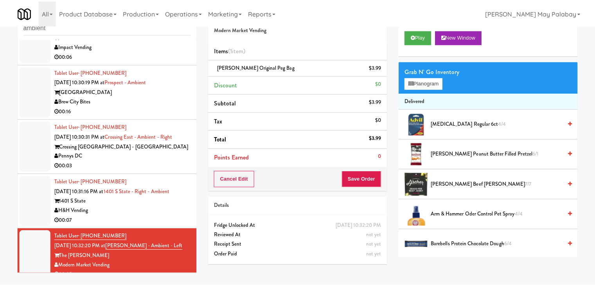
scroll to position [157, 0]
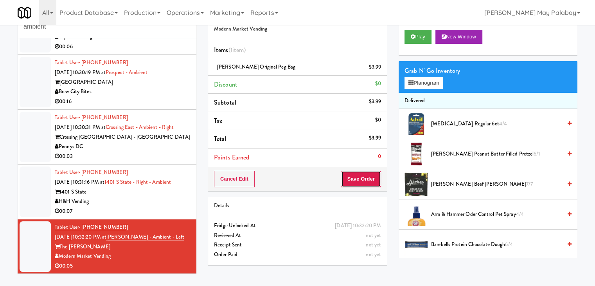
click at [368, 177] on button "Save Order" at bounding box center [361, 179] width 40 height 16
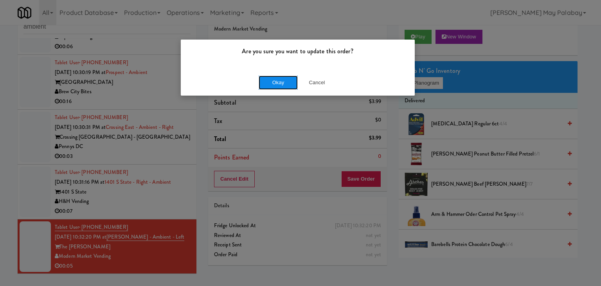
click at [280, 83] on button "Okay" at bounding box center [278, 82] width 39 height 14
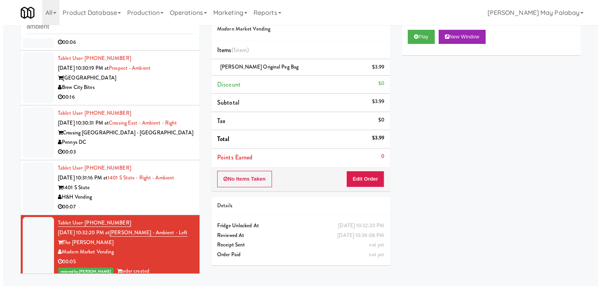
scroll to position [167, 0]
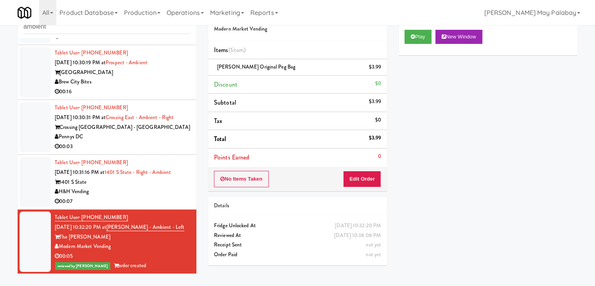
click at [139, 184] on div "1401 S State" at bounding box center [123, 182] width 136 height 10
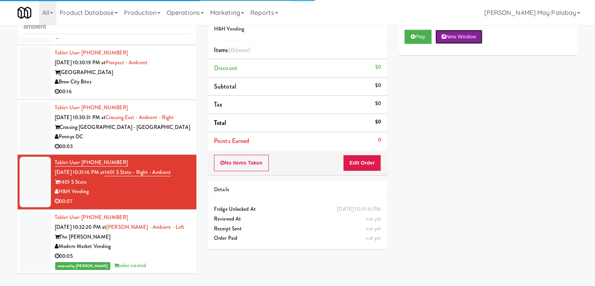
click at [471, 38] on button "New Window" at bounding box center [458, 37] width 47 height 14
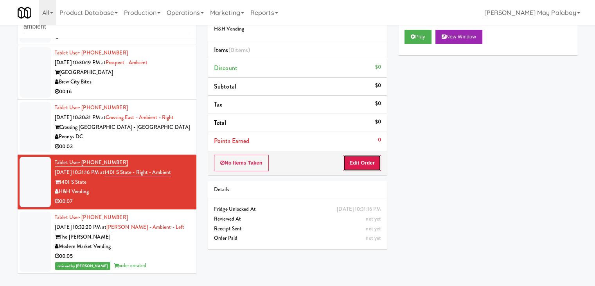
click at [369, 166] on button "Edit Order" at bounding box center [362, 162] width 38 height 16
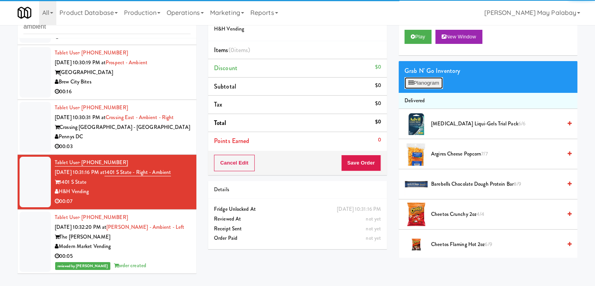
click at [435, 85] on button "Planogram" at bounding box center [423, 83] width 38 height 12
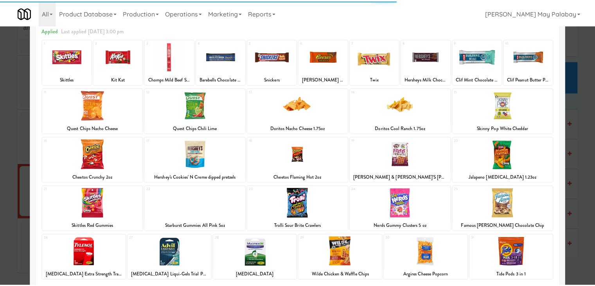
scroll to position [39, 0]
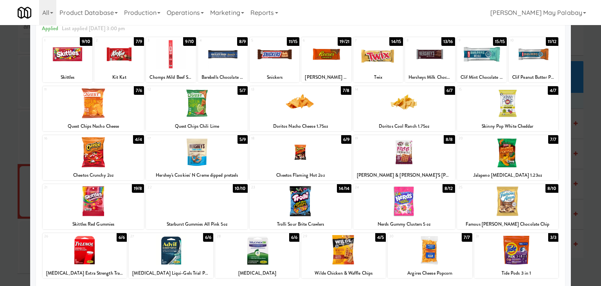
click at [551, 205] on div at bounding box center [508, 201] width 102 height 30
click at [583, 199] on div at bounding box center [300, 143] width 601 height 286
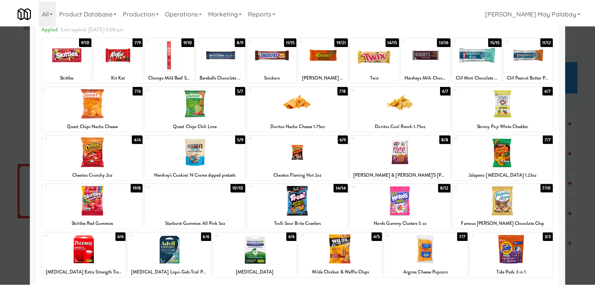
scroll to position [167, 0]
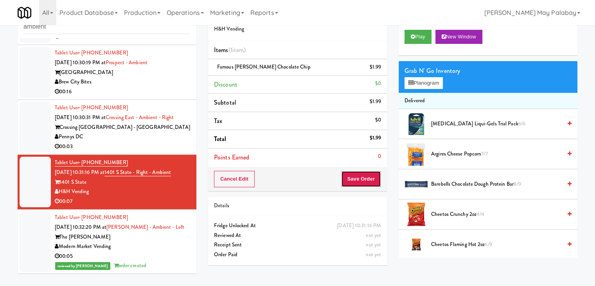
click at [366, 180] on button "Save Order" at bounding box center [361, 179] width 40 height 16
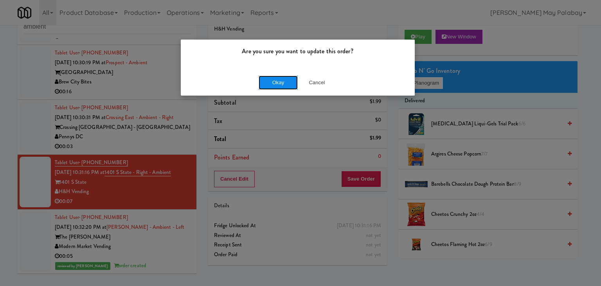
click at [264, 81] on button "Okay" at bounding box center [278, 82] width 39 height 14
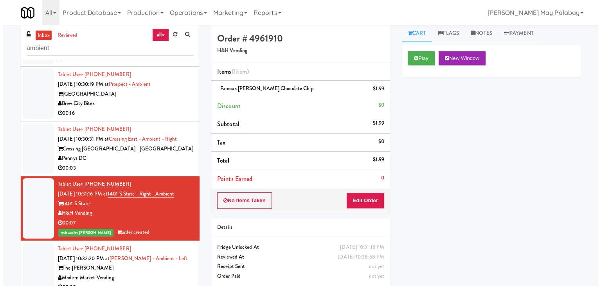
scroll to position [0, 0]
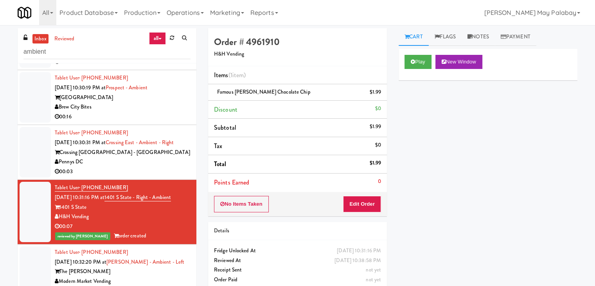
click at [147, 167] on div "00:03" at bounding box center [123, 172] width 136 height 10
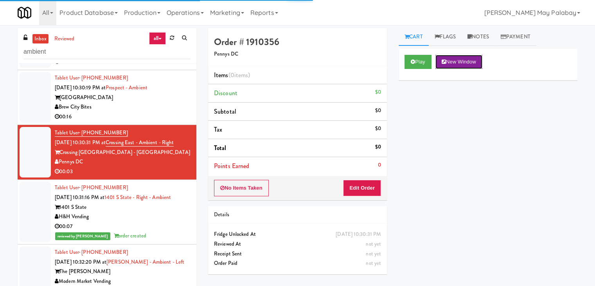
click at [463, 62] on button "New Window" at bounding box center [458, 62] width 47 height 14
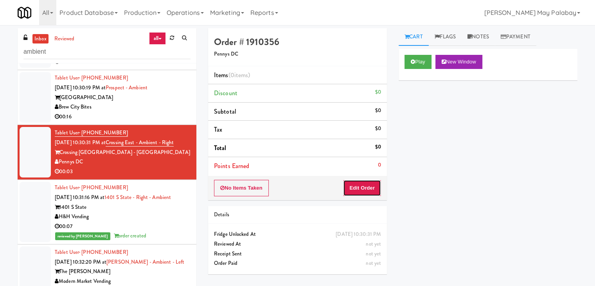
drag, startPoint x: 372, startPoint y: 185, endPoint x: 387, endPoint y: 175, distance: 17.8
click at [372, 185] on button "Edit Order" at bounding box center [362, 188] width 38 height 16
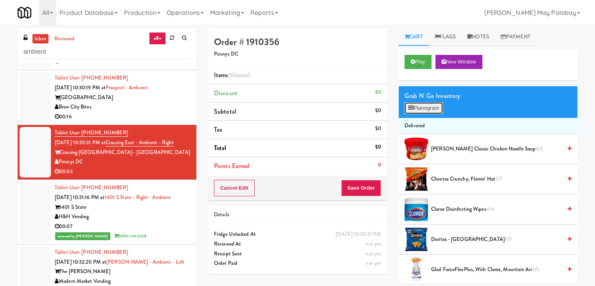
click at [418, 108] on button "Planogram" at bounding box center [423, 108] width 38 height 12
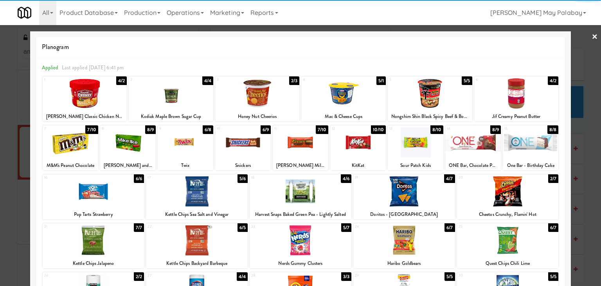
click at [585, 166] on div at bounding box center [300, 143] width 601 height 286
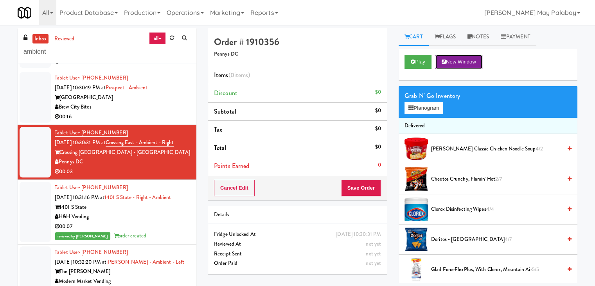
click at [463, 58] on button "New Window" at bounding box center [458, 62] width 47 height 14
drag, startPoint x: 426, startPoint y: 109, endPoint x: 430, endPoint y: 109, distance: 4.7
click at [426, 109] on button "Planogram" at bounding box center [423, 108] width 38 height 12
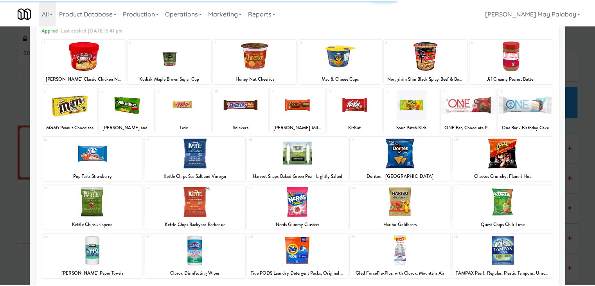
scroll to position [39, 0]
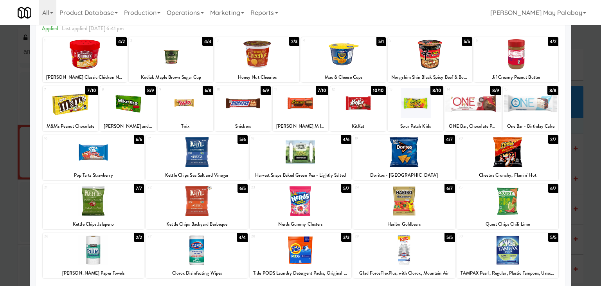
click at [195, 106] on div at bounding box center [186, 103] width 56 height 30
click at [588, 188] on div at bounding box center [300, 143] width 601 height 286
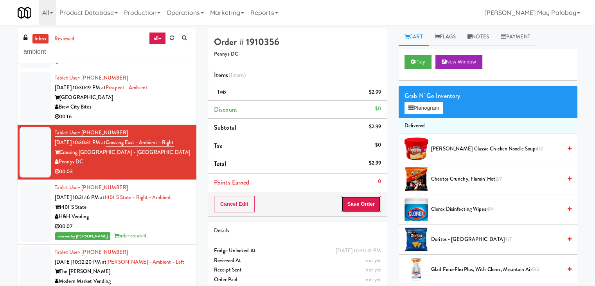
click at [366, 200] on button "Save Order" at bounding box center [361, 204] width 40 height 16
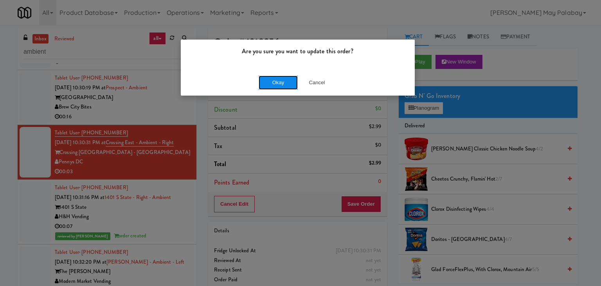
click at [289, 81] on button "Okay" at bounding box center [278, 82] width 39 height 14
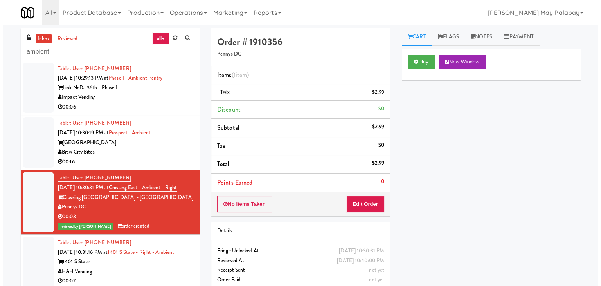
scroll to position [89, 0]
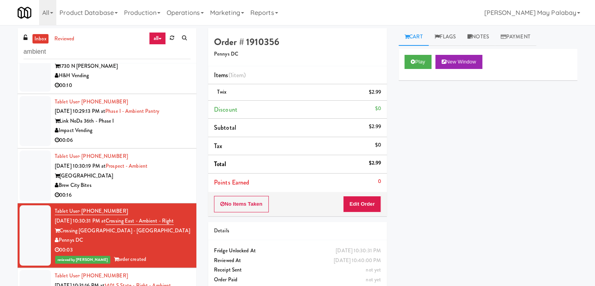
click at [171, 180] on div "Brew City Bites" at bounding box center [123, 185] width 136 height 10
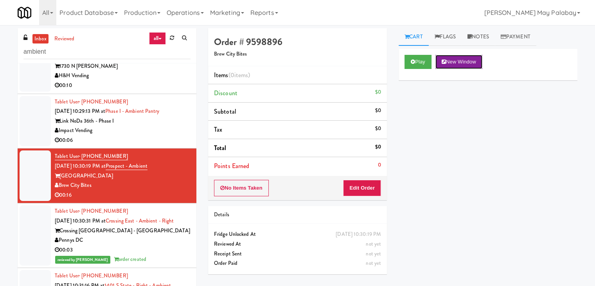
click at [457, 56] on button "New Window" at bounding box center [458, 62] width 47 height 14
click at [356, 192] on button "Edit Order" at bounding box center [362, 188] width 38 height 16
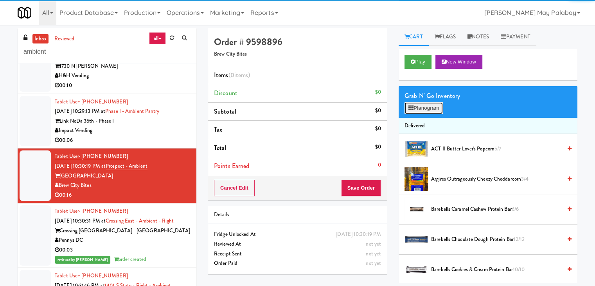
click at [425, 109] on button "Planogram" at bounding box center [423, 108] width 38 height 12
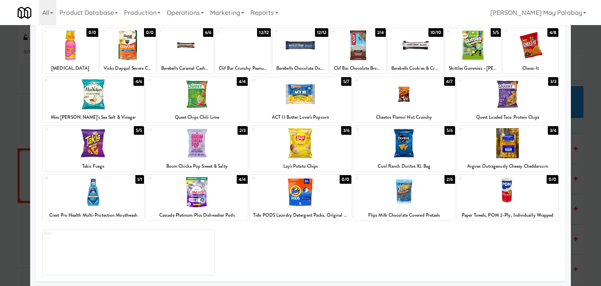
scroll to position [99, 0]
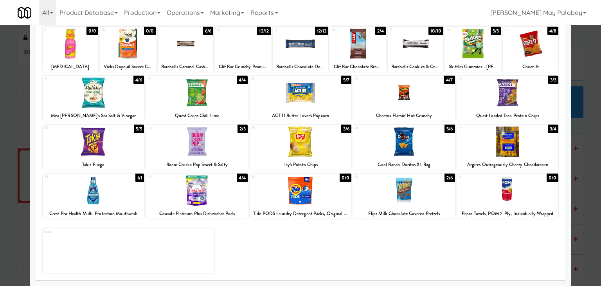
click at [443, 194] on div at bounding box center [404, 190] width 102 height 30
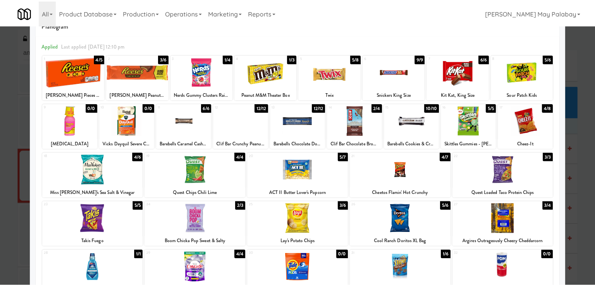
scroll to position [20, 0]
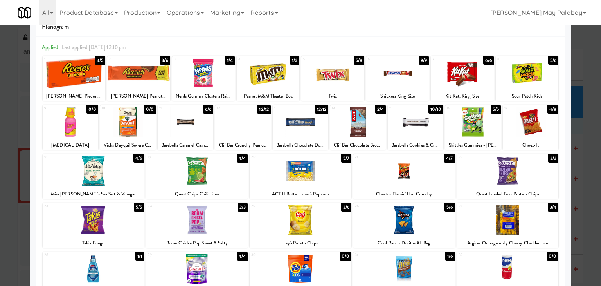
click at [96, 87] on div at bounding box center [74, 73] width 63 height 30
click at [582, 131] on div at bounding box center [300, 143] width 601 height 286
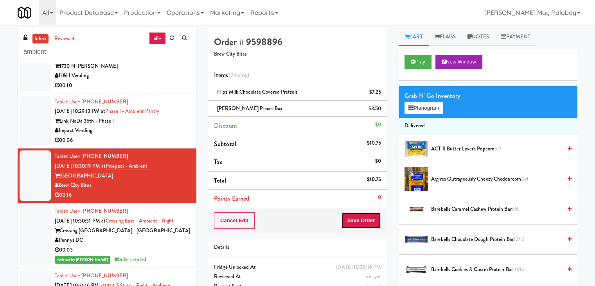
click at [357, 220] on button "Save Order" at bounding box center [361, 220] width 40 height 16
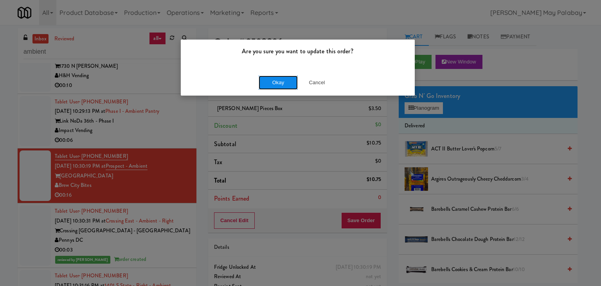
click at [289, 83] on button "Okay" at bounding box center [278, 82] width 39 height 14
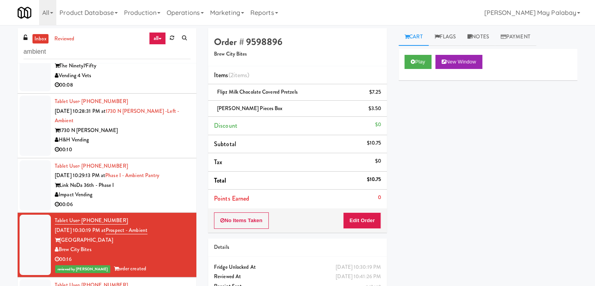
scroll to position [11, 0]
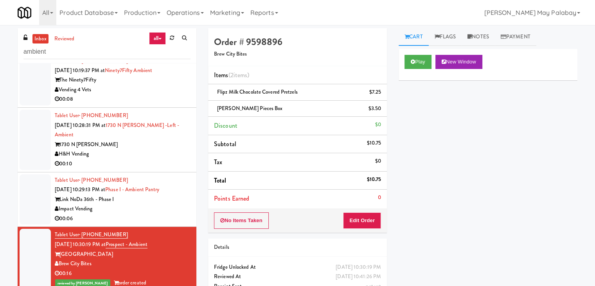
click at [180, 204] on div "Impact Vending" at bounding box center [123, 209] width 136 height 10
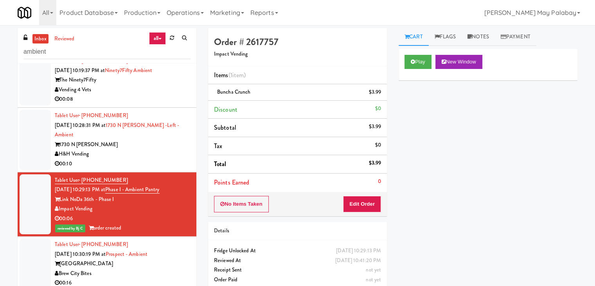
click at [117, 149] on div "H&H Vending" at bounding box center [123, 154] width 136 height 10
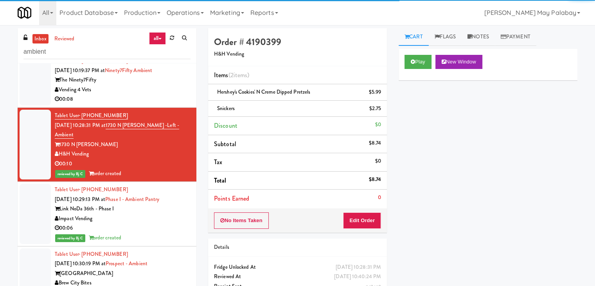
click at [135, 99] on div "00:08" at bounding box center [123, 99] width 136 height 10
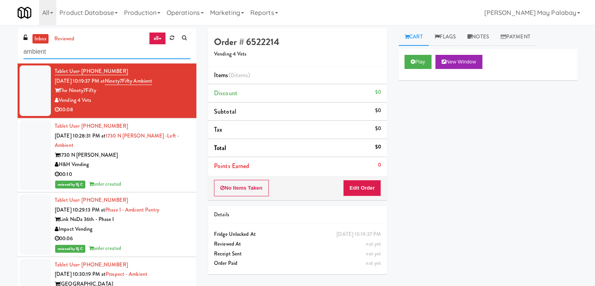
click at [59, 50] on input "ambient" at bounding box center [106, 52] width 167 height 14
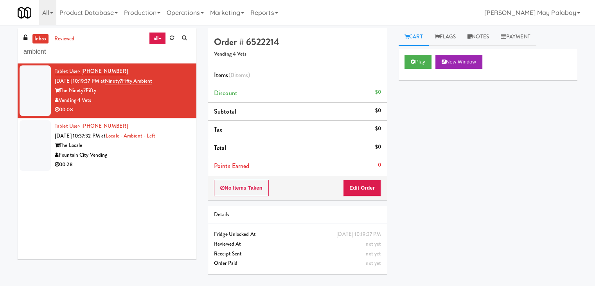
click at [173, 160] on div "00:28" at bounding box center [123, 165] width 136 height 10
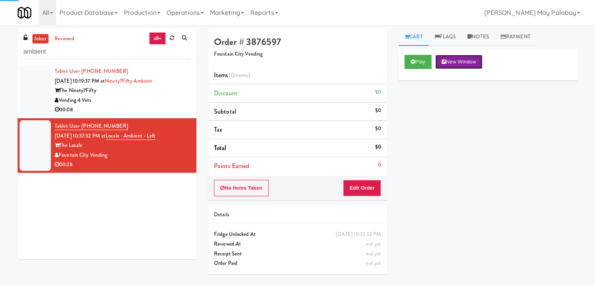
click at [465, 63] on button "New Window" at bounding box center [458, 62] width 47 height 14
click at [469, 59] on button "New Window" at bounding box center [458, 62] width 47 height 14
click at [363, 185] on button "Edit Order" at bounding box center [362, 188] width 38 height 16
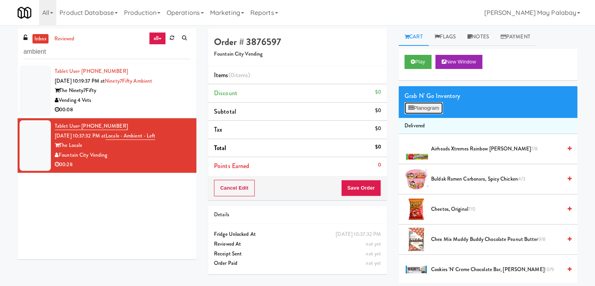
click at [430, 109] on button "Planogram" at bounding box center [423, 108] width 38 height 12
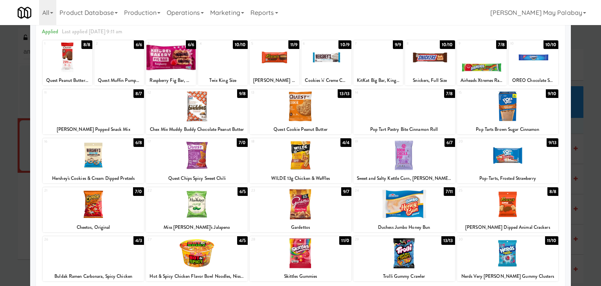
scroll to position [39, 0]
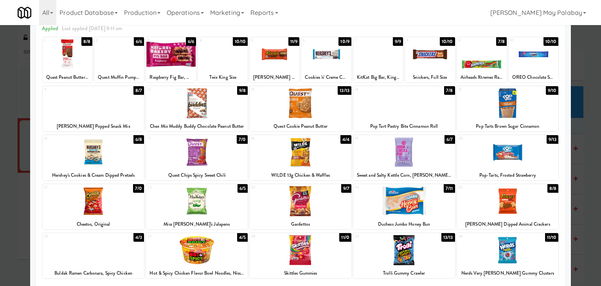
click at [430, 206] on div at bounding box center [404, 201] width 102 height 30
click at [112, 111] on div at bounding box center [94, 103] width 102 height 30
click at [435, 66] on div at bounding box center [430, 54] width 50 height 30
click at [578, 176] on div at bounding box center [300, 143] width 601 height 286
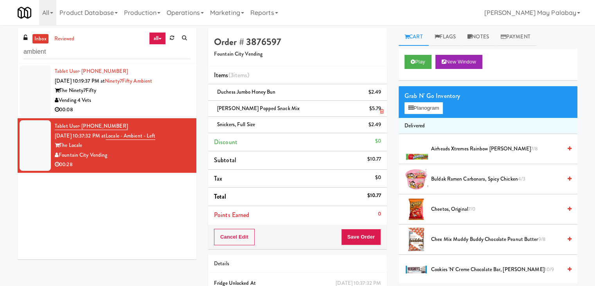
click at [382, 111] on icon at bounding box center [382, 111] width 4 height 5
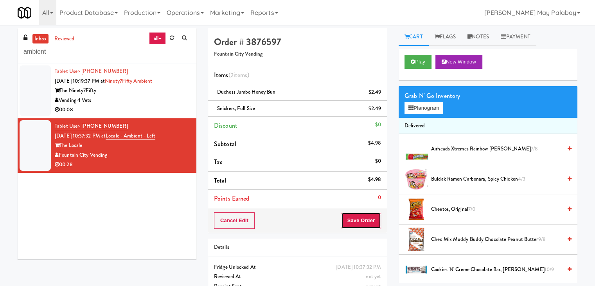
click at [367, 216] on button "Save Order" at bounding box center [361, 220] width 40 height 16
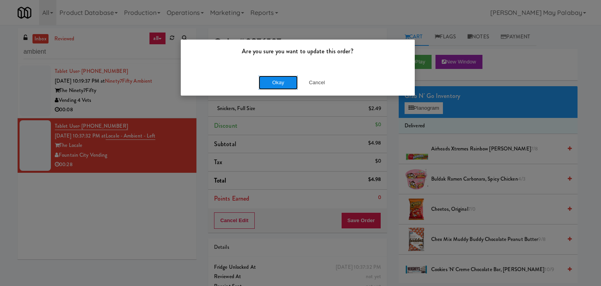
click at [293, 81] on button "Okay" at bounding box center [278, 82] width 39 height 14
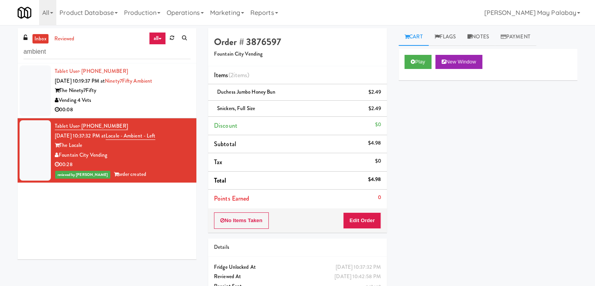
click at [160, 113] on div "00:08" at bounding box center [123, 110] width 136 height 10
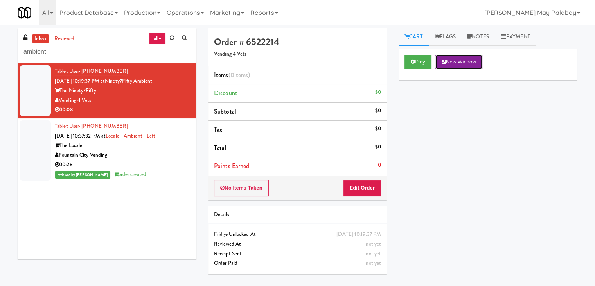
click at [465, 63] on button "New Window" at bounding box center [458, 62] width 47 height 14
drag, startPoint x: 365, startPoint y: 187, endPoint x: 381, endPoint y: 172, distance: 20.8
click at [366, 185] on button "Edit Order" at bounding box center [362, 188] width 38 height 16
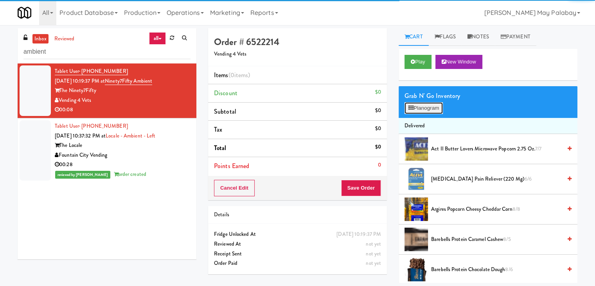
click at [428, 107] on button "Planogram" at bounding box center [423, 108] width 38 height 12
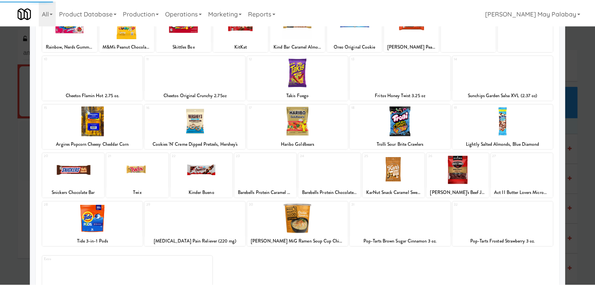
scroll to position [78, 0]
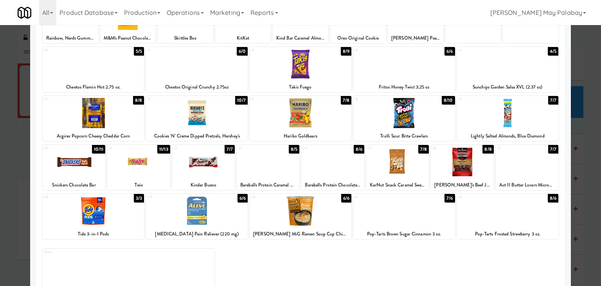
click at [160, 169] on div at bounding box center [138, 162] width 63 height 30
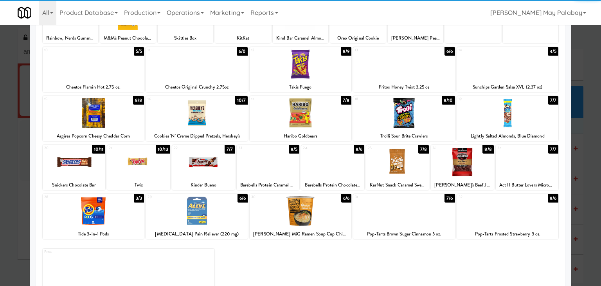
click at [227, 175] on div at bounding box center [203, 162] width 63 height 30
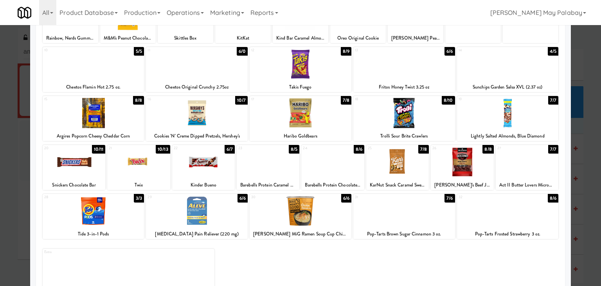
click at [586, 177] on div at bounding box center [300, 143] width 601 height 286
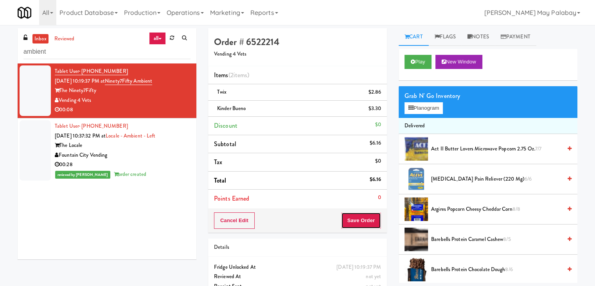
click at [361, 214] on button "Save Order" at bounding box center [361, 220] width 40 height 16
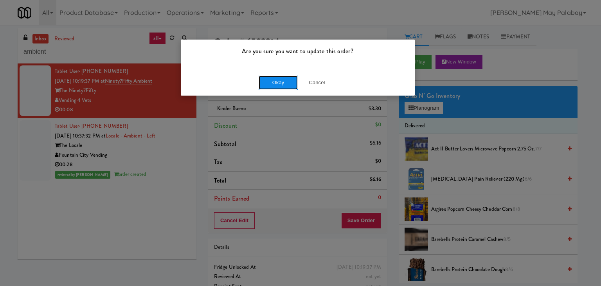
click at [293, 83] on button "Okay" at bounding box center [278, 82] width 39 height 14
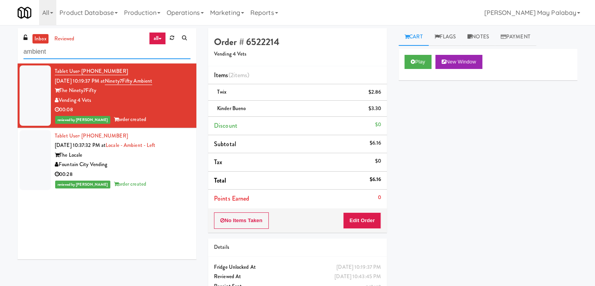
click at [84, 55] on input "ambient" at bounding box center [106, 52] width 167 height 14
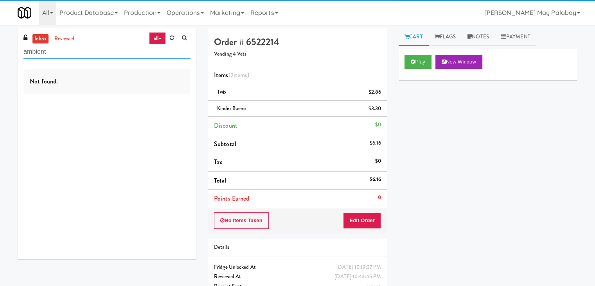
drag, startPoint x: 88, startPoint y: 53, endPoint x: 10, endPoint y: 49, distance: 78.7
click at [10, 49] on div "inbox reviewed all all unclear take inventory issue suspicious failed recent ad…" at bounding box center [297, 170] width 595 height 284
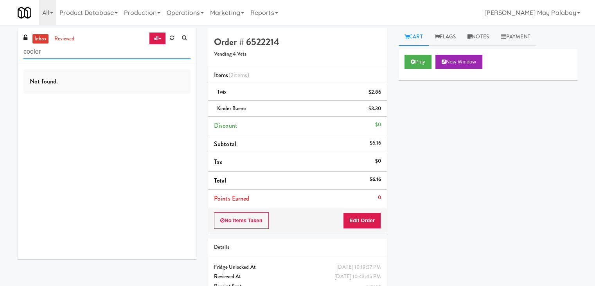
type input "cooler"
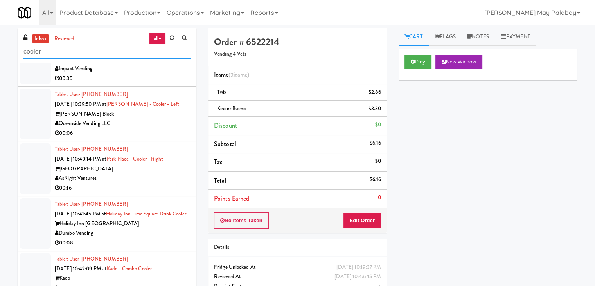
scroll to position [1151, 0]
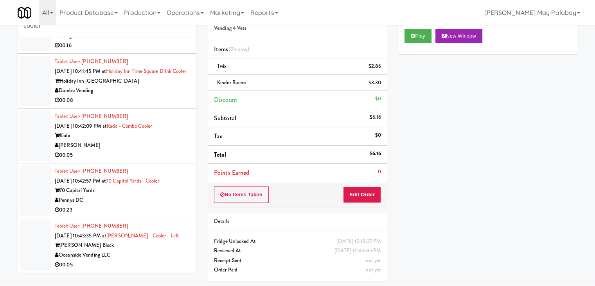
click at [153, 244] on div "Baker Block" at bounding box center [123, 245] width 136 height 10
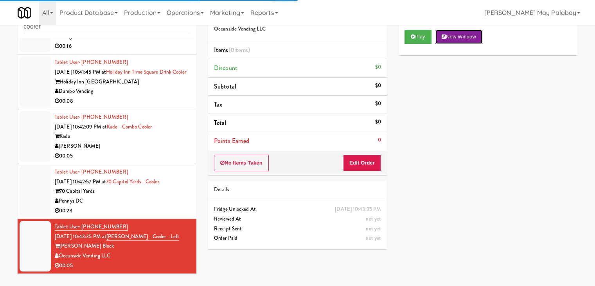
click at [459, 40] on button "New Window" at bounding box center [458, 37] width 47 height 14
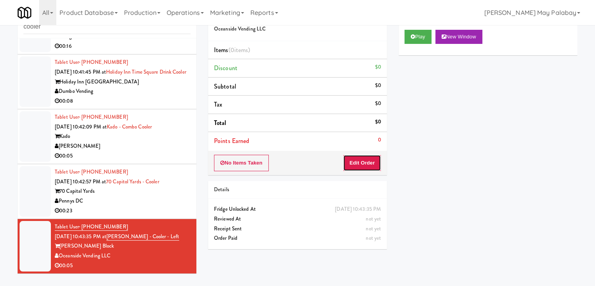
click at [355, 163] on button "Edit Order" at bounding box center [362, 162] width 38 height 16
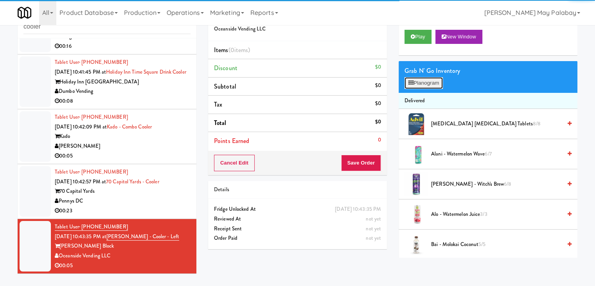
click at [426, 85] on button "Planogram" at bounding box center [423, 83] width 38 height 12
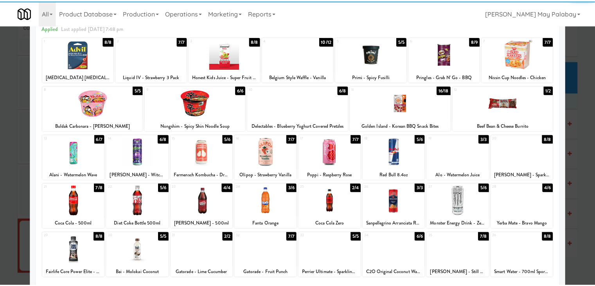
scroll to position [39, 0]
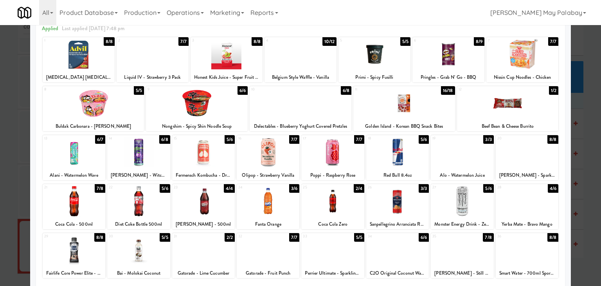
click at [284, 158] on div at bounding box center [268, 152] width 63 height 30
click at [582, 113] on div at bounding box center [300, 143] width 601 height 286
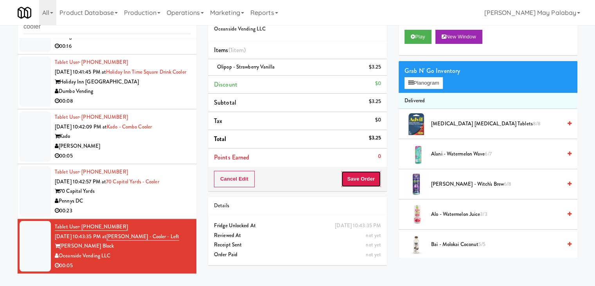
click at [361, 177] on button "Save Order" at bounding box center [361, 179] width 40 height 16
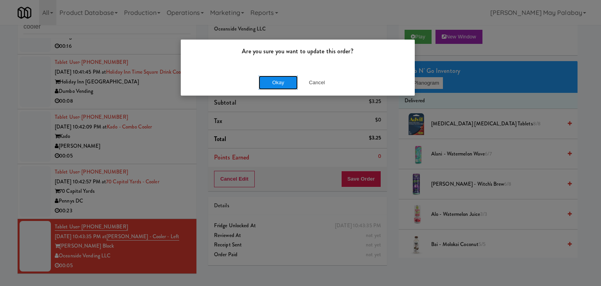
click at [291, 84] on button "Okay" at bounding box center [278, 82] width 39 height 14
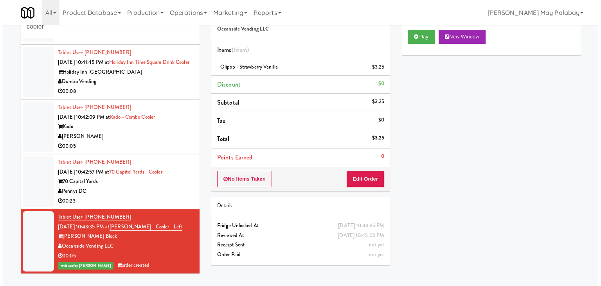
scroll to position [1161, 0]
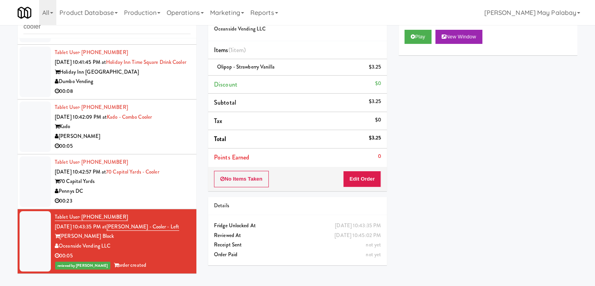
click at [181, 197] on div "00:23" at bounding box center [123, 201] width 136 height 10
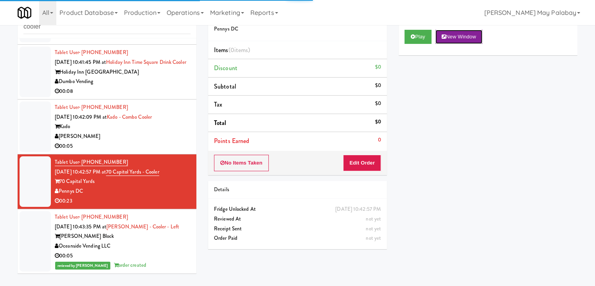
click at [458, 36] on button "New Window" at bounding box center [458, 37] width 47 height 14
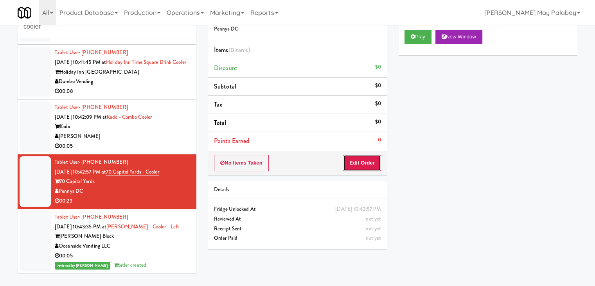
click at [368, 163] on button "Edit Order" at bounding box center [362, 162] width 38 height 16
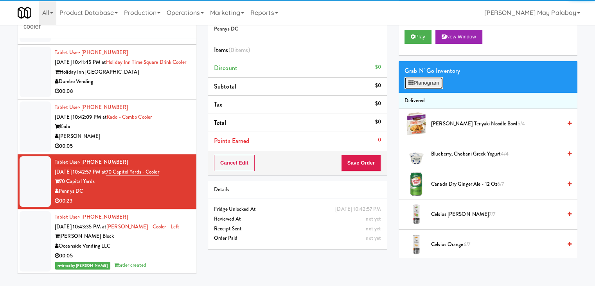
click at [432, 81] on button "Planogram" at bounding box center [423, 83] width 38 height 12
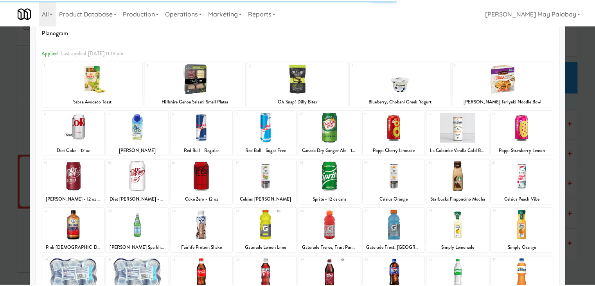
scroll to position [39, 0]
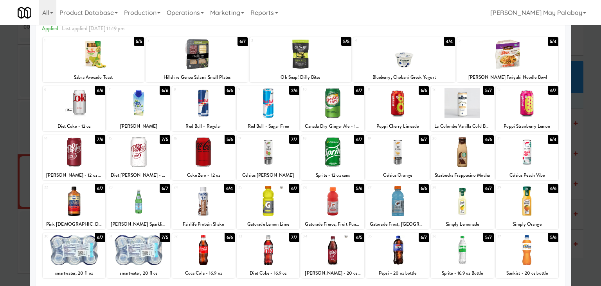
click at [219, 205] on div at bounding box center [203, 201] width 63 height 30
click at [350, 169] on div "18 6/7 Sprite - 12 oz cans" at bounding box center [332, 157] width 63 height 45
click at [589, 189] on div at bounding box center [300, 143] width 601 height 286
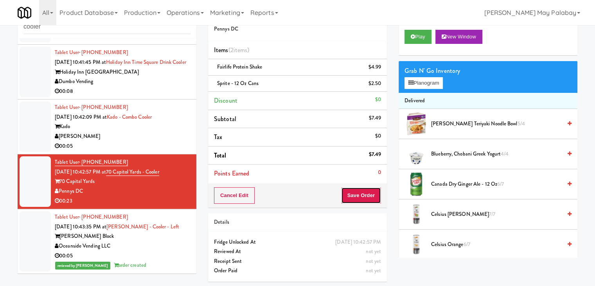
click at [353, 190] on button "Save Order" at bounding box center [361, 195] width 40 height 16
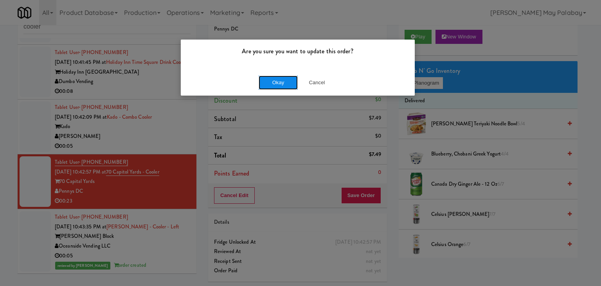
click at [288, 78] on button "Okay" at bounding box center [278, 82] width 39 height 14
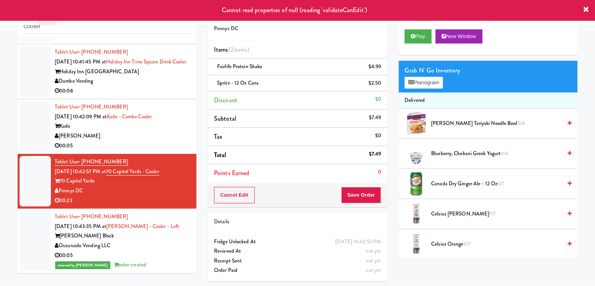
scroll to position [26, 0]
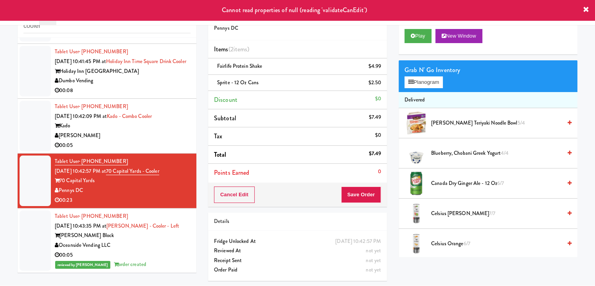
click at [143, 136] on div "[PERSON_NAME]" at bounding box center [123, 136] width 136 height 10
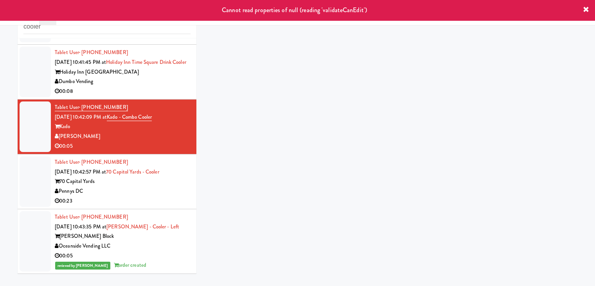
scroll to position [25, 0]
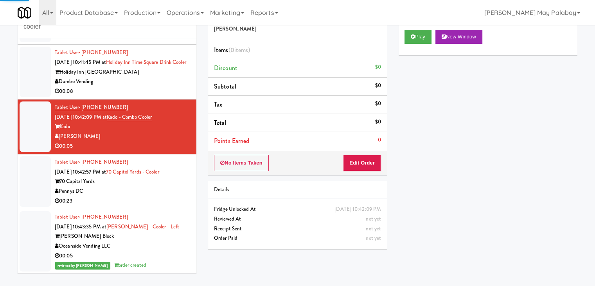
click at [135, 199] on div "00:23" at bounding box center [123, 201] width 136 height 10
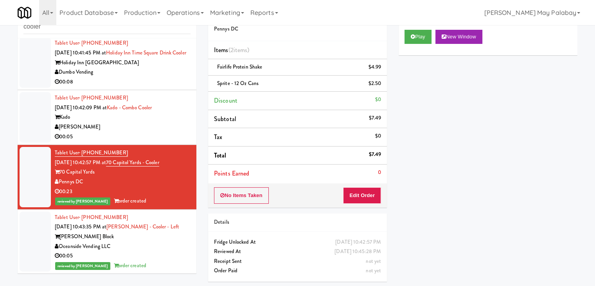
click at [125, 142] on div "00:05" at bounding box center [123, 137] width 136 height 10
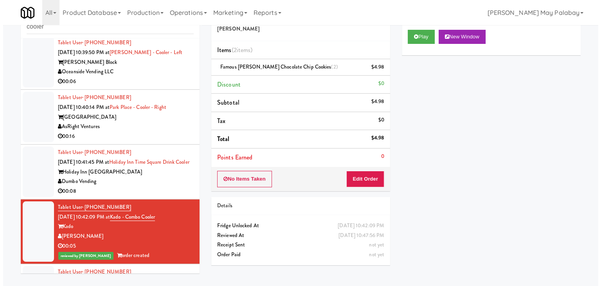
scroll to position [1005, 0]
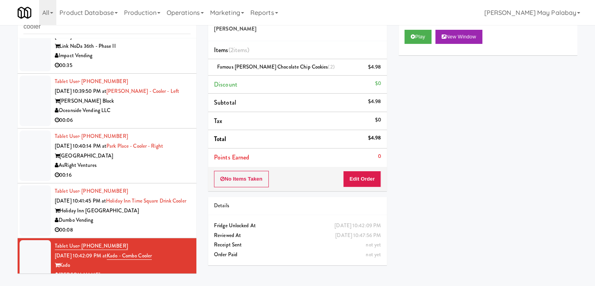
click at [149, 106] on div "Baker Block" at bounding box center [123, 101] width 136 height 10
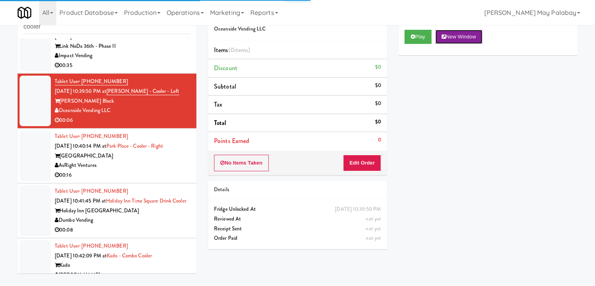
click at [457, 38] on button "New Window" at bounding box center [458, 37] width 47 height 14
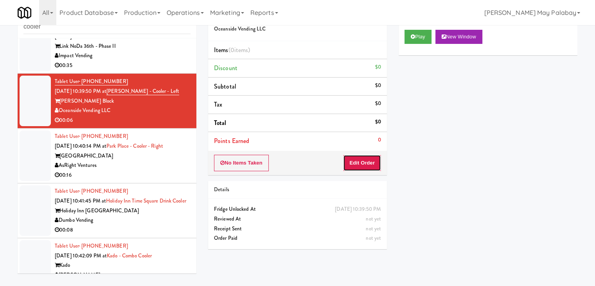
click at [356, 165] on button "Edit Order" at bounding box center [362, 162] width 38 height 16
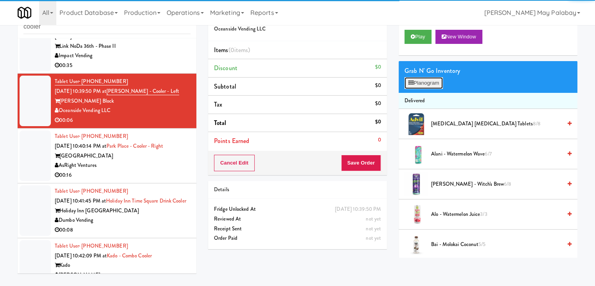
click at [425, 83] on button "Planogram" at bounding box center [423, 83] width 38 height 12
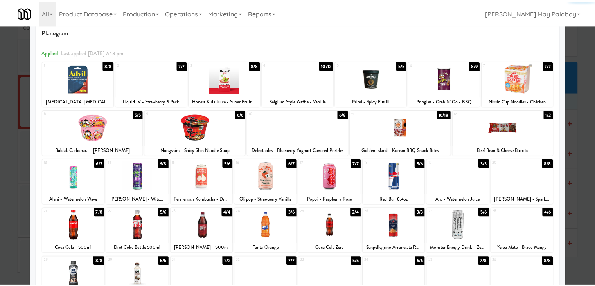
scroll to position [39, 0]
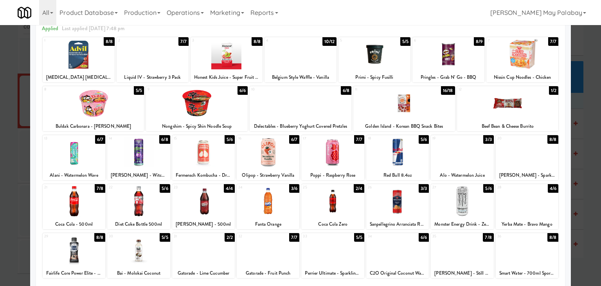
click at [289, 107] on div at bounding box center [301, 103] width 102 height 30
click at [283, 205] on div at bounding box center [268, 201] width 63 height 30
click at [584, 216] on div at bounding box center [300, 143] width 601 height 286
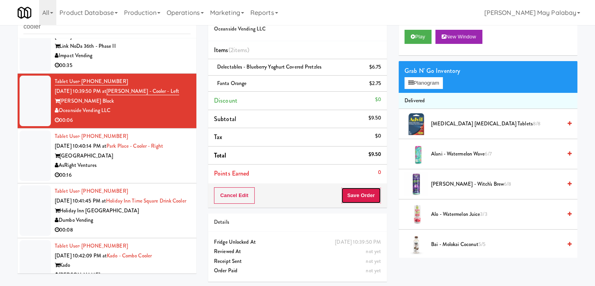
click at [357, 192] on button "Save Order" at bounding box center [361, 195] width 40 height 16
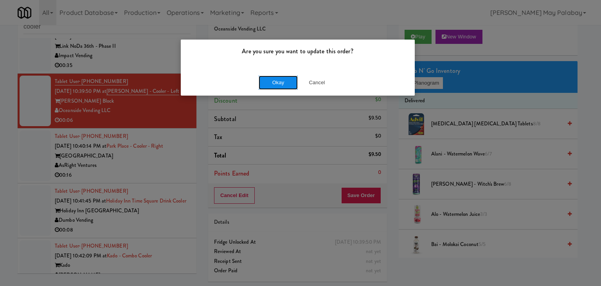
click at [266, 84] on button "Okay" at bounding box center [278, 82] width 39 height 14
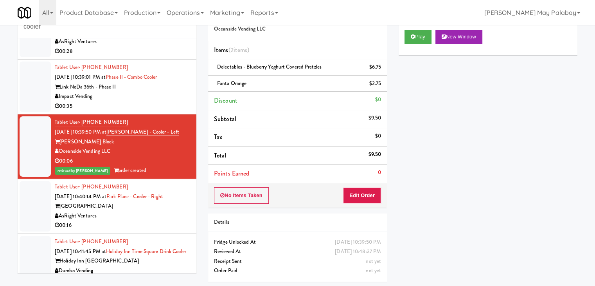
scroll to position [927, 0]
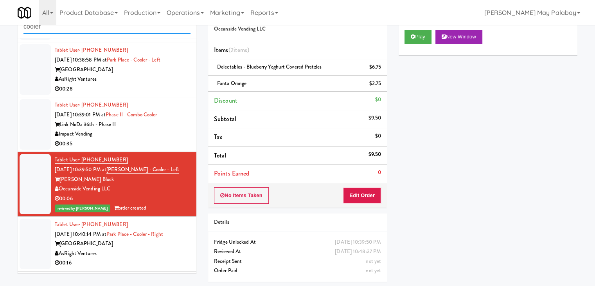
click at [96, 30] on input "cooler" at bounding box center [106, 27] width 167 height 14
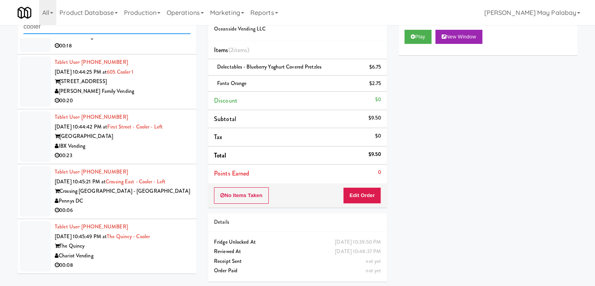
scroll to position [942, 0]
click at [150, 261] on div "00:08" at bounding box center [123, 265] width 136 height 10
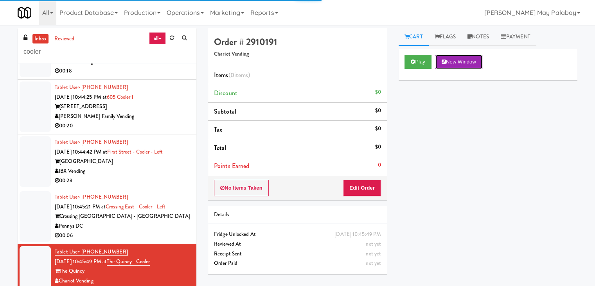
drag, startPoint x: 469, startPoint y: 62, endPoint x: 442, endPoint y: 54, distance: 28.6
click at [469, 61] on button "New Window" at bounding box center [458, 62] width 47 height 14
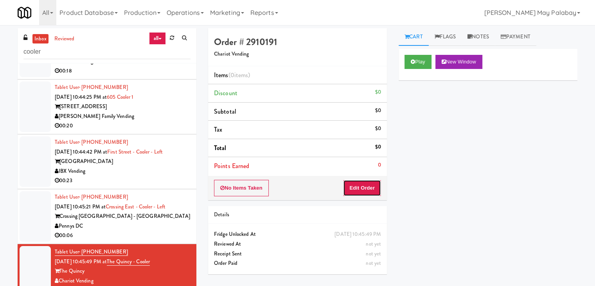
drag, startPoint x: 371, startPoint y: 187, endPoint x: 381, endPoint y: 169, distance: 20.3
click at [371, 187] on button "Edit Order" at bounding box center [362, 188] width 38 height 16
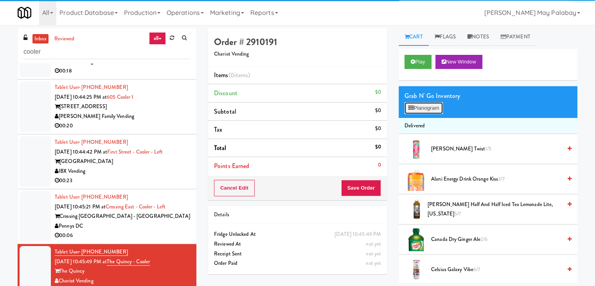
click at [411, 108] on icon at bounding box center [410, 107] width 5 height 5
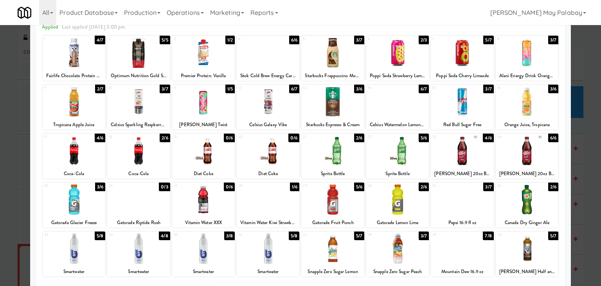
scroll to position [39, 0]
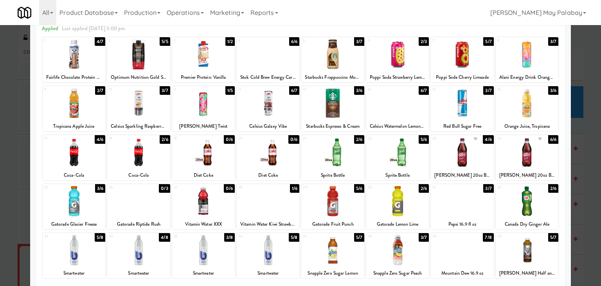
click at [484, 58] on div at bounding box center [462, 54] width 63 height 30
click at [594, 178] on div at bounding box center [300, 143] width 601 height 286
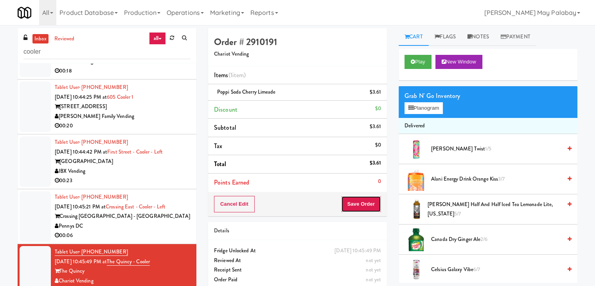
click at [364, 199] on button "Save Order" at bounding box center [361, 204] width 40 height 16
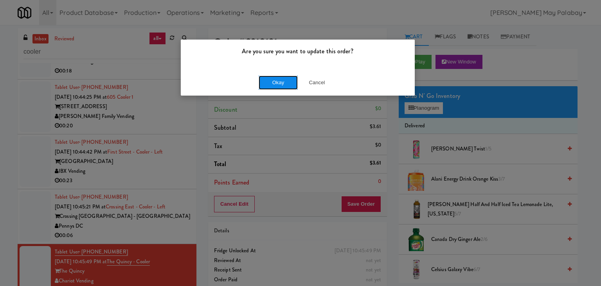
click at [271, 81] on button "Okay" at bounding box center [278, 82] width 39 height 14
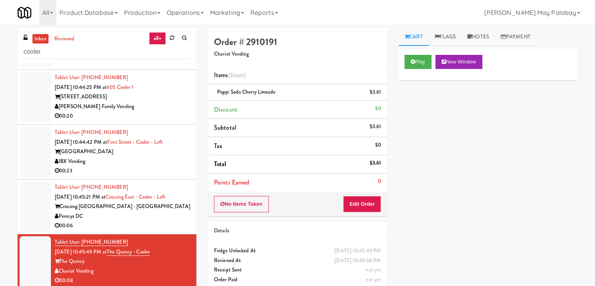
click at [176, 221] on div "Pennys DC" at bounding box center [123, 216] width 136 height 10
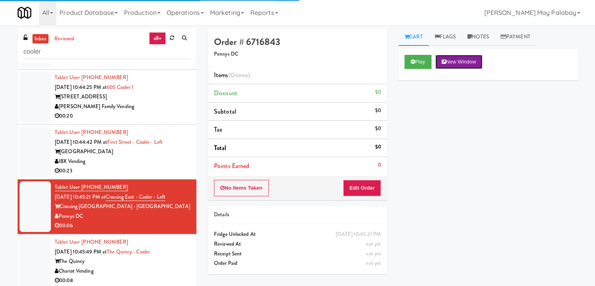
click at [474, 59] on button "New Window" at bounding box center [458, 62] width 47 height 14
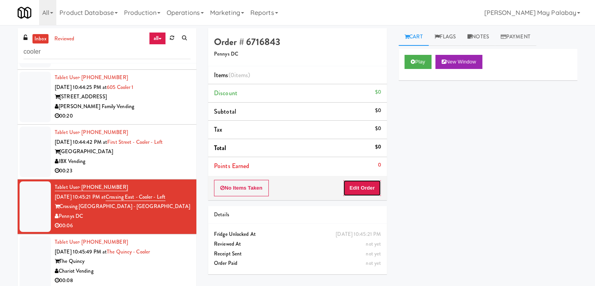
click at [364, 189] on button "Edit Order" at bounding box center [362, 188] width 38 height 16
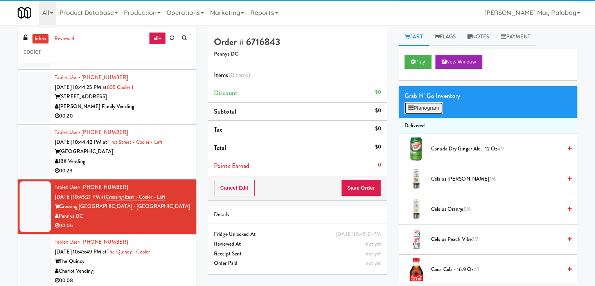
click at [426, 104] on button "Planogram" at bounding box center [423, 108] width 38 height 12
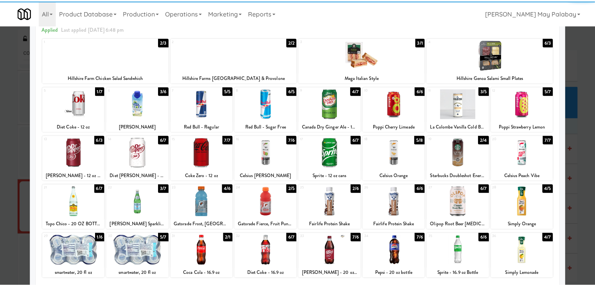
scroll to position [39, 0]
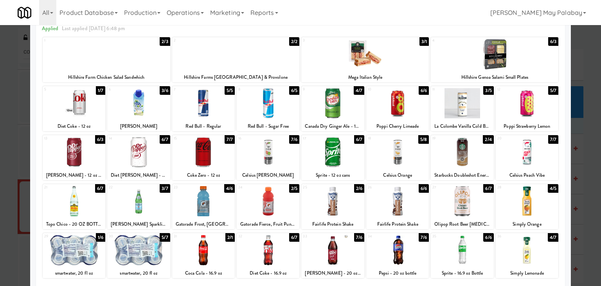
click at [219, 212] on div at bounding box center [203, 201] width 63 height 30
click at [589, 187] on div at bounding box center [300, 143] width 601 height 286
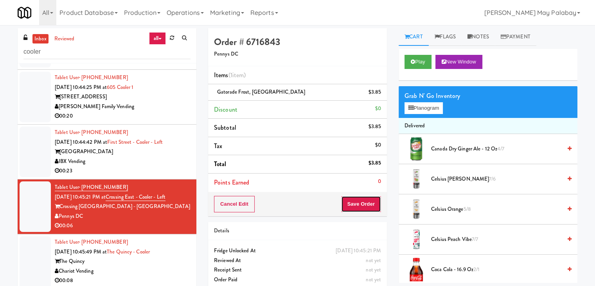
click at [354, 201] on button "Save Order" at bounding box center [361, 204] width 40 height 16
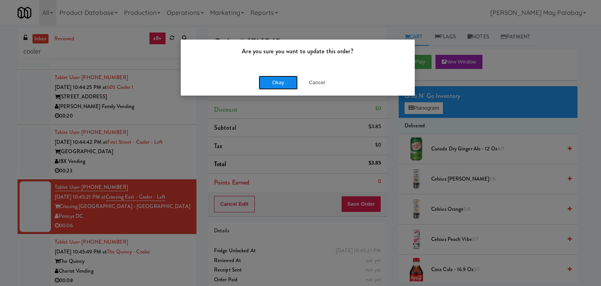
click at [286, 83] on button "Okay" at bounding box center [278, 82] width 39 height 14
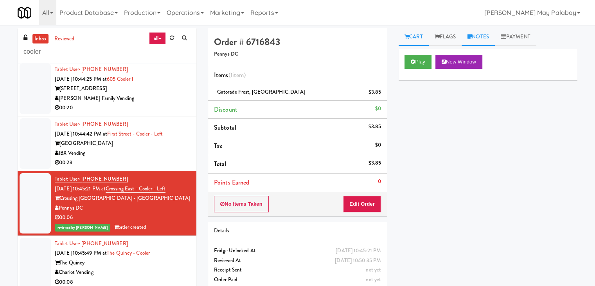
click at [483, 35] on link "Notes" at bounding box center [478, 37] width 33 height 18
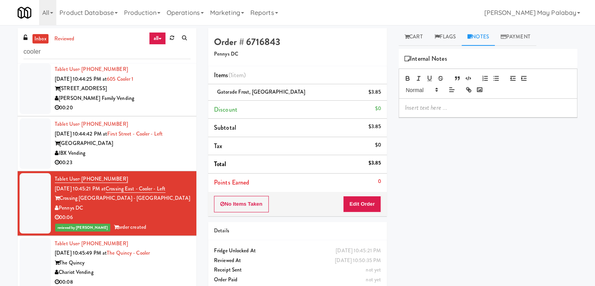
click at [489, 108] on p at bounding box center [488, 107] width 166 height 9
click at [139, 158] on div "IBX Vending" at bounding box center [123, 153] width 136 height 10
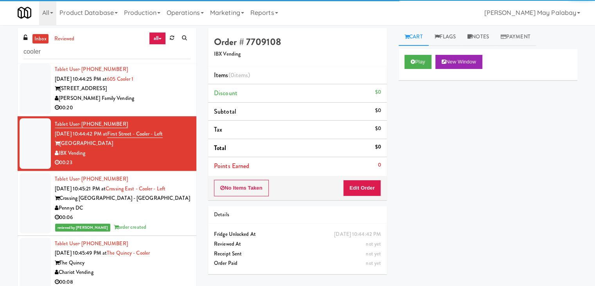
click at [153, 213] on div "Pennys DC" at bounding box center [123, 208] width 136 height 10
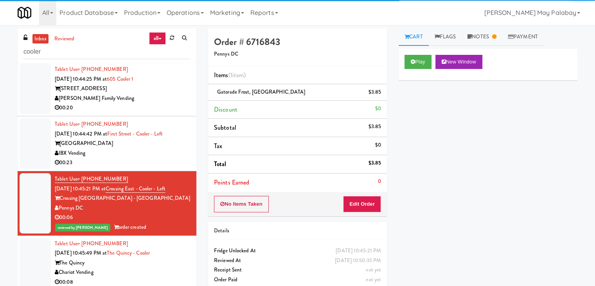
click at [169, 158] on div "IBX Vending" at bounding box center [123, 153] width 136 height 10
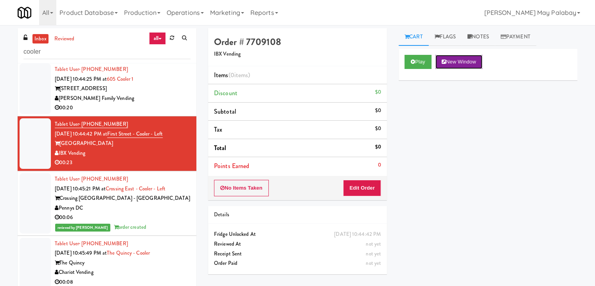
click at [472, 63] on button "New Window" at bounding box center [458, 62] width 47 height 14
click at [376, 186] on button "Edit Order" at bounding box center [362, 188] width 38 height 16
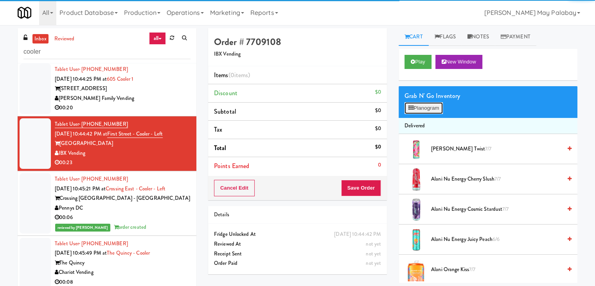
click at [427, 108] on button "Planogram" at bounding box center [423, 108] width 38 height 12
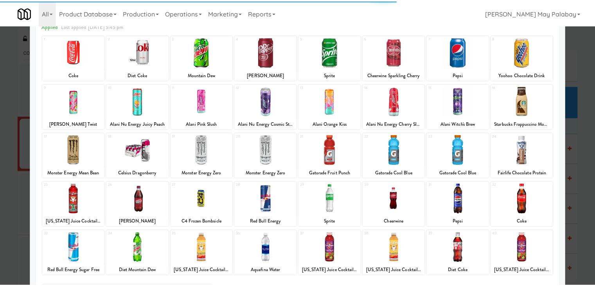
scroll to position [39, 0]
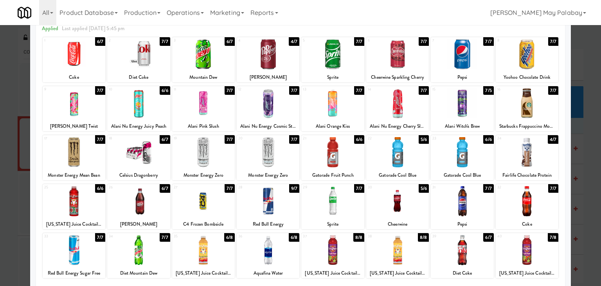
click at [285, 253] on div at bounding box center [268, 250] width 63 height 30
click at [288, 260] on div at bounding box center [268, 250] width 63 height 30
drag, startPoint x: 543, startPoint y: 56, endPoint x: 550, endPoint y: 61, distance: 8.5
click at [543, 56] on div at bounding box center [527, 54] width 63 height 30
click at [578, 185] on div at bounding box center [300, 143] width 601 height 286
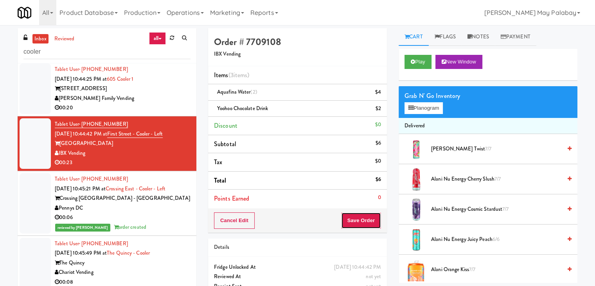
click at [361, 220] on button "Save Order" at bounding box center [361, 220] width 40 height 16
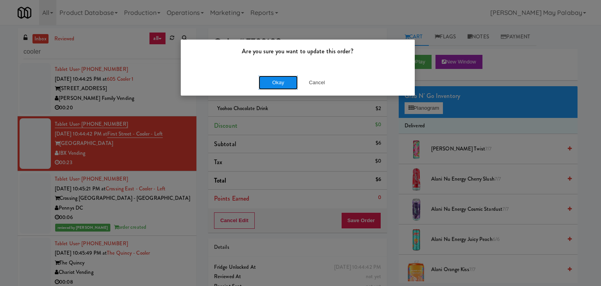
click at [282, 81] on button "Okay" at bounding box center [278, 82] width 39 height 14
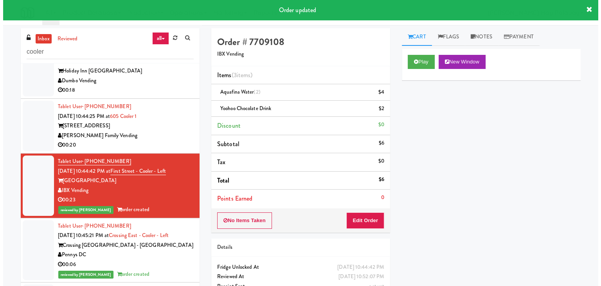
scroll to position [903, 0]
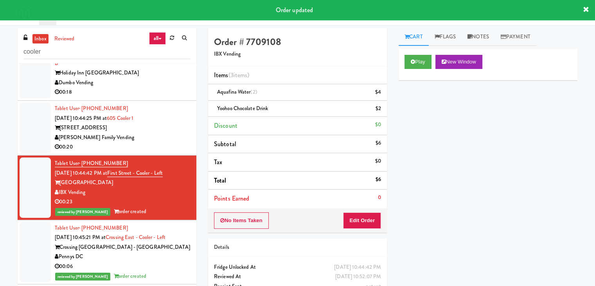
click at [167, 142] on div "[PERSON_NAME] Family Vending" at bounding box center [123, 138] width 136 height 10
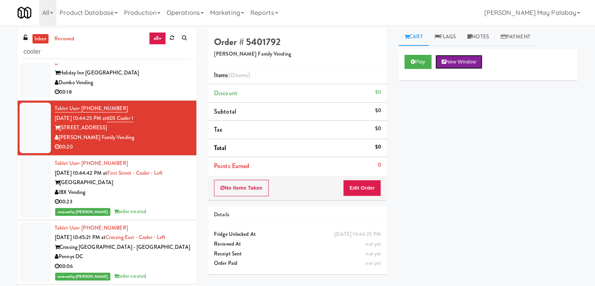
click at [458, 63] on button "New Window" at bounding box center [458, 62] width 47 height 14
click at [368, 190] on button "Edit Order" at bounding box center [362, 188] width 38 height 16
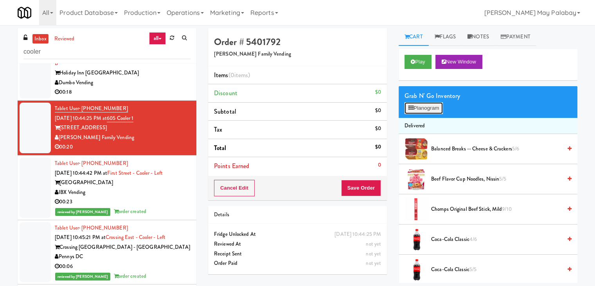
click at [436, 110] on button "Planogram" at bounding box center [423, 108] width 38 height 12
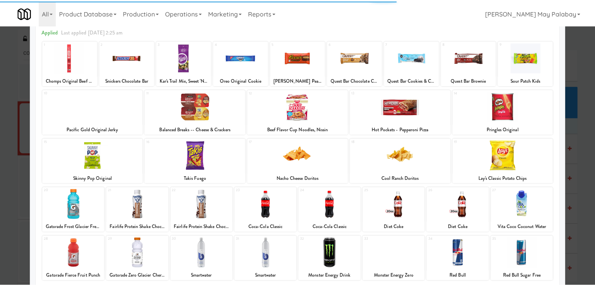
scroll to position [39, 0]
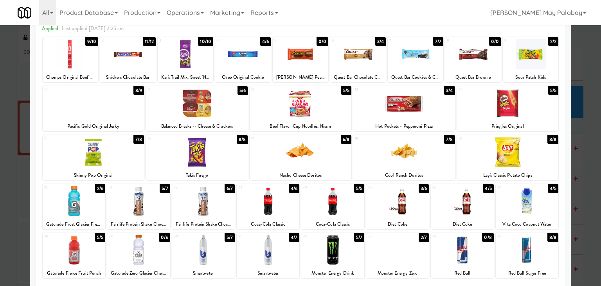
click at [99, 208] on div at bounding box center [74, 201] width 63 height 30
click at [97, 201] on div at bounding box center [74, 201] width 63 height 30
click at [100, 253] on div at bounding box center [74, 250] width 63 height 30
click at [584, 215] on div at bounding box center [300, 143] width 601 height 286
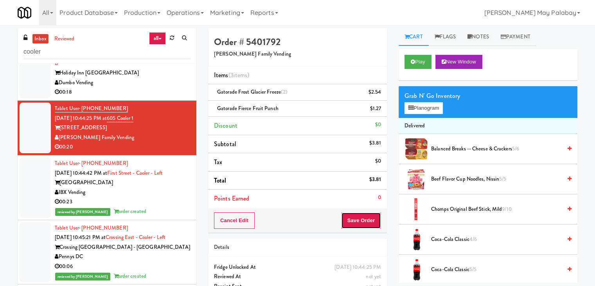
click at [356, 216] on button "Save Order" at bounding box center [361, 220] width 40 height 16
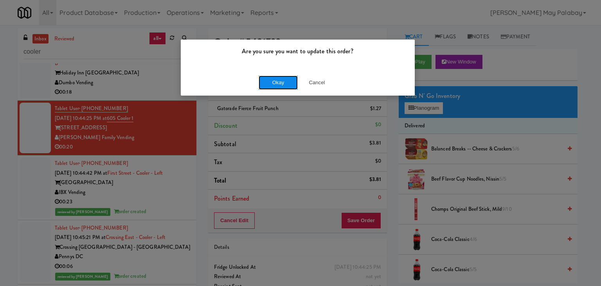
click at [289, 83] on button "Okay" at bounding box center [278, 82] width 39 height 14
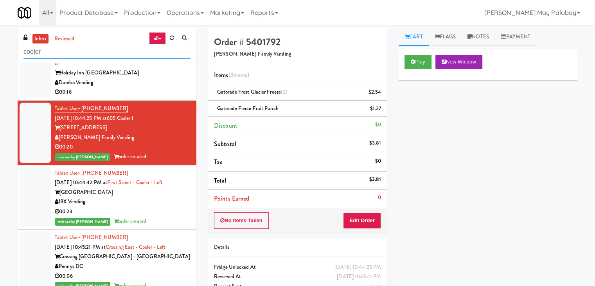
click at [76, 50] on input "cooler" at bounding box center [106, 52] width 167 height 14
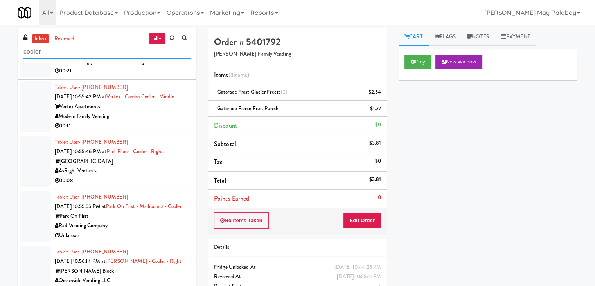
scroll to position [797, 0]
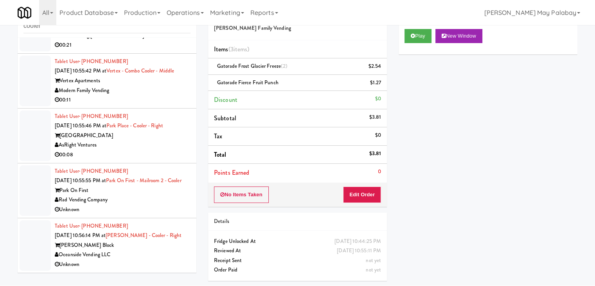
click at [162, 259] on div "Oceanside Vending LLC" at bounding box center [123, 255] width 136 height 10
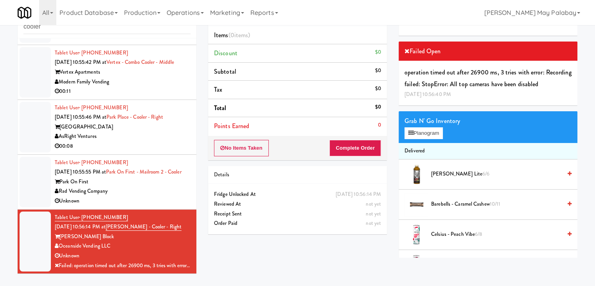
scroll to position [807, 0]
click at [165, 197] on div "Unknown" at bounding box center [123, 201] width 136 height 10
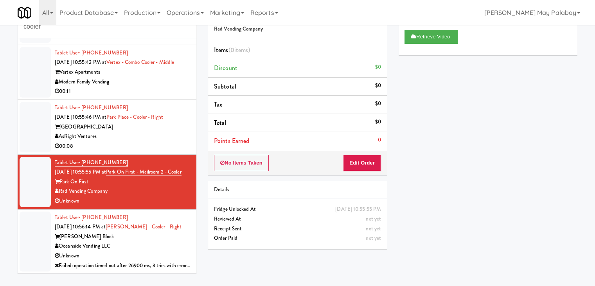
click at [175, 131] on div "AsRight Ventures" at bounding box center [123, 136] width 136 height 10
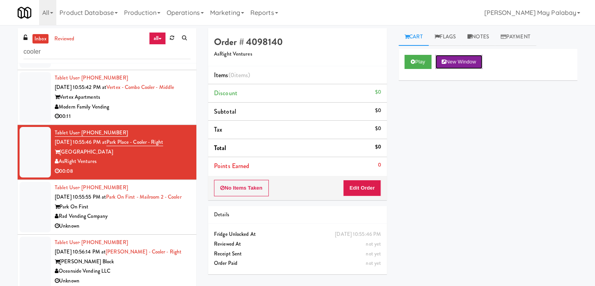
click at [477, 57] on button "New Window" at bounding box center [458, 62] width 47 height 14
click at [474, 64] on button "New Window" at bounding box center [458, 62] width 47 height 14
click at [143, 102] on div "Modern Family Vending" at bounding box center [123, 107] width 136 height 10
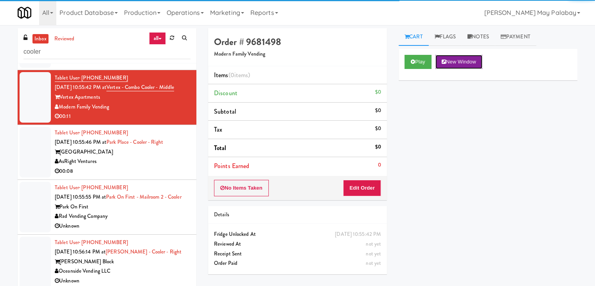
click at [472, 63] on button "New Window" at bounding box center [458, 62] width 47 height 14
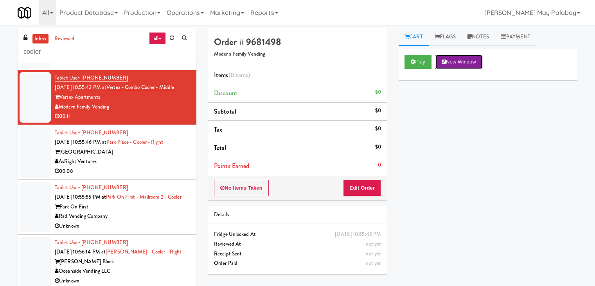
click at [470, 66] on button "New Window" at bounding box center [458, 62] width 47 height 14
click at [371, 188] on button "Edit Order" at bounding box center [362, 188] width 38 height 16
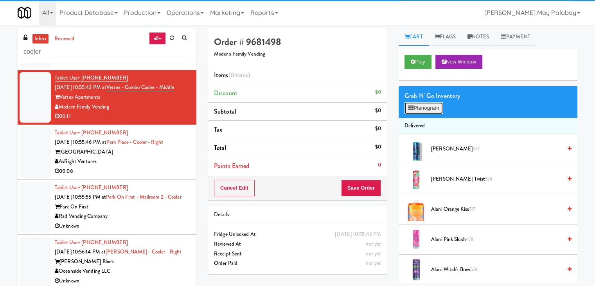
click at [418, 111] on button "Planogram" at bounding box center [423, 108] width 38 height 12
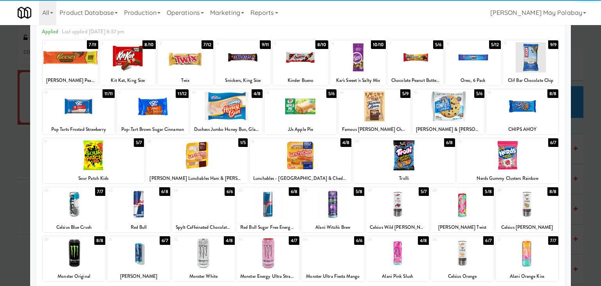
scroll to position [39, 0]
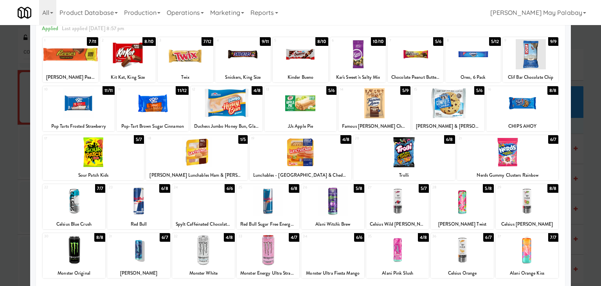
click at [594, 271] on div at bounding box center [300, 143] width 601 height 286
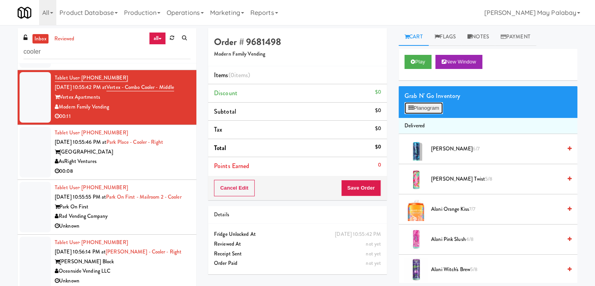
click at [422, 110] on button "Planogram" at bounding box center [423, 108] width 38 height 12
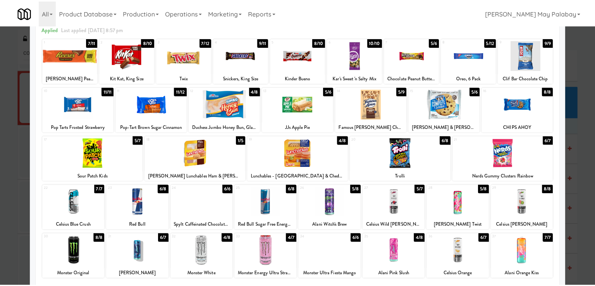
scroll to position [39, 0]
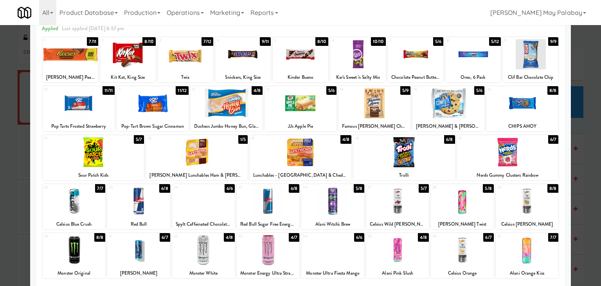
click at [149, 63] on div at bounding box center [128, 54] width 56 height 30
click at [582, 157] on div at bounding box center [300, 143] width 601 height 286
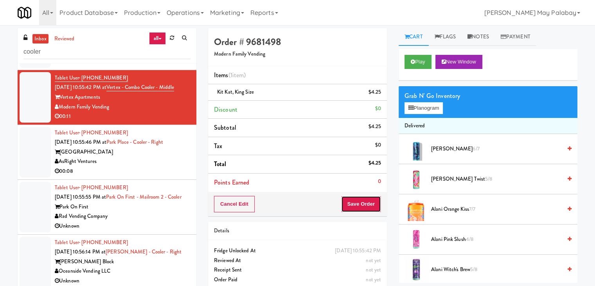
click at [361, 206] on button "Save Order" at bounding box center [361, 204] width 40 height 16
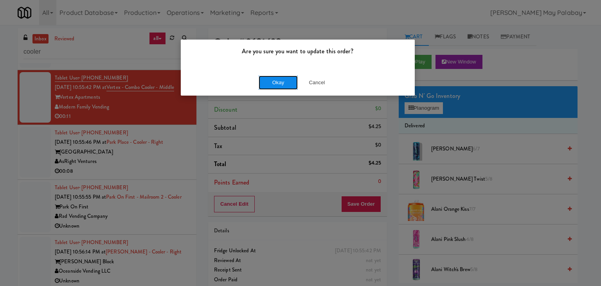
click at [289, 79] on button "Okay" at bounding box center [278, 82] width 39 height 14
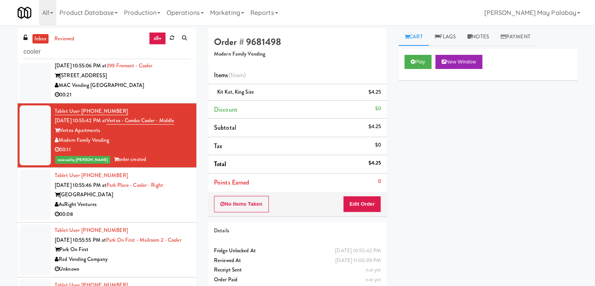
scroll to position [729, 0]
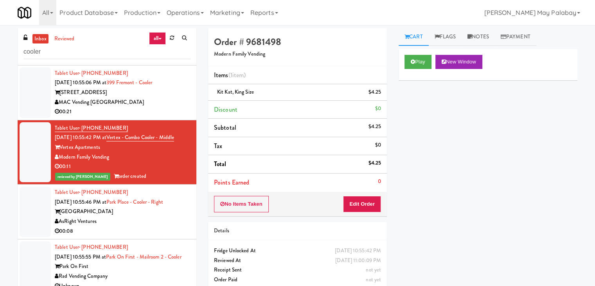
click at [137, 107] on div "MAC Vending [GEOGRAPHIC_DATA]" at bounding box center [123, 102] width 136 height 10
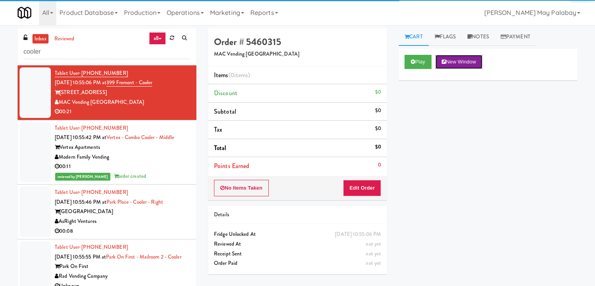
click at [481, 62] on button "New Window" at bounding box center [458, 62] width 47 height 14
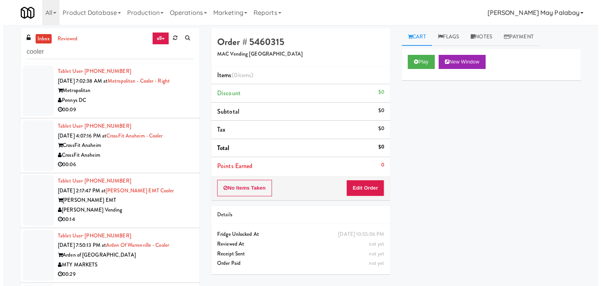
scroll to position [729, 0]
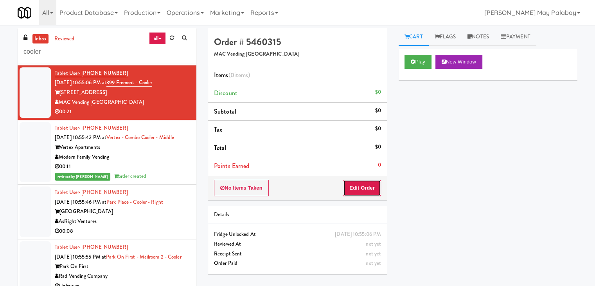
click at [362, 189] on button "Edit Order" at bounding box center [362, 188] width 38 height 16
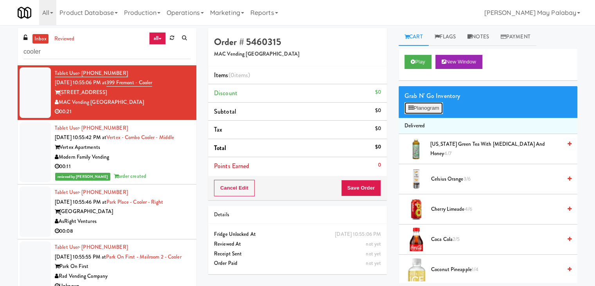
click at [432, 107] on button "Planogram" at bounding box center [423, 108] width 38 height 12
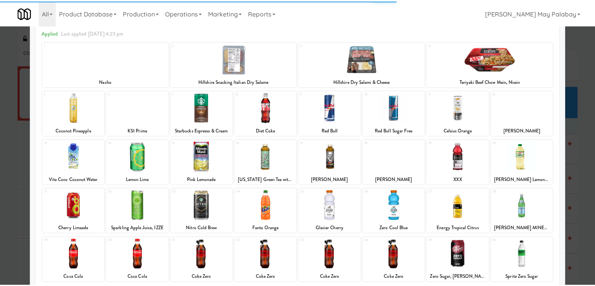
scroll to position [39, 0]
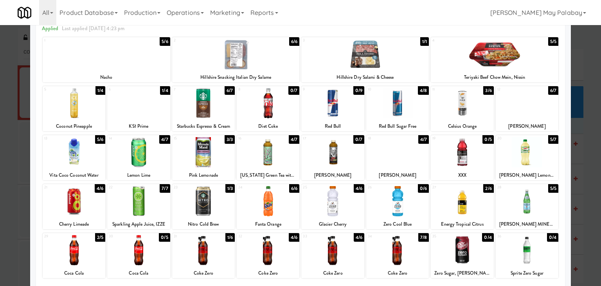
click at [287, 204] on div at bounding box center [268, 201] width 63 height 30
click at [585, 211] on div at bounding box center [300, 143] width 601 height 286
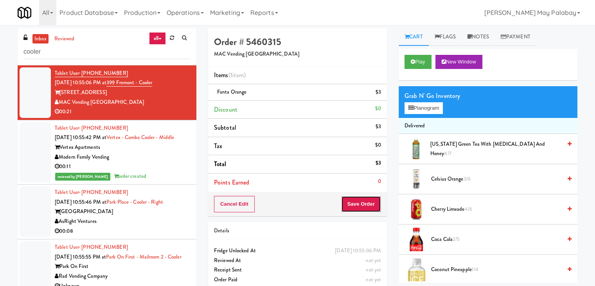
click at [358, 202] on button "Save Order" at bounding box center [361, 204] width 40 height 16
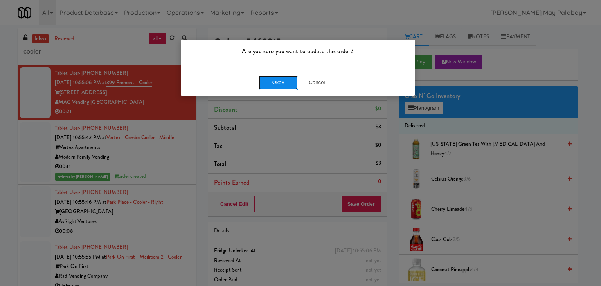
click at [291, 84] on button "Okay" at bounding box center [278, 82] width 39 height 14
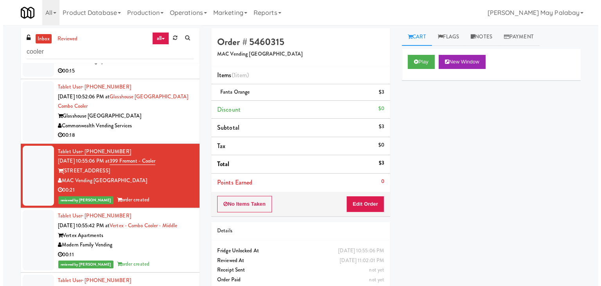
scroll to position [651, 0]
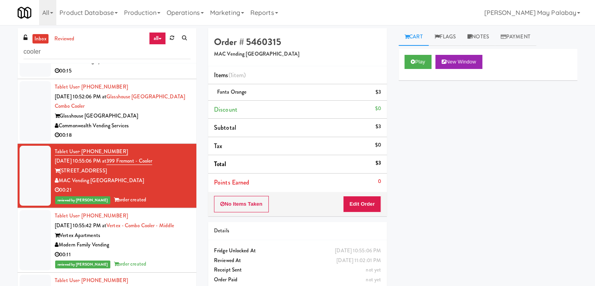
click at [148, 140] on div "00:18" at bounding box center [123, 135] width 136 height 10
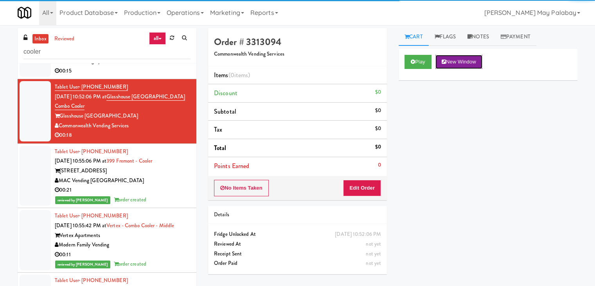
click at [461, 61] on button "New Window" at bounding box center [458, 62] width 47 height 14
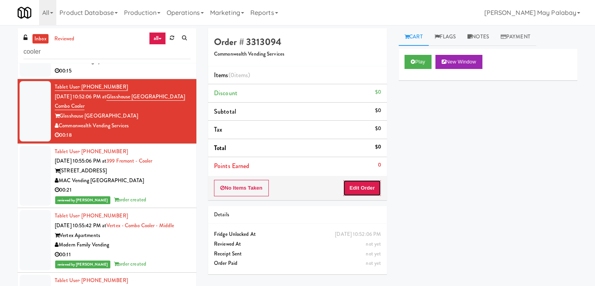
click at [361, 189] on button "Edit Order" at bounding box center [362, 188] width 38 height 16
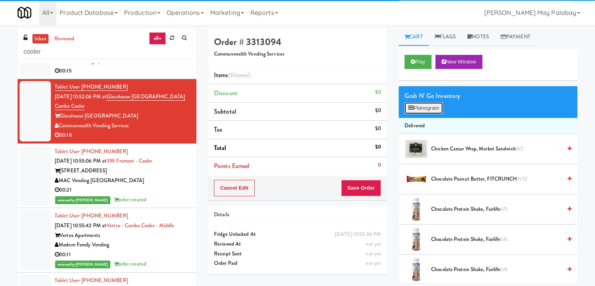
click at [434, 107] on button "Planogram" at bounding box center [423, 108] width 38 height 12
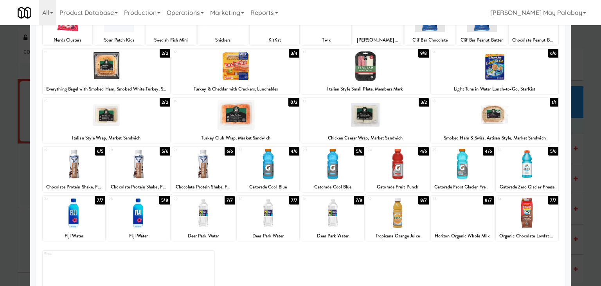
scroll to position [78, 0]
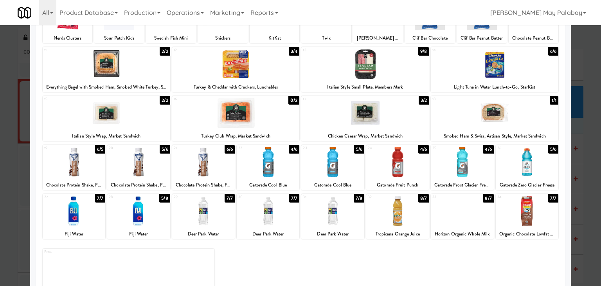
click at [354, 229] on div "Deer Park Water" at bounding box center [332, 234] width 60 height 10
click at [343, 210] on div at bounding box center [332, 211] width 63 height 30
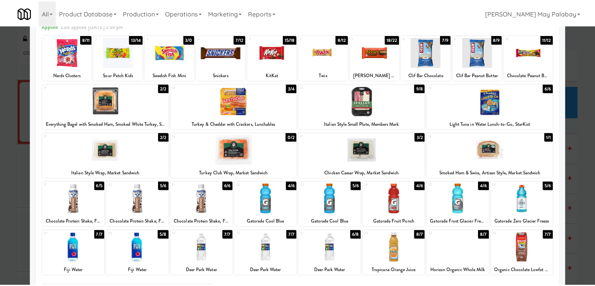
scroll to position [39, 0]
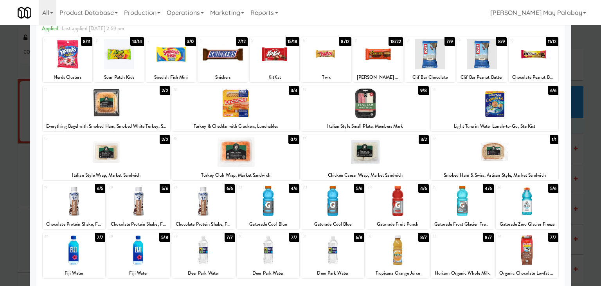
click at [586, 229] on div at bounding box center [300, 143] width 601 height 286
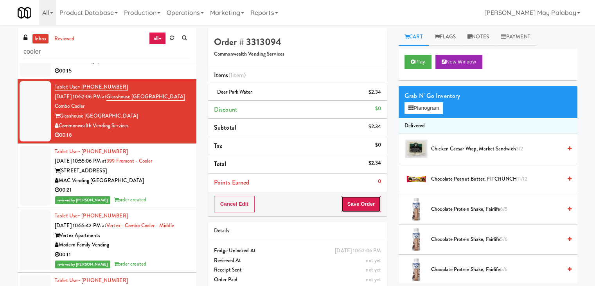
click at [377, 207] on button "Save Order" at bounding box center [361, 204] width 40 height 16
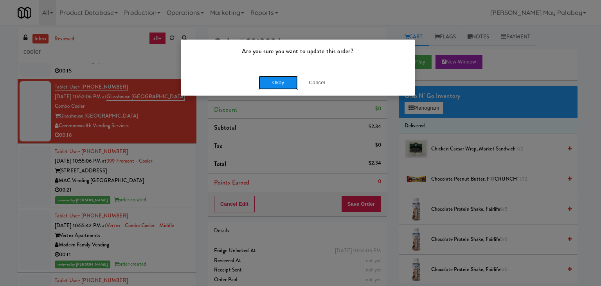
click at [285, 84] on button "Okay" at bounding box center [278, 82] width 39 height 14
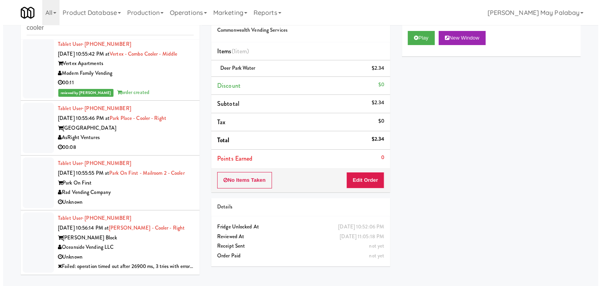
scroll to position [25, 0]
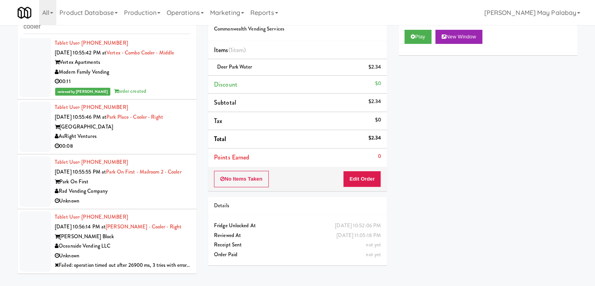
click at [167, 131] on div "AsRight Ventures" at bounding box center [123, 136] width 136 height 10
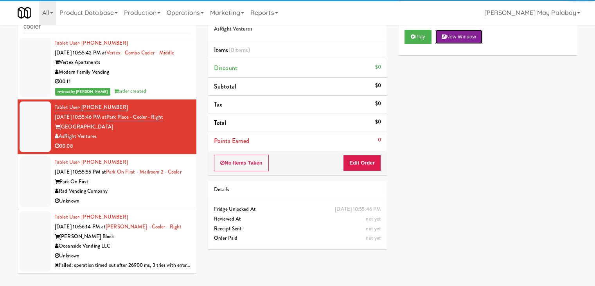
click at [457, 39] on button "New Window" at bounding box center [458, 37] width 47 height 14
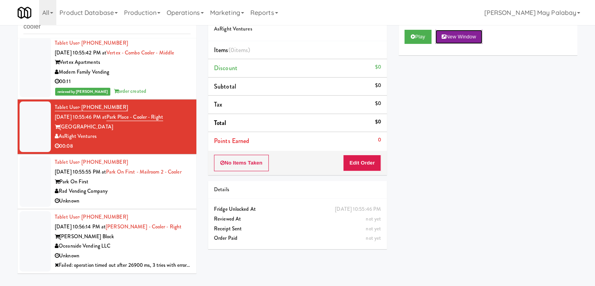
drag, startPoint x: 458, startPoint y: 36, endPoint x: 449, endPoint y: 37, distance: 9.1
click at [458, 36] on button "New Window" at bounding box center [458, 37] width 47 height 14
click at [366, 164] on button "Edit Order" at bounding box center [362, 162] width 38 height 16
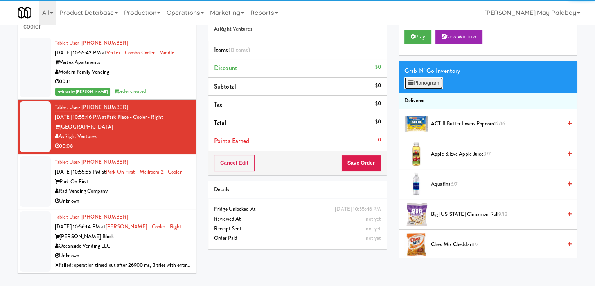
click at [423, 79] on button "Planogram" at bounding box center [423, 83] width 38 height 12
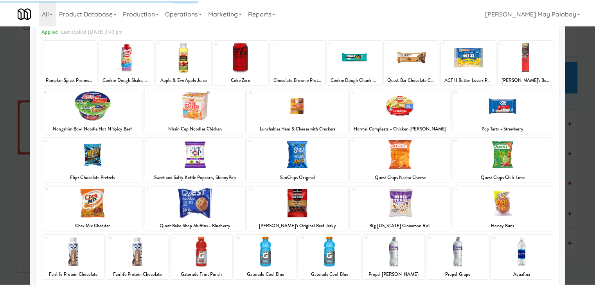
scroll to position [39, 0]
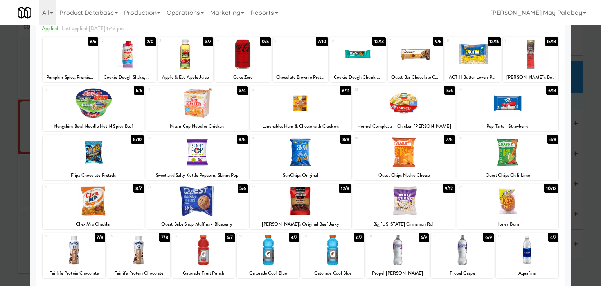
click at [225, 255] on div at bounding box center [203, 250] width 63 height 30
click at [480, 268] on div "Propel Grape" at bounding box center [462, 273] width 60 height 10
click at [480, 253] on div at bounding box center [462, 250] width 63 height 30
click at [578, 218] on div at bounding box center [300, 143] width 601 height 286
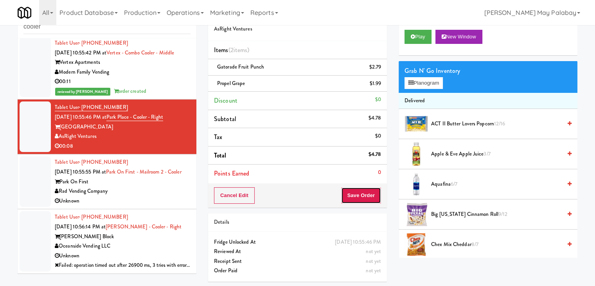
click at [374, 191] on button "Save Order" at bounding box center [361, 195] width 40 height 16
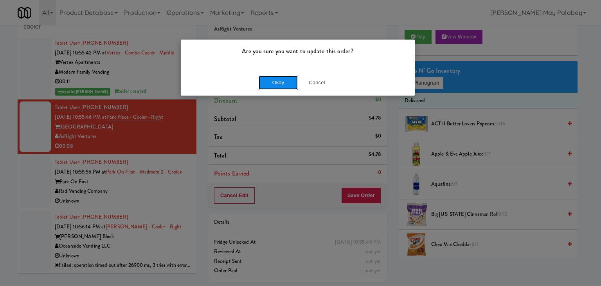
click at [293, 83] on button "Okay" at bounding box center [278, 82] width 39 height 14
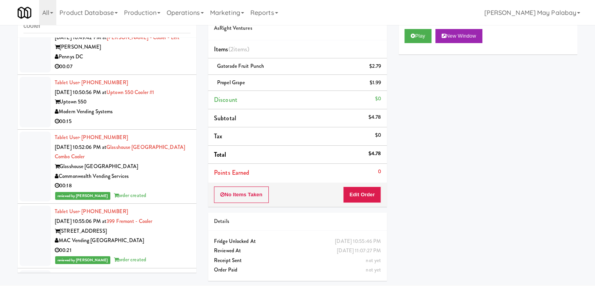
scroll to position [572, 0]
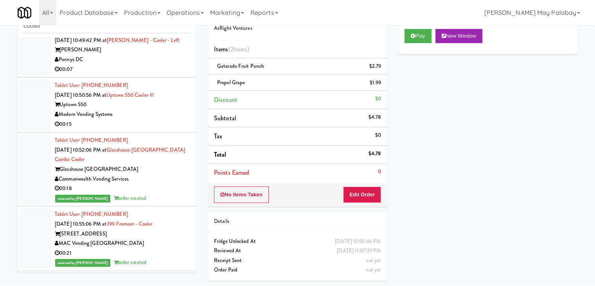
click at [160, 129] on div "00:15" at bounding box center [123, 124] width 136 height 10
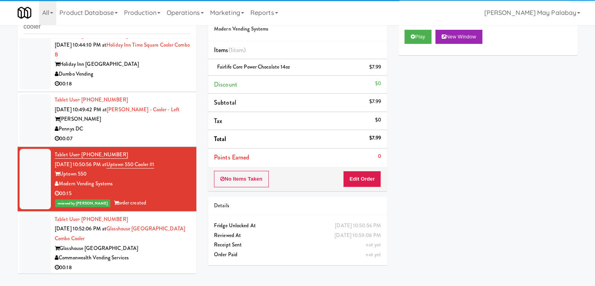
scroll to position [494, 0]
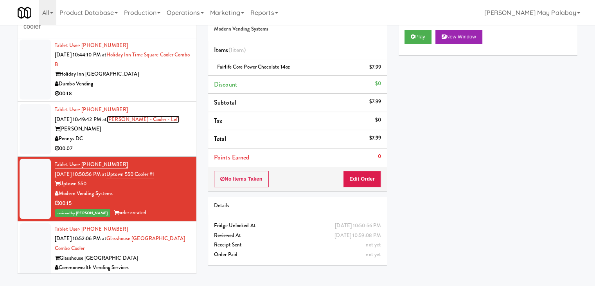
click at [137, 123] on link "Vela - Cooler - Left" at bounding box center [143, 118] width 73 height 7
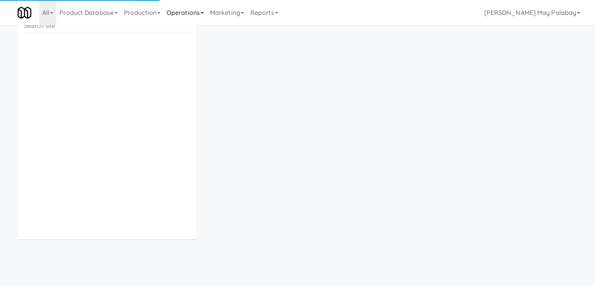
click at [203, 16] on link "Operations" at bounding box center [184, 12] width 43 height 25
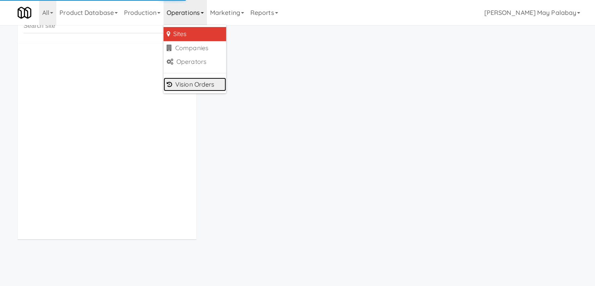
click at [199, 89] on link "Vision Orders" at bounding box center [194, 84] width 63 height 14
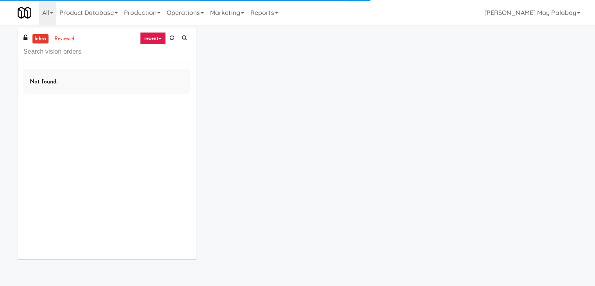
click at [108, 50] on input "text" at bounding box center [106, 52] width 167 height 14
click at [106, 40] on div "inbox reviewed recent all unclear take inventory issue suspicious failed recent…" at bounding box center [107, 45] width 179 height 35
click at [105, 59] on div "inbox reviewed recent all unclear take inventory issue suspicious failed recent…" at bounding box center [107, 45] width 179 height 35
click at [110, 59] on div "inbox reviewed recent all unclear take inventory issue suspicious failed recent…" at bounding box center [107, 45] width 179 height 35
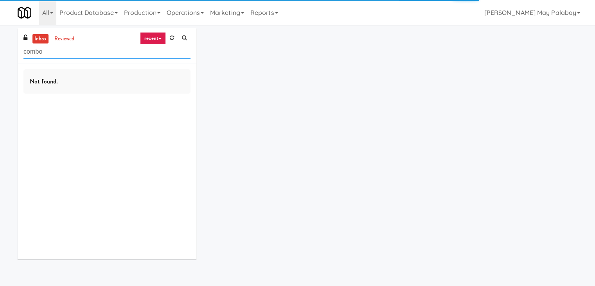
click at [61, 54] on input "combo" at bounding box center [106, 52] width 167 height 14
type input "c"
type input "ambient"
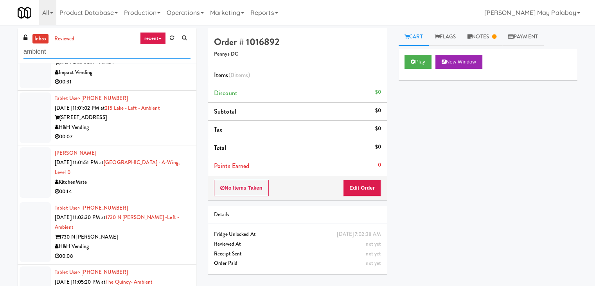
scroll to position [93, 0]
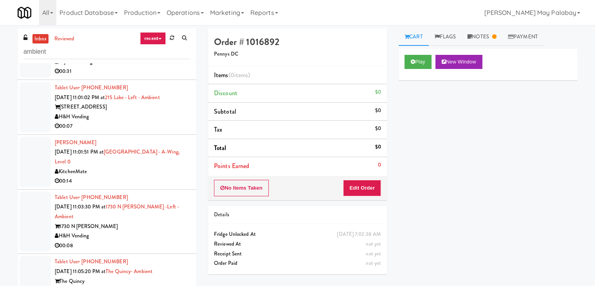
click at [171, 276] on div "The Quincy" at bounding box center [123, 281] width 136 height 10
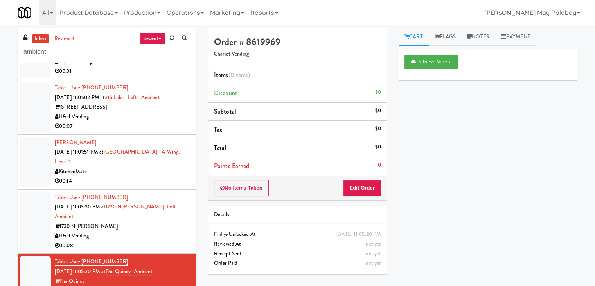
click at [165, 231] on div "H&H Vending" at bounding box center [123, 236] width 136 height 10
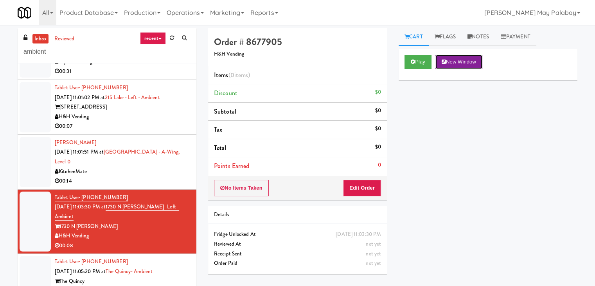
click at [468, 60] on button "New Window" at bounding box center [458, 62] width 47 height 14
click at [363, 187] on button "Edit Order" at bounding box center [362, 188] width 38 height 16
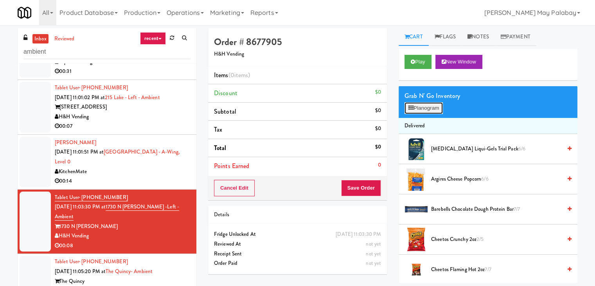
click at [426, 107] on button "Planogram" at bounding box center [423, 108] width 38 height 12
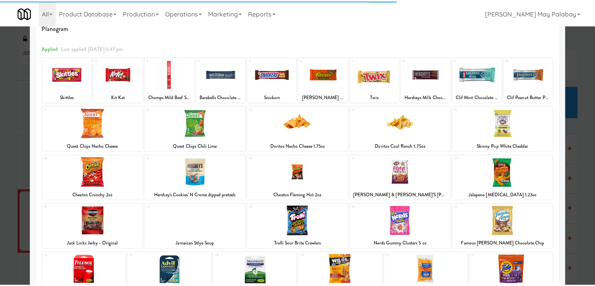
scroll to position [39, 0]
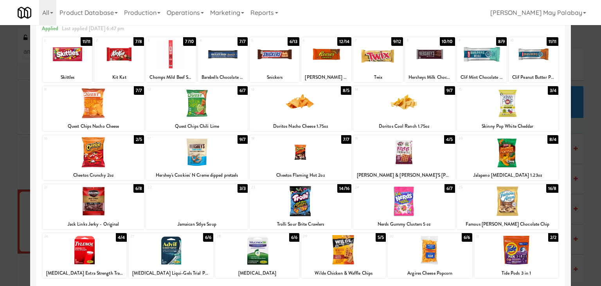
click at [337, 210] on div at bounding box center [301, 201] width 102 height 30
click at [582, 209] on div at bounding box center [300, 143] width 601 height 286
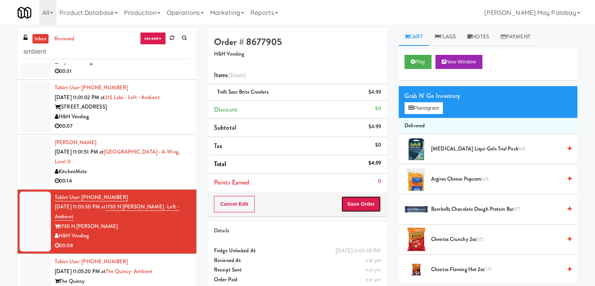
click at [369, 203] on button "Save Order" at bounding box center [361, 204] width 40 height 16
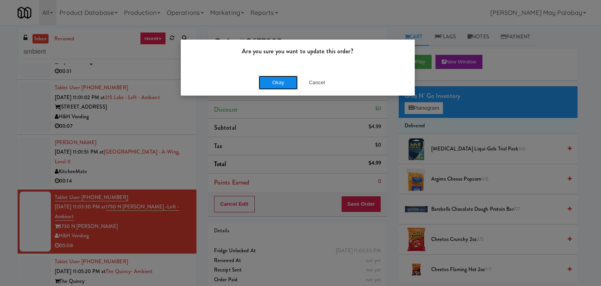
click at [289, 84] on button "Okay" at bounding box center [278, 82] width 39 height 14
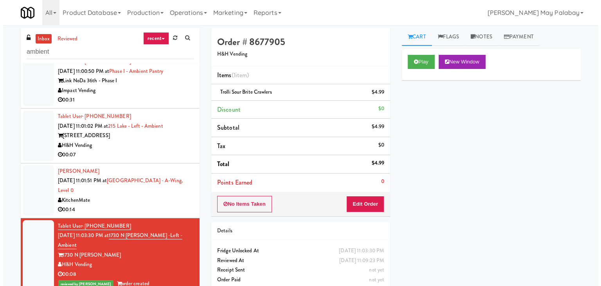
scroll to position [63, 0]
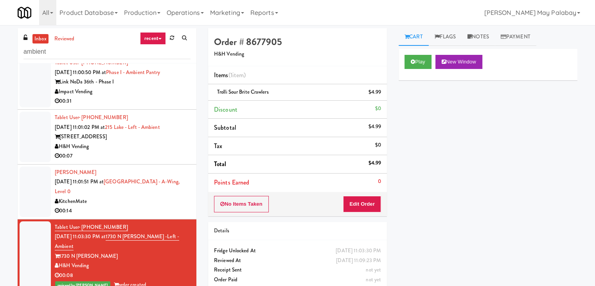
click at [167, 144] on div "H&H Vending" at bounding box center [123, 147] width 136 height 10
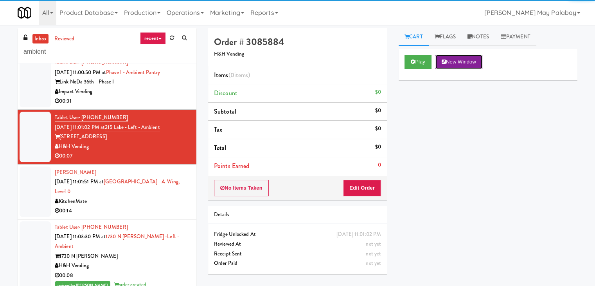
click at [470, 63] on button "New Window" at bounding box center [458, 62] width 47 height 14
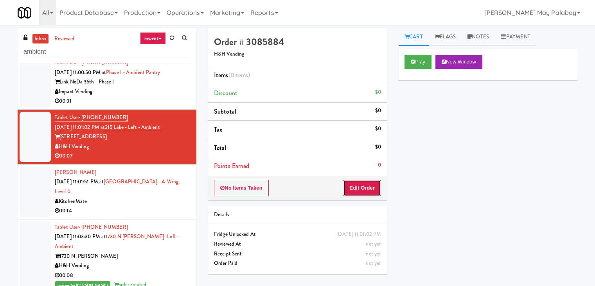
click at [368, 186] on button "Edit Order" at bounding box center [362, 188] width 38 height 16
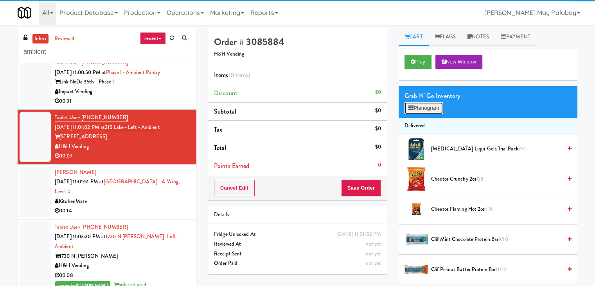
click at [414, 110] on button "Planogram" at bounding box center [423, 108] width 38 height 12
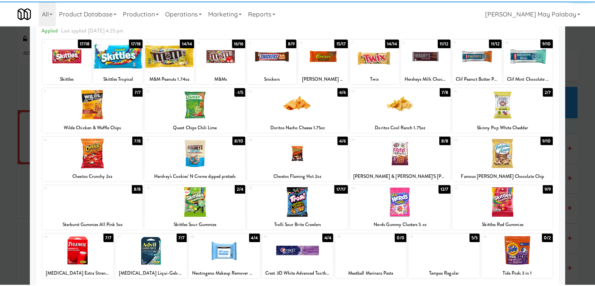
scroll to position [39, 0]
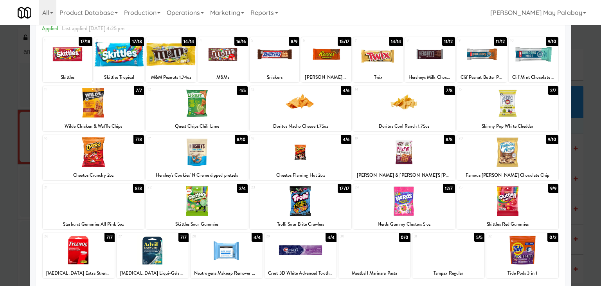
click at [526, 59] on div at bounding box center [533, 54] width 50 height 30
click at [482, 70] on div "9 11/12 Clif Peanut Butter Protein Bar" at bounding box center [482, 59] width 50 height 45
click at [583, 179] on div at bounding box center [300, 143] width 601 height 286
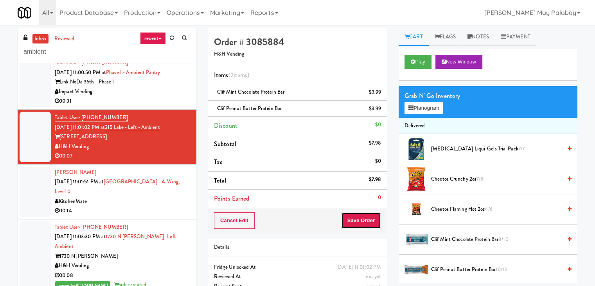
click at [359, 219] on button "Save Order" at bounding box center [361, 220] width 40 height 16
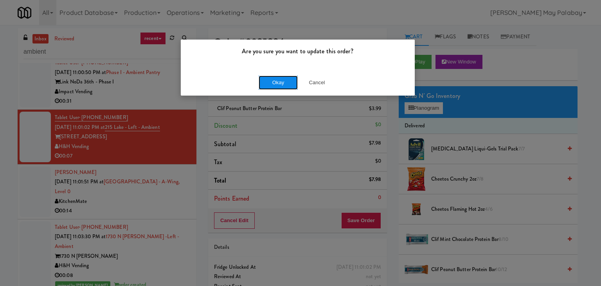
click at [293, 79] on button "Okay" at bounding box center [278, 82] width 39 height 14
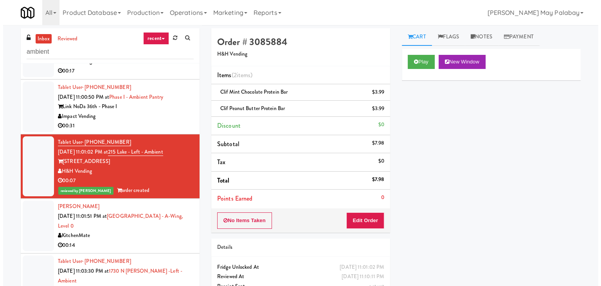
scroll to position [24, 0]
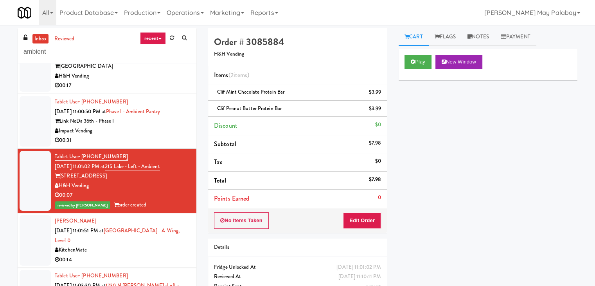
click at [152, 143] on div "00:31" at bounding box center [123, 140] width 136 height 10
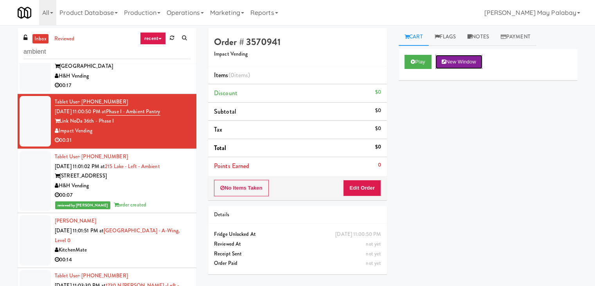
click at [469, 61] on button "New Window" at bounding box center [458, 62] width 47 height 14
click at [469, 62] on button "New Window" at bounding box center [458, 62] width 47 height 14
click at [368, 190] on button "Edit Order" at bounding box center [362, 188] width 38 height 16
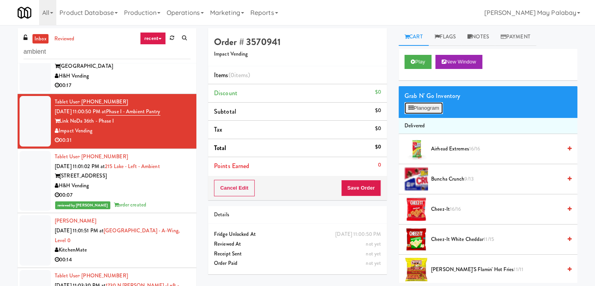
click at [424, 111] on button "Planogram" at bounding box center [423, 108] width 38 height 12
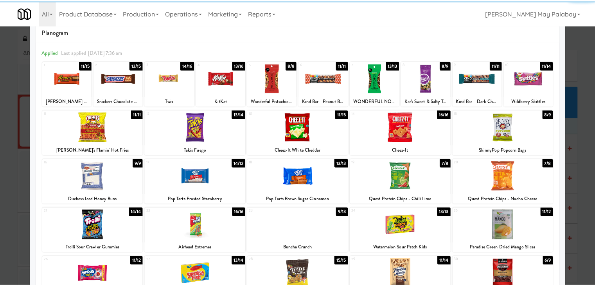
scroll to position [39, 0]
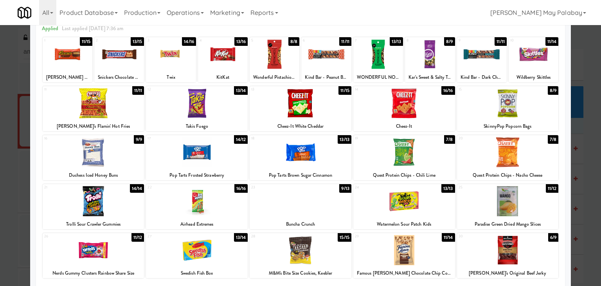
click at [551, 250] on div at bounding box center [508, 250] width 102 height 30
click at [535, 110] on div at bounding box center [508, 103] width 102 height 30
click at [435, 116] on div at bounding box center [404, 103] width 102 height 30
click at [141, 116] on div at bounding box center [94, 103] width 102 height 30
click at [218, 209] on div at bounding box center [197, 201] width 102 height 30
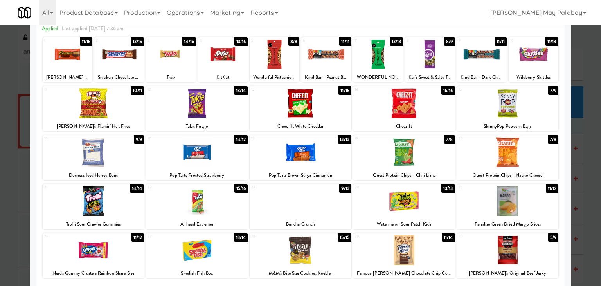
click at [588, 210] on div at bounding box center [300, 143] width 601 height 286
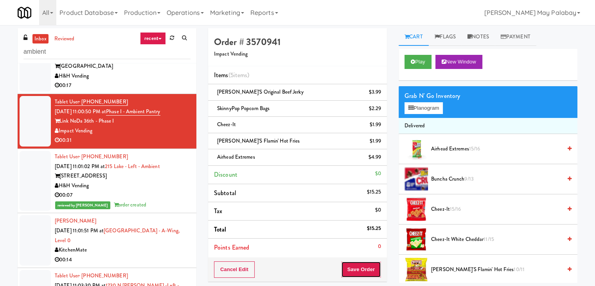
click at [354, 266] on button "Save Order" at bounding box center [361, 269] width 40 height 16
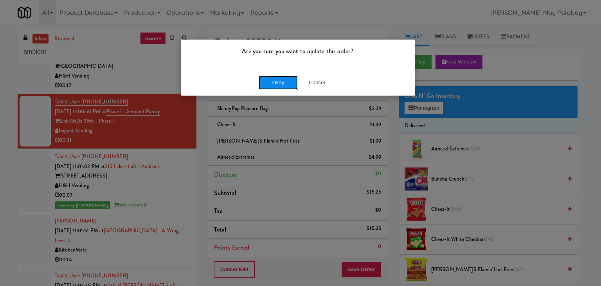
click at [273, 89] on button "Okay" at bounding box center [278, 82] width 39 height 14
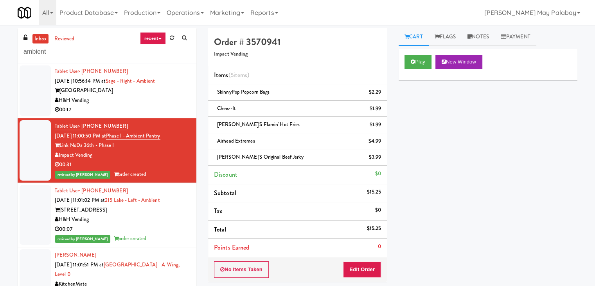
click at [180, 108] on div "00:17" at bounding box center [123, 110] width 136 height 10
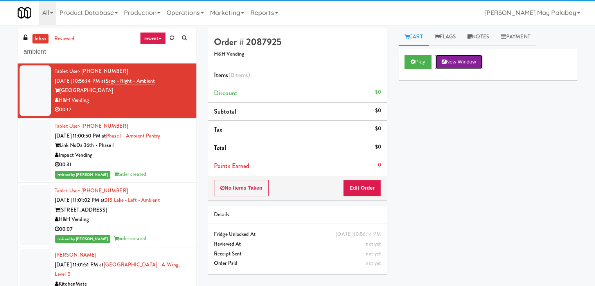
click at [472, 61] on button "New Window" at bounding box center [458, 62] width 47 height 14
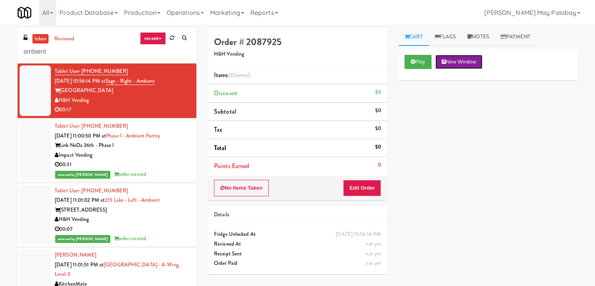
click at [476, 62] on button "New Window" at bounding box center [458, 62] width 47 height 14
click at [354, 190] on button "Edit Order" at bounding box center [362, 188] width 38 height 16
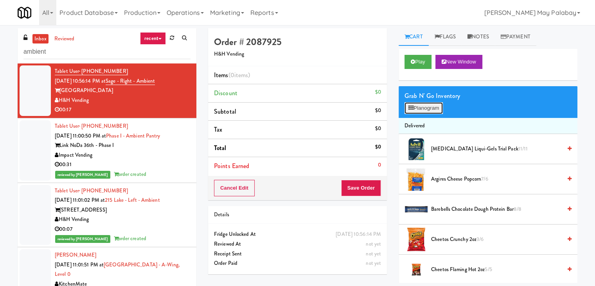
click at [418, 110] on button "Planogram" at bounding box center [423, 108] width 38 height 12
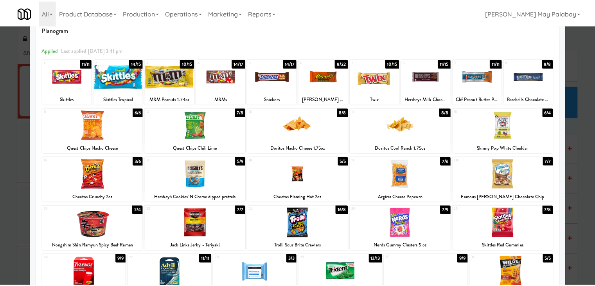
scroll to position [39, 0]
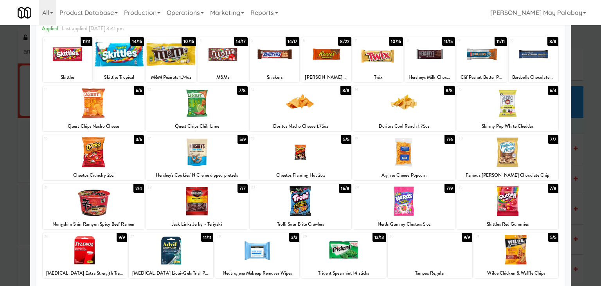
click at [532, 109] on div at bounding box center [508, 103] width 102 height 30
click at [175, 66] on div at bounding box center [171, 54] width 50 height 30
click at [434, 159] on div at bounding box center [404, 152] width 102 height 30
click at [583, 205] on div at bounding box center [300, 143] width 601 height 286
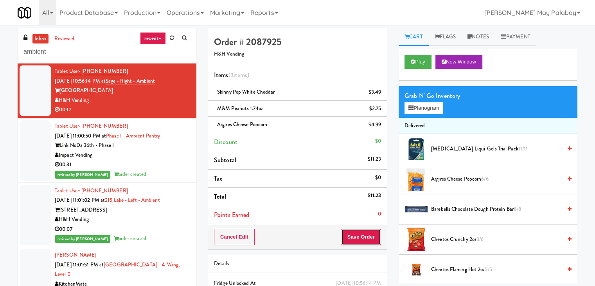
click at [363, 238] on button "Save Order" at bounding box center [361, 236] width 40 height 16
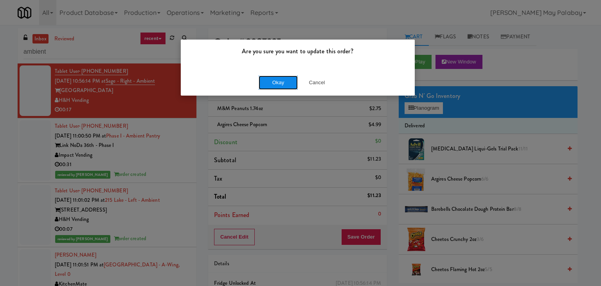
click at [277, 83] on button "Okay" at bounding box center [278, 82] width 39 height 14
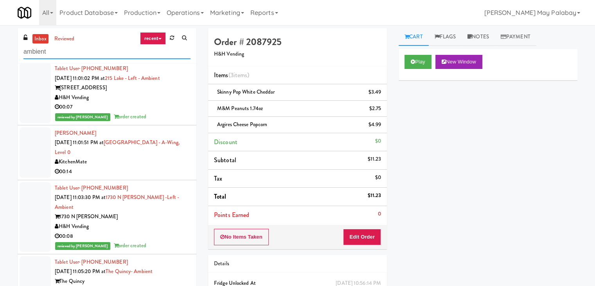
click at [93, 54] on input "ambient" at bounding box center [106, 52] width 167 height 14
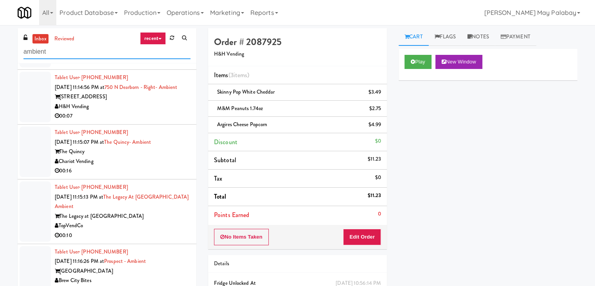
scroll to position [250, 0]
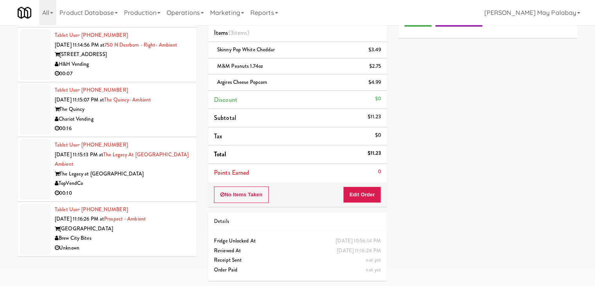
click at [164, 240] on div "Brew City Bites" at bounding box center [123, 238] width 136 height 10
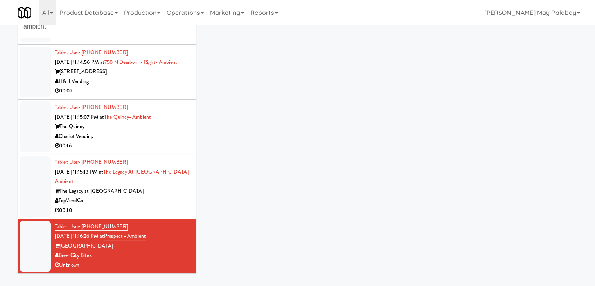
scroll to position [25, 0]
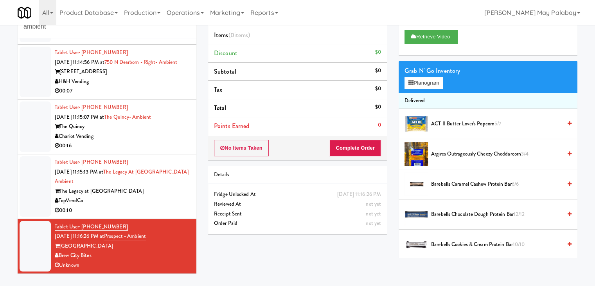
click at [158, 191] on div "The Legacy at Centennial" at bounding box center [123, 191] width 136 height 10
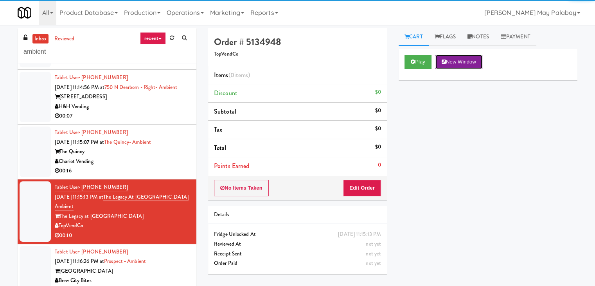
click at [463, 58] on button "New Window" at bounding box center [458, 62] width 47 height 14
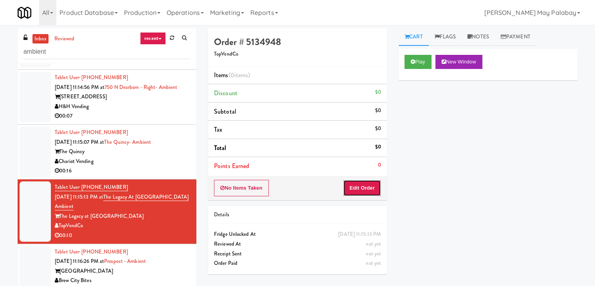
click at [368, 185] on button "Edit Order" at bounding box center [362, 188] width 38 height 16
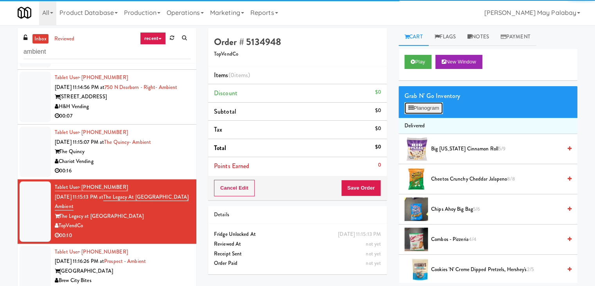
click at [423, 105] on button "Planogram" at bounding box center [423, 108] width 38 height 12
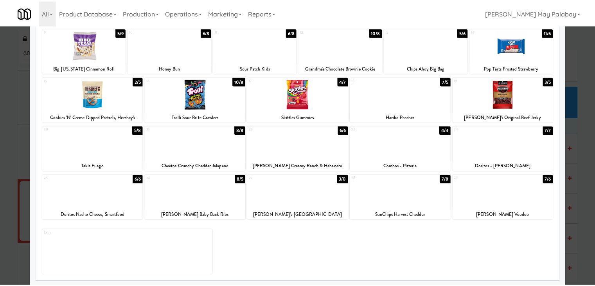
scroll to position [99, 0]
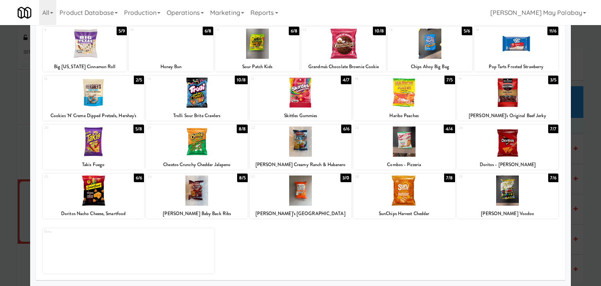
click at [434, 200] on div at bounding box center [404, 190] width 102 height 30
click at [586, 149] on div at bounding box center [300, 143] width 601 height 286
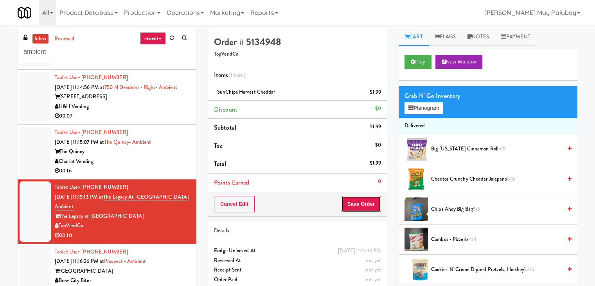
click at [362, 203] on button "Save Order" at bounding box center [361, 204] width 40 height 16
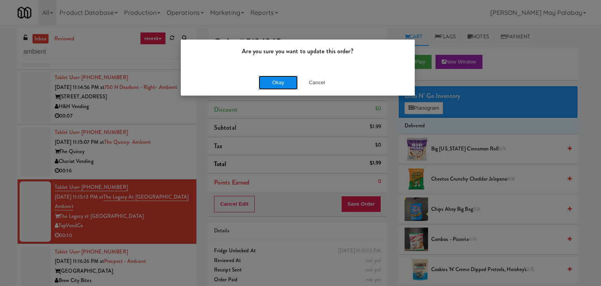
click at [275, 82] on button "Okay" at bounding box center [278, 82] width 39 height 14
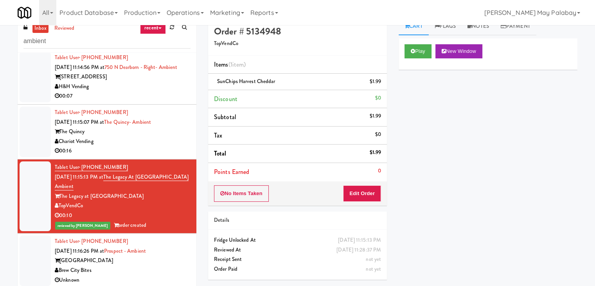
scroll to position [25, 0]
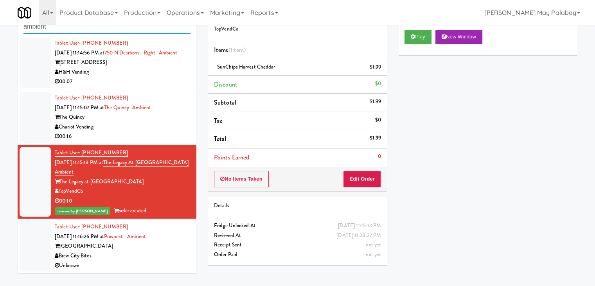
click at [56, 27] on input "ambient" at bounding box center [106, 27] width 167 height 14
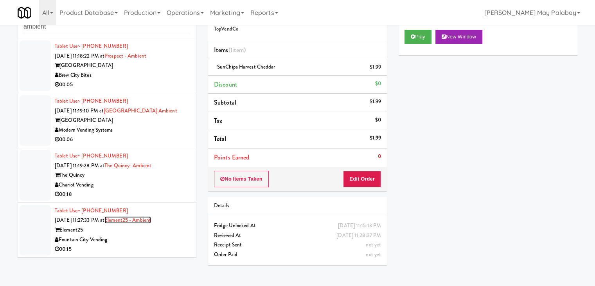
click at [145, 221] on link "Element25 - Ambient" at bounding box center [127, 219] width 47 height 7
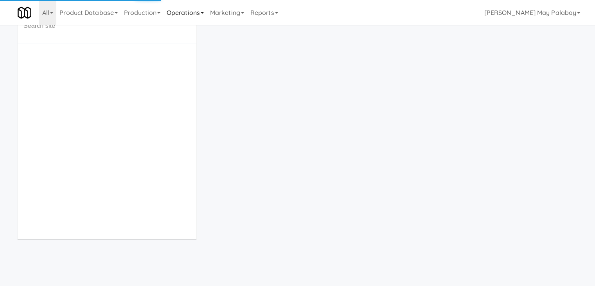
click at [183, 9] on link "Operations" at bounding box center [184, 12] width 43 height 25
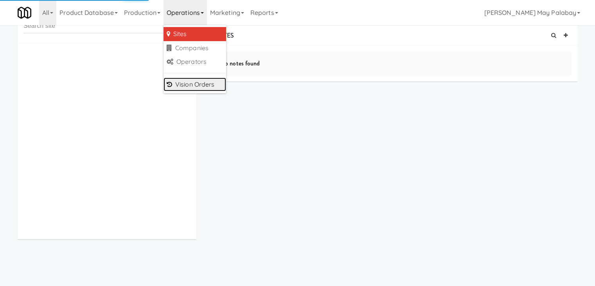
click at [191, 88] on link "Vision Orders" at bounding box center [194, 84] width 63 height 14
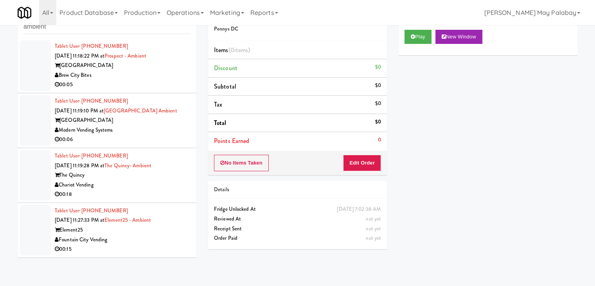
click at [164, 236] on div "Fountain City Vending" at bounding box center [123, 240] width 136 height 10
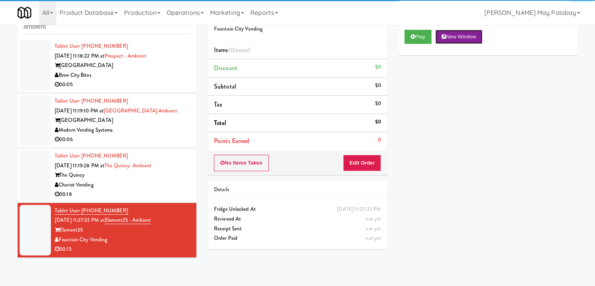
click at [459, 32] on button "New Window" at bounding box center [458, 37] width 47 height 14
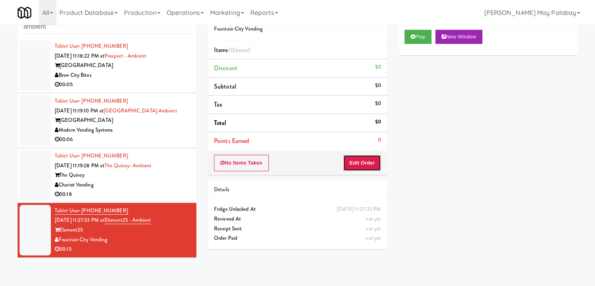
click at [376, 162] on button "Edit Order" at bounding box center [362, 162] width 38 height 16
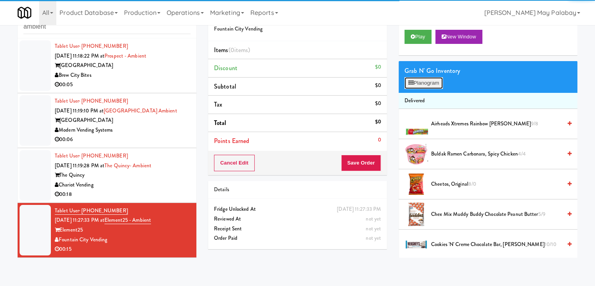
click at [435, 81] on button "Planogram" at bounding box center [423, 83] width 38 height 12
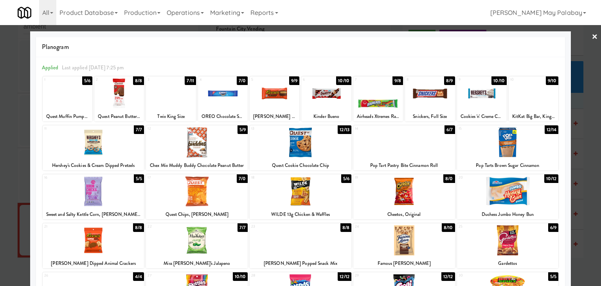
click at [589, 164] on div at bounding box center [300, 143] width 601 height 286
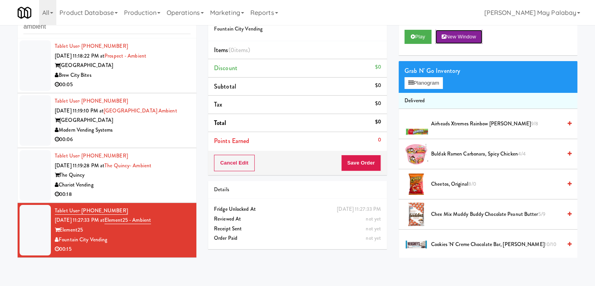
click at [468, 40] on button "New Window" at bounding box center [458, 37] width 47 height 14
click at [419, 83] on button "Planogram" at bounding box center [423, 83] width 38 height 12
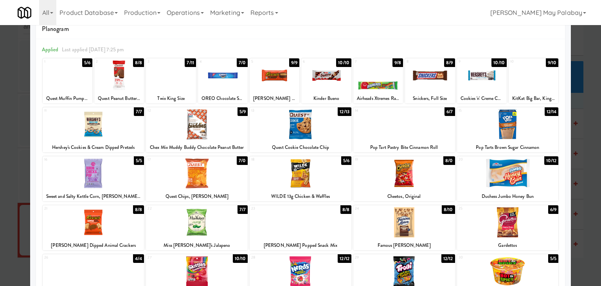
scroll to position [78, 0]
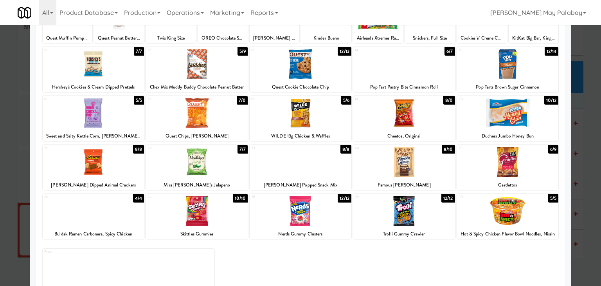
click at [445, 222] on div at bounding box center [404, 211] width 102 height 30
click at [584, 198] on div at bounding box center [300, 143] width 601 height 286
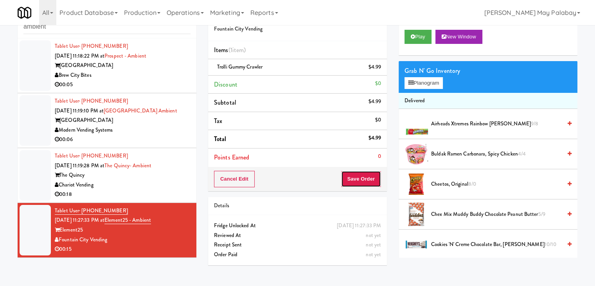
click at [359, 176] on button "Save Order" at bounding box center [361, 179] width 40 height 16
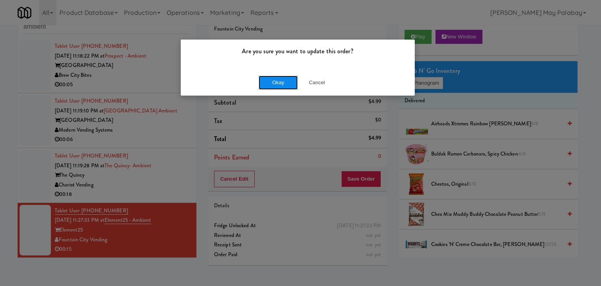
click at [279, 79] on button "Okay" at bounding box center [278, 82] width 39 height 14
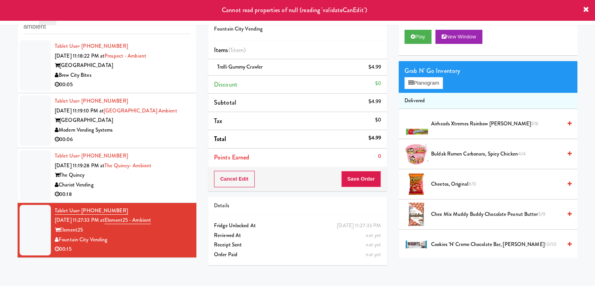
click at [140, 177] on div "The Quincy" at bounding box center [123, 175] width 136 height 10
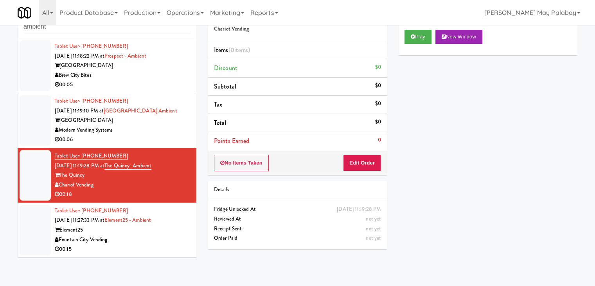
click at [135, 235] on div "Fountain City Vending" at bounding box center [123, 240] width 136 height 10
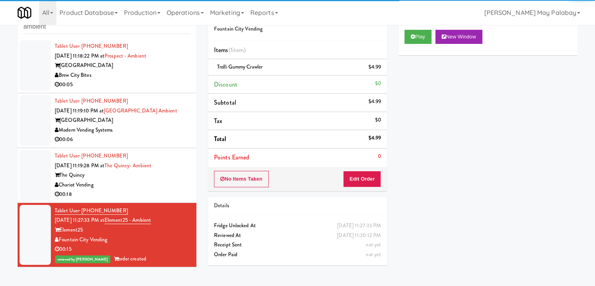
click at [147, 199] on li "Tablet User · (973) 980-0190 Sep 25, 2025 11:19:28 PM at The Quincy- Ambient Th…" at bounding box center [107, 175] width 179 height 55
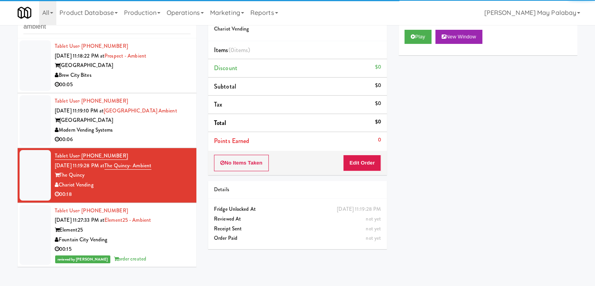
click at [143, 72] on div "Brew City Bites" at bounding box center [123, 75] width 136 height 10
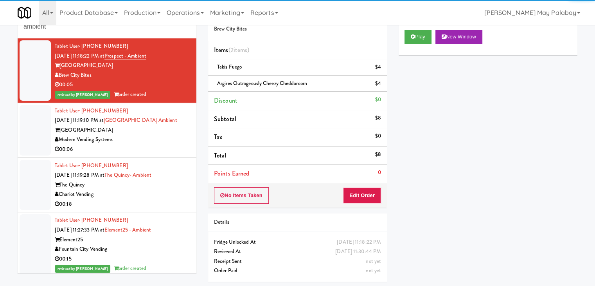
click at [140, 147] on div "00:06" at bounding box center [123, 149] width 136 height 10
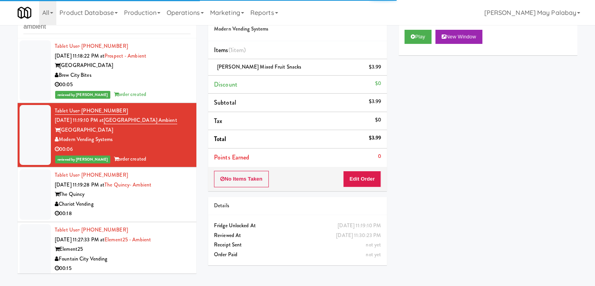
click at [122, 199] on div "Chariot Vending" at bounding box center [123, 204] width 136 height 10
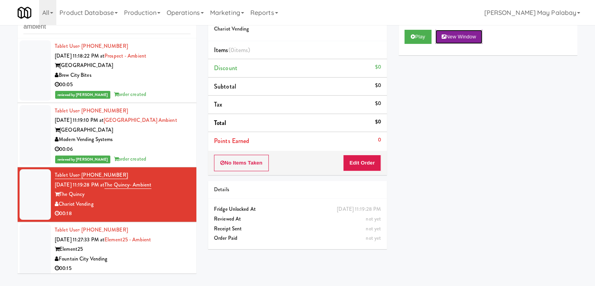
click at [456, 35] on button "New Window" at bounding box center [458, 37] width 47 height 14
click at [473, 36] on button "New Window" at bounding box center [458, 37] width 47 height 14
click at [366, 159] on button "Edit Order" at bounding box center [362, 162] width 38 height 16
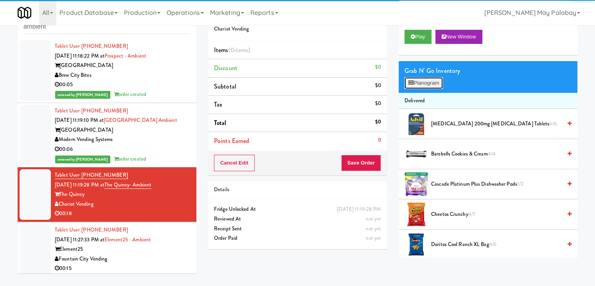
click at [426, 83] on button "Planogram" at bounding box center [423, 83] width 38 height 12
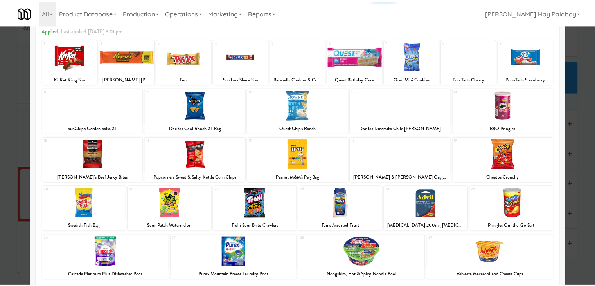
scroll to position [39, 0]
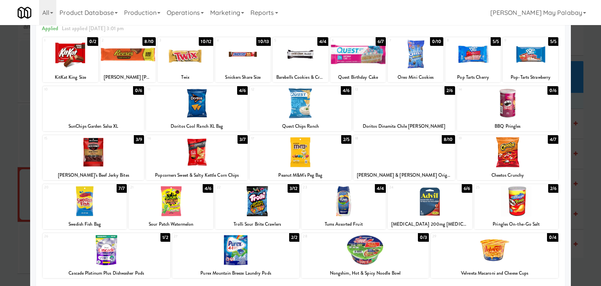
click at [124, 150] on div at bounding box center [94, 152] width 102 height 30
click at [586, 178] on div at bounding box center [300, 143] width 601 height 286
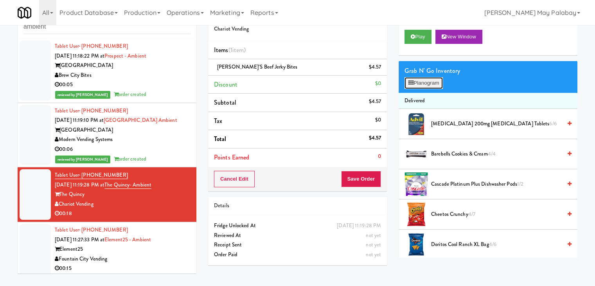
click at [422, 84] on button "Planogram" at bounding box center [423, 83] width 38 height 12
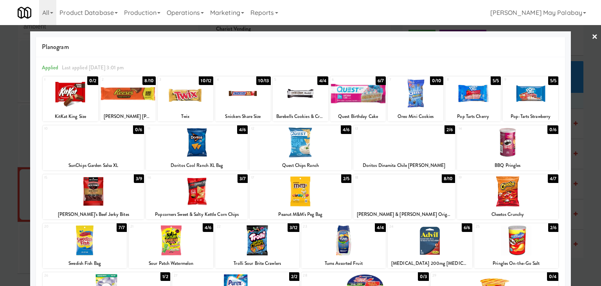
click at [333, 200] on div at bounding box center [301, 191] width 102 height 30
click at [227, 153] on div at bounding box center [197, 142] width 102 height 30
click at [580, 182] on div at bounding box center [300, 143] width 601 height 286
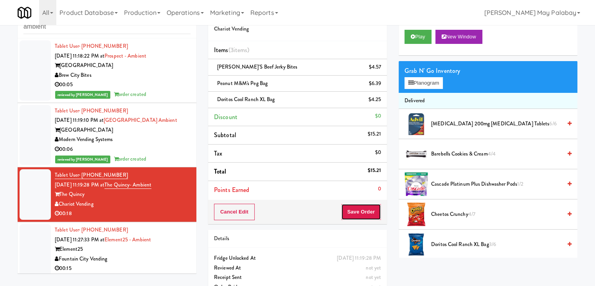
click at [357, 215] on button "Save Order" at bounding box center [361, 211] width 40 height 16
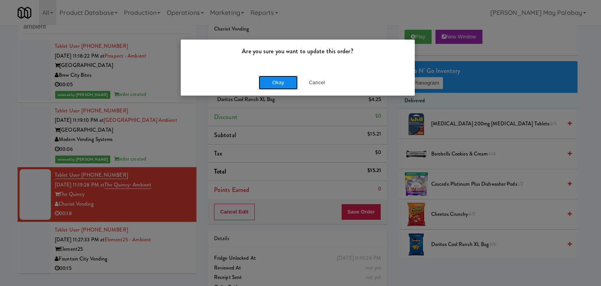
click at [277, 84] on button "Okay" at bounding box center [278, 82] width 39 height 14
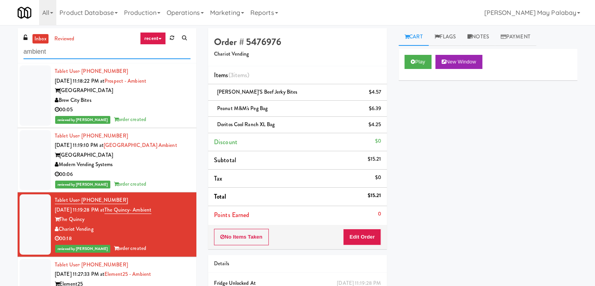
click at [113, 56] on input "ambient" at bounding box center [106, 52] width 167 height 14
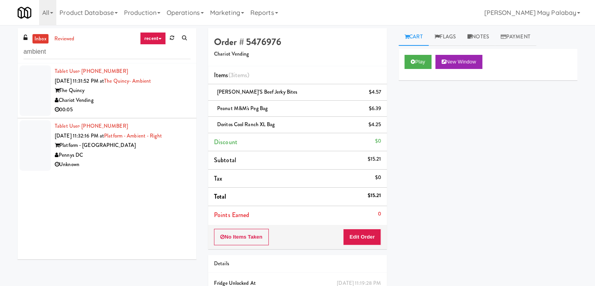
click at [113, 156] on div "Pennys DC" at bounding box center [123, 155] width 136 height 10
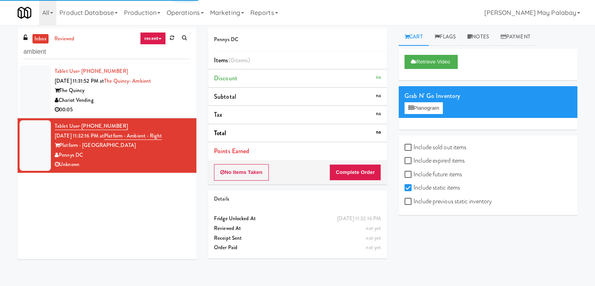
click at [116, 106] on div "00:05" at bounding box center [123, 110] width 136 height 10
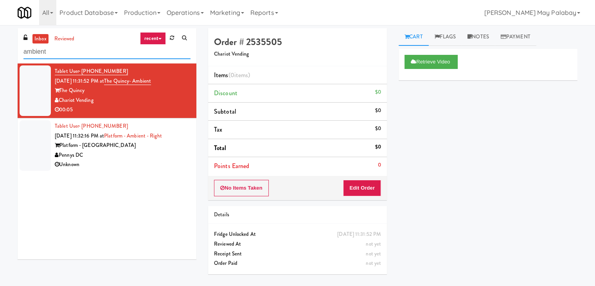
click at [111, 48] on input "ambient" at bounding box center [106, 52] width 167 height 14
type input "a"
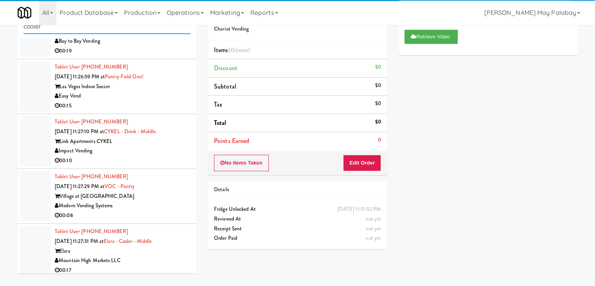
scroll to position [1914, 0]
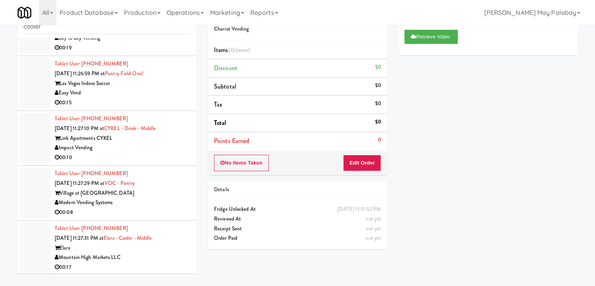
click at [150, 262] on div "00:17" at bounding box center [123, 267] width 136 height 10
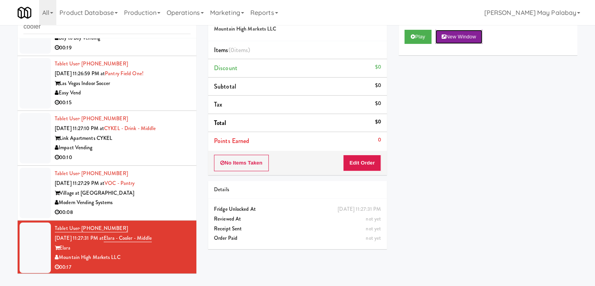
click at [466, 32] on button "New Window" at bounding box center [458, 37] width 47 height 14
click at [366, 162] on button "Edit Order" at bounding box center [362, 162] width 38 height 16
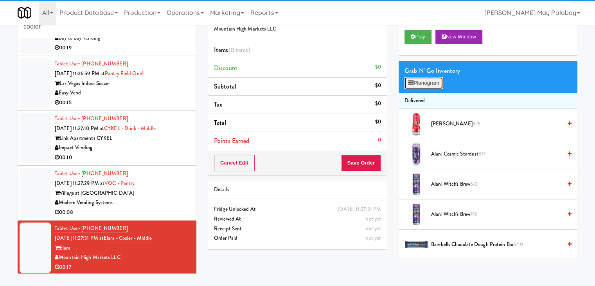
click at [419, 85] on button "Planogram" at bounding box center [423, 83] width 38 height 12
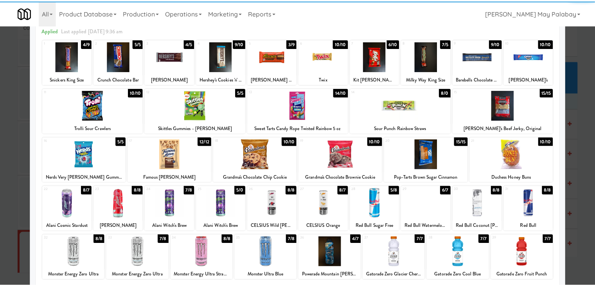
scroll to position [39, 0]
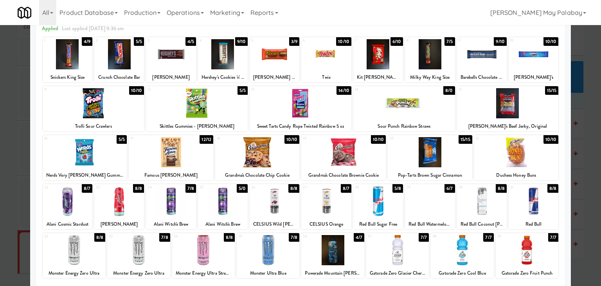
click at [91, 69] on div "1 4/9 Snickers King Size" at bounding box center [68, 59] width 50 height 45
click at [291, 60] on div at bounding box center [275, 54] width 50 height 30
click at [584, 180] on div at bounding box center [300, 143] width 601 height 286
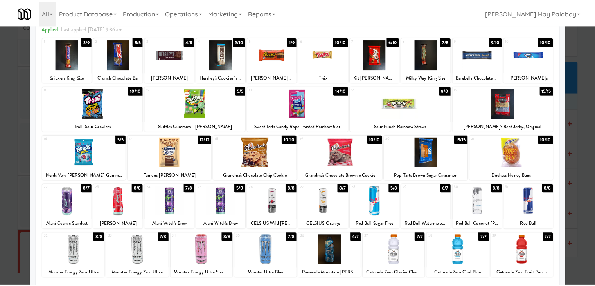
scroll to position [1914, 0]
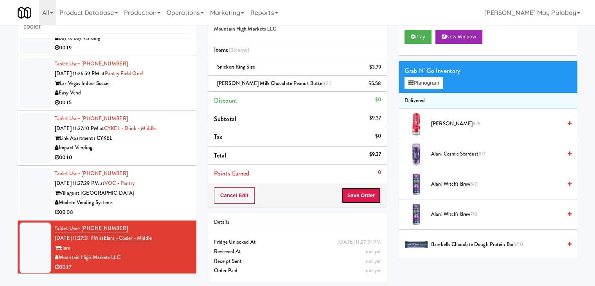
click at [366, 198] on button "Save Order" at bounding box center [361, 195] width 40 height 16
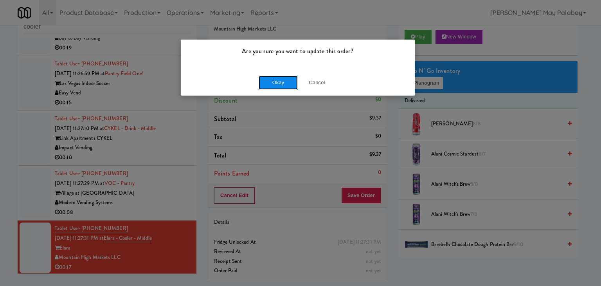
click at [275, 82] on button "Okay" at bounding box center [278, 82] width 39 height 14
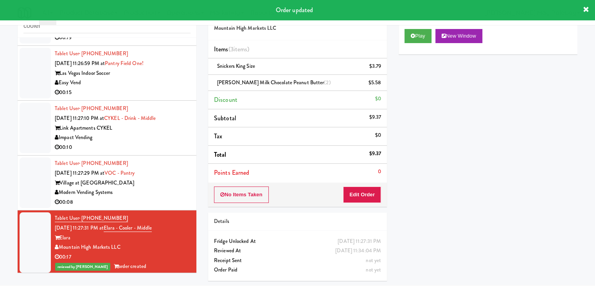
scroll to position [1924, 0]
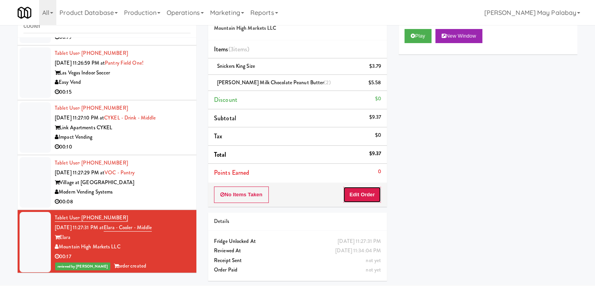
click at [368, 190] on button "Edit Order" at bounding box center [362, 194] width 38 height 16
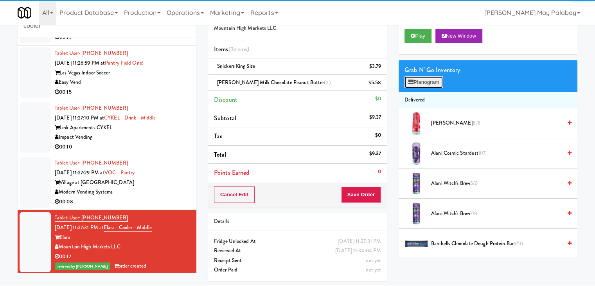
click at [423, 83] on button "Planogram" at bounding box center [423, 82] width 38 height 12
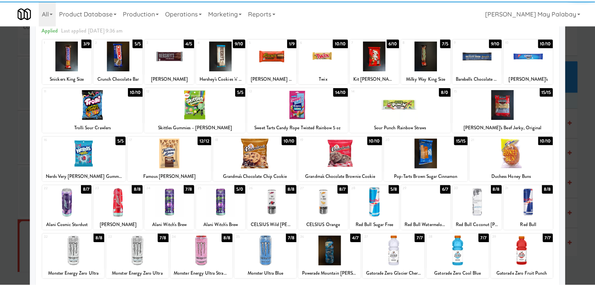
scroll to position [39, 0]
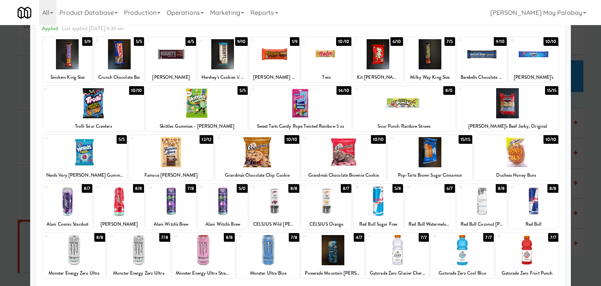
click at [155, 247] on div at bounding box center [138, 250] width 63 height 30
click at [584, 178] on div at bounding box center [300, 143] width 601 height 286
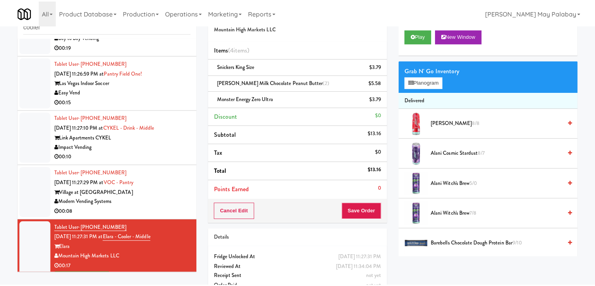
scroll to position [1924, 0]
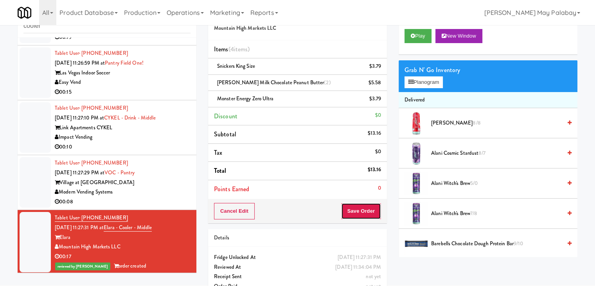
click at [370, 210] on button "Save Order" at bounding box center [361, 211] width 40 height 16
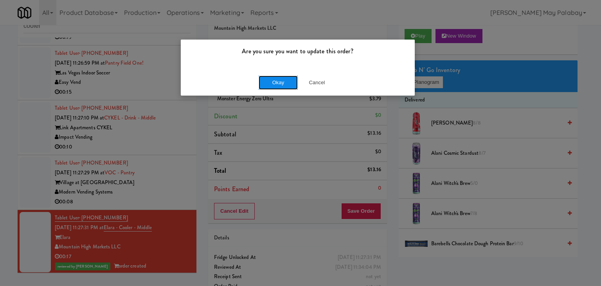
click at [283, 85] on button "Okay" at bounding box center [278, 82] width 39 height 14
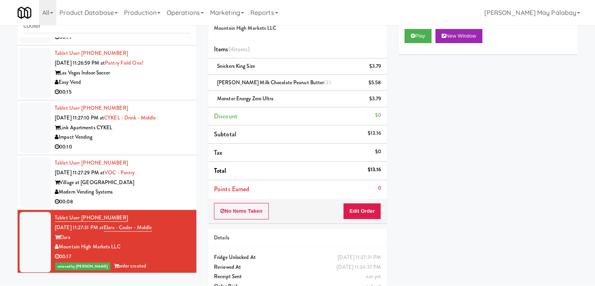
click at [150, 187] on div "Modern Vending Systems" at bounding box center [123, 192] width 136 height 10
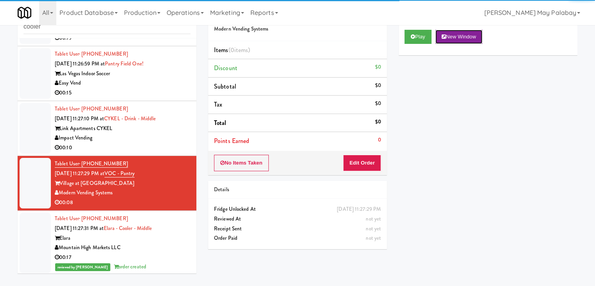
click at [460, 39] on button "New Window" at bounding box center [458, 37] width 47 height 14
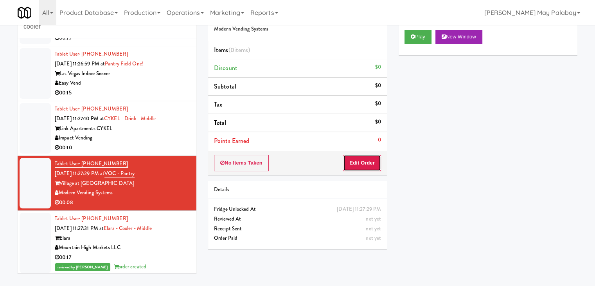
click at [369, 162] on button "Edit Order" at bounding box center [362, 162] width 38 height 16
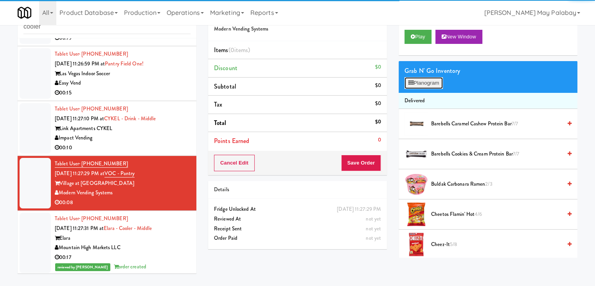
click at [408, 85] on icon at bounding box center [410, 82] width 5 height 5
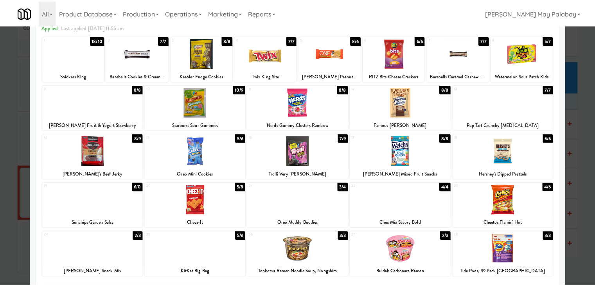
scroll to position [39, 0]
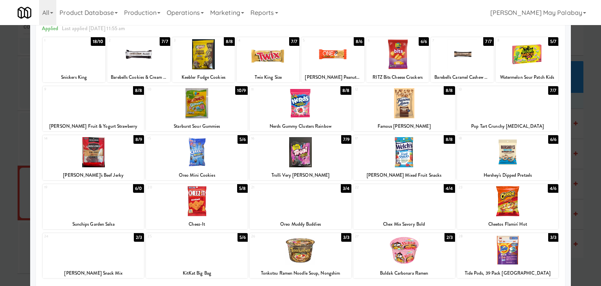
click at [80, 62] on div at bounding box center [74, 54] width 63 height 30
click at [587, 210] on div at bounding box center [300, 143] width 601 height 286
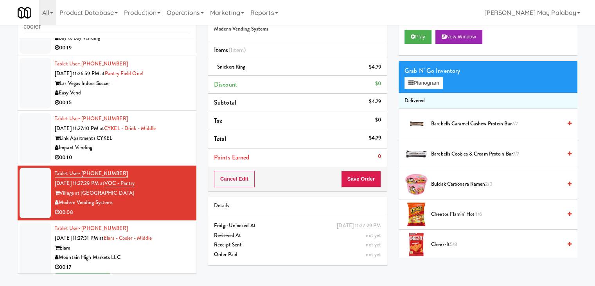
scroll to position [1924, 0]
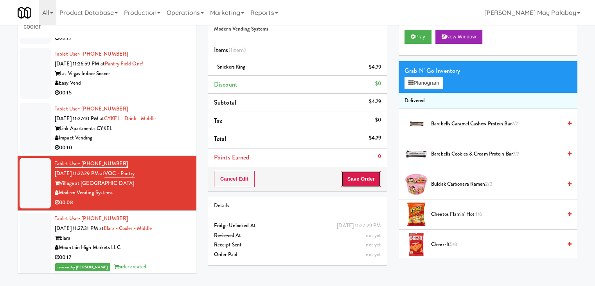
click at [366, 181] on button "Save Order" at bounding box center [361, 179] width 40 height 16
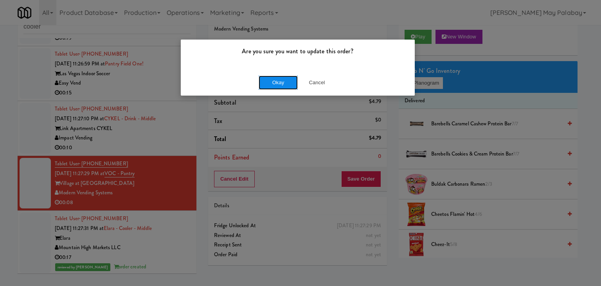
click at [281, 79] on button "Okay" at bounding box center [278, 82] width 39 height 14
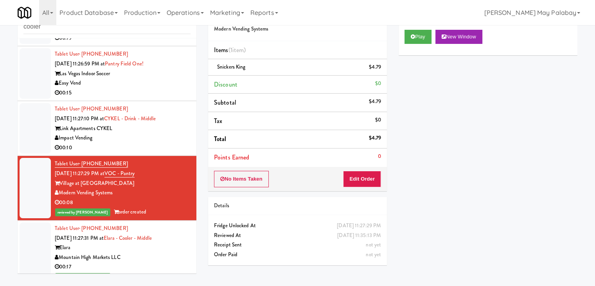
click at [164, 138] on div "Impact Vending" at bounding box center [123, 138] width 136 height 10
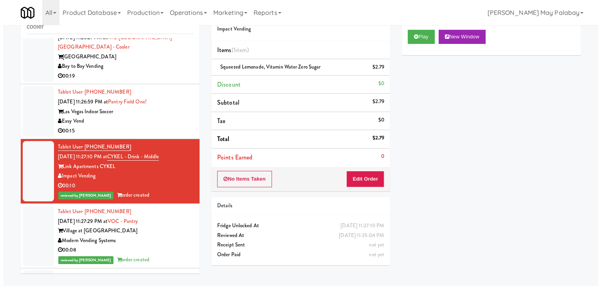
scroll to position [1885, 0]
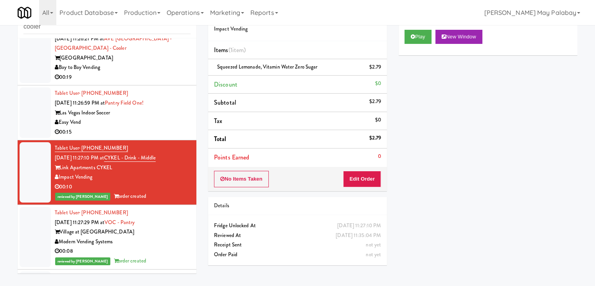
click at [162, 121] on div "Easy Vend" at bounding box center [123, 122] width 136 height 10
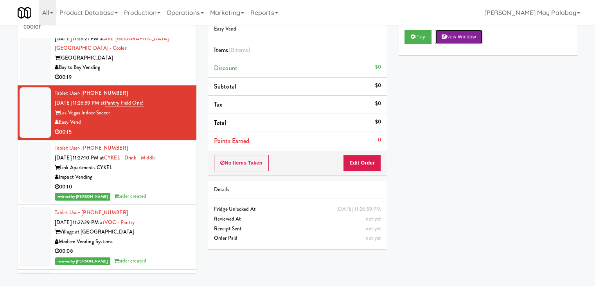
click at [470, 35] on button "New Window" at bounding box center [458, 37] width 47 height 14
click at [363, 162] on button "Edit Order" at bounding box center [362, 162] width 38 height 16
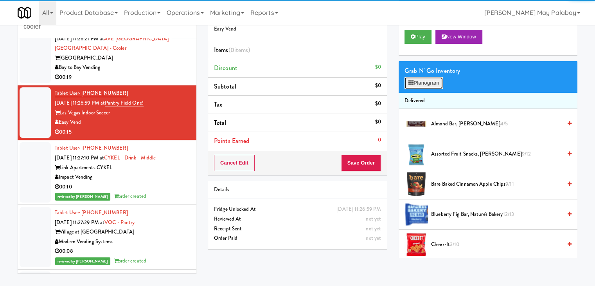
click at [417, 81] on button "Planogram" at bounding box center [423, 83] width 38 height 12
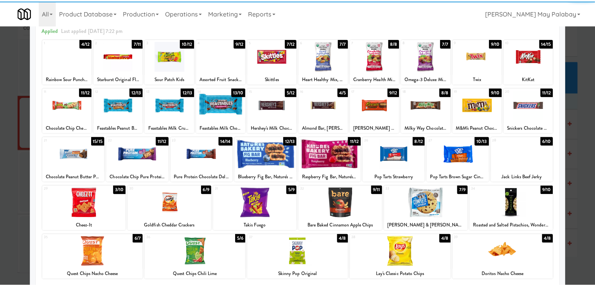
scroll to position [39, 0]
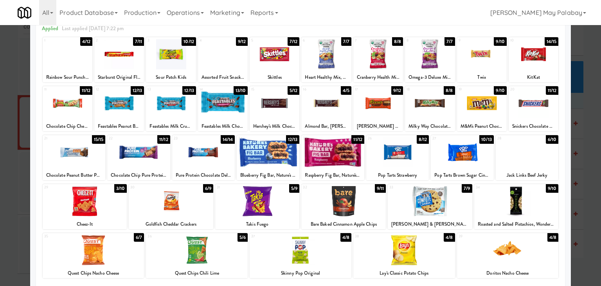
click at [589, 156] on div at bounding box center [300, 143] width 601 height 286
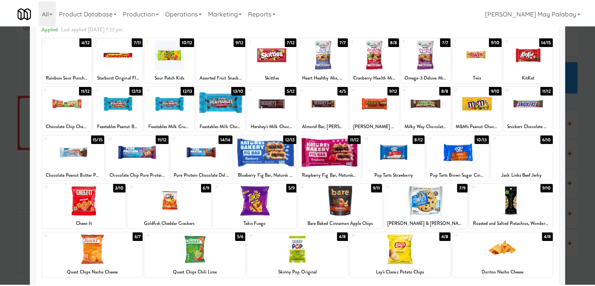
scroll to position [1885, 0]
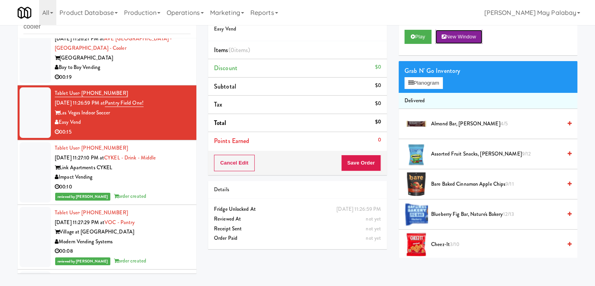
click at [469, 32] on button "New Window" at bounding box center [458, 37] width 47 height 14
click at [374, 163] on button "Save Order" at bounding box center [361, 162] width 40 height 16
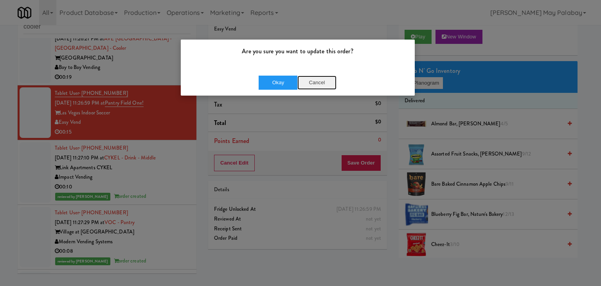
click at [325, 81] on button "Cancel" at bounding box center [316, 82] width 39 height 14
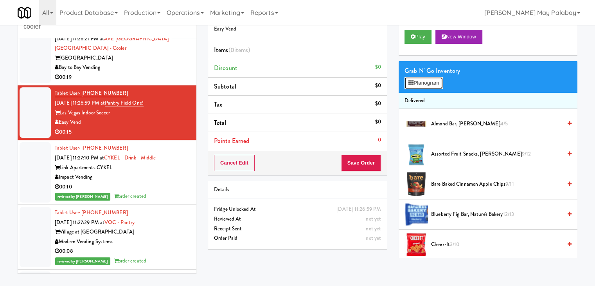
click at [415, 82] on button "Planogram" at bounding box center [423, 83] width 38 height 12
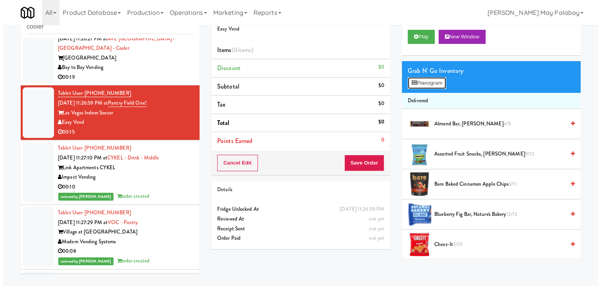
scroll to position [1875, 0]
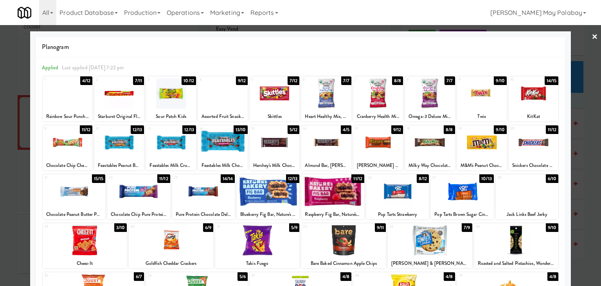
click at [192, 251] on div at bounding box center [171, 240] width 84 height 30
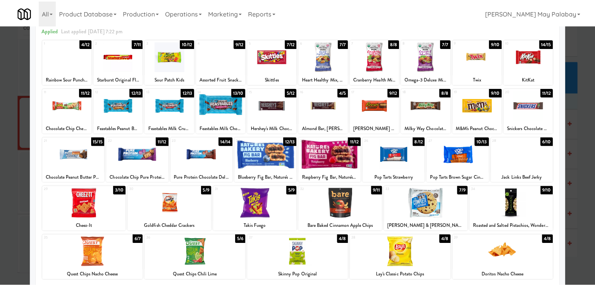
scroll to position [39, 0]
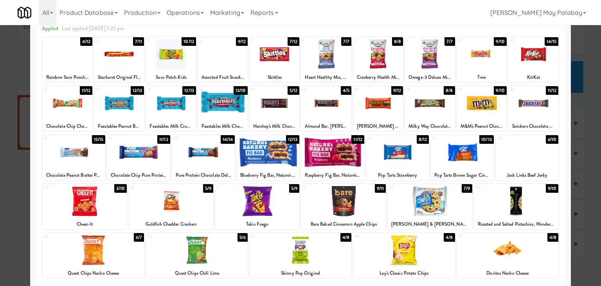
click at [241, 251] on div at bounding box center [197, 250] width 102 height 30
click at [583, 171] on div at bounding box center [300, 143] width 601 height 286
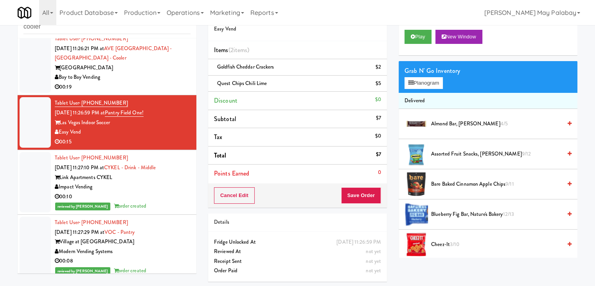
scroll to position [1885, 0]
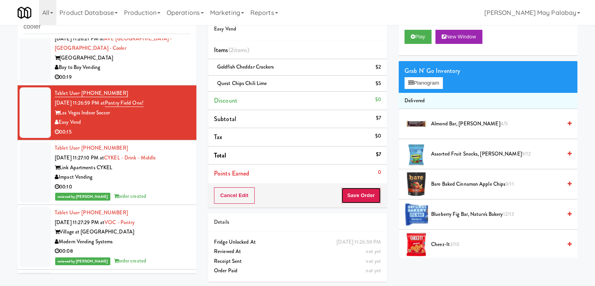
click at [364, 191] on button "Save Order" at bounding box center [361, 195] width 40 height 16
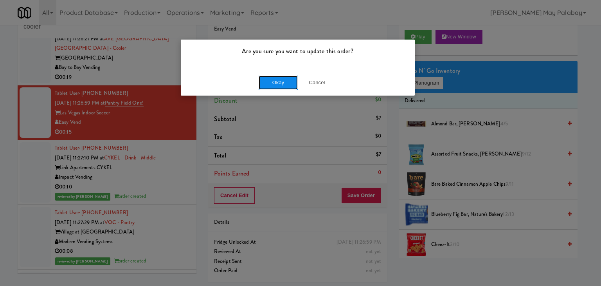
click at [294, 81] on button "Okay" at bounding box center [278, 82] width 39 height 14
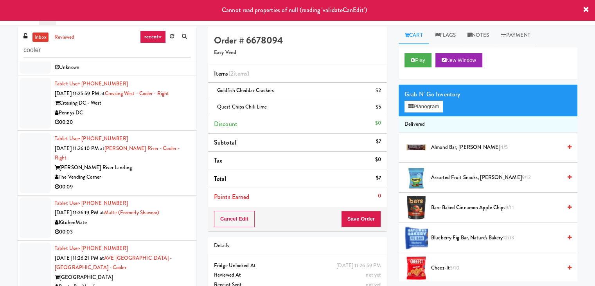
scroll to position [0, 0]
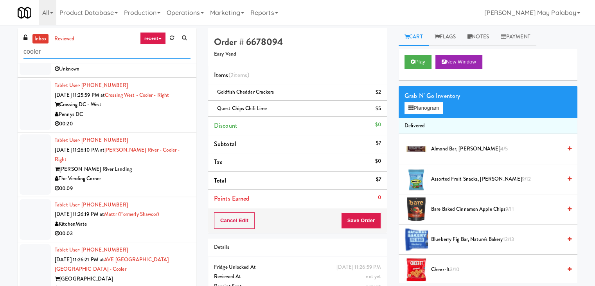
click at [78, 51] on input "cooler" at bounding box center [106, 52] width 167 height 14
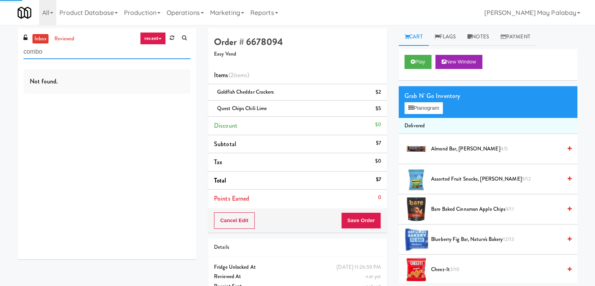
type input "combo"
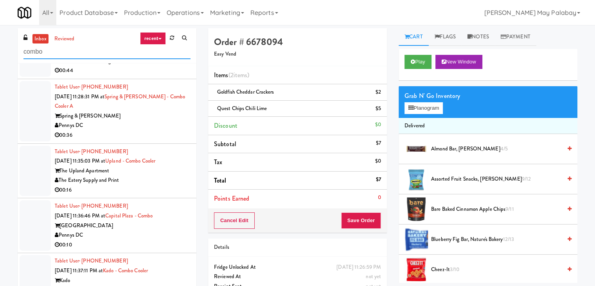
scroll to position [48, 0]
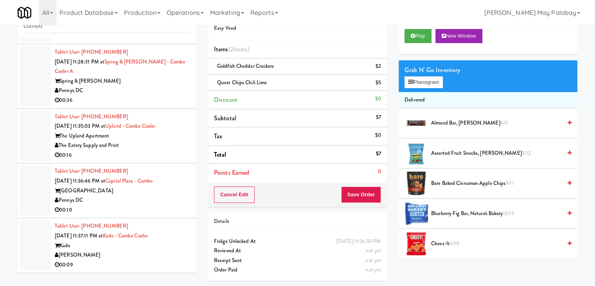
click at [126, 249] on div "Kado" at bounding box center [123, 246] width 136 height 10
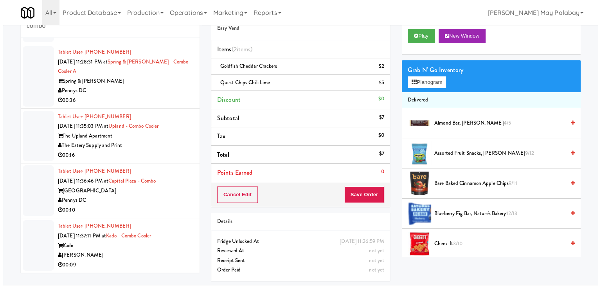
scroll to position [25, 0]
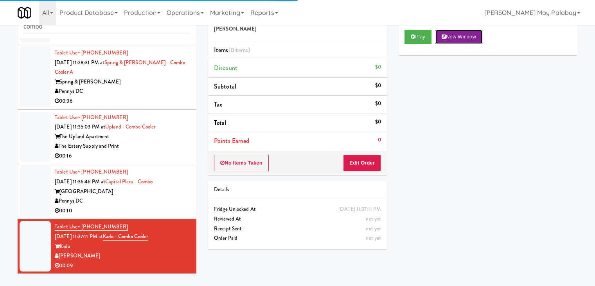
click at [471, 36] on button "New Window" at bounding box center [458, 37] width 47 height 14
click at [476, 41] on button "New Window" at bounding box center [458, 37] width 47 height 14
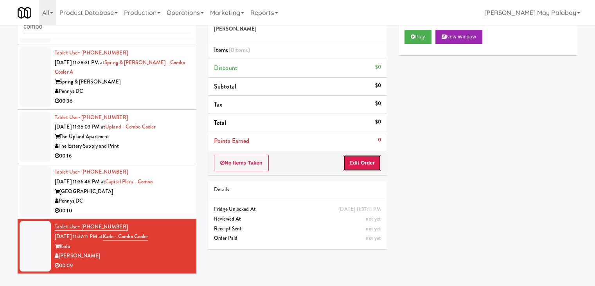
click at [357, 162] on button "Edit Order" at bounding box center [362, 162] width 38 height 16
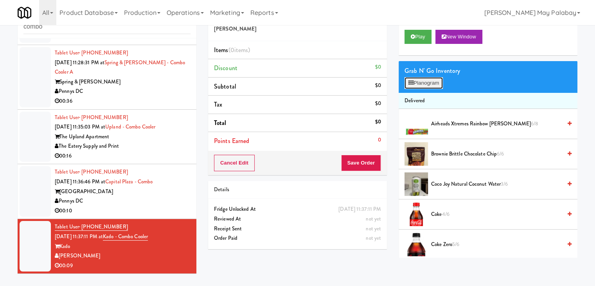
click at [431, 81] on button "Planogram" at bounding box center [423, 83] width 38 height 12
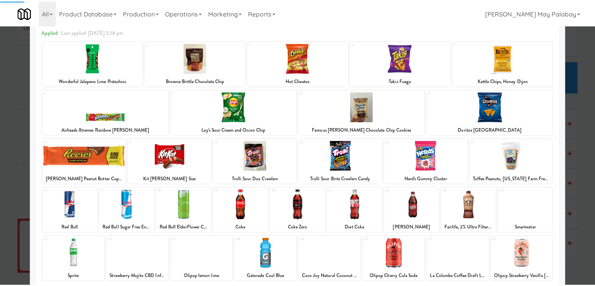
scroll to position [39, 0]
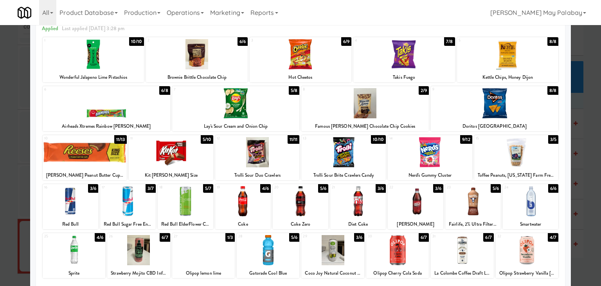
click at [223, 248] on div at bounding box center [203, 250] width 63 height 30
drag, startPoint x: 586, startPoint y: 225, endPoint x: 580, endPoint y: 225, distance: 5.9
click at [586, 225] on div at bounding box center [300, 143] width 601 height 286
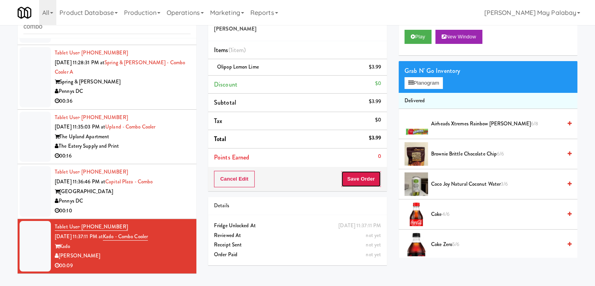
click at [349, 178] on button "Save Order" at bounding box center [361, 179] width 40 height 16
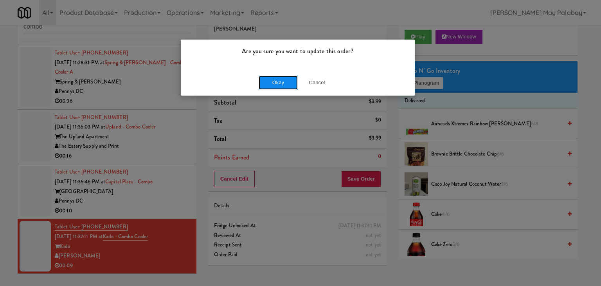
click at [282, 82] on button "Okay" at bounding box center [278, 82] width 39 height 14
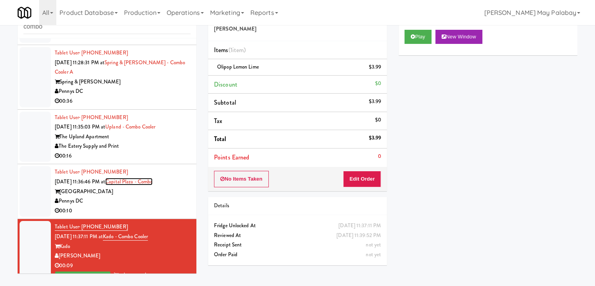
click at [153, 184] on link "Capital Plaza - Combo" at bounding box center [128, 181] width 47 height 7
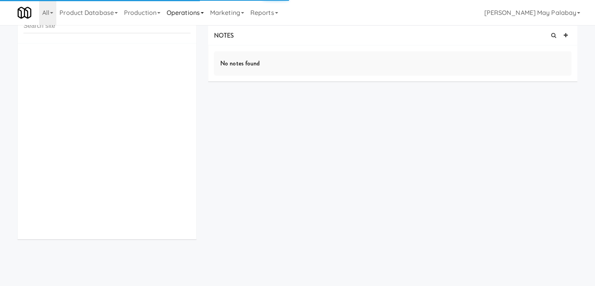
click at [193, 12] on link "Operations" at bounding box center [184, 12] width 43 height 25
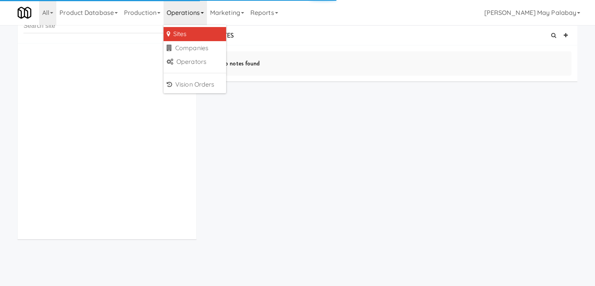
click at [188, 92] on ul "Sites Companies Operators Vision Orders" at bounding box center [194, 59] width 63 height 68
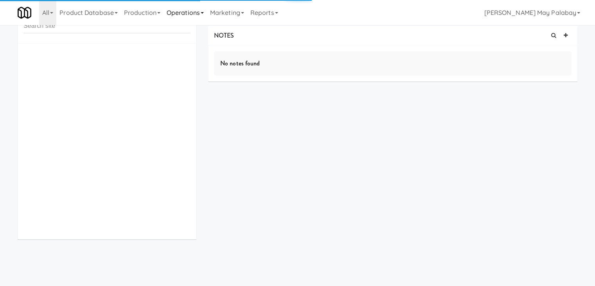
click at [191, 16] on link "Operations" at bounding box center [184, 12] width 43 height 25
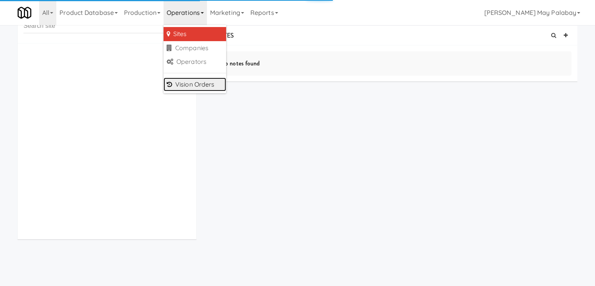
click at [196, 84] on link "Vision Orders" at bounding box center [194, 84] width 63 height 14
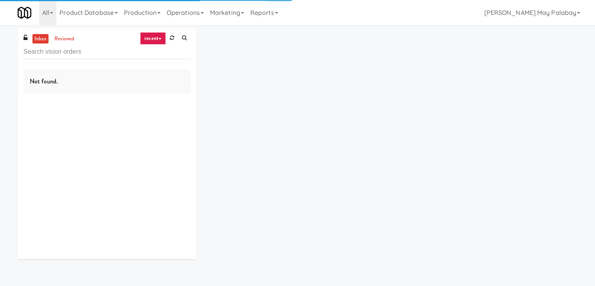
click at [112, 54] on input "text" at bounding box center [106, 52] width 167 height 14
type input "a"
click at [116, 52] on input "combo" at bounding box center [106, 52] width 167 height 14
click at [135, 57] on input "cooler" at bounding box center [106, 52] width 167 height 14
click at [98, 56] on input "cooler" at bounding box center [106, 52] width 167 height 14
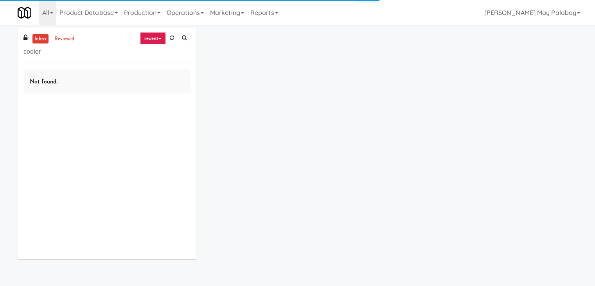
click at [105, 47] on input "cooler" at bounding box center [106, 52] width 167 height 14
click at [101, 49] on input "cooler" at bounding box center [106, 52] width 167 height 14
click at [153, 40] on link "recent" at bounding box center [153, 38] width 26 height 13
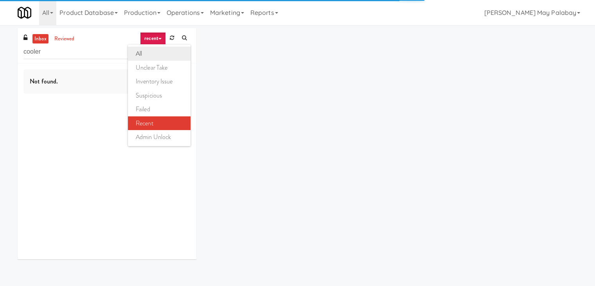
click at [156, 48] on link "all" at bounding box center [159, 54] width 63 height 14
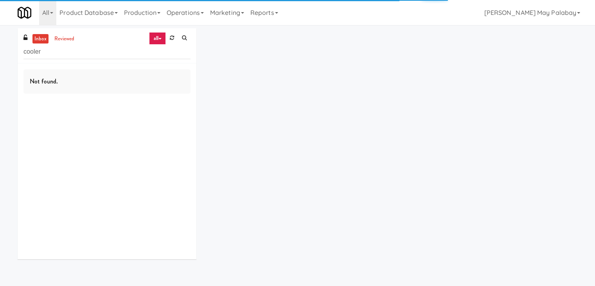
click at [98, 60] on div "inbox reviewed all all unclear take inventory issue suspicious failed recent ad…" at bounding box center [107, 45] width 179 height 35
click at [100, 55] on input "cooler" at bounding box center [106, 52] width 167 height 14
click at [90, 54] on input "cooler" at bounding box center [106, 52] width 167 height 14
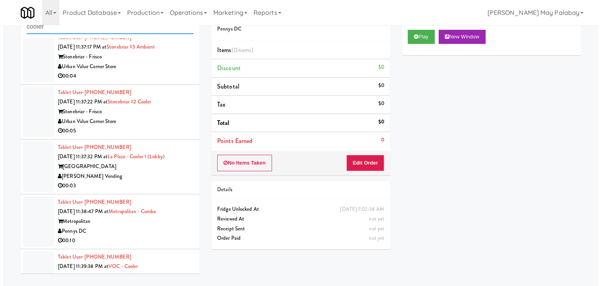
scroll to position [1261, 0]
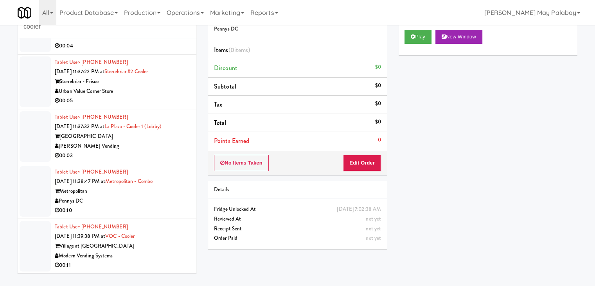
click at [158, 251] on div "Modern Vending Systems" at bounding box center [123, 256] width 136 height 10
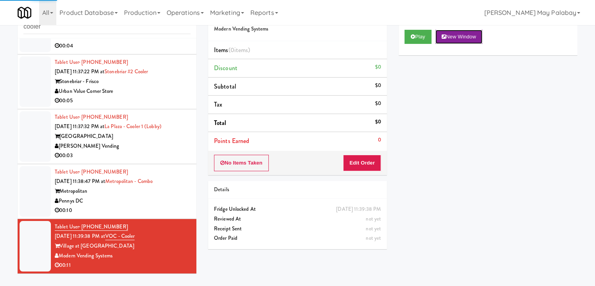
click at [458, 34] on button "New Window" at bounding box center [458, 37] width 47 height 14
click at [352, 160] on button "Edit Order" at bounding box center [362, 162] width 38 height 16
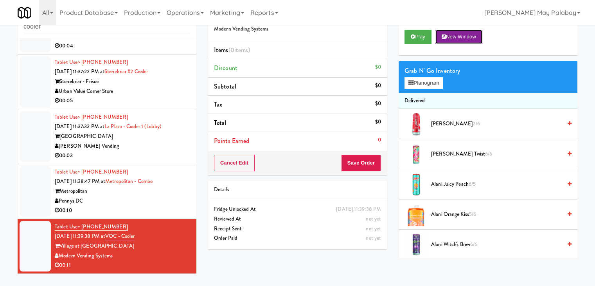
click at [463, 34] on button "New Window" at bounding box center [458, 37] width 47 height 14
click at [426, 85] on button "Planogram" at bounding box center [423, 83] width 38 height 12
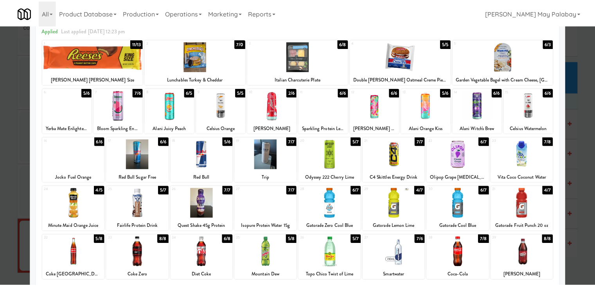
scroll to position [39, 0]
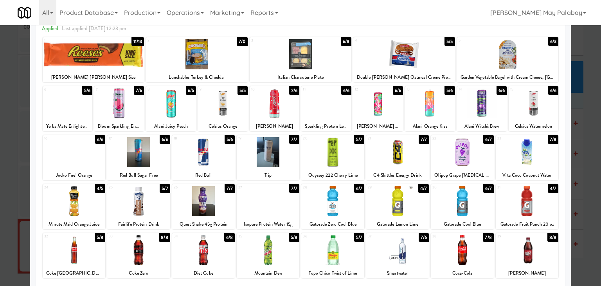
drag, startPoint x: 472, startPoint y: 251, endPoint x: 506, endPoint y: 258, distance: 34.3
click at [474, 251] on div at bounding box center [462, 250] width 63 height 30
click at [586, 175] on div at bounding box center [300, 143] width 601 height 286
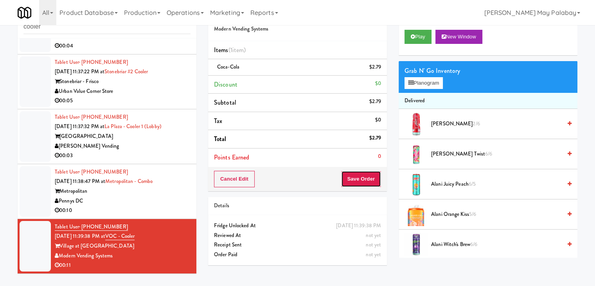
click at [359, 176] on button "Save Order" at bounding box center [361, 179] width 40 height 16
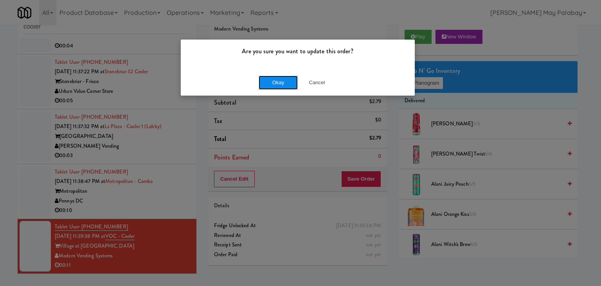
click at [269, 85] on button "Okay" at bounding box center [278, 82] width 39 height 14
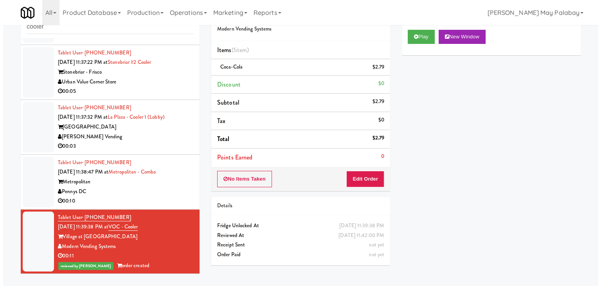
scroll to position [1270, 0]
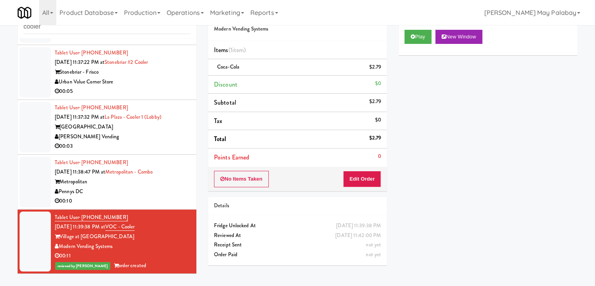
click at [163, 201] on div "00:10" at bounding box center [123, 201] width 136 height 10
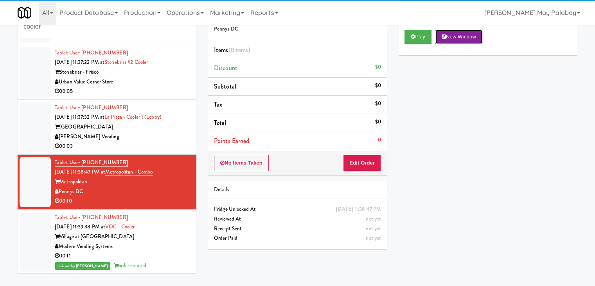
click at [466, 36] on button "New Window" at bounding box center [458, 37] width 47 height 14
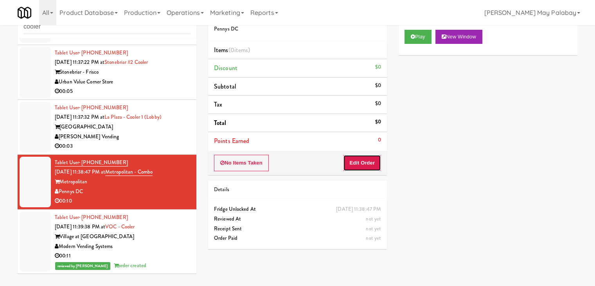
click at [368, 163] on button "Edit Order" at bounding box center [362, 162] width 38 height 16
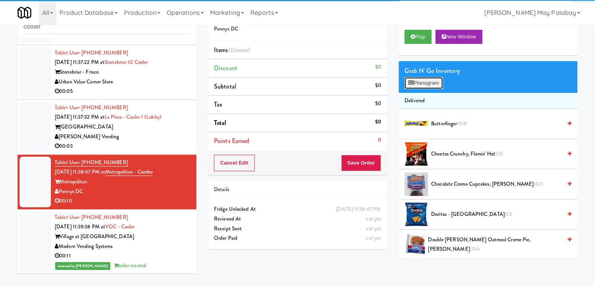
click at [422, 84] on button "Planogram" at bounding box center [423, 83] width 38 height 12
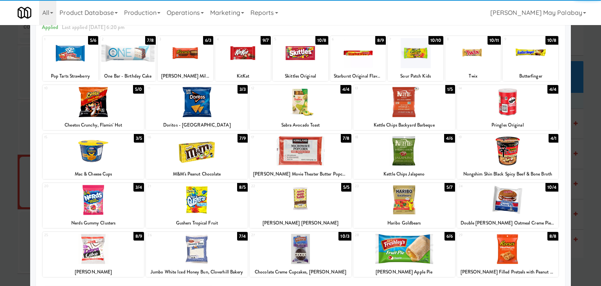
scroll to position [39, 0]
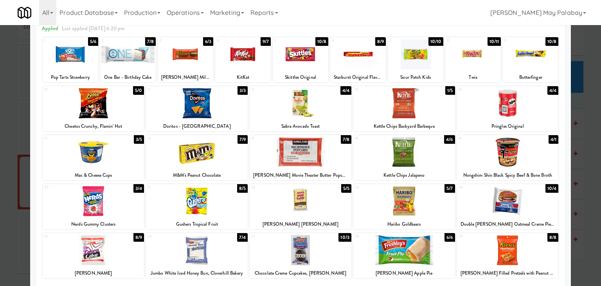
click at [241, 63] on div at bounding box center [243, 54] width 56 height 30
click at [586, 217] on div at bounding box center [300, 143] width 601 height 286
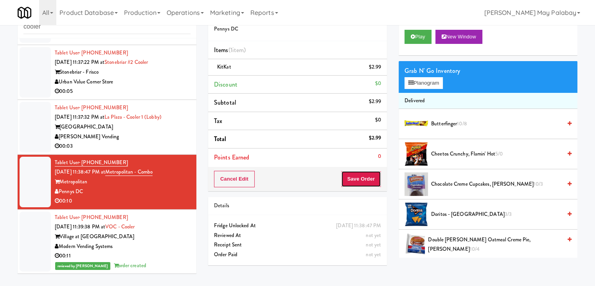
click at [350, 172] on button "Save Order" at bounding box center [361, 179] width 40 height 16
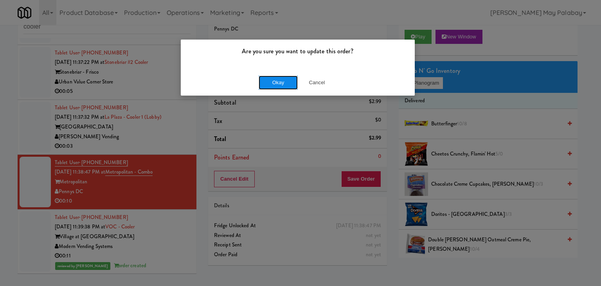
click at [294, 81] on button "Okay" at bounding box center [278, 82] width 39 height 14
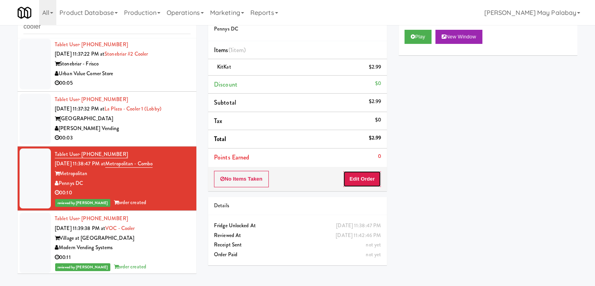
drag, startPoint x: 368, startPoint y: 177, endPoint x: 377, endPoint y: 165, distance: 15.6
click at [368, 176] on button "Edit Order" at bounding box center [362, 179] width 38 height 16
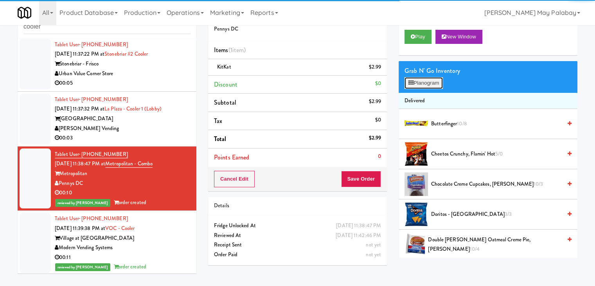
click at [433, 85] on button "Planogram" at bounding box center [423, 83] width 38 height 12
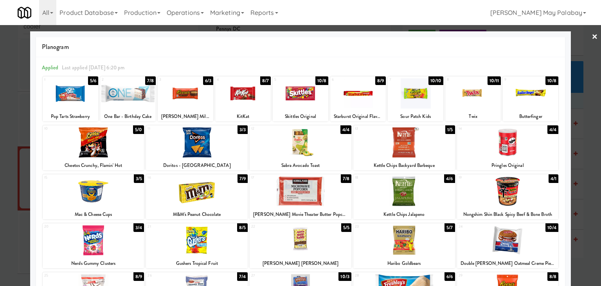
click at [203, 98] on div at bounding box center [186, 93] width 56 height 30
click at [590, 167] on div at bounding box center [300, 143] width 601 height 286
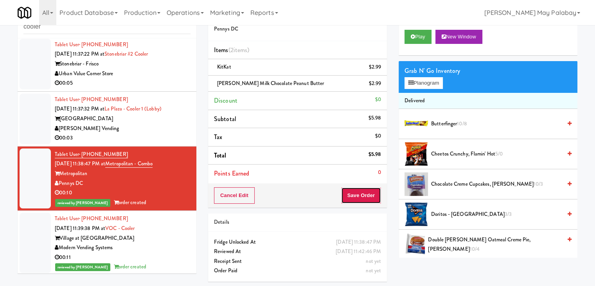
click at [357, 198] on button "Save Order" at bounding box center [361, 195] width 40 height 16
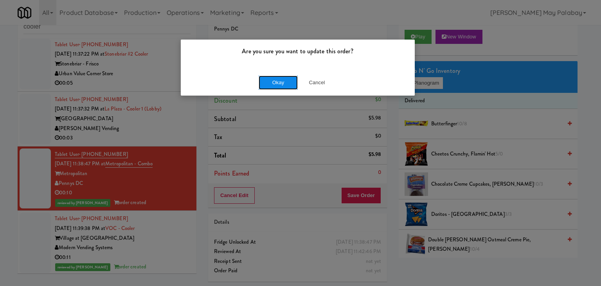
click at [291, 87] on button "Okay" at bounding box center [278, 82] width 39 height 14
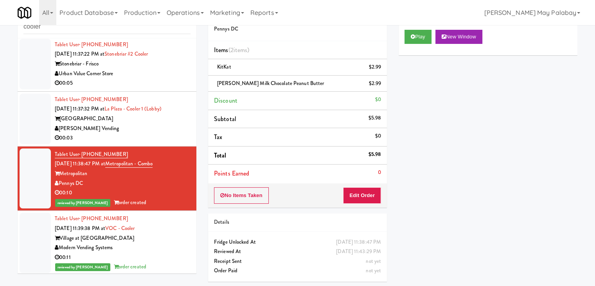
click at [158, 133] on div "[PERSON_NAME] Vending" at bounding box center [123, 129] width 136 height 10
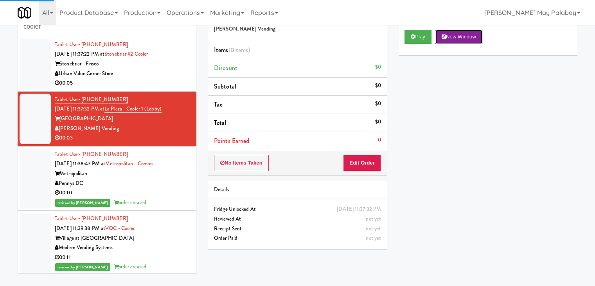
click at [478, 36] on button "New Window" at bounding box center [458, 37] width 47 height 14
drag, startPoint x: 355, startPoint y: 162, endPoint x: 377, endPoint y: 137, distance: 33.3
click at [356, 162] on button "Edit Order" at bounding box center [362, 162] width 38 height 16
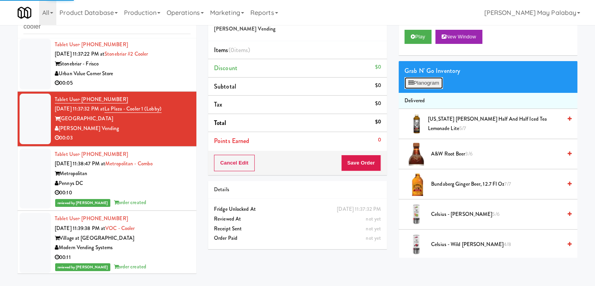
click at [425, 87] on button "Planogram" at bounding box center [423, 83] width 38 height 12
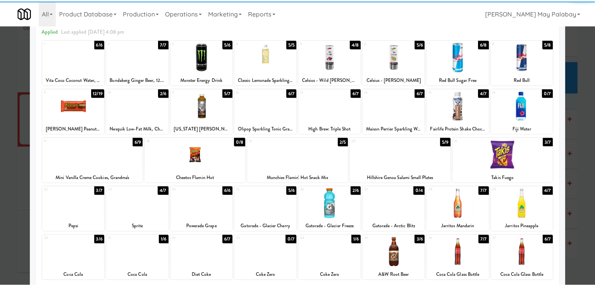
scroll to position [39, 0]
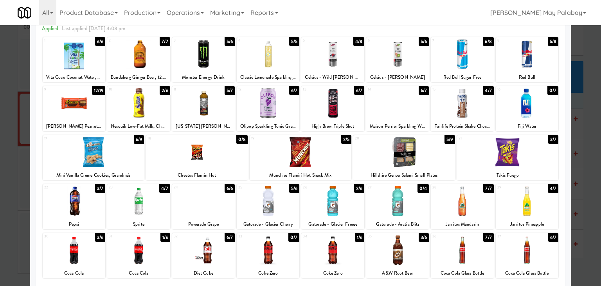
click at [154, 200] on div at bounding box center [138, 201] width 63 height 30
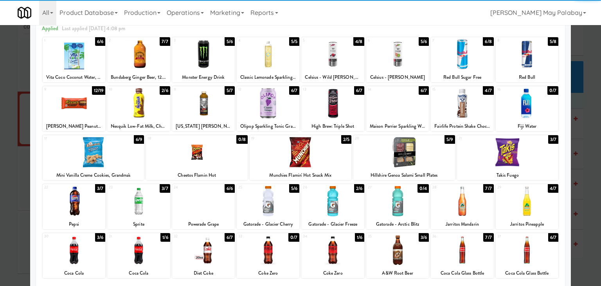
click at [581, 187] on div at bounding box center [300, 143] width 601 height 286
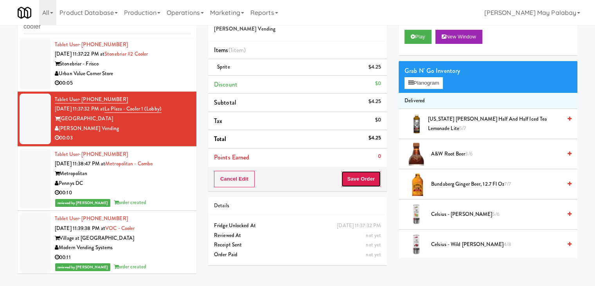
drag, startPoint x: 363, startPoint y: 178, endPoint x: 366, endPoint y: 172, distance: 6.8
click at [363, 177] on button "Save Order" at bounding box center [361, 179] width 40 height 16
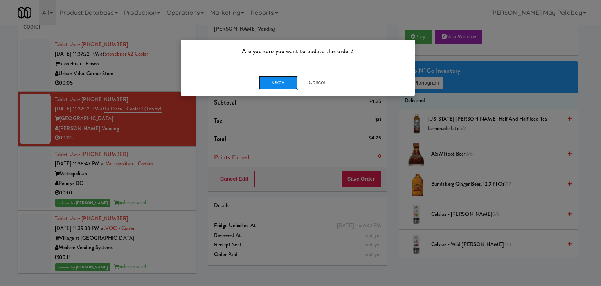
click at [271, 83] on button "Okay" at bounding box center [278, 82] width 39 height 14
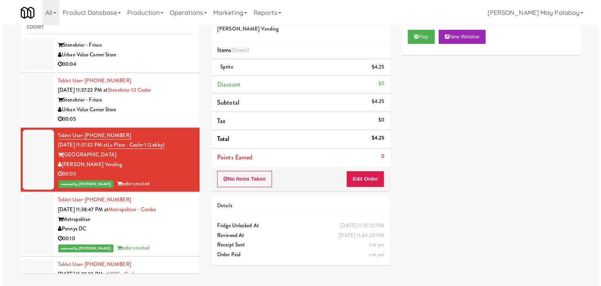
scroll to position [1231, 0]
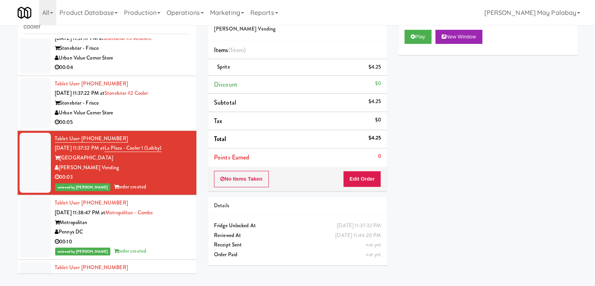
click at [180, 118] on div "Urban Value Corner Store" at bounding box center [123, 113] width 136 height 10
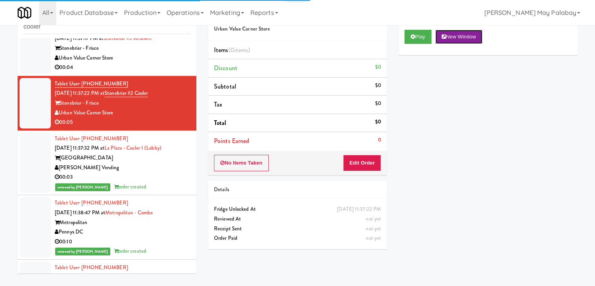
click at [455, 36] on button "New Window" at bounding box center [458, 37] width 47 height 14
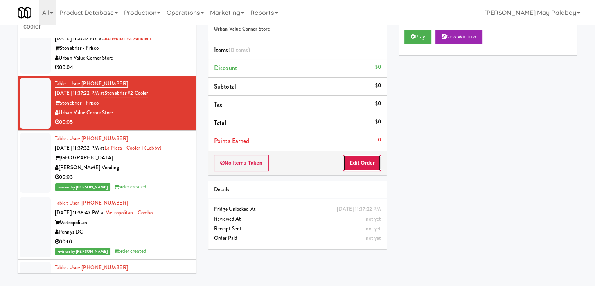
click at [368, 163] on button "Edit Order" at bounding box center [362, 162] width 38 height 16
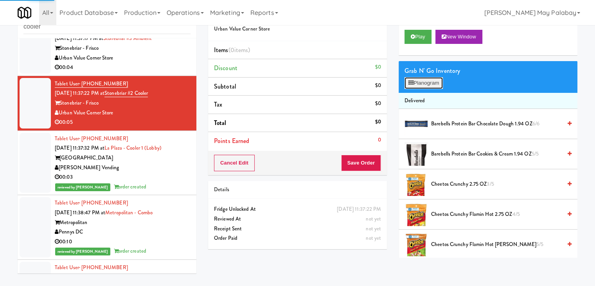
click at [415, 81] on button "Planogram" at bounding box center [423, 83] width 38 height 12
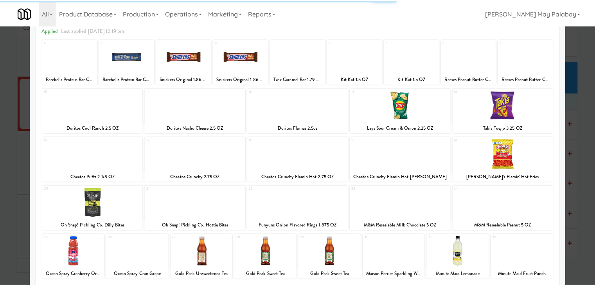
scroll to position [39, 0]
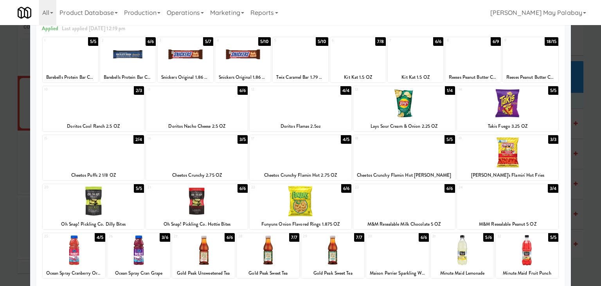
click at [532, 207] on div at bounding box center [508, 201] width 102 height 30
click at [584, 188] on div at bounding box center [300, 143] width 601 height 286
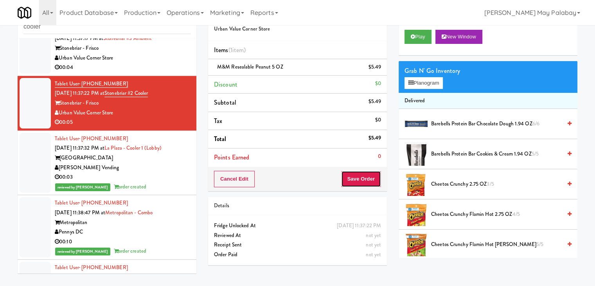
click at [360, 174] on button "Save Order" at bounding box center [361, 179] width 40 height 16
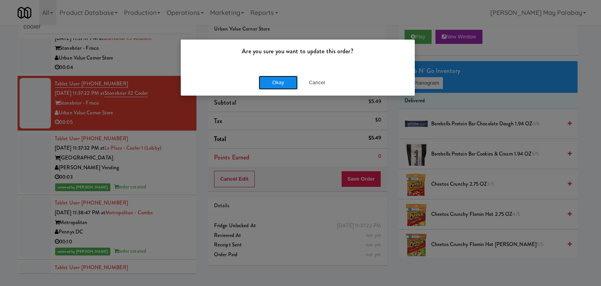
click at [268, 81] on button "Okay" at bounding box center [278, 82] width 39 height 14
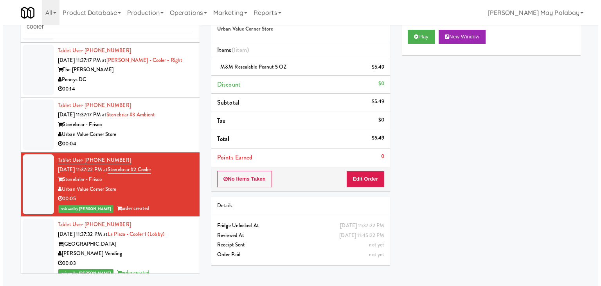
scroll to position [1153, 0]
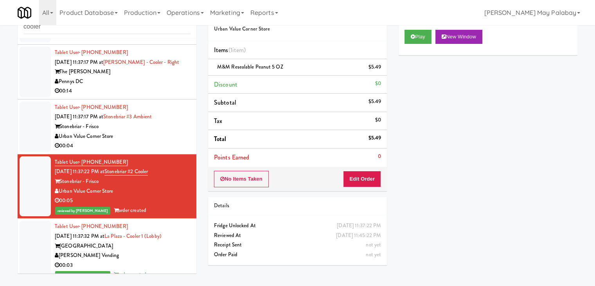
click at [158, 151] on div "00:04" at bounding box center [123, 146] width 136 height 10
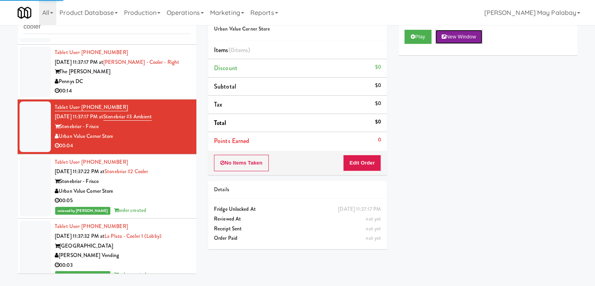
click at [467, 36] on button "New Window" at bounding box center [458, 37] width 47 height 14
click at [370, 162] on button "Edit Order" at bounding box center [362, 162] width 38 height 16
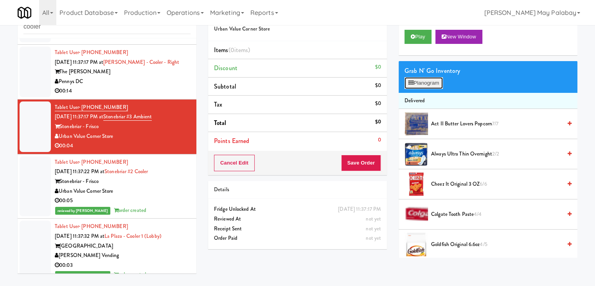
click at [418, 83] on button "Planogram" at bounding box center [423, 83] width 38 height 12
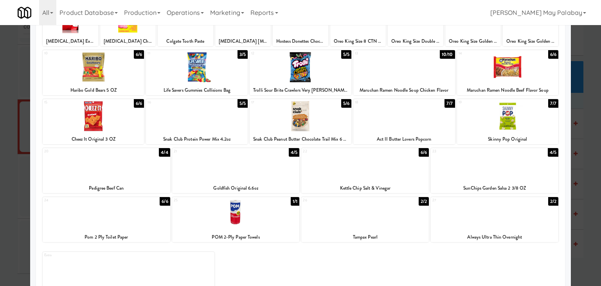
scroll to position [78, 0]
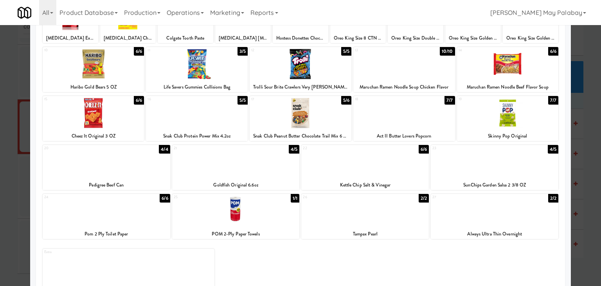
click at [268, 162] on div at bounding box center [236, 162] width 128 height 30
click at [413, 171] on div at bounding box center [365, 162] width 128 height 30
click at [412, 169] on div at bounding box center [365, 162] width 128 height 30
click at [585, 188] on div at bounding box center [300, 143] width 601 height 286
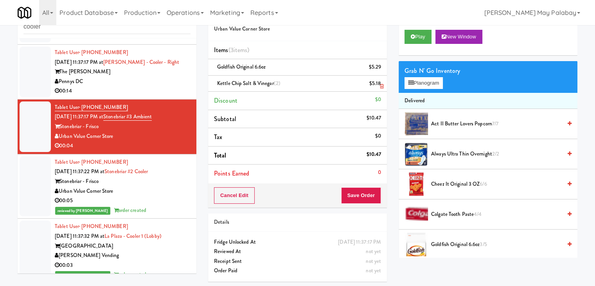
click at [381, 86] on icon at bounding box center [382, 86] width 4 height 5
click at [382, 70] on icon at bounding box center [382, 69] width 4 height 5
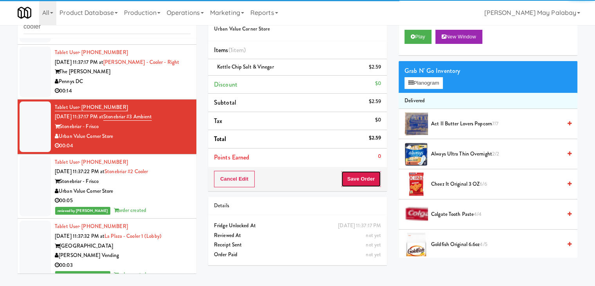
click at [356, 174] on button "Save Order" at bounding box center [361, 179] width 40 height 16
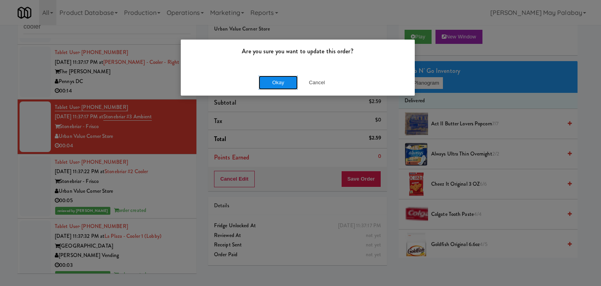
click at [272, 83] on button "Okay" at bounding box center [278, 82] width 39 height 14
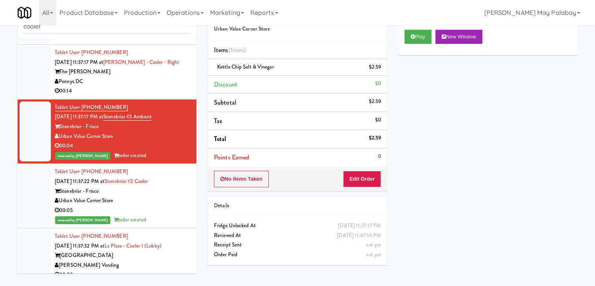
click at [155, 86] on div "Pennys DC" at bounding box center [123, 82] width 136 height 10
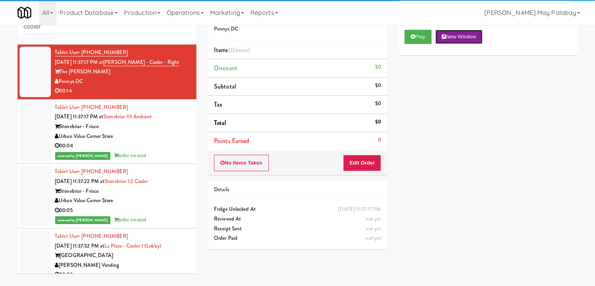
click at [470, 40] on button "New Window" at bounding box center [458, 37] width 47 height 14
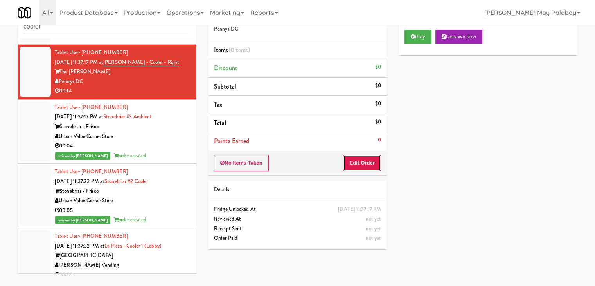
click at [368, 166] on button "Edit Order" at bounding box center [362, 162] width 38 height 16
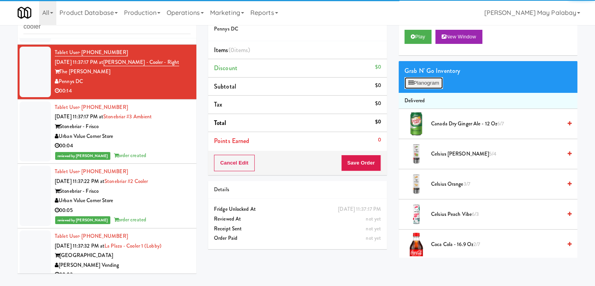
click at [415, 86] on button "Planogram" at bounding box center [423, 83] width 38 height 12
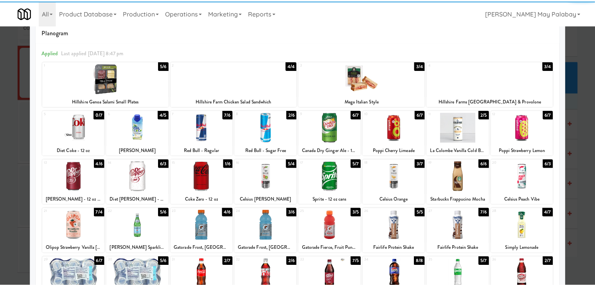
scroll to position [39, 0]
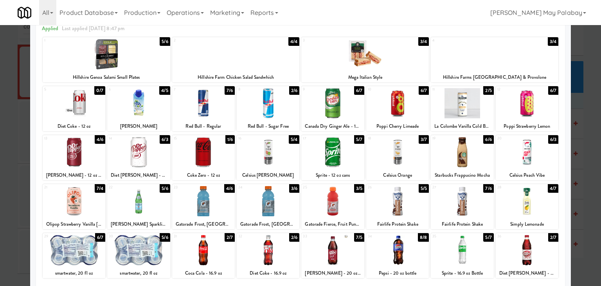
click at [357, 195] on div at bounding box center [332, 201] width 63 height 30
click at [162, 68] on div at bounding box center [107, 54] width 128 height 30
click at [589, 176] on div at bounding box center [300, 143] width 601 height 286
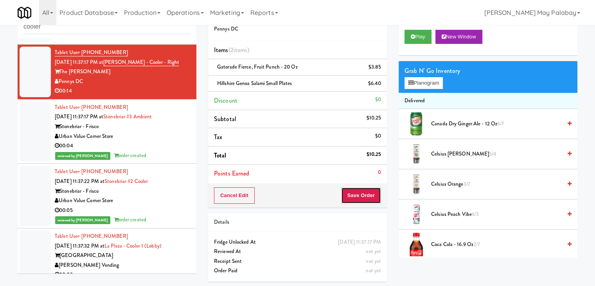
drag, startPoint x: 357, startPoint y: 193, endPoint x: 326, endPoint y: 124, distance: 75.8
click at [357, 192] on button "Save Order" at bounding box center [361, 195] width 40 height 16
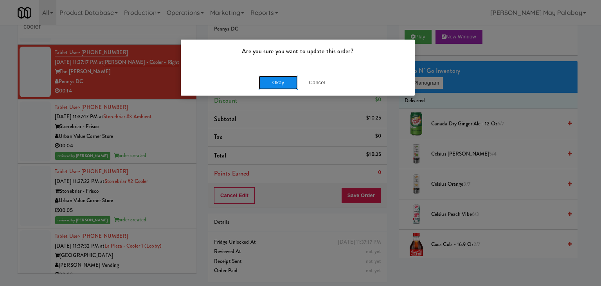
click at [274, 81] on button "Okay" at bounding box center [278, 82] width 39 height 14
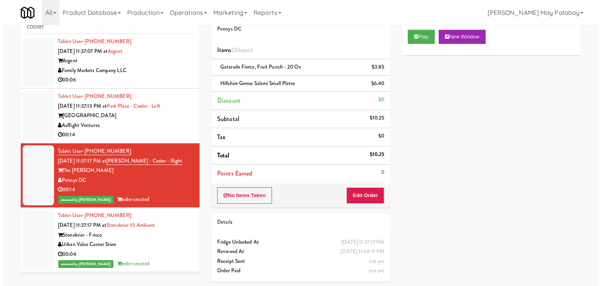
scroll to position [1036, 0]
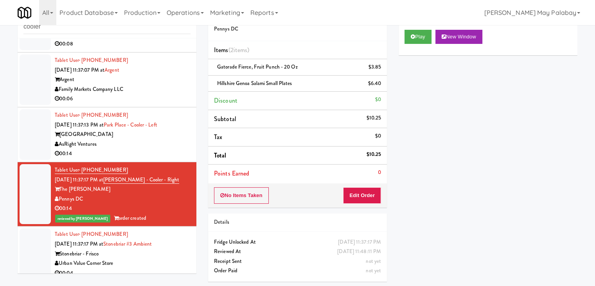
click at [177, 149] on div "AsRight Ventures" at bounding box center [123, 144] width 136 height 10
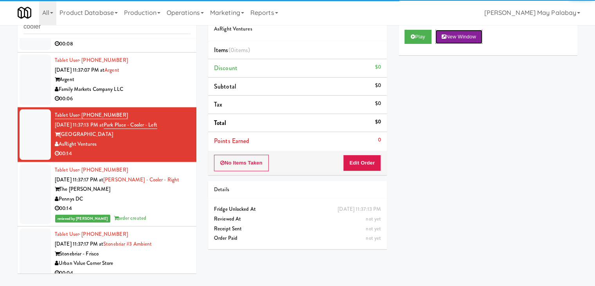
click at [468, 37] on button "New Window" at bounding box center [458, 37] width 47 height 14
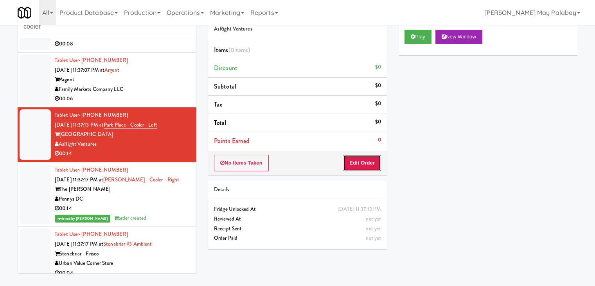
click at [360, 166] on button "Edit Order" at bounding box center [362, 162] width 38 height 16
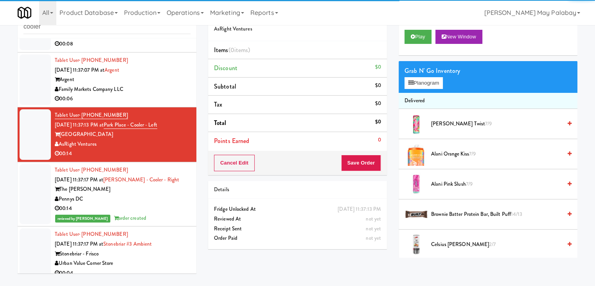
click at [435, 89] on div "Grab N' Go Inventory Planogram" at bounding box center [488, 77] width 179 height 32
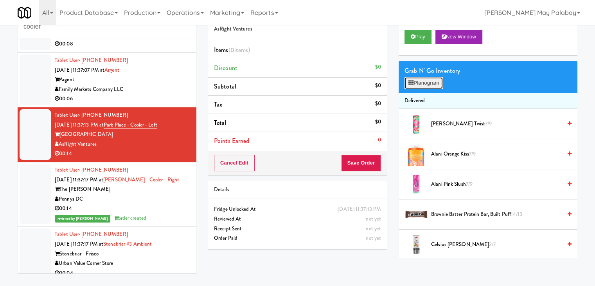
click at [436, 85] on button "Planogram" at bounding box center [423, 83] width 38 height 12
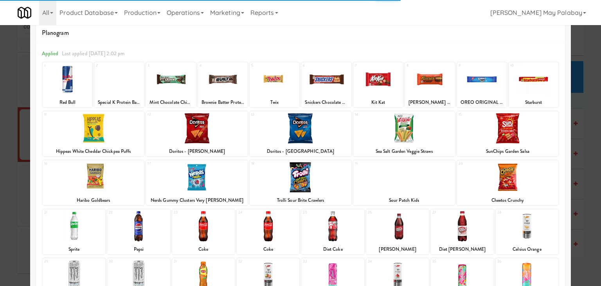
scroll to position [39, 0]
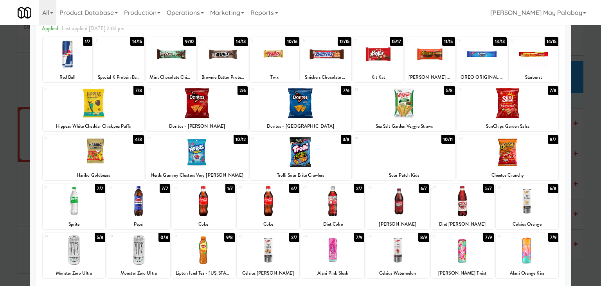
click at [336, 106] on div at bounding box center [301, 103] width 102 height 30
click at [579, 183] on div at bounding box center [300, 143] width 601 height 286
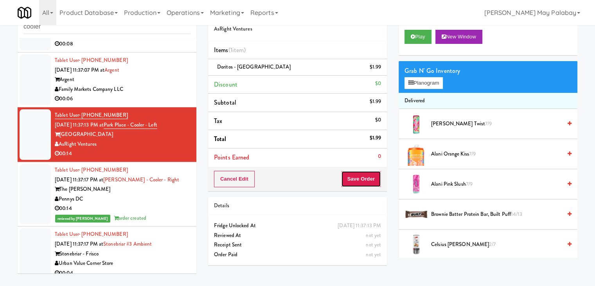
click at [358, 181] on button "Save Order" at bounding box center [361, 179] width 40 height 16
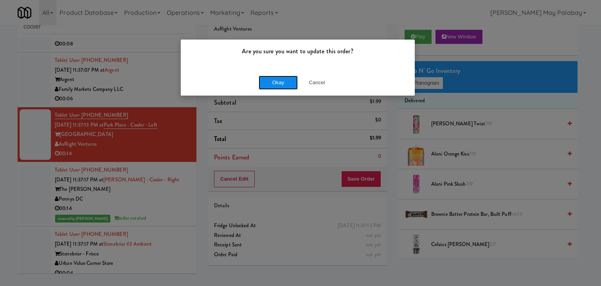
click at [269, 80] on button "Okay" at bounding box center [278, 82] width 39 height 14
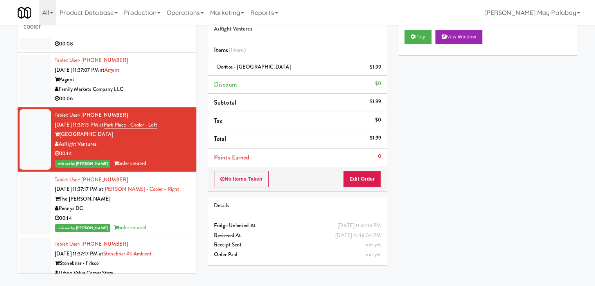
click at [167, 94] on div "Family Markets Company LLC" at bounding box center [123, 89] width 136 height 10
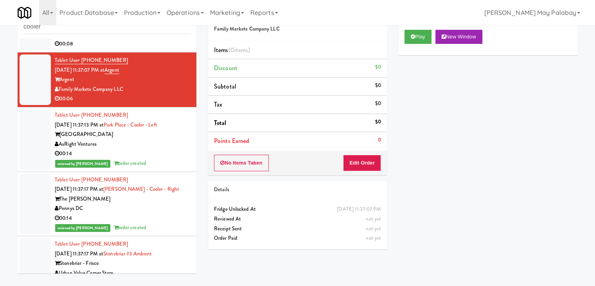
click at [165, 149] on div "AsRight Ventures" at bounding box center [123, 144] width 136 height 10
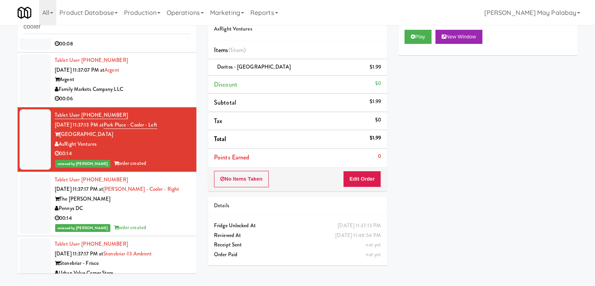
click at [183, 94] on div "Family Markets Company LLC" at bounding box center [123, 89] width 136 height 10
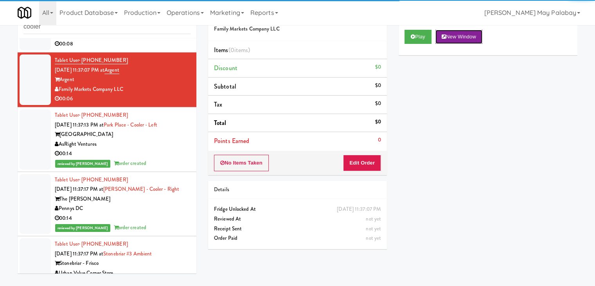
click at [453, 40] on button "New Window" at bounding box center [458, 37] width 47 height 14
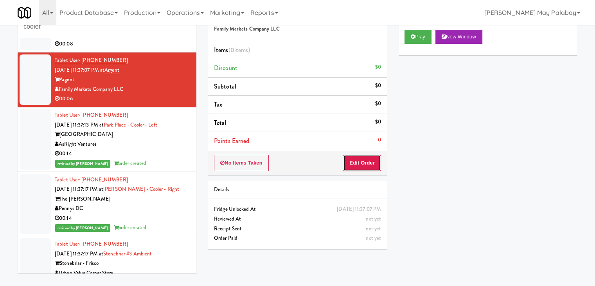
click at [367, 160] on button "Edit Order" at bounding box center [362, 162] width 38 height 16
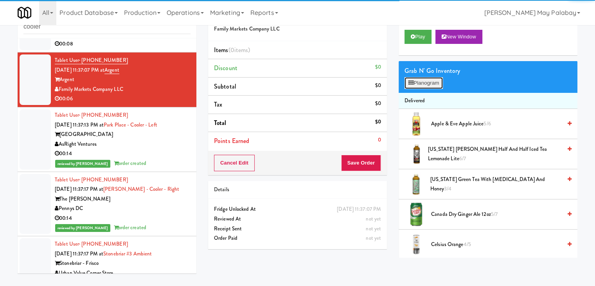
click at [419, 86] on button "Planogram" at bounding box center [423, 83] width 38 height 12
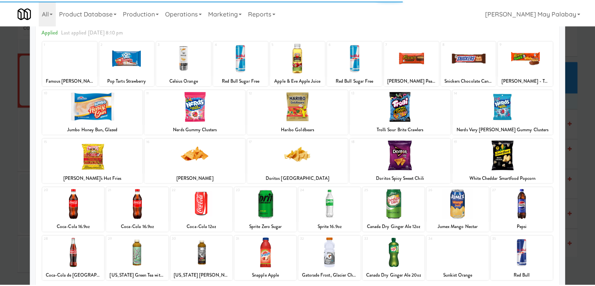
scroll to position [39, 0]
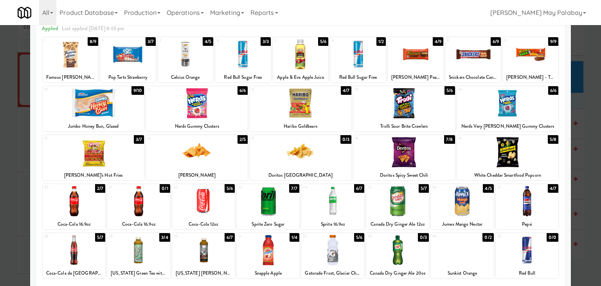
click at [417, 67] on div at bounding box center [416, 54] width 56 height 30
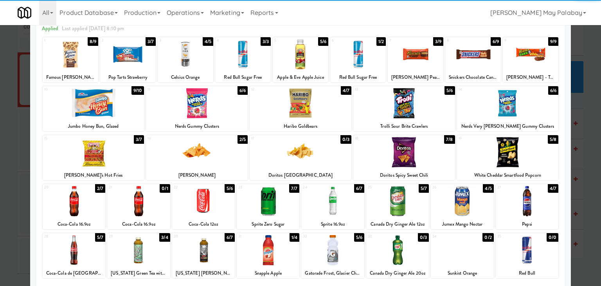
click at [586, 116] on div at bounding box center [300, 143] width 601 height 286
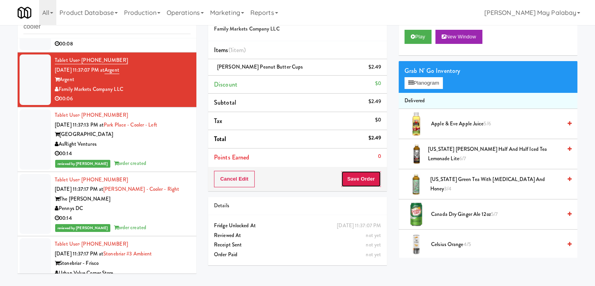
click at [372, 178] on button "Save Order" at bounding box center [361, 179] width 40 height 16
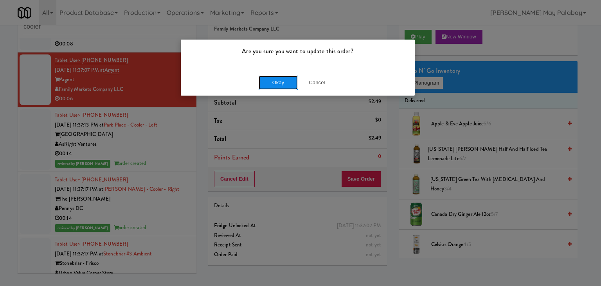
click at [286, 82] on button "Okay" at bounding box center [278, 82] width 39 height 14
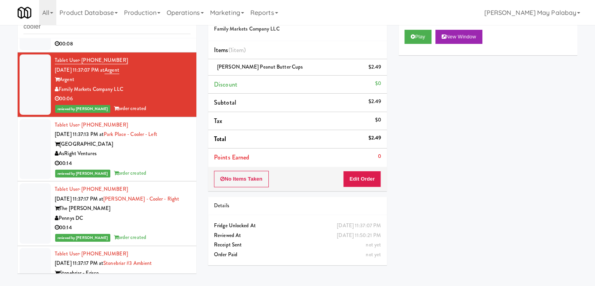
click at [170, 158] on div "AsRight Ventures" at bounding box center [123, 154] width 136 height 10
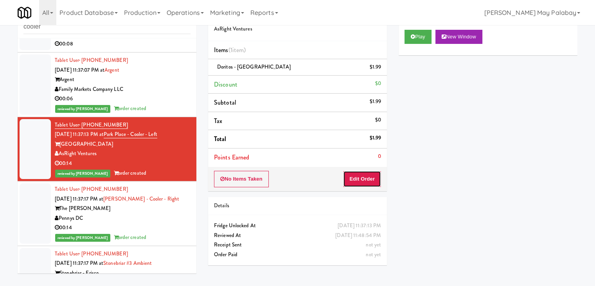
drag, startPoint x: 367, startPoint y: 180, endPoint x: 382, endPoint y: 151, distance: 32.2
click at [367, 180] on button "Edit Order" at bounding box center [362, 179] width 38 height 16
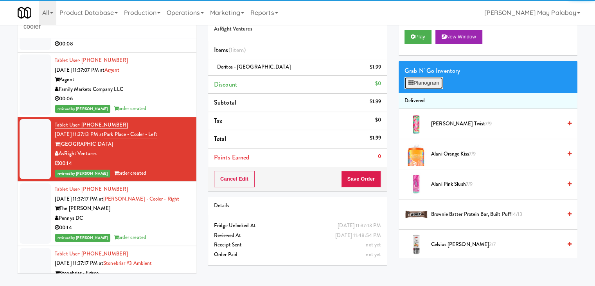
click at [422, 83] on button "Planogram" at bounding box center [423, 83] width 38 height 12
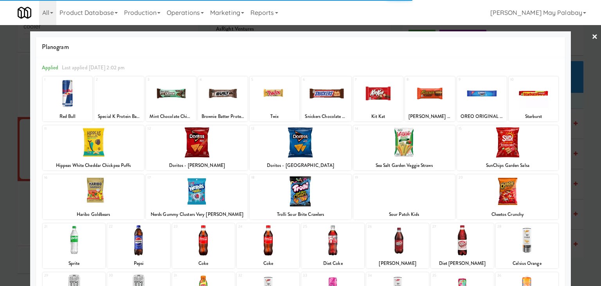
click at [537, 199] on div at bounding box center [508, 191] width 102 height 30
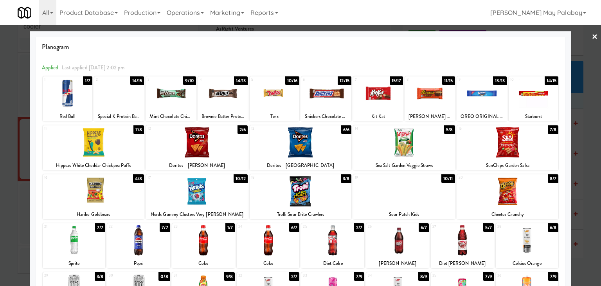
click at [549, 195] on div at bounding box center [508, 191] width 102 height 30
click at [585, 184] on div at bounding box center [300, 143] width 601 height 286
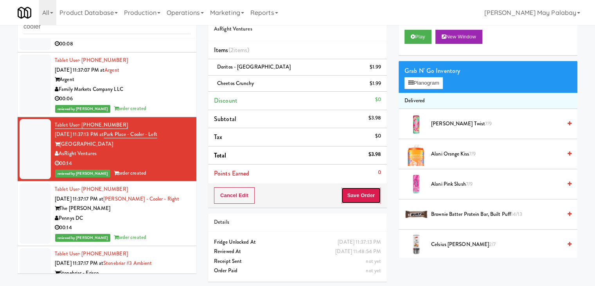
click at [363, 189] on button "Save Order" at bounding box center [361, 195] width 40 height 16
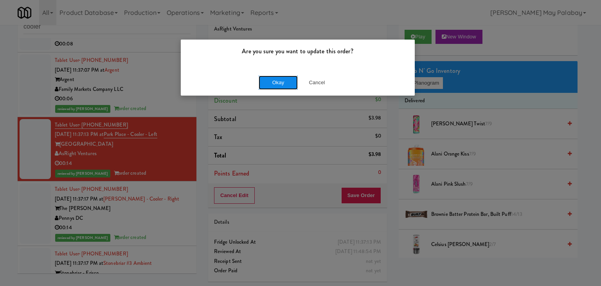
click at [285, 80] on button "Okay" at bounding box center [278, 82] width 39 height 14
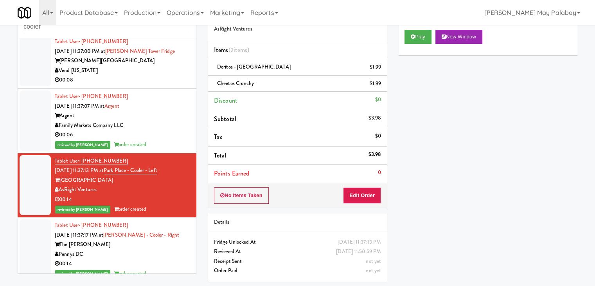
scroll to position [997, 0]
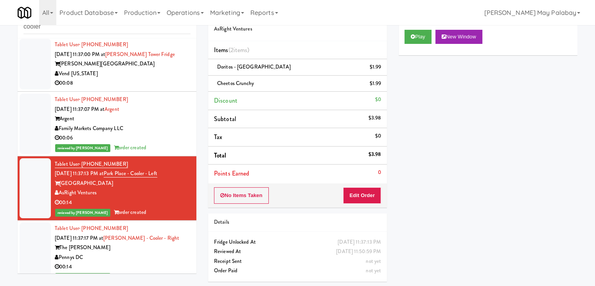
click at [153, 79] on div "Vend [US_STATE]" at bounding box center [123, 74] width 136 height 10
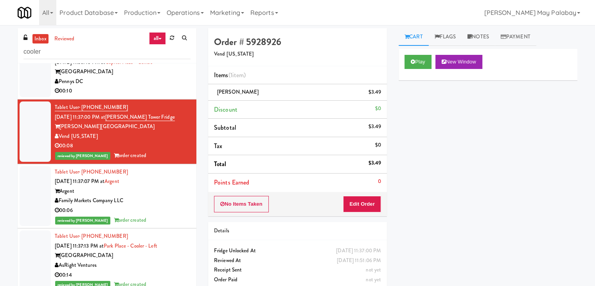
scroll to position [957, 0]
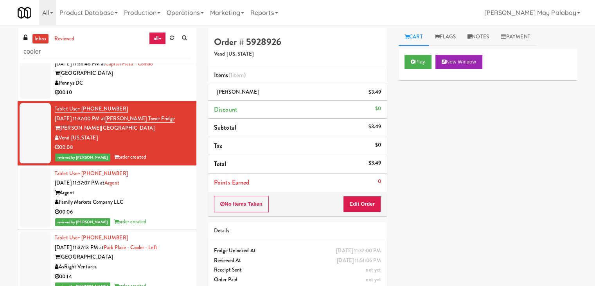
click at [150, 88] on div "Pennys DC" at bounding box center [123, 83] width 136 height 10
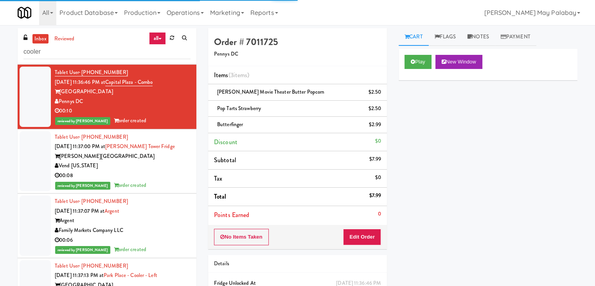
scroll to position [879, 0]
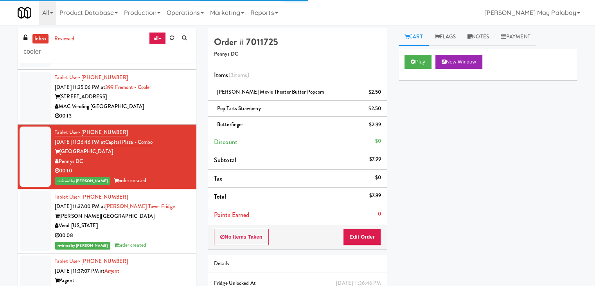
click at [169, 102] on div "399 Fremont Street" at bounding box center [123, 97] width 136 height 10
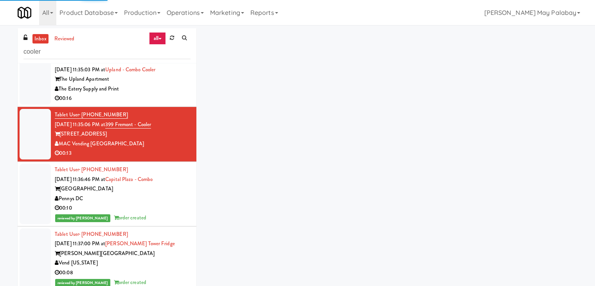
scroll to position [840, 0]
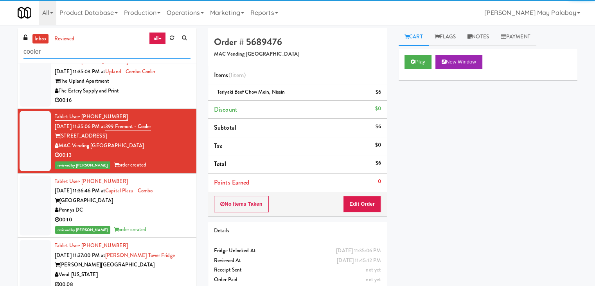
drag, startPoint x: 74, startPoint y: 52, endPoint x: 8, endPoint y: 54, distance: 66.5
click at [8, 54] on div "inbox reviewed all all unclear take inventory issue suspicious failed recent ad…" at bounding box center [297, 166] width 595 height 276
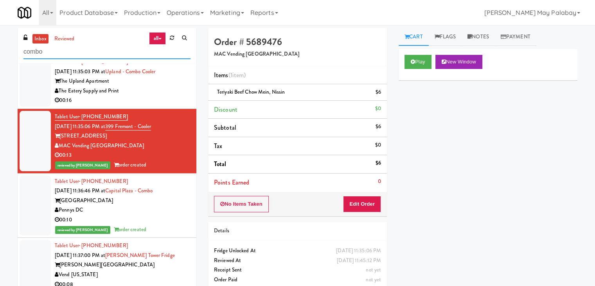
type input "combo"
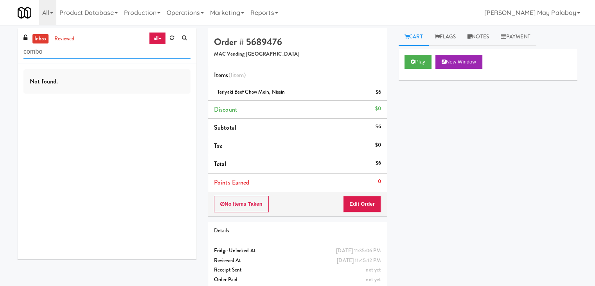
scroll to position [0, 0]
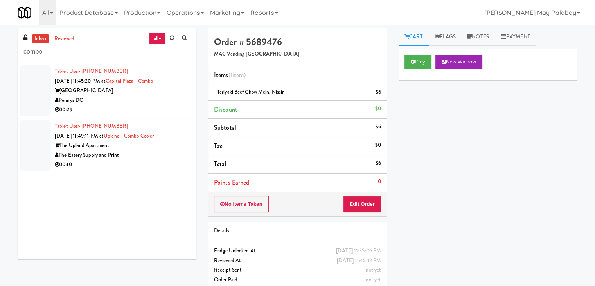
click at [166, 153] on div "The Eatery Supply and Print" at bounding box center [123, 155] width 136 height 10
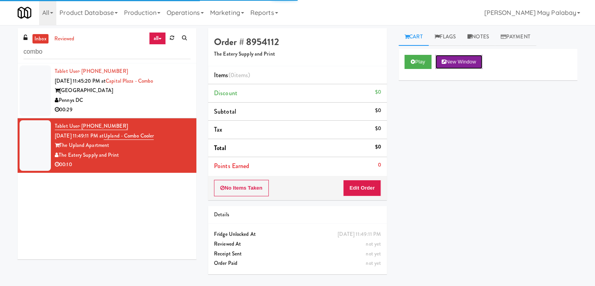
click at [461, 61] on button "New Window" at bounding box center [458, 62] width 47 height 14
click at [474, 60] on button "New Window" at bounding box center [458, 62] width 47 height 14
click at [456, 57] on button "New Window" at bounding box center [458, 62] width 47 height 14
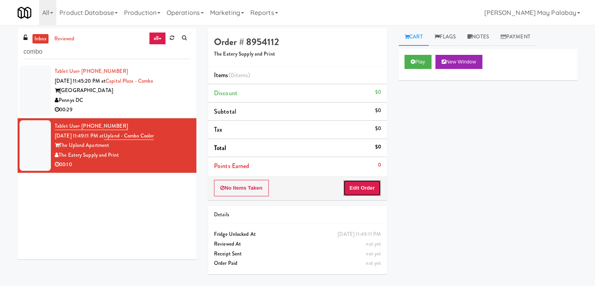
click at [378, 189] on button "Edit Order" at bounding box center [362, 188] width 38 height 16
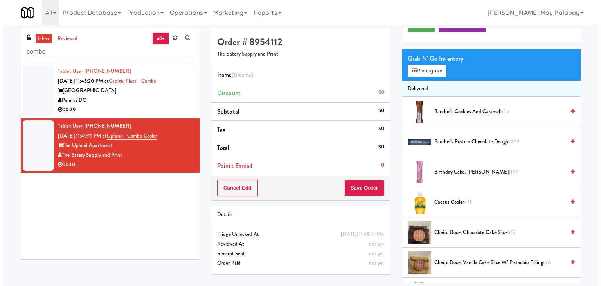
scroll to position [39, 0]
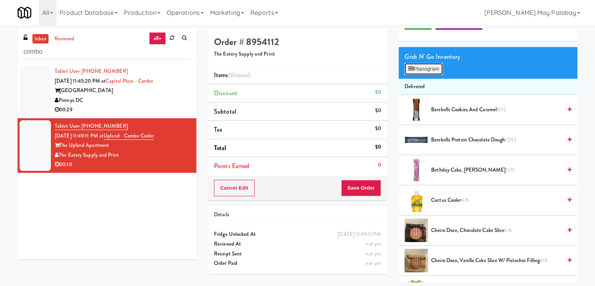
click at [435, 69] on button "Planogram" at bounding box center [423, 69] width 38 height 12
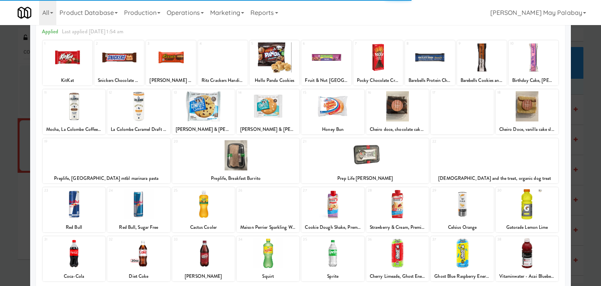
scroll to position [39, 0]
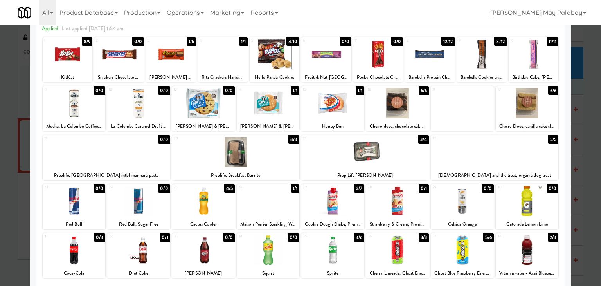
click at [549, 114] on div at bounding box center [527, 103] width 63 height 30
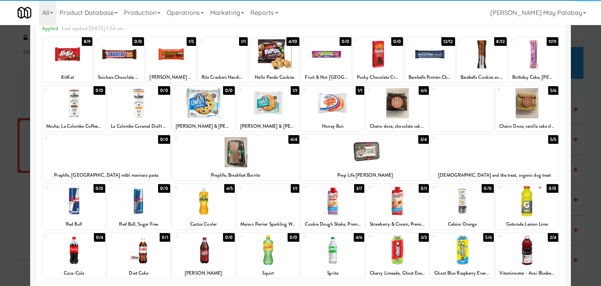
click at [585, 133] on div at bounding box center [300, 143] width 601 height 286
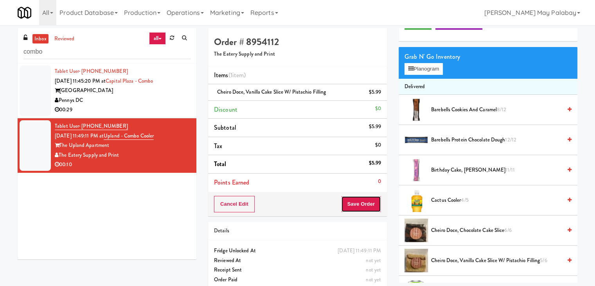
click at [355, 200] on button "Save Order" at bounding box center [361, 204] width 40 height 16
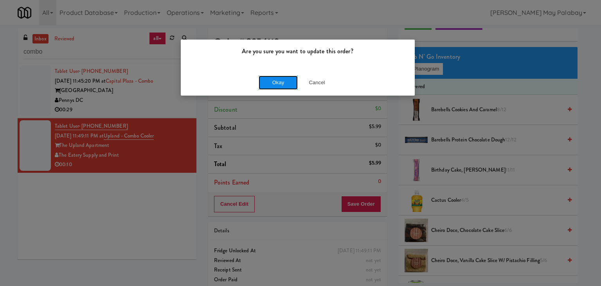
click at [277, 83] on button "Okay" at bounding box center [278, 82] width 39 height 14
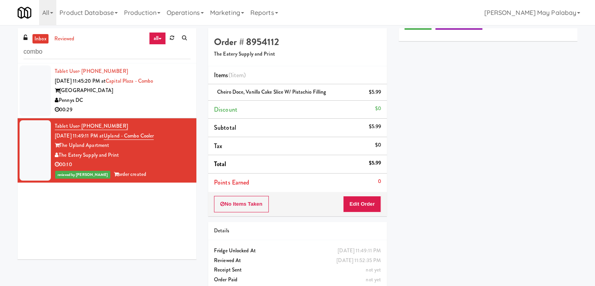
click at [175, 104] on div "Pennys DC" at bounding box center [123, 100] width 136 height 10
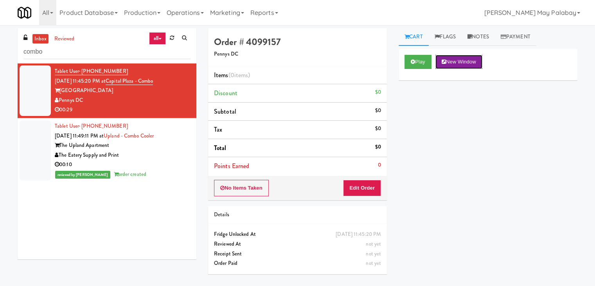
click at [460, 61] on button "New Window" at bounding box center [458, 62] width 47 height 14
click at [366, 187] on button "Edit Order" at bounding box center [362, 188] width 38 height 16
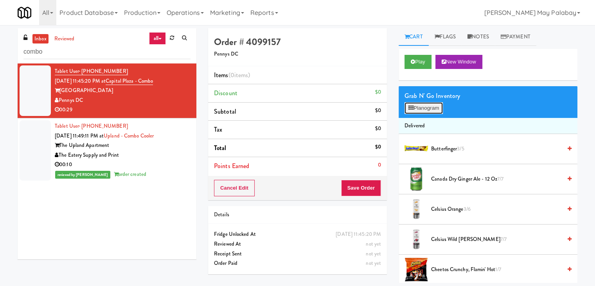
click at [437, 111] on button "Planogram" at bounding box center [423, 108] width 38 height 12
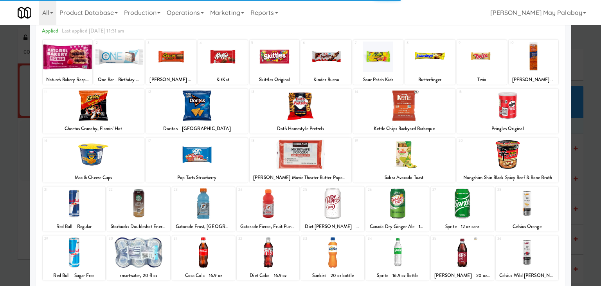
scroll to position [39, 0]
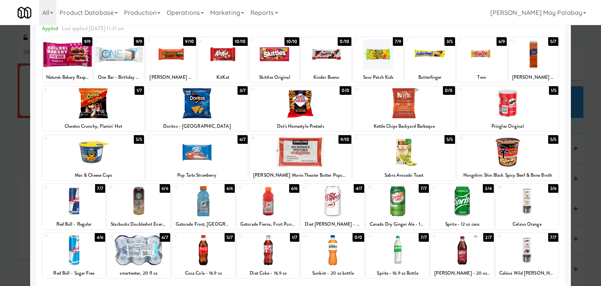
click at [87, 68] on div at bounding box center [68, 54] width 50 height 30
click at [81, 69] on div at bounding box center [68, 54] width 50 height 30
click at [153, 203] on div at bounding box center [138, 201] width 63 height 30
click at [290, 257] on div at bounding box center [268, 250] width 63 height 30
click at [223, 262] on div at bounding box center [203, 250] width 63 height 30
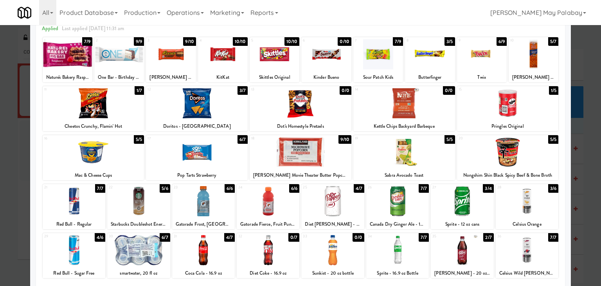
click at [580, 219] on div at bounding box center [300, 143] width 601 height 286
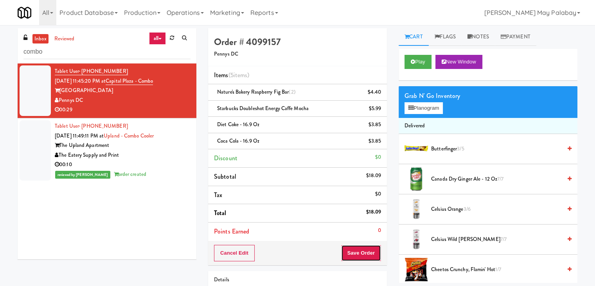
click at [368, 251] on button "Save Order" at bounding box center [361, 252] width 40 height 16
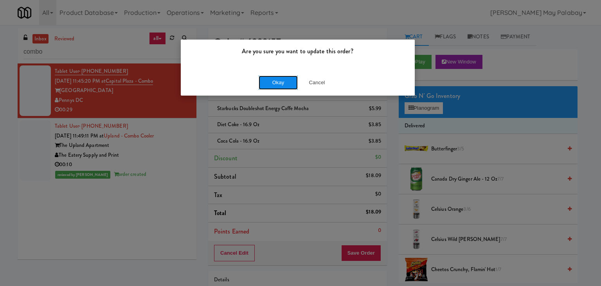
click at [290, 83] on button "Okay" at bounding box center [278, 82] width 39 height 14
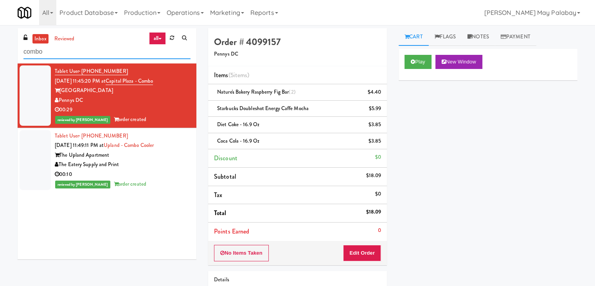
click at [103, 48] on input "combo" at bounding box center [106, 52] width 167 height 14
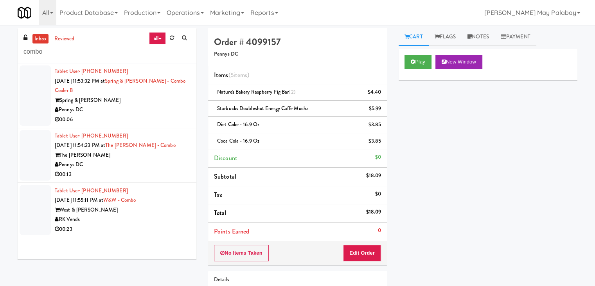
click at [163, 218] on div "RK Vends" at bounding box center [123, 219] width 136 height 10
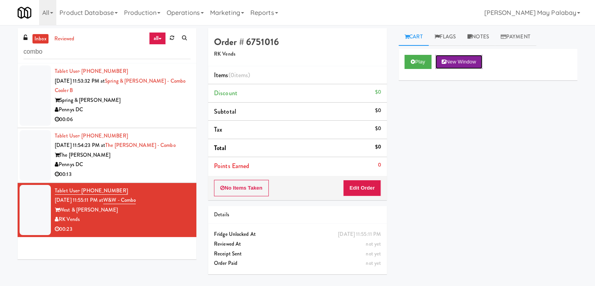
click at [474, 64] on button "New Window" at bounding box center [458, 62] width 47 height 14
click at [459, 63] on button "New Window" at bounding box center [458, 62] width 47 height 14
click at [368, 188] on button "Edit Order" at bounding box center [362, 188] width 38 height 16
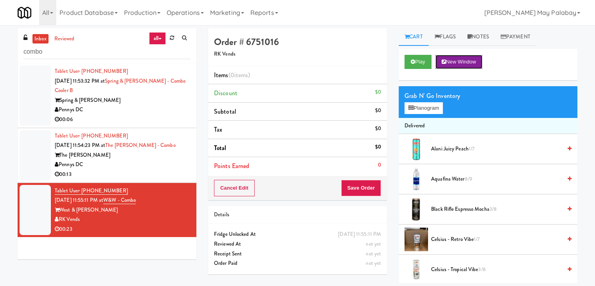
click at [446, 58] on button "New Window" at bounding box center [458, 62] width 47 height 14
click at [441, 108] on button "Planogram" at bounding box center [423, 108] width 38 height 12
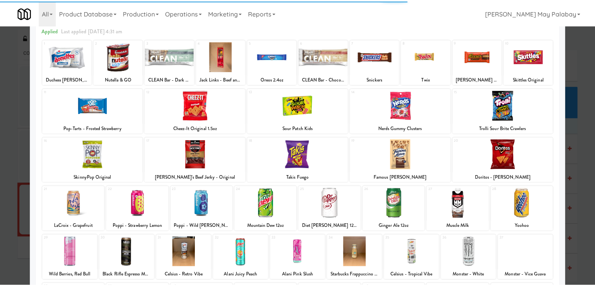
scroll to position [39, 0]
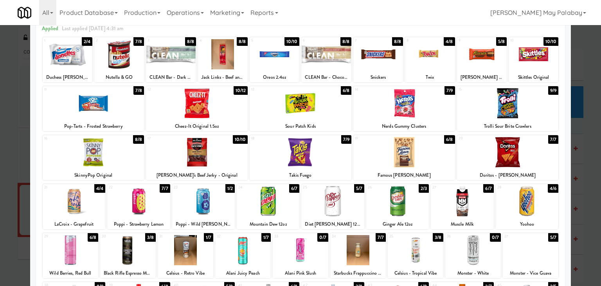
click at [481, 210] on div at bounding box center [462, 201] width 63 height 30
click at [122, 157] on div at bounding box center [94, 152] width 102 height 30
click at [234, 108] on div at bounding box center [197, 103] width 102 height 30
click at [593, 159] on div at bounding box center [300, 143] width 601 height 286
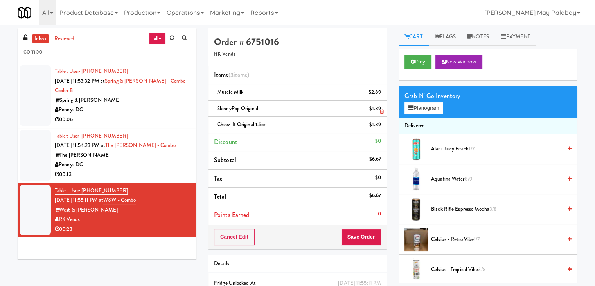
click at [381, 111] on icon at bounding box center [382, 111] width 4 height 5
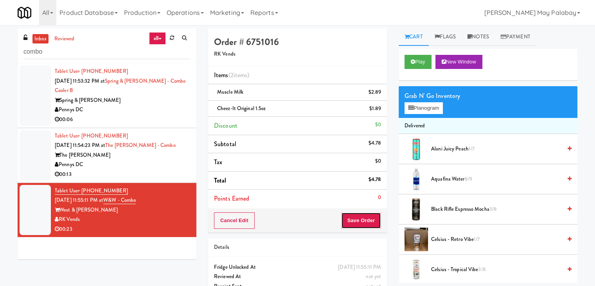
click at [368, 220] on button "Save Order" at bounding box center [361, 220] width 40 height 16
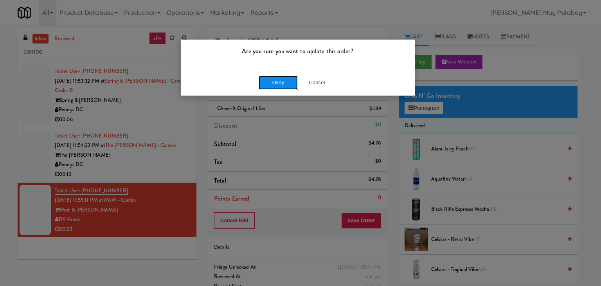
click at [292, 83] on button "Okay" at bounding box center [278, 82] width 39 height 14
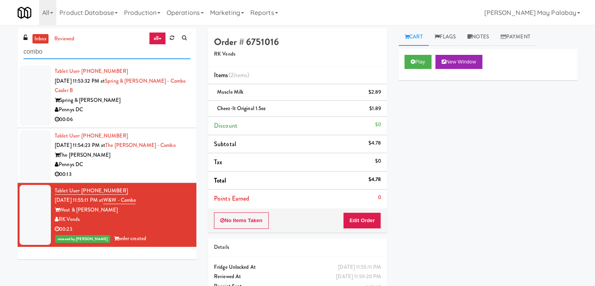
click at [98, 52] on input "combo" at bounding box center [106, 52] width 167 height 14
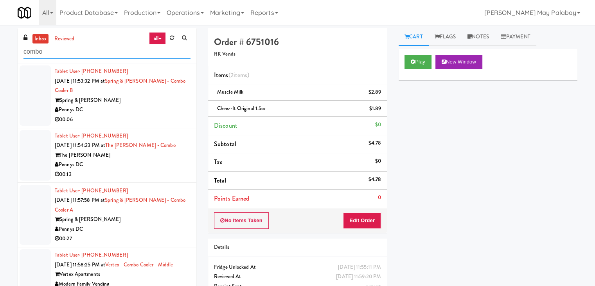
drag, startPoint x: 98, startPoint y: 52, endPoint x: 0, endPoint y: 52, distance: 98.2
click at [0, 52] on div "inbox reviewed all all unclear take inventory issue suspicious failed recent ad…" at bounding box center [297, 170] width 595 height 284
